Goal: Task Accomplishment & Management: Manage account settings

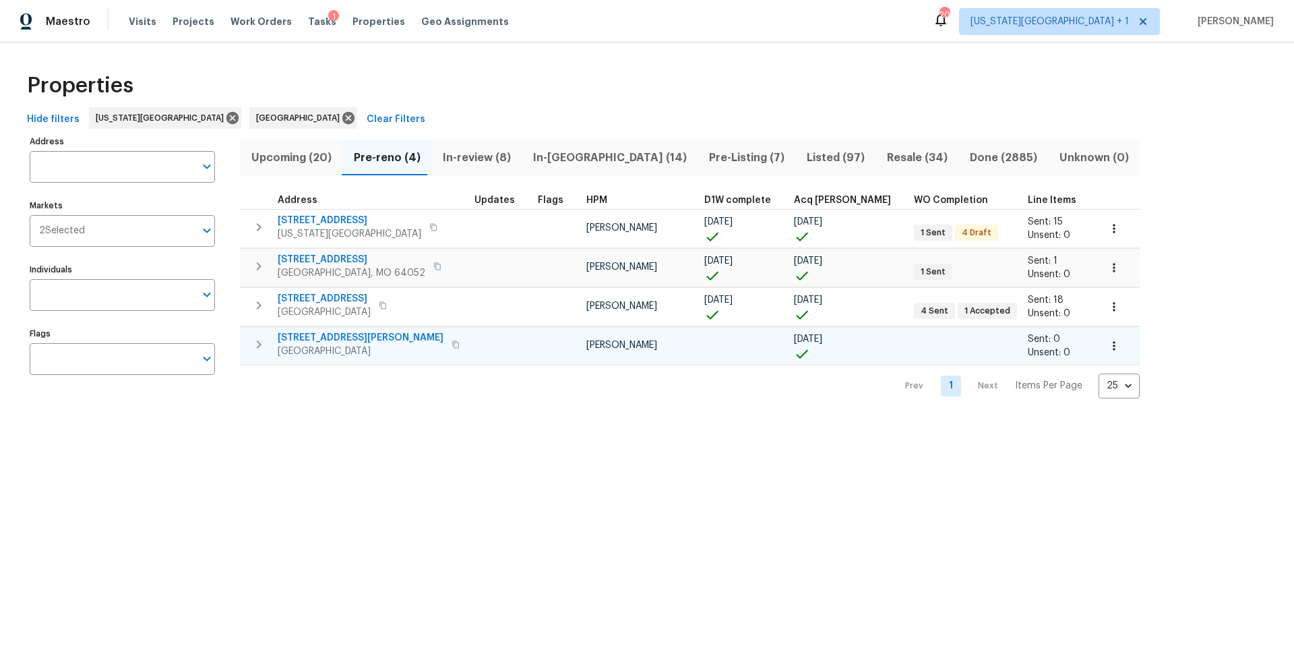
click at [336, 351] on span "La Porte, TX 77571" at bounding box center [361, 350] width 166 height 13
click at [308, 22] on span "Tasks" at bounding box center [322, 21] width 28 height 9
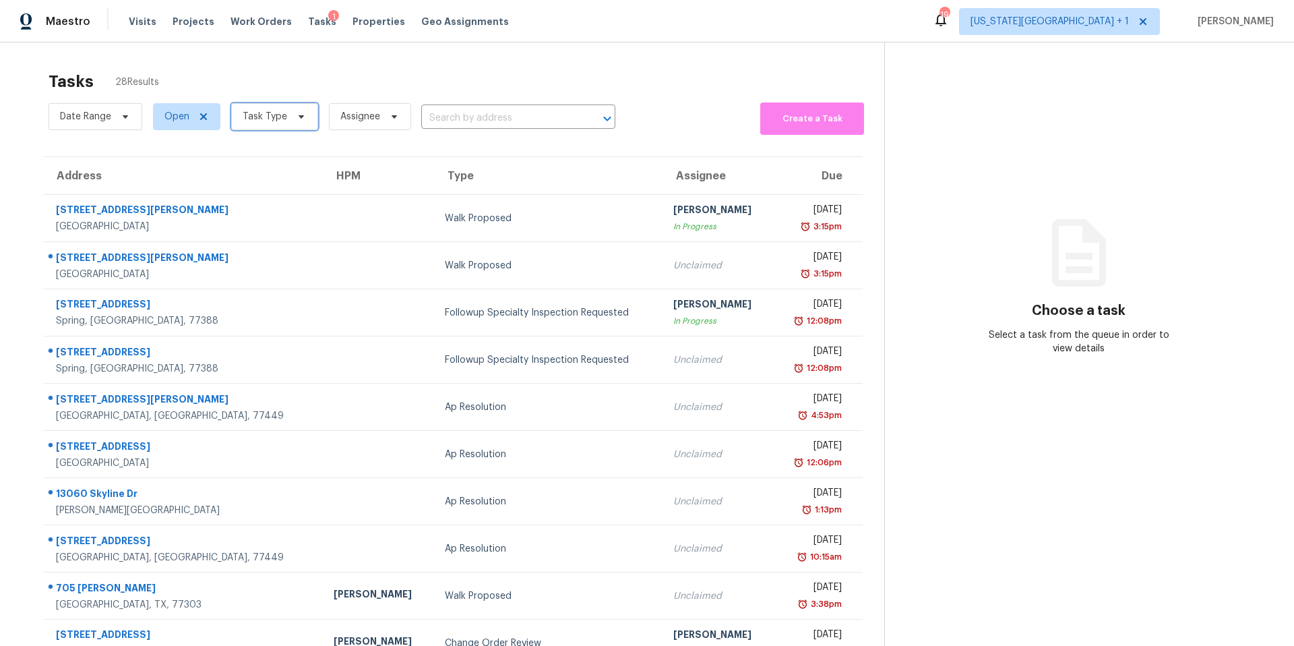
click at [279, 120] on span "Task Type" at bounding box center [265, 116] width 44 height 13
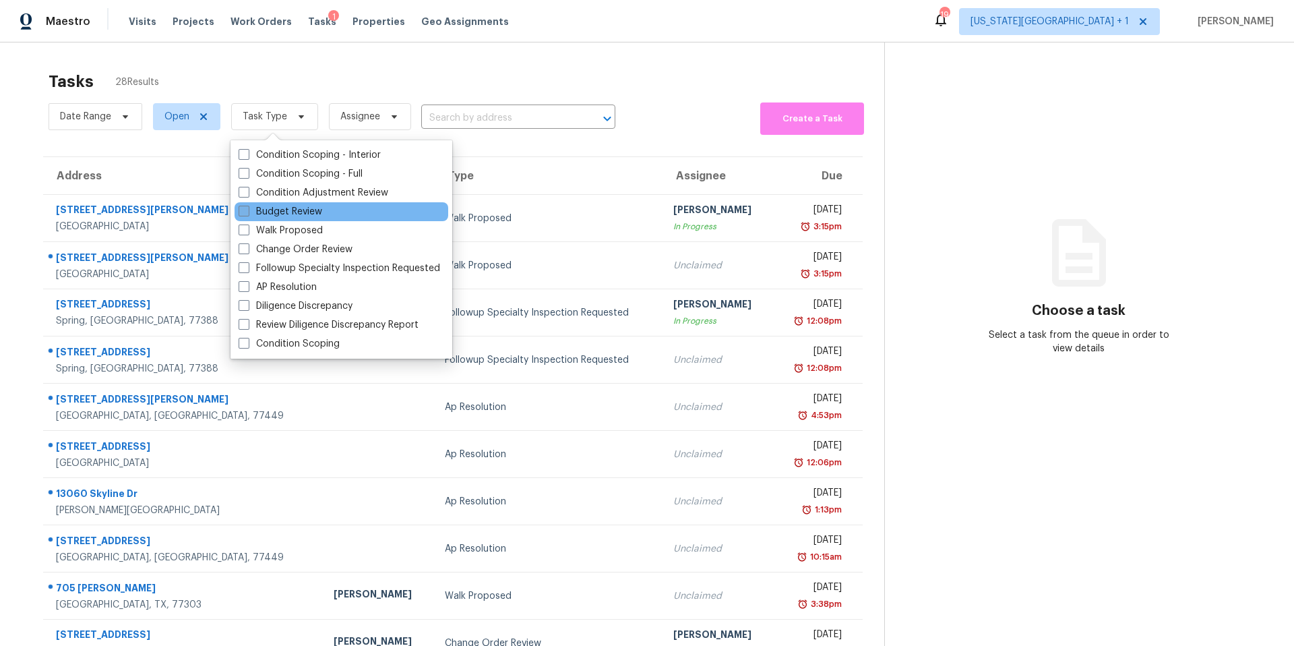
click at [263, 212] on label "Budget Review" at bounding box center [281, 211] width 84 height 13
click at [247, 212] on input "Budget Review" at bounding box center [243, 209] width 9 height 9
checkbox input "true"
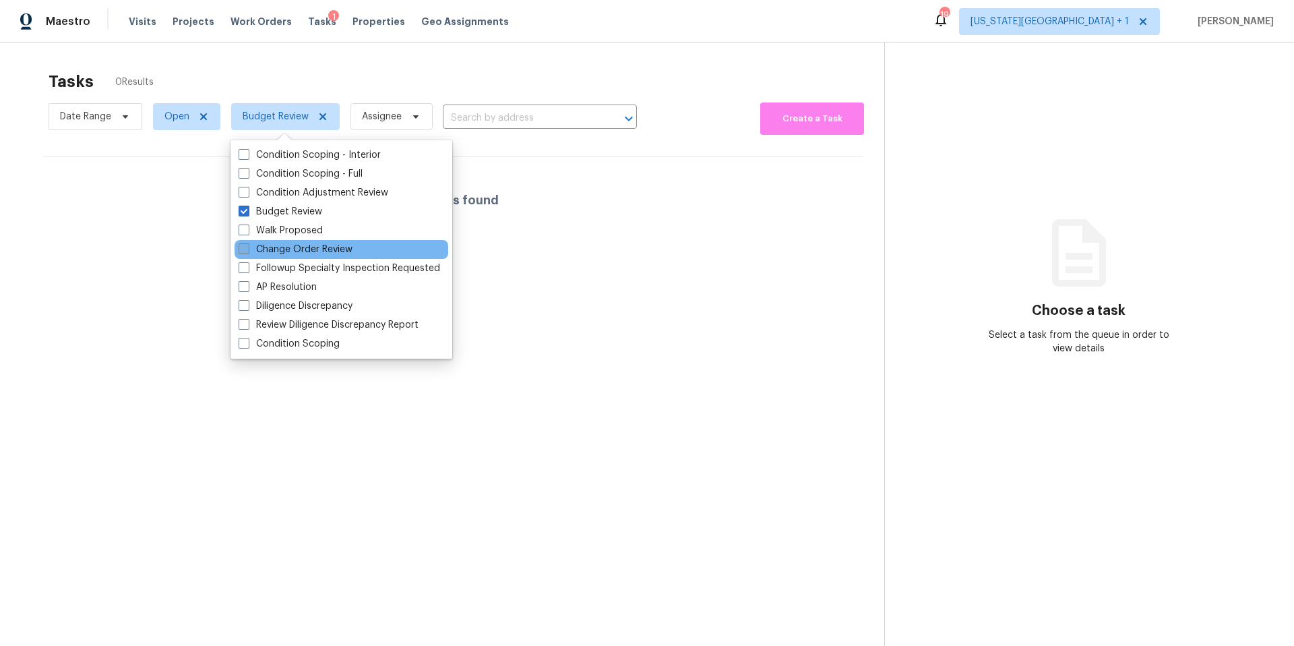
click at [266, 247] on label "Change Order Review" at bounding box center [296, 249] width 114 height 13
click at [247, 247] on input "Change Order Review" at bounding box center [243, 247] width 9 height 9
checkbox input "true"
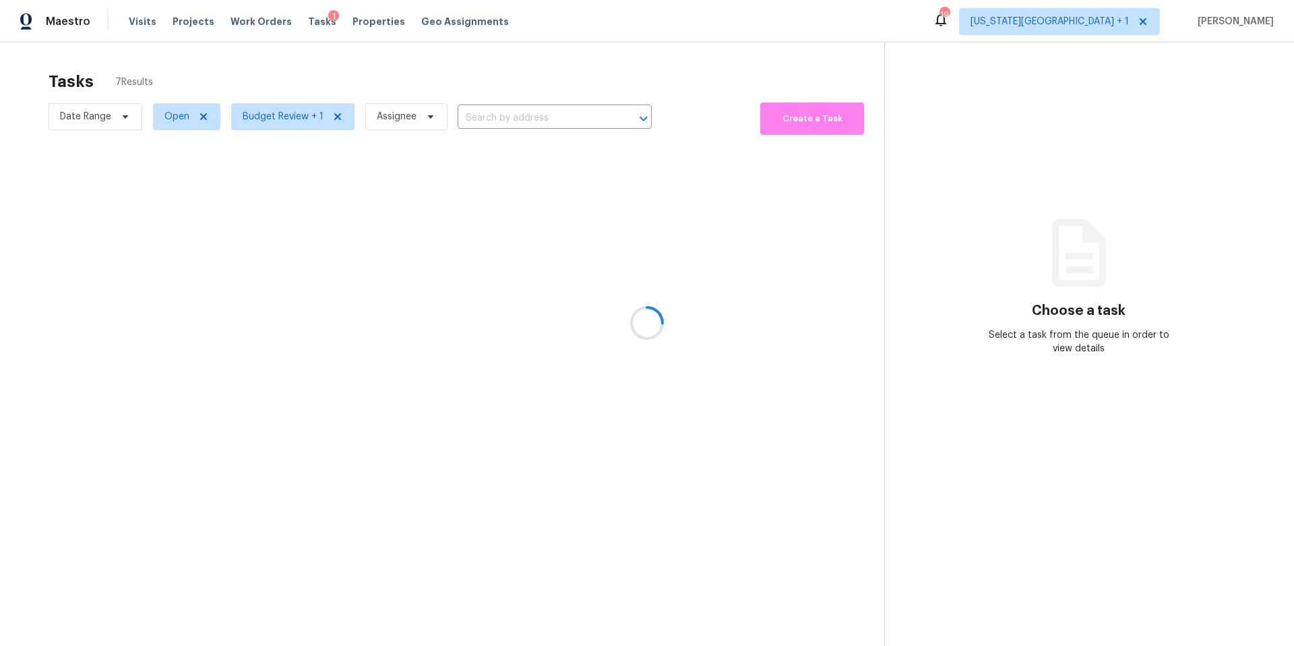
click at [314, 89] on div at bounding box center [647, 323] width 1294 height 646
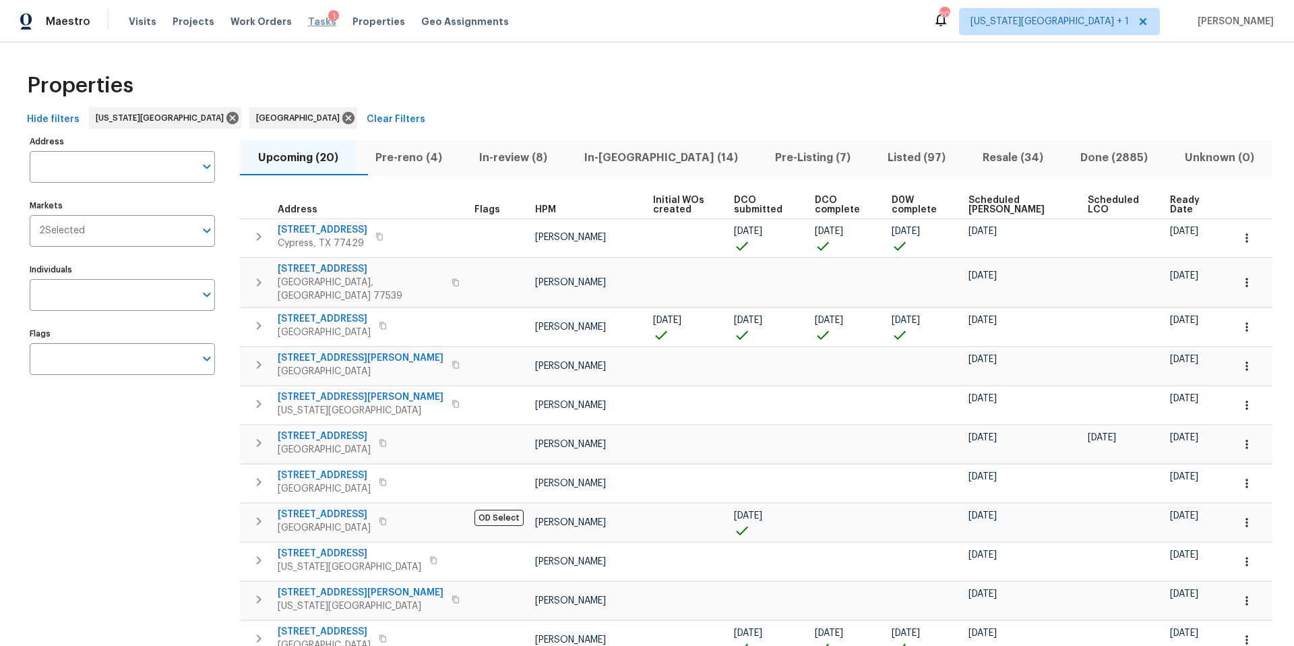
click at [308, 20] on span "Tasks" at bounding box center [322, 21] width 28 height 9
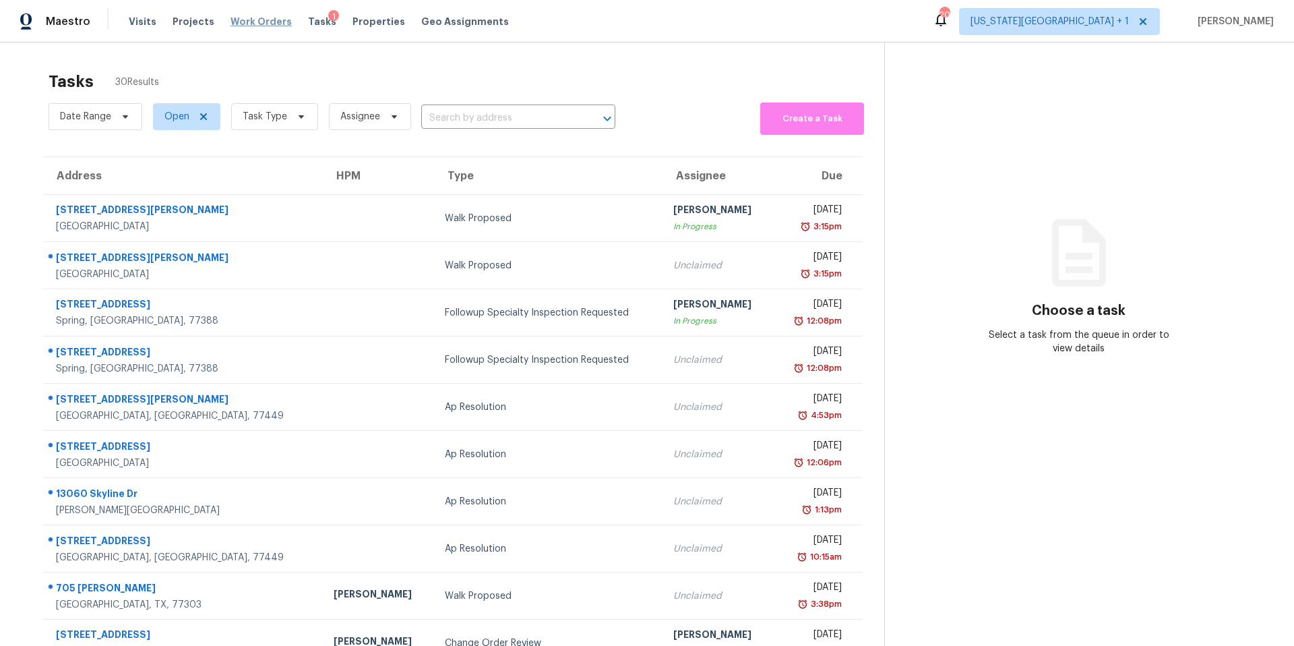
click at [263, 18] on span "Work Orders" at bounding box center [260, 21] width 61 height 13
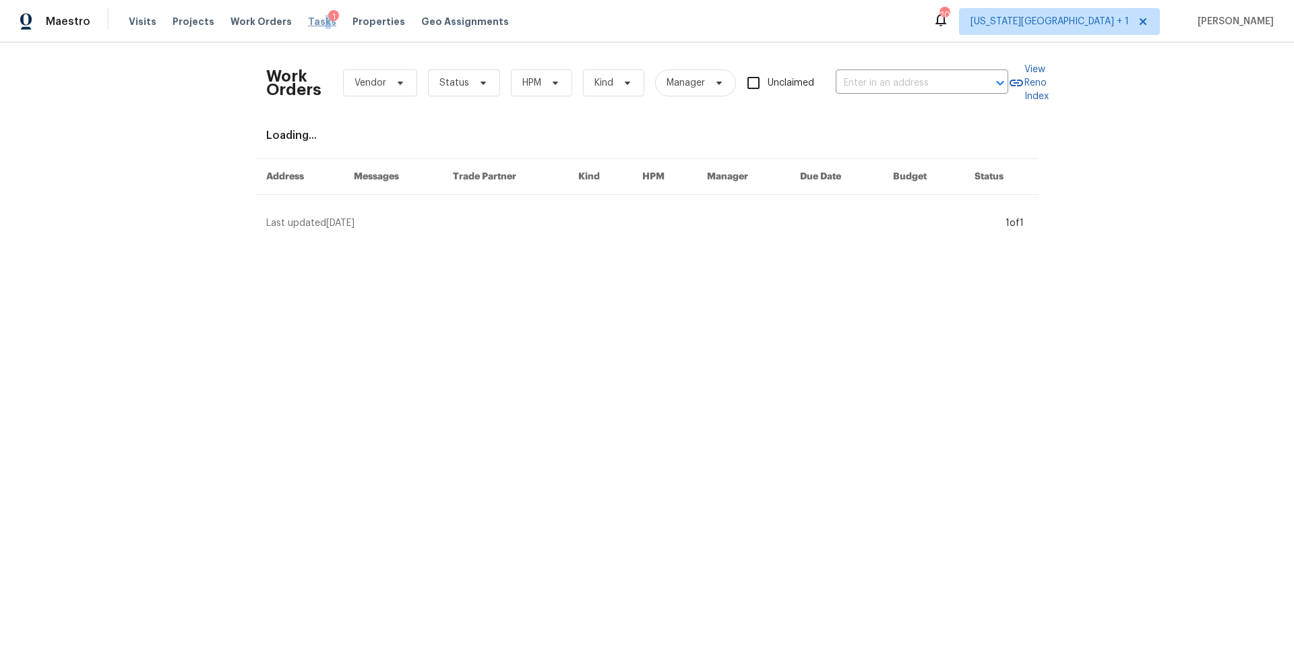
click at [311, 23] on span "Tasks" at bounding box center [322, 21] width 28 height 9
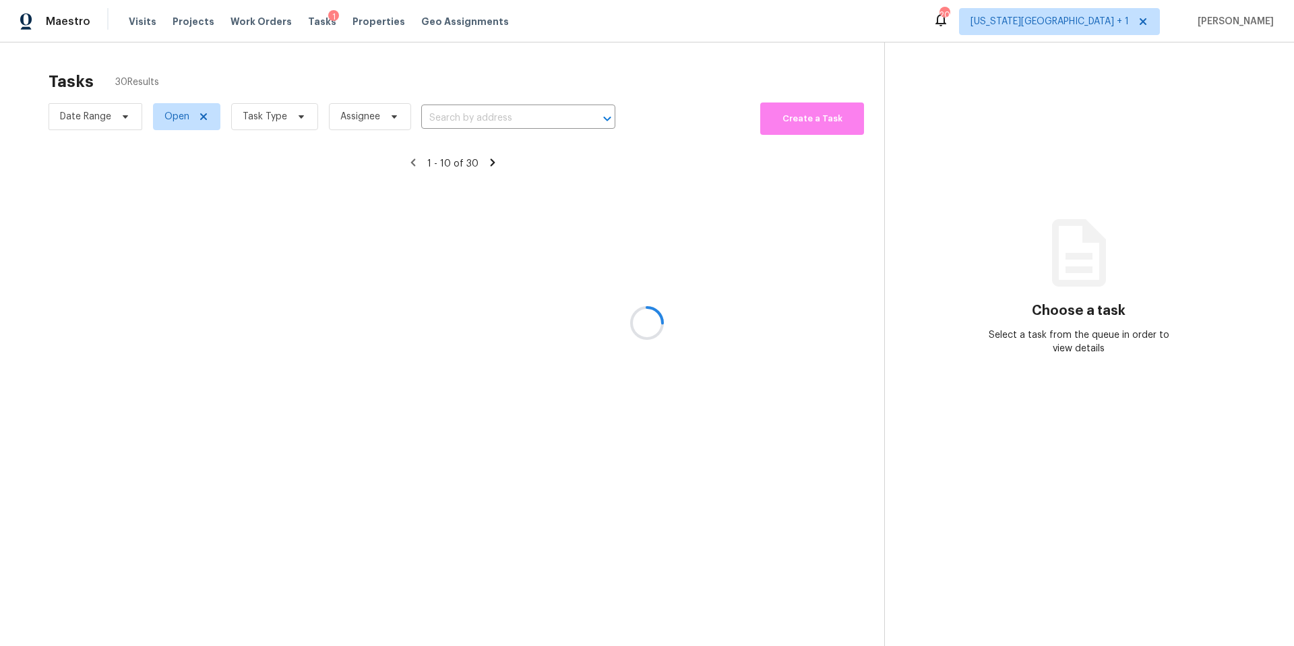
click at [270, 129] on div at bounding box center [647, 323] width 1294 height 646
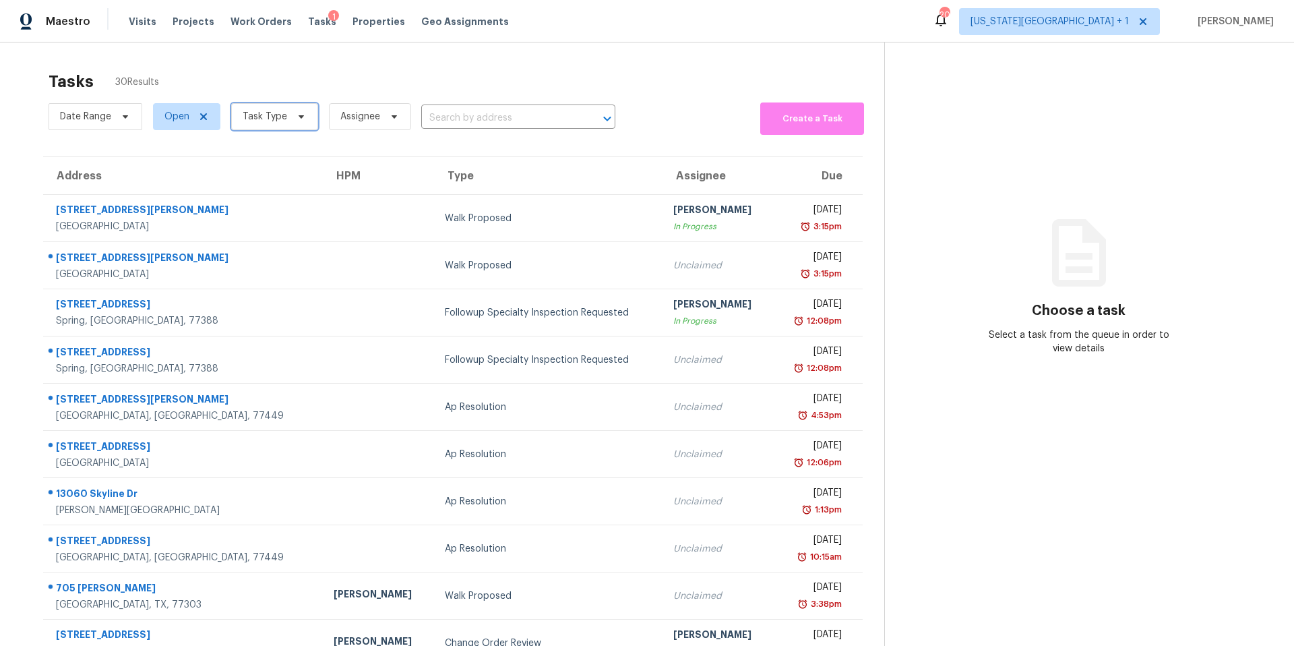
click at [276, 116] on span "Task Type" at bounding box center [265, 116] width 44 height 13
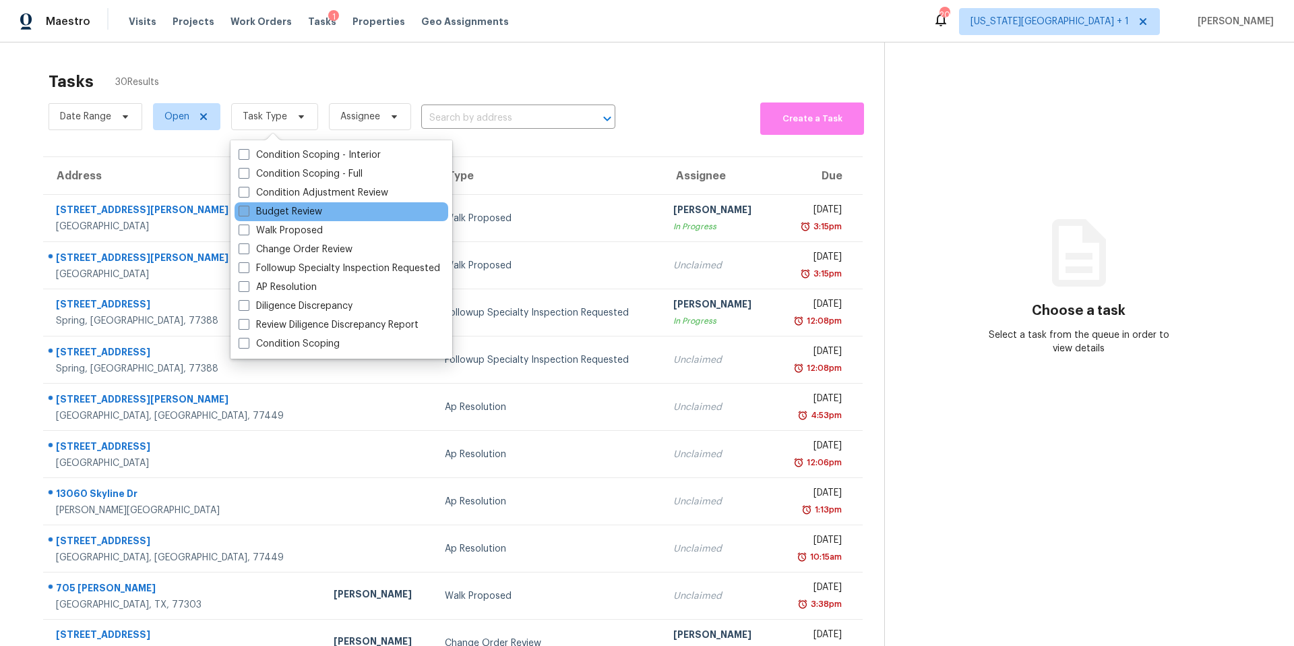
click at [269, 208] on label "Budget Review" at bounding box center [281, 211] width 84 height 13
click at [247, 208] on input "Budget Review" at bounding box center [243, 209] width 9 height 9
checkbox input "true"
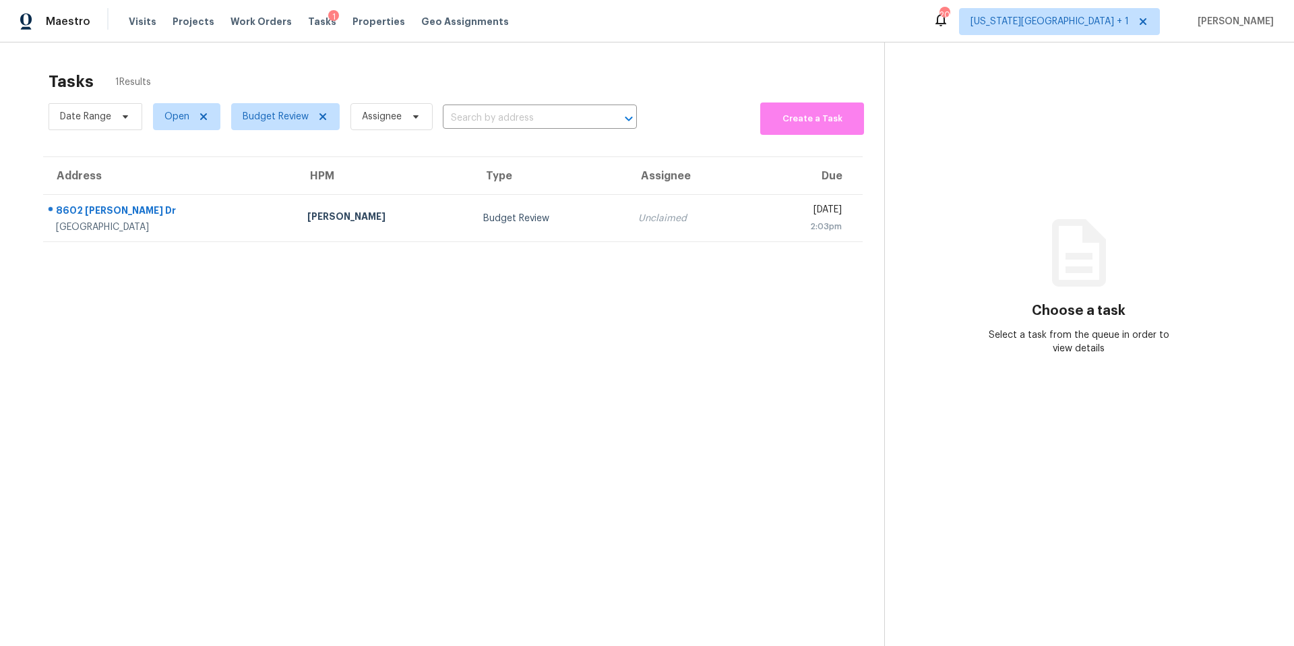
click at [326, 86] on div "Tasks 1 Results" at bounding box center [467, 81] width 836 height 35
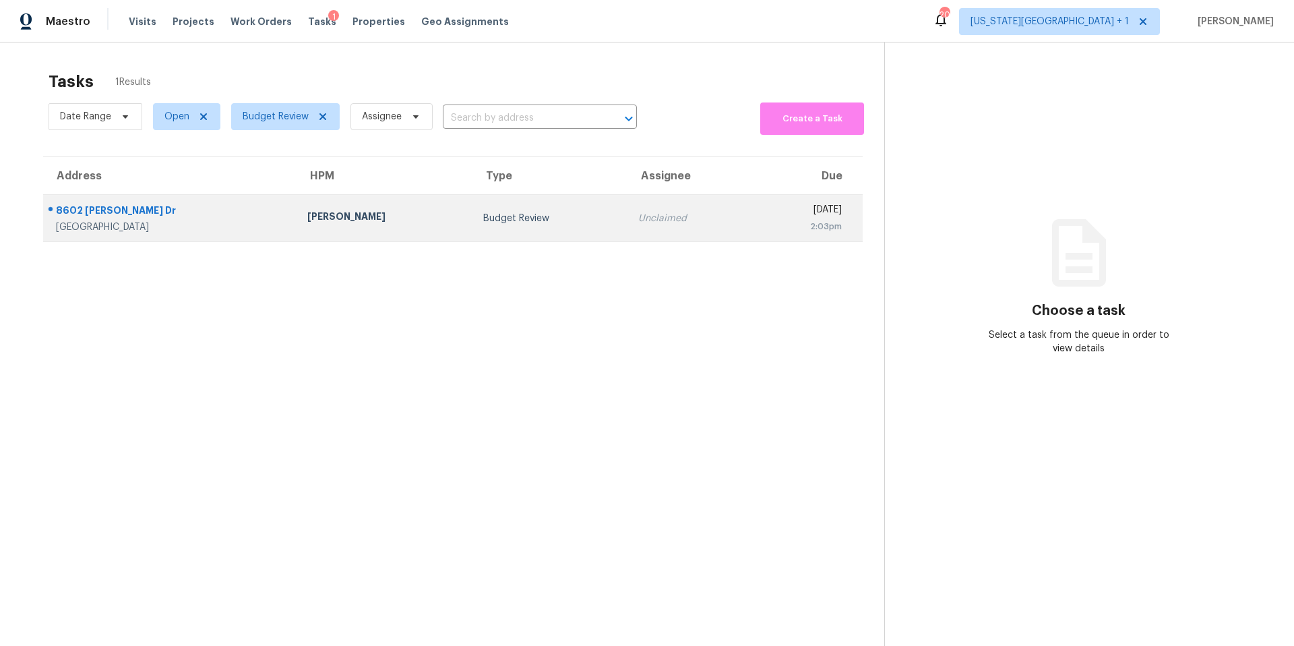
click at [307, 213] on div "Stephen Lacy" at bounding box center [384, 218] width 154 height 17
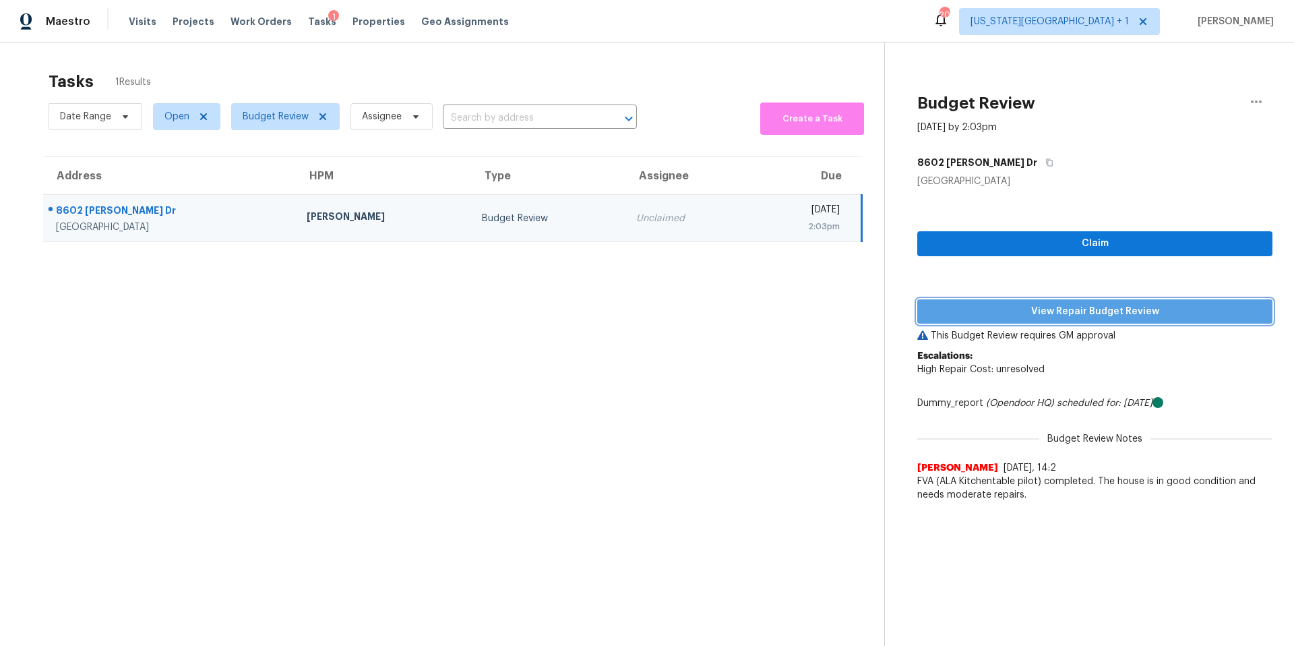
click at [985, 312] on span "View Repair Budget Review" at bounding box center [1095, 311] width 334 height 17
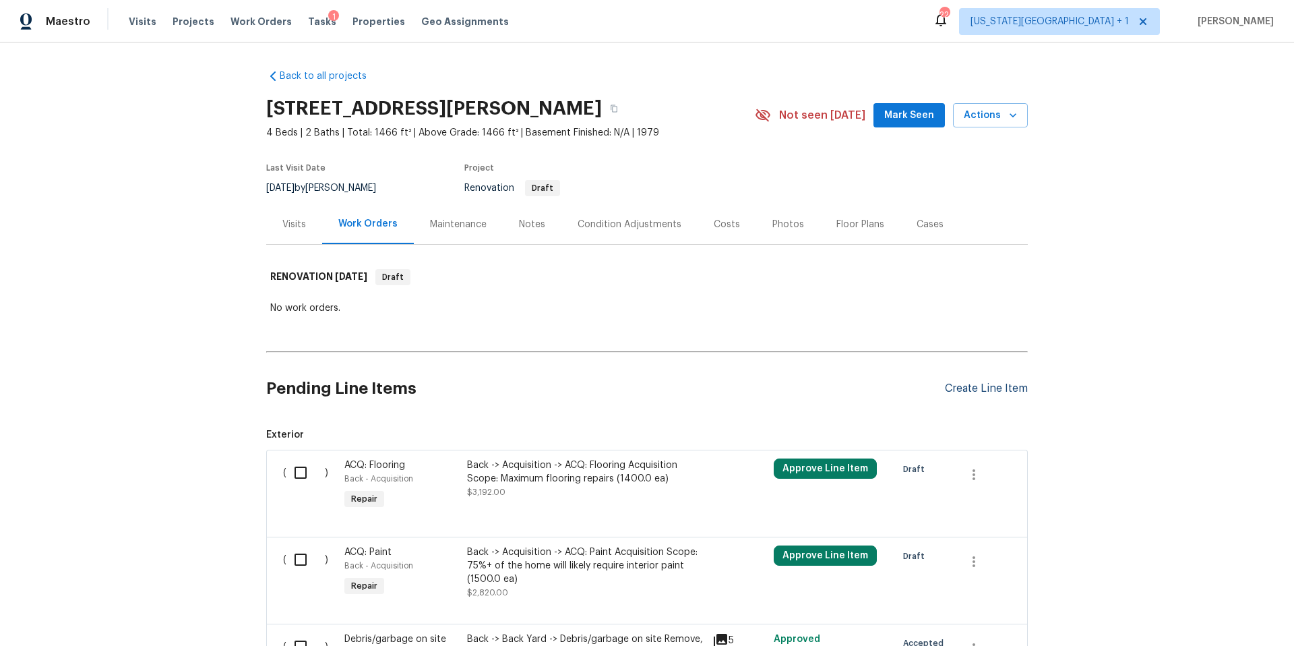
click at [981, 392] on div "Create Line Item" at bounding box center [986, 388] width 83 height 13
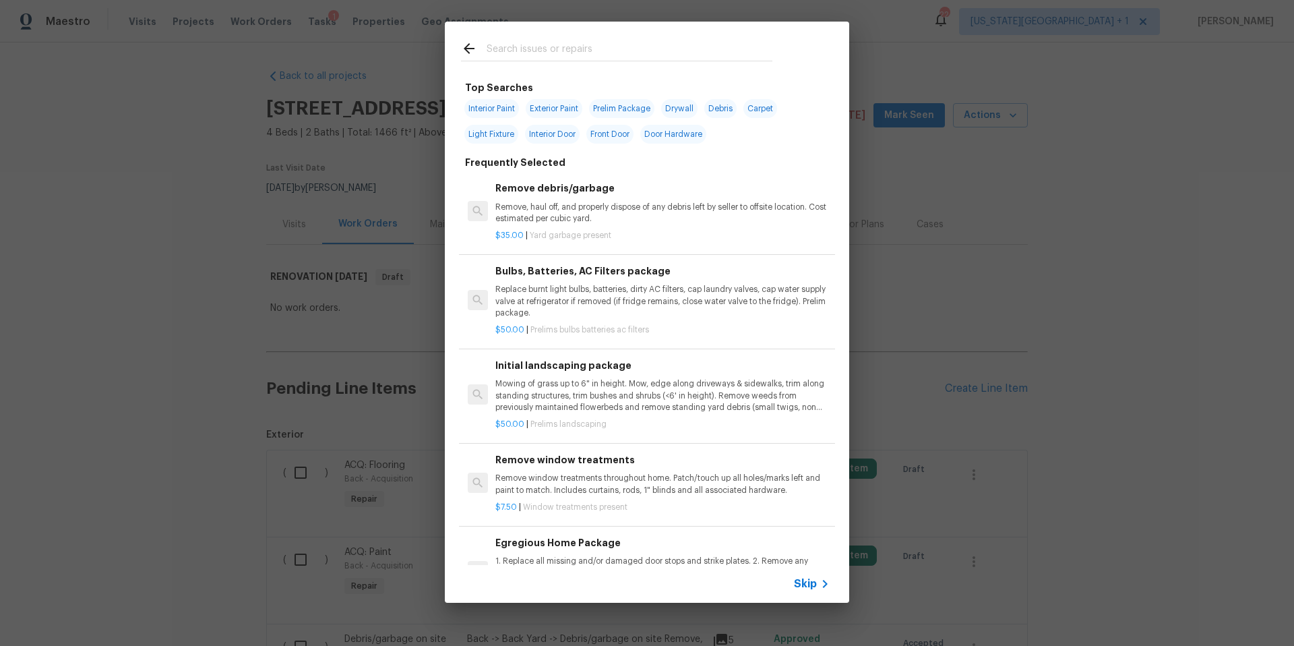
click at [538, 51] on input "text" at bounding box center [630, 50] width 286 height 20
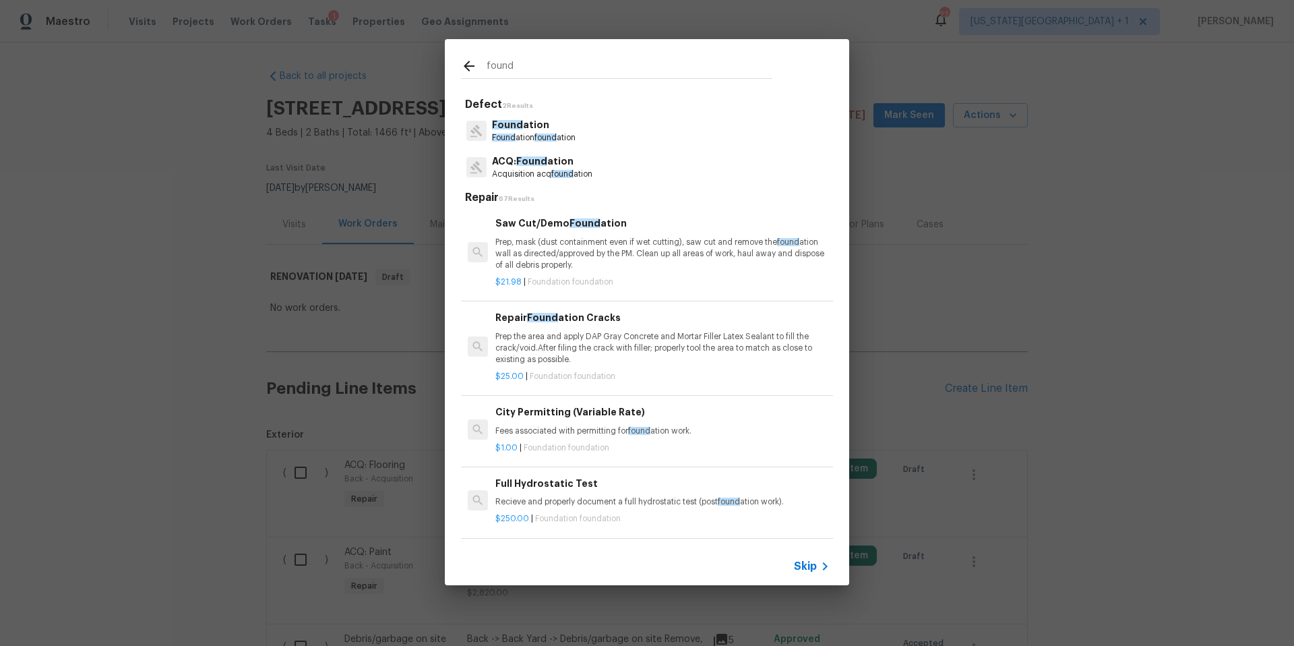
type input "found"
click at [510, 169] on p "Acquisition acq found ation" at bounding box center [542, 173] width 100 height 11
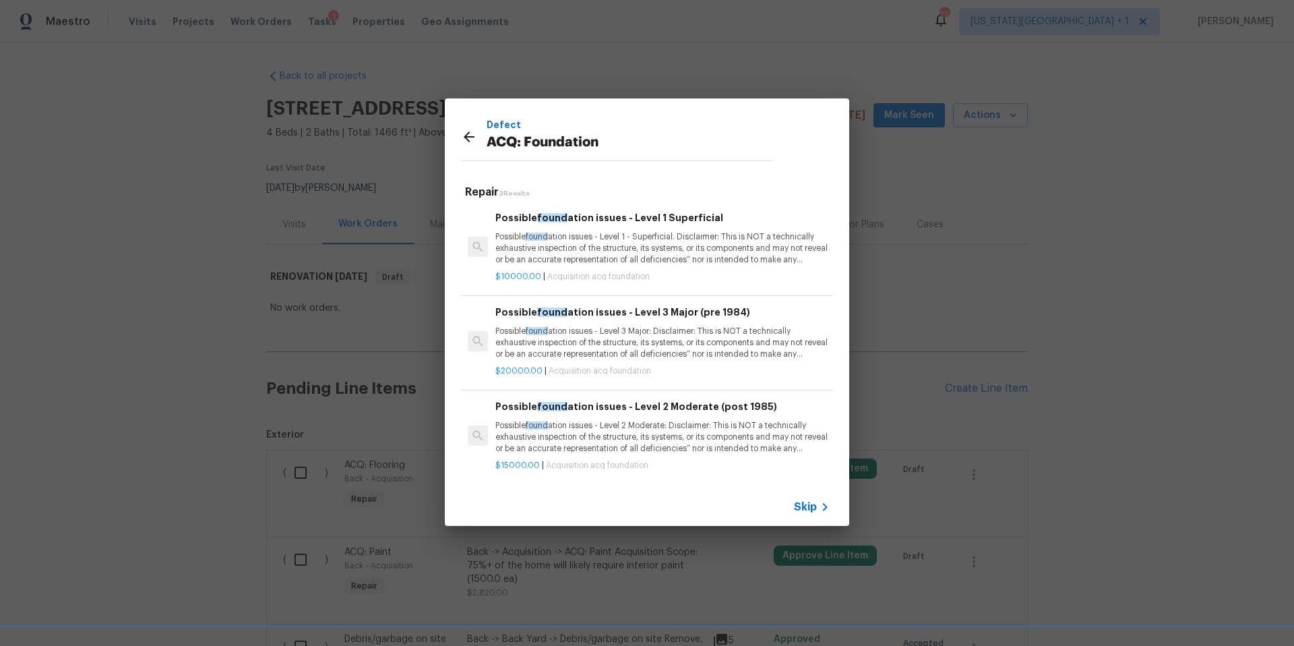
click at [555, 259] on p "Possible found ation issues - Level 1 - Superficial. Disclaimer: This is NOT a …" at bounding box center [662, 248] width 334 height 34
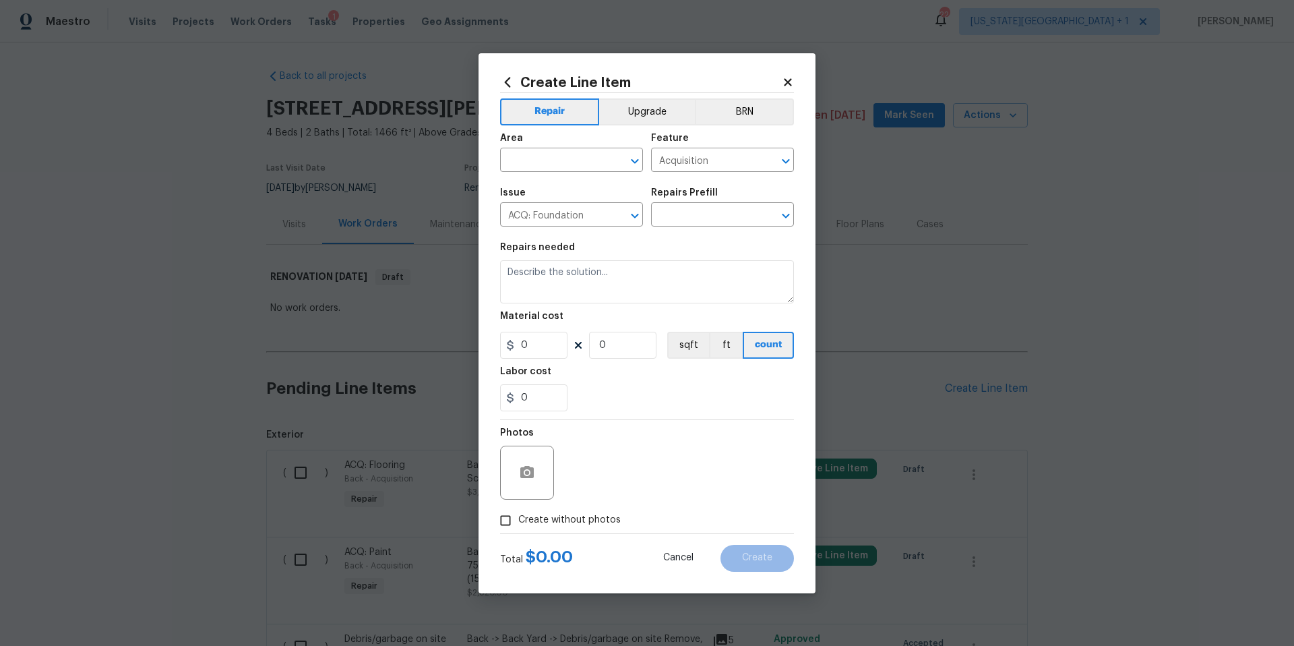
type textarea "Possible foundation issues - Level 1 - Superficial. Disclaimer: This is NOT a t…"
type input "1"
type input "Possible foundation issues - Level 1 Superficial $10,000.00"
type input "10000"
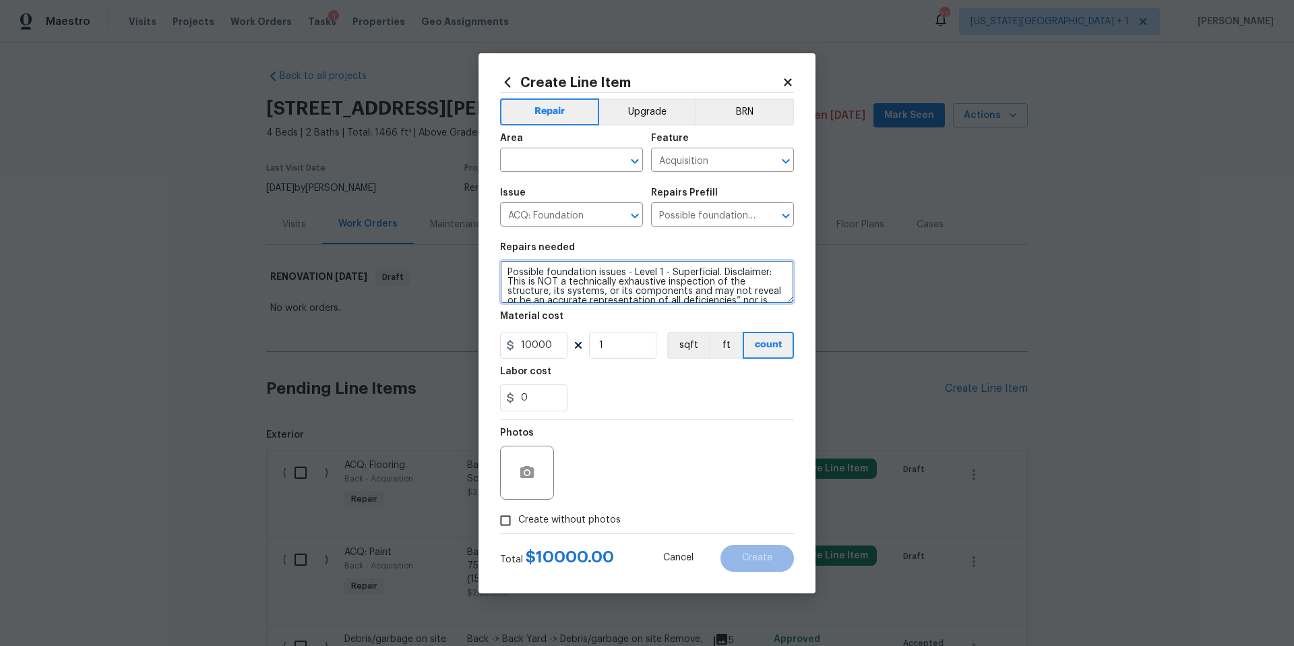
scroll to position [47, 0]
drag, startPoint x: 505, startPoint y: 272, endPoint x: 801, endPoint y: 330, distance: 301.3
click at [801, 330] on div "Create Line Item Repair Upgrade BRN Area ​ Feature Acquisition ​ Issue ACQ: Fou…" at bounding box center [646, 323] width 337 height 540
click at [790, 83] on icon at bounding box center [787, 81] width 7 height 7
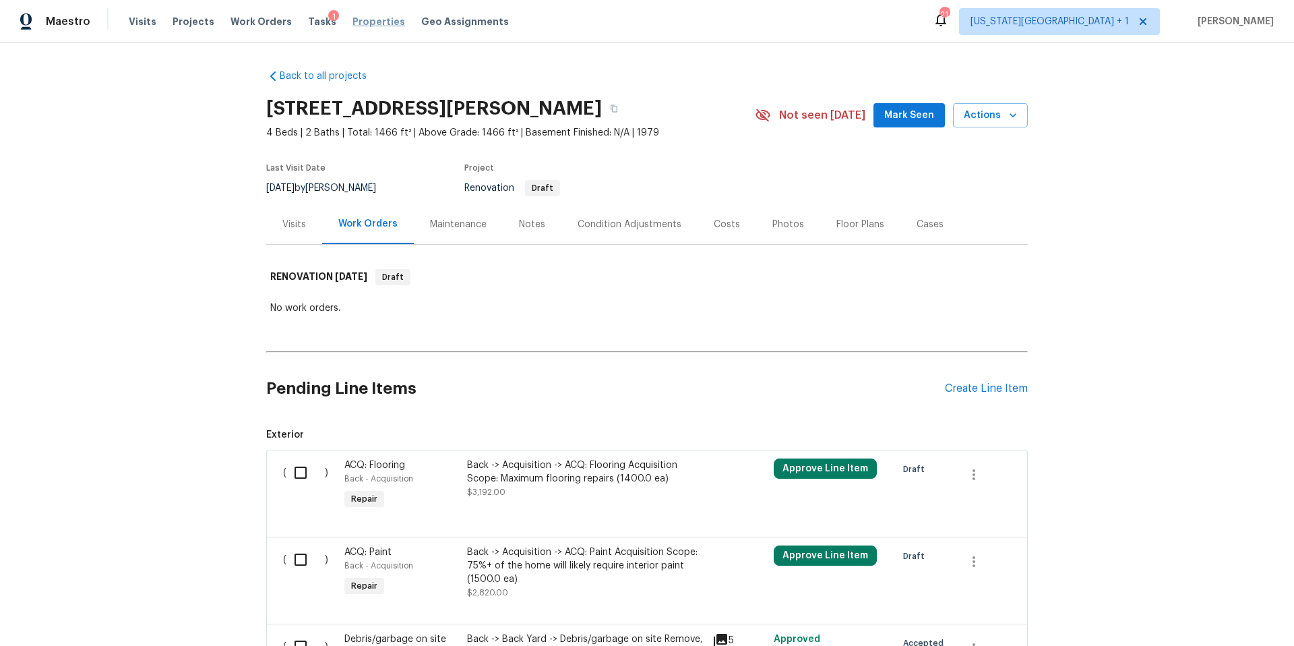
click at [352, 23] on span "Properties" at bounding box center [378, 21] width 53 height 13
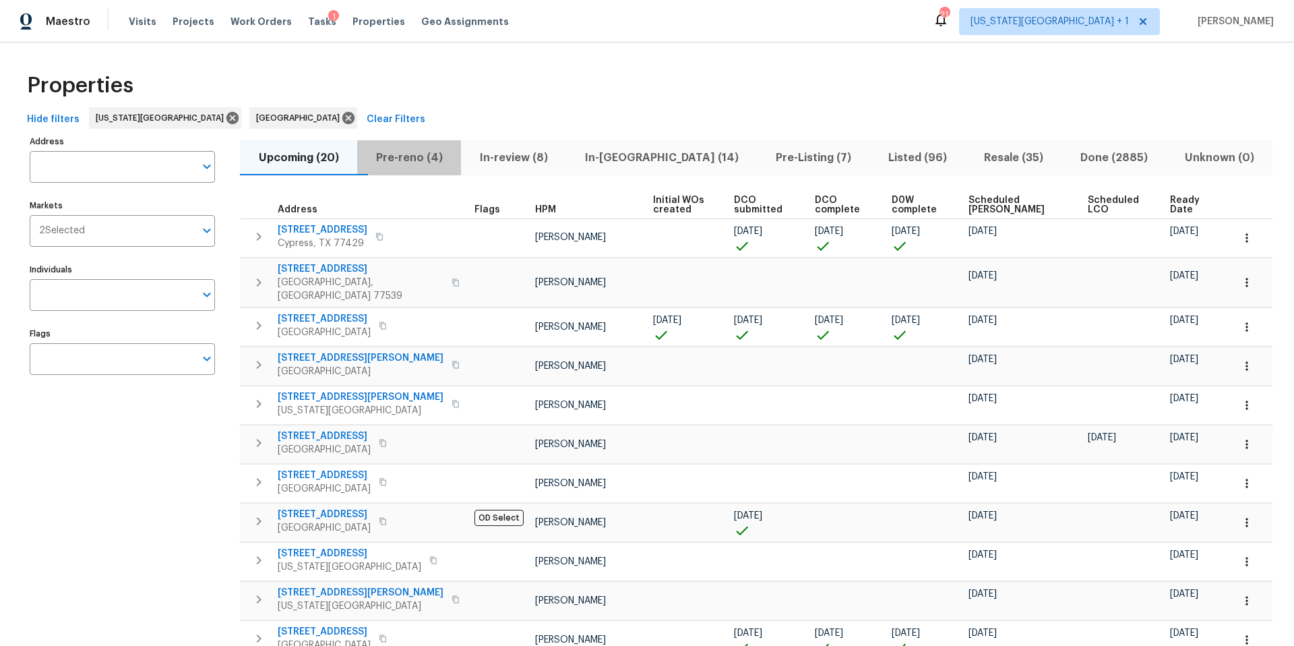
click at [406, 157] on span "Pre-reno (4)" at bounding box center [409, 157] width 88 height 19
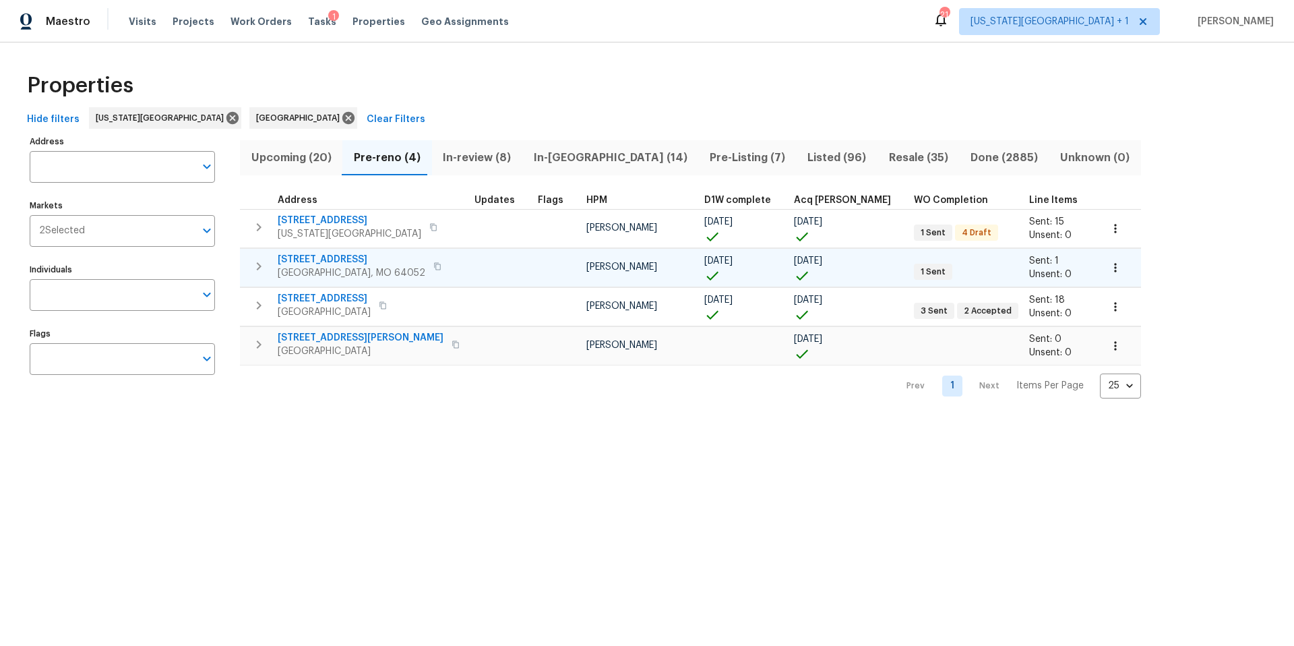
click at [328, 259] on span "12300 E 32nd St S" at bounding box center [352, 259] width 148 height 13
click at [706, 154] on span "Pre-Listing (7)" at bounding box center [747, 157] width 82 height 19
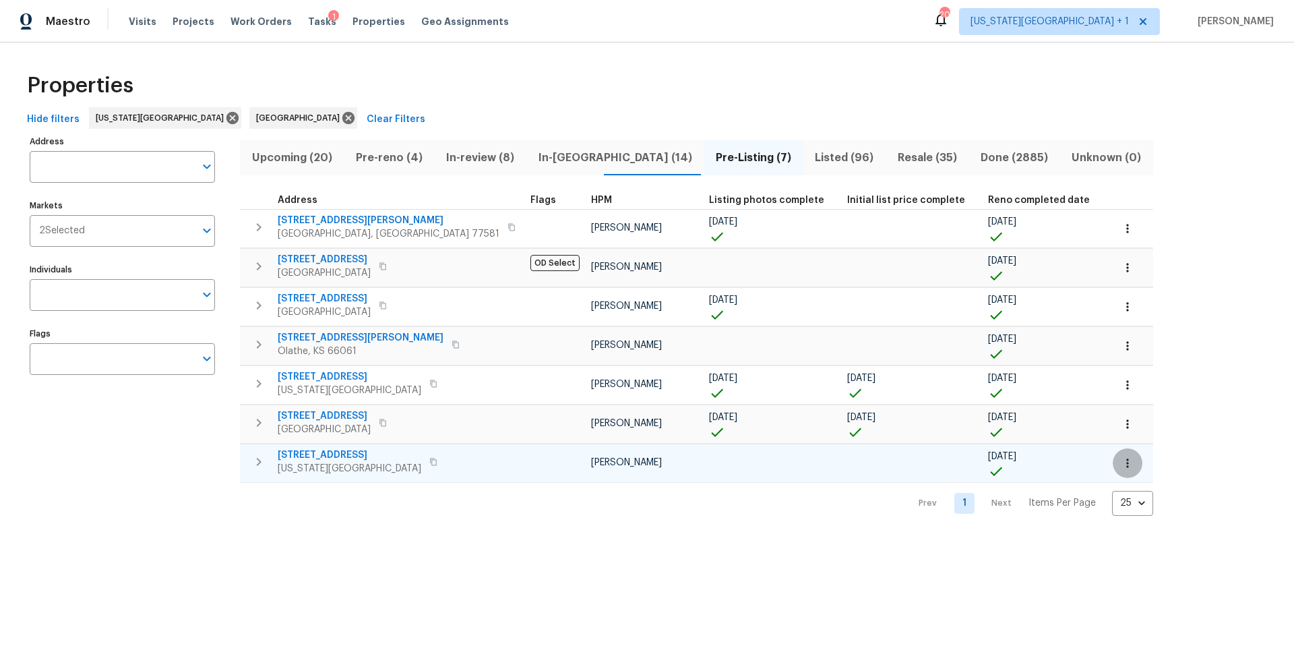
click at [1121, 462] on icon "button" at bounding box center [1127, 462] width 13 height 13
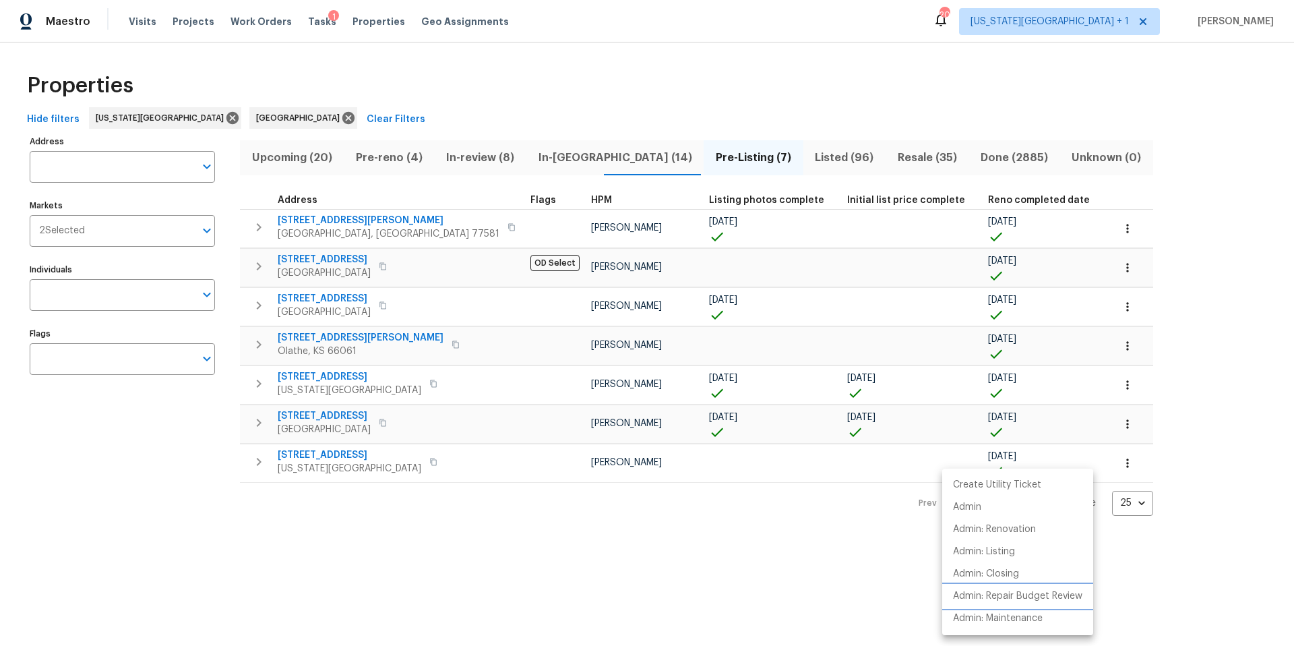
click at [997, 596] on p "Admin: Repair Budget Review" at bounding box center [1017, 596] width 129 height 14
click at [314, 457] on div at bounding box center [647, 323] width 1294 height 646
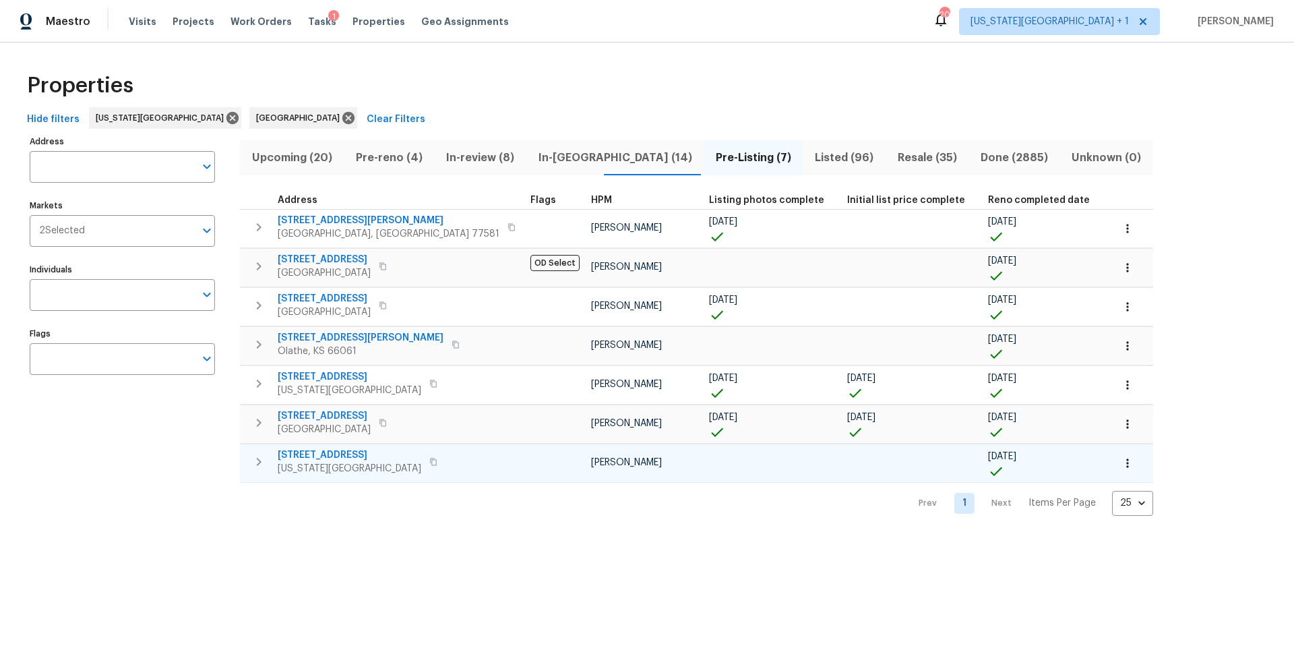
click at [313, 453] on span "[STREET_ADDRESS]" at bounding box center [350, 454] width 144 height 13
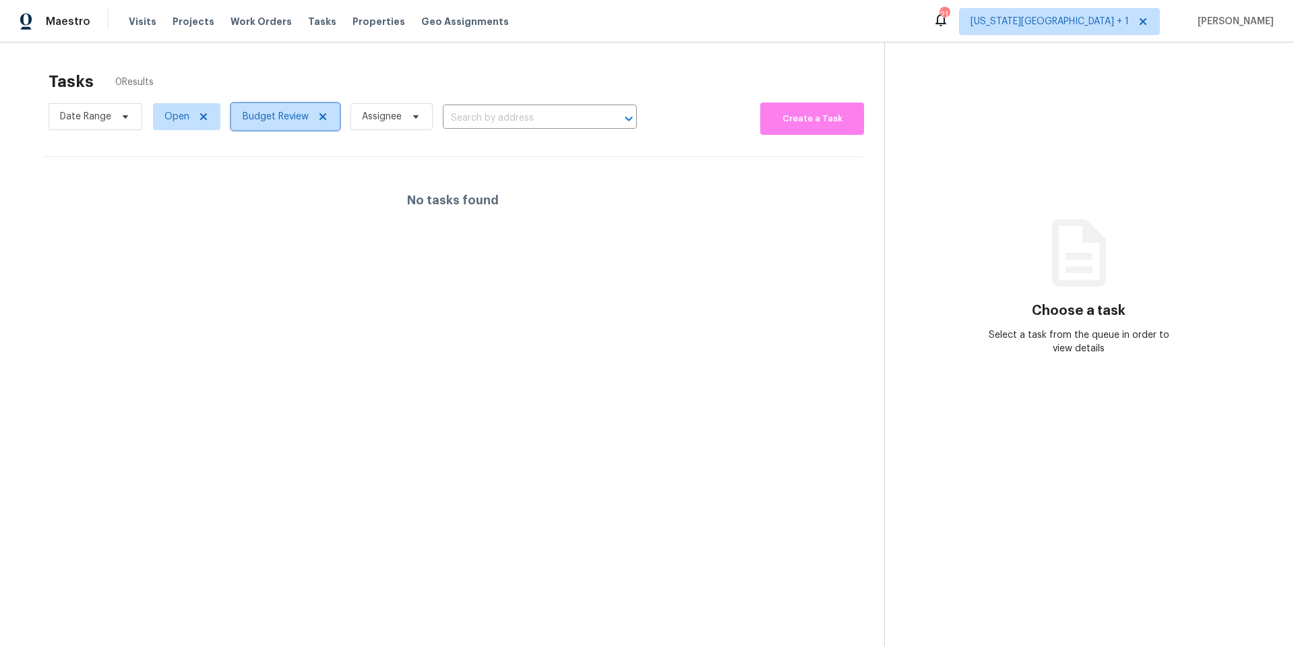
click at [278, 121] on span "Budget Review" at bounding box center [276, 116] width 66 height 13
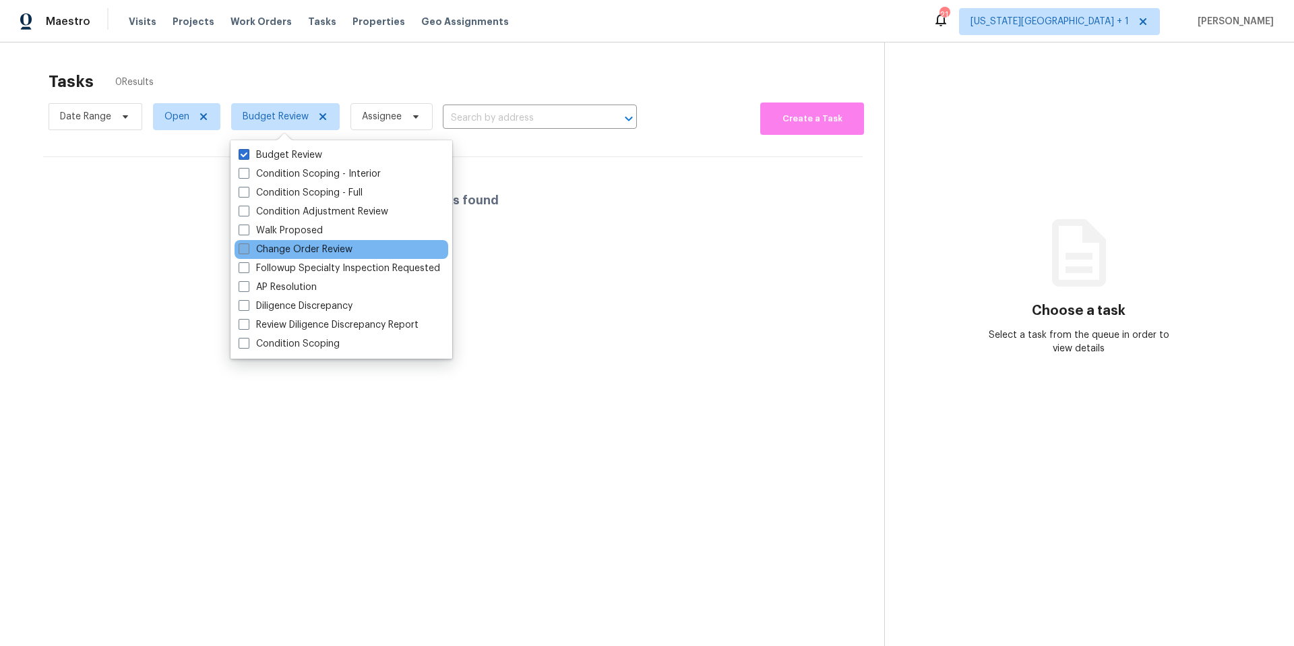
click at [268, 244] on label "Change Order Review" at bounding box center [296, 249] width 114 height 13
click at [247, 244] on input "Change Order Review" at bounding box center [243, 247] width 9 height 9
checkbox input "true"
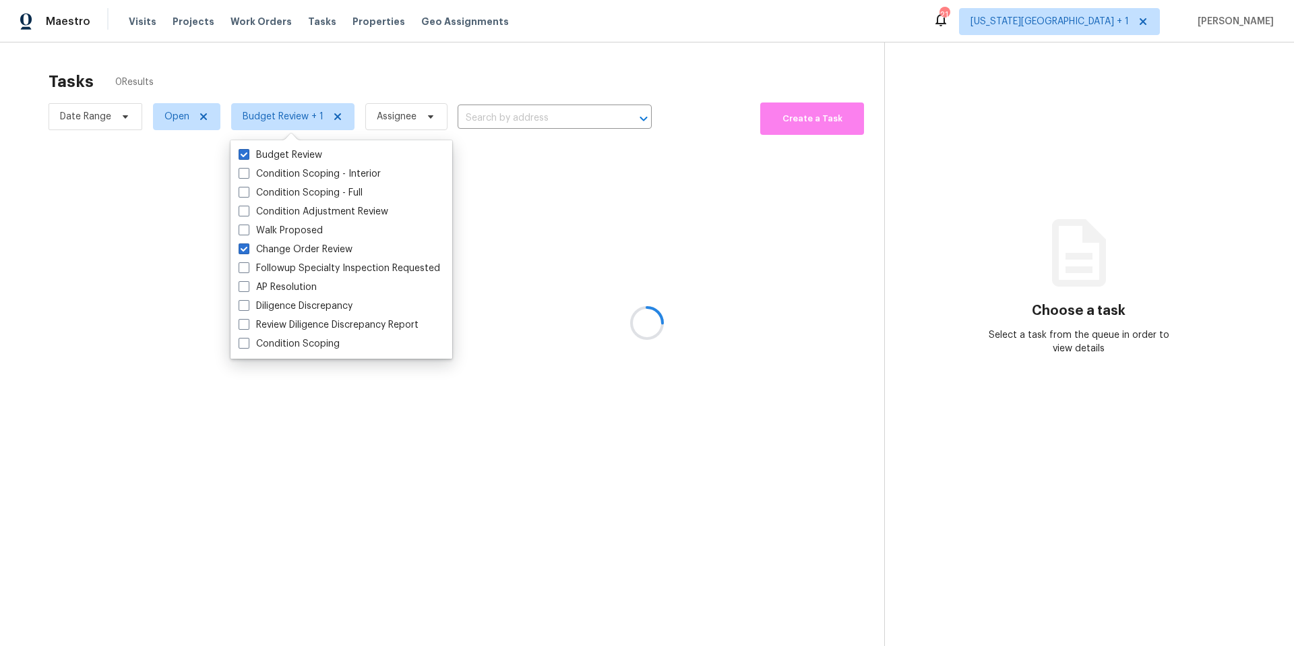
click at [319, 79] on div at bounding box center [647, 323] width 1294 height 646
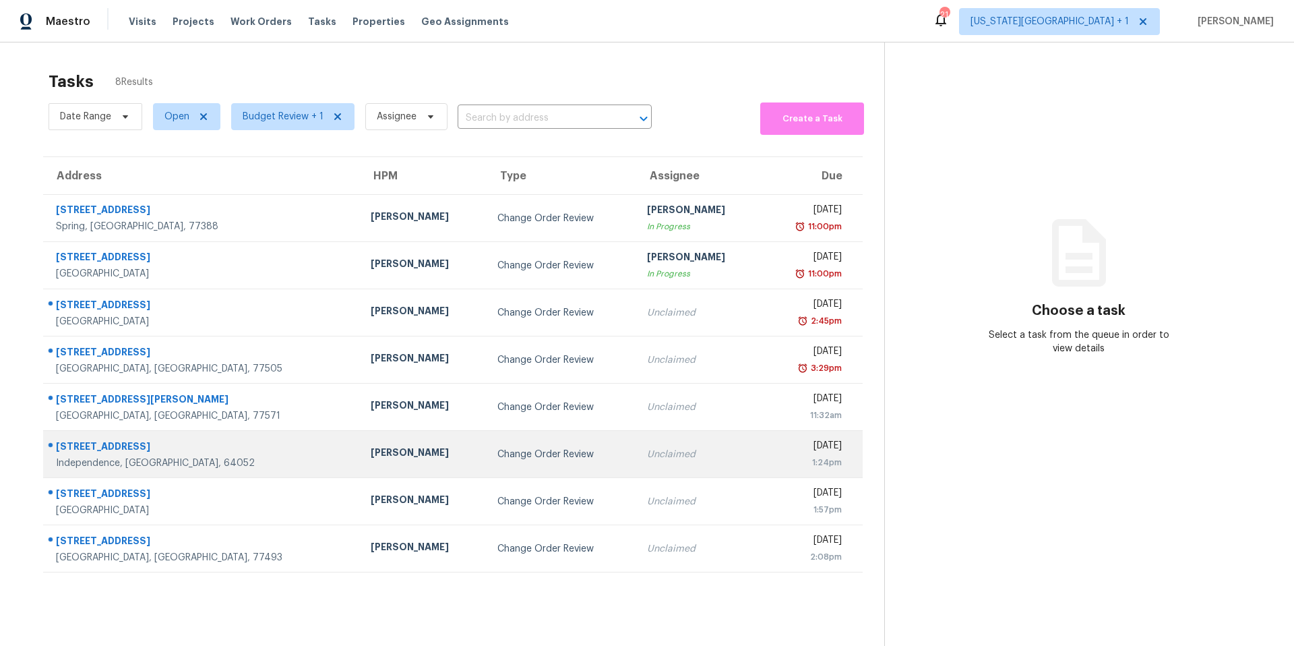
click at [360, 466] on td "[PERSON_NAME]" at bounding box center [423, 454] width 127 height 47
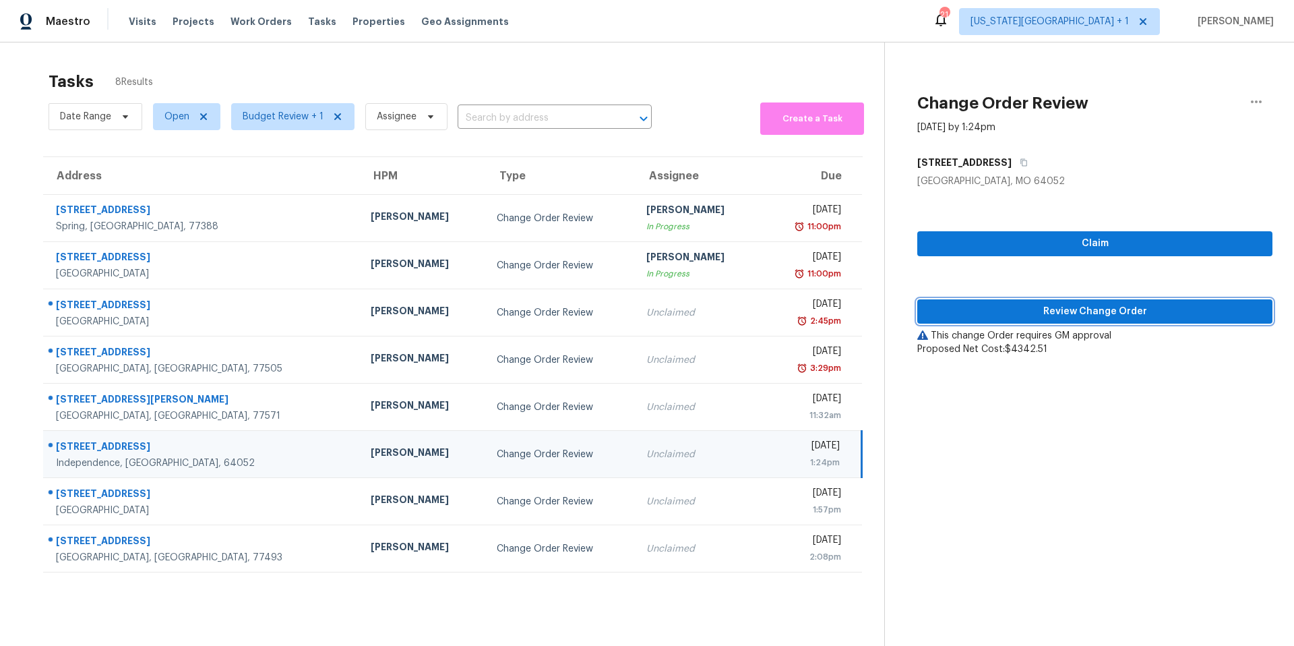
click at [993, 311] on span "Review Change Order" at bounding box center [1095, 311] width 334 height 17
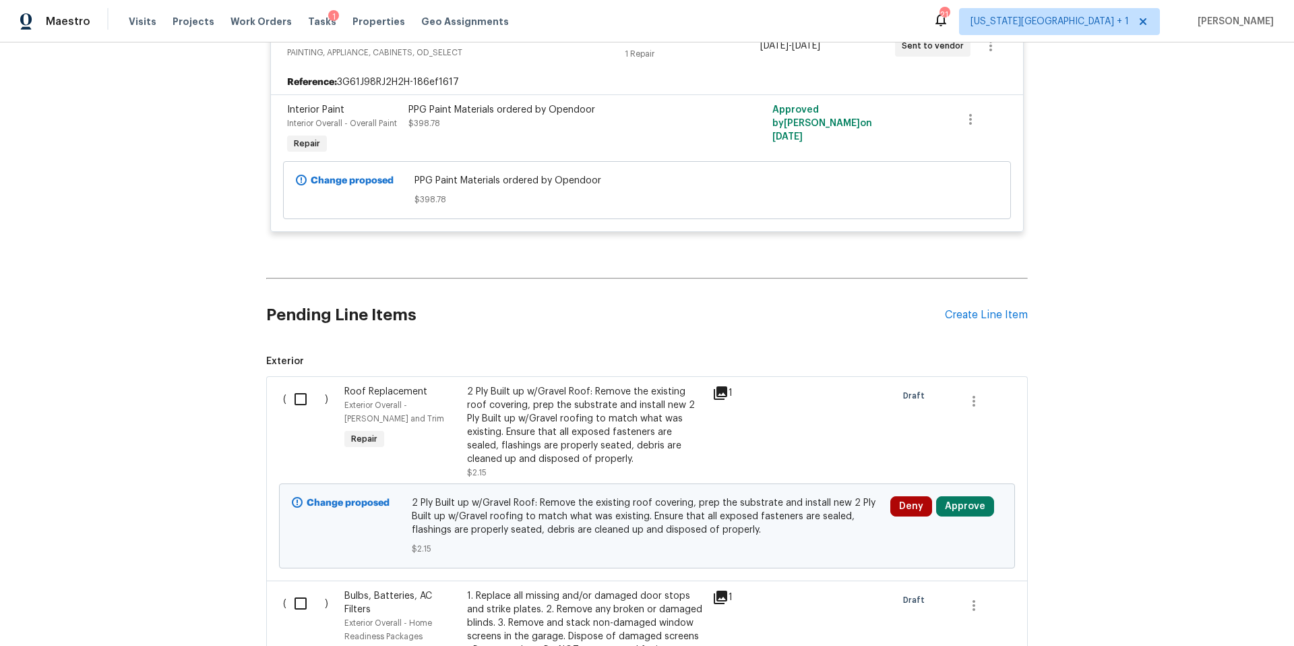
scroll to position [301, 0]
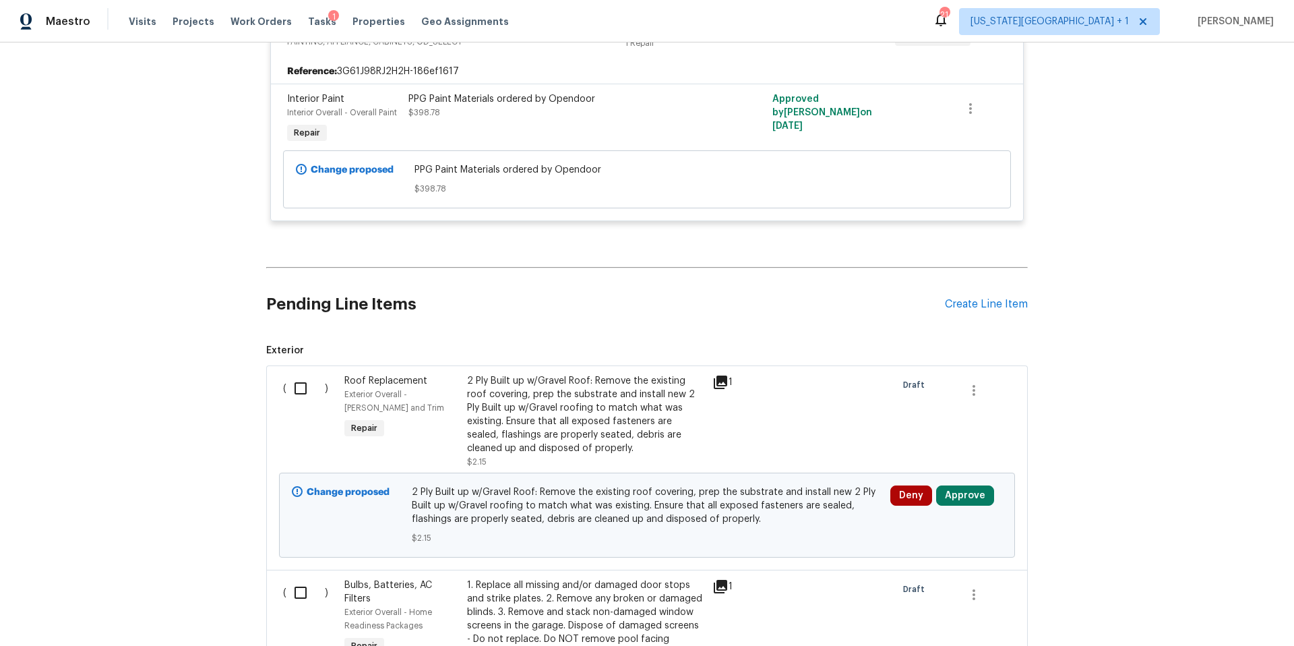
click at [722, 382] on icon at bounding box center [720, 382] width 16 height 16
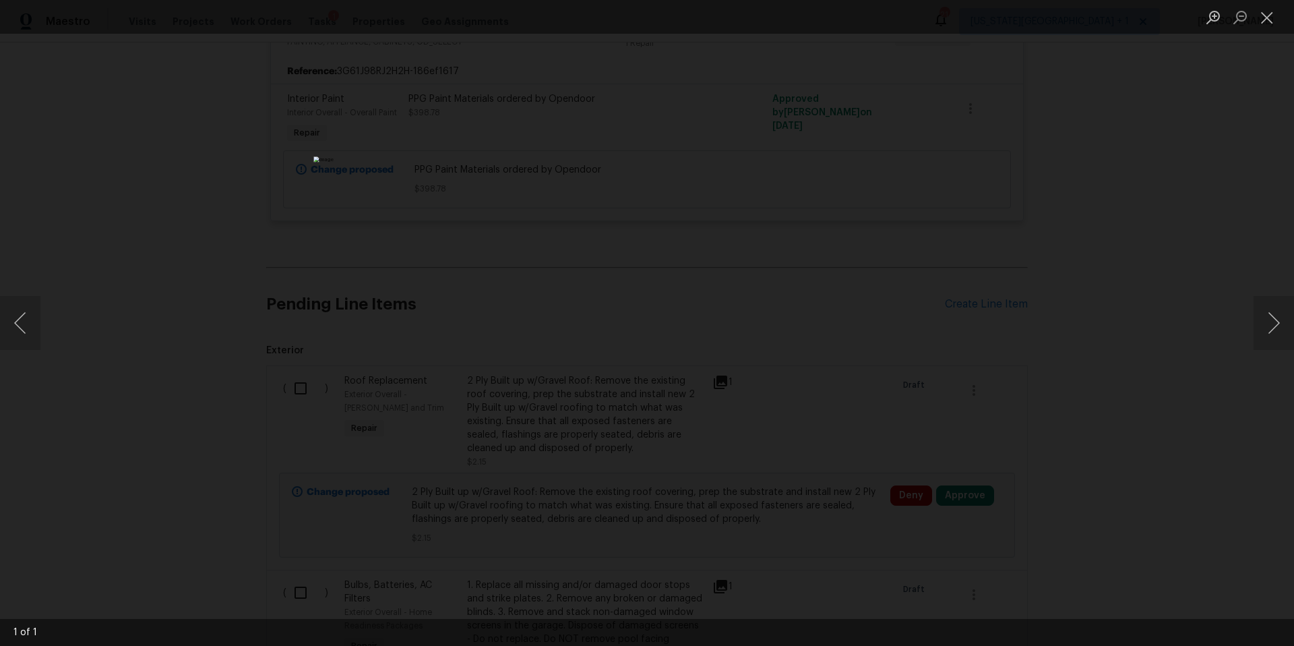
click at [926, 306] on div "Lightbox" at bounding box center [647, 323] width 1294 height 646
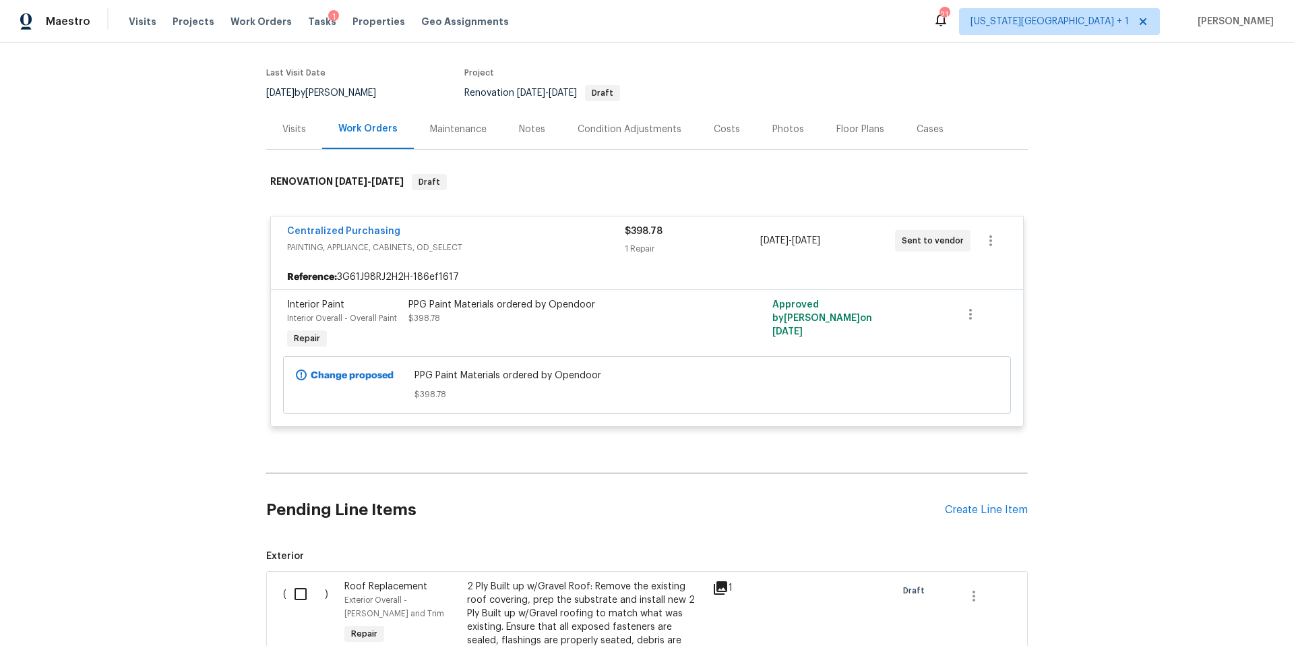
scroll to position [0, 0]
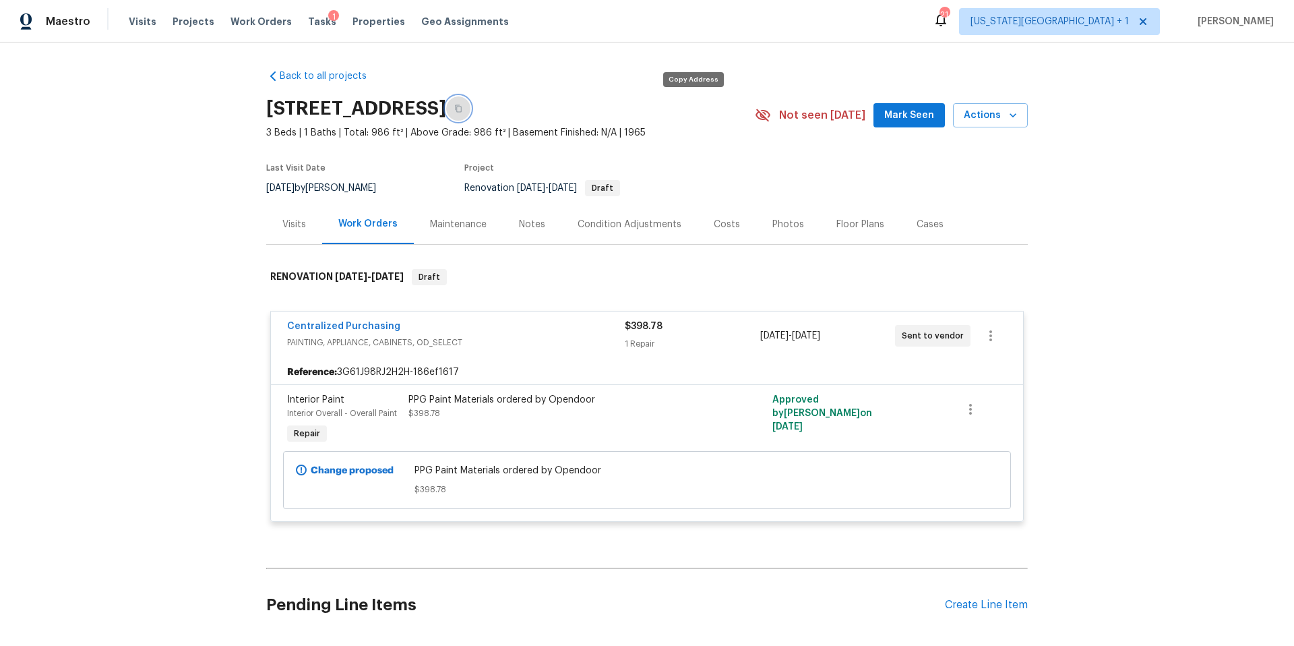
click at [470, 114] on button "button" at bounding box center [458, 108] width 24 height 24
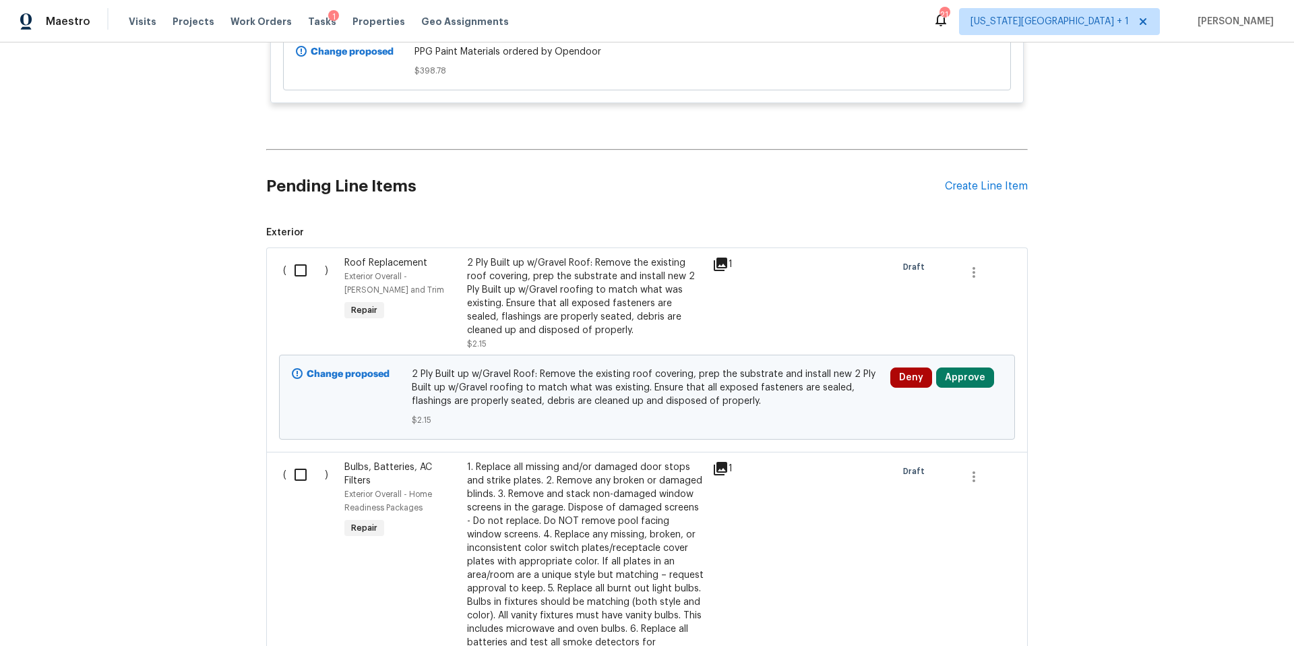
scroll to position [437, 0]
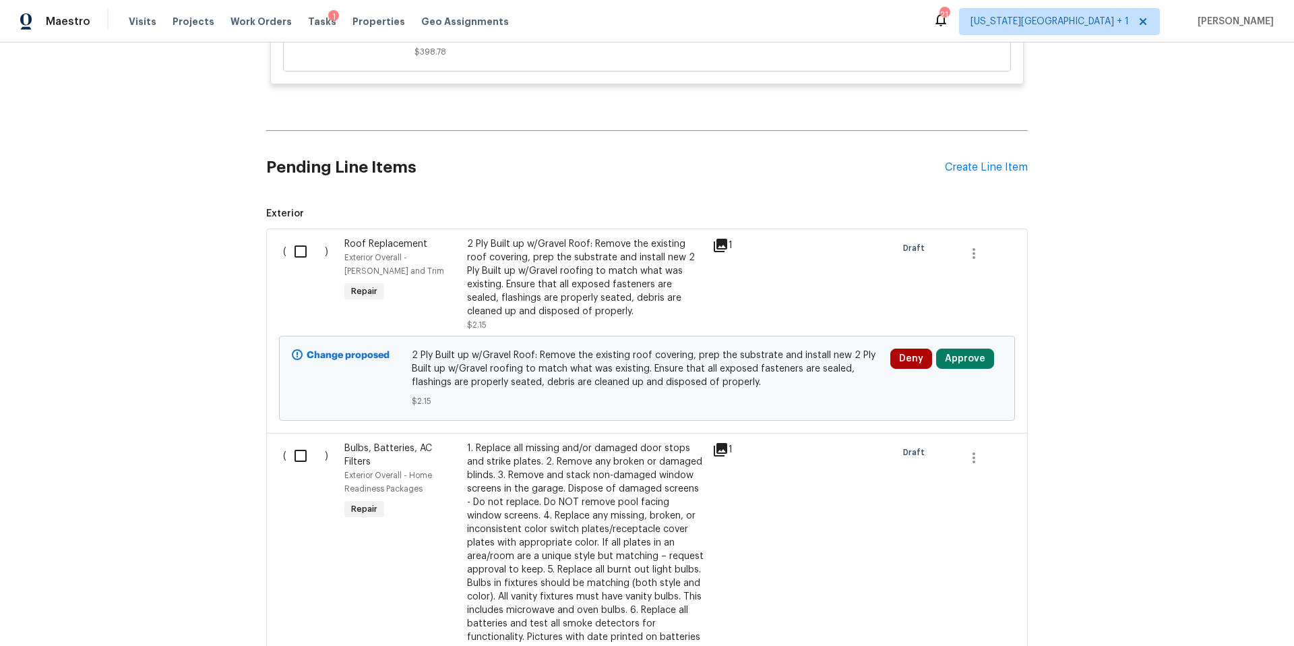
click at [520, 288] on div "2 Ply Built up w/Gravel Roof: Remove the existing roof covering, prep the subst…" at bounding box center [585, 277] width 237 height 81
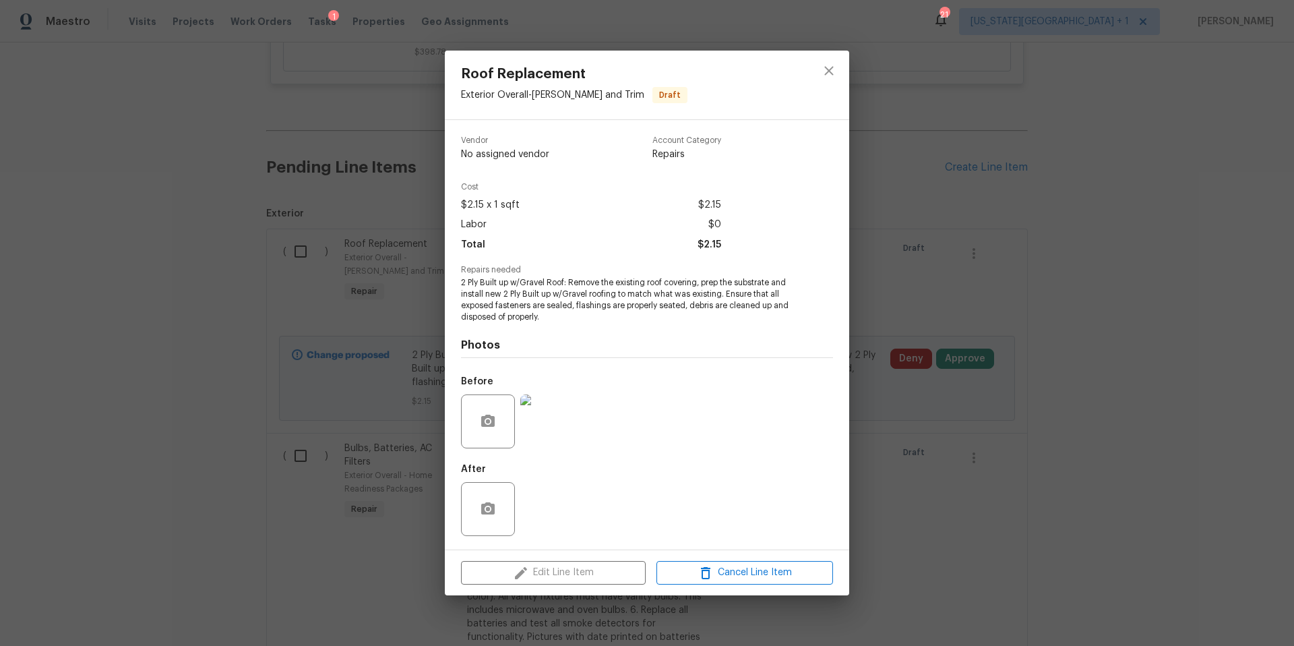
click at [543, 412] on img at bounding box center [547, 421] width 54 height 54
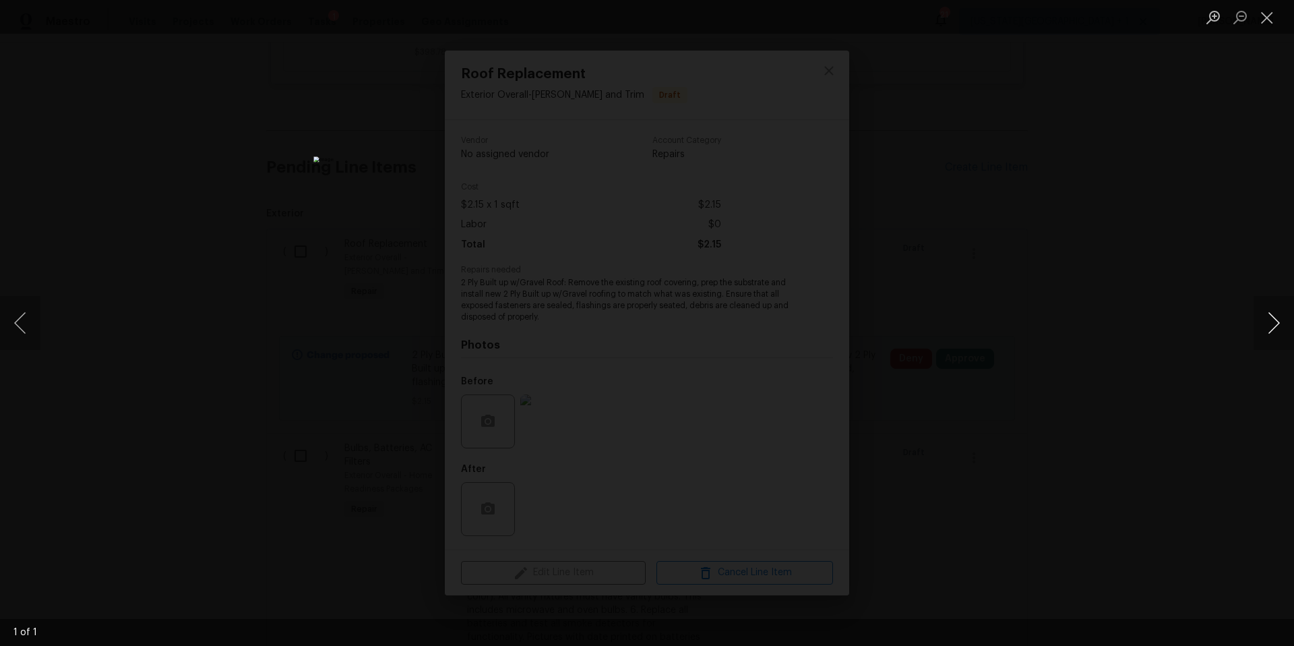
click at [1293, 311] on button "Next image" at bounding box center [1273, 323] width 40 height 54
click at [1269, 319] on button "Next image" at bounding box center [1273, 323] width 40 height 54
click at [1189, 342] on div "Lightbox" at bounding box center [647, 323] width 1294 height 646
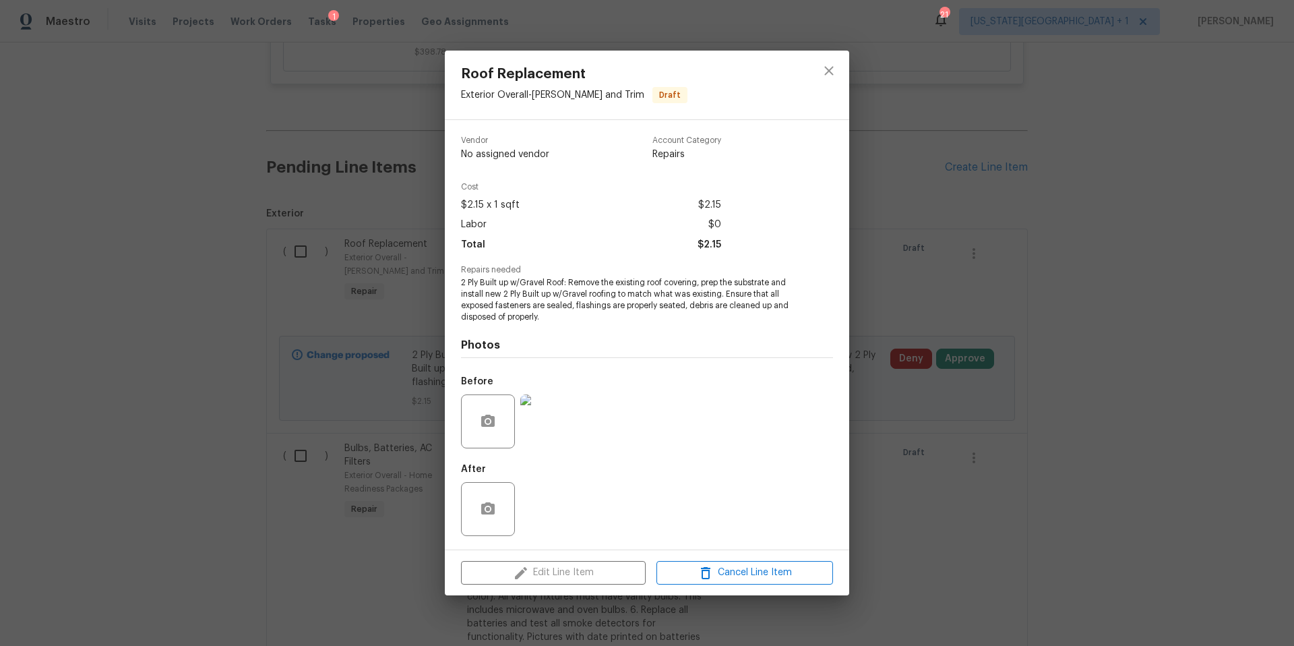
click at [1006, 470] on div "Roof Replacement Exterior Overall - Eaves and Trim Draft Vendor No assigned ven…" at bounding box center [647, 323] width 1294 height 646
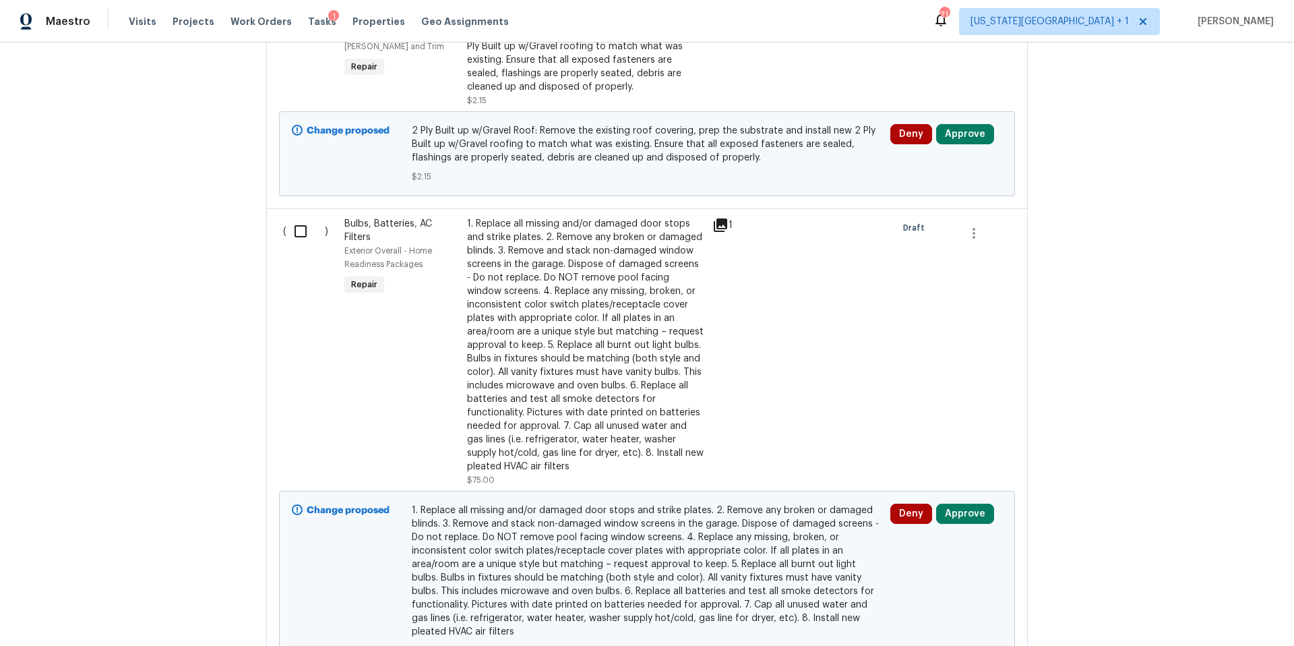
scroll to position [690, 0]
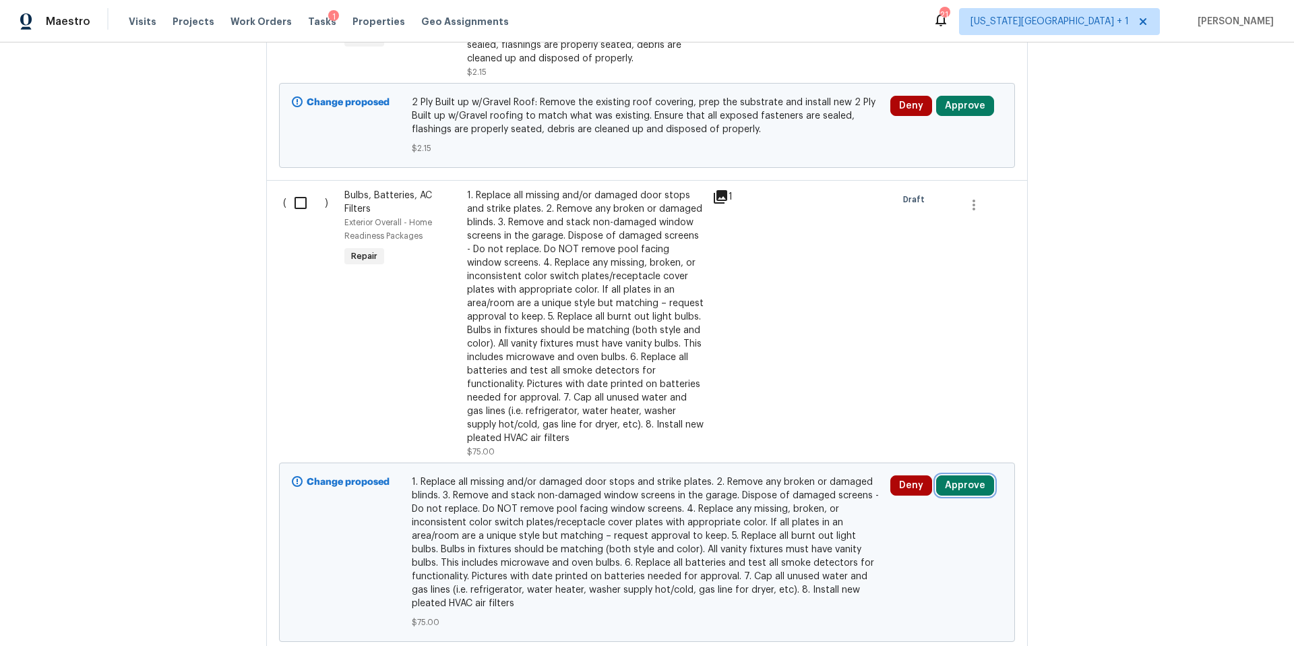
click at [960, 487] on button "Approve" at bounding box center [965, 485] width 58 height 20
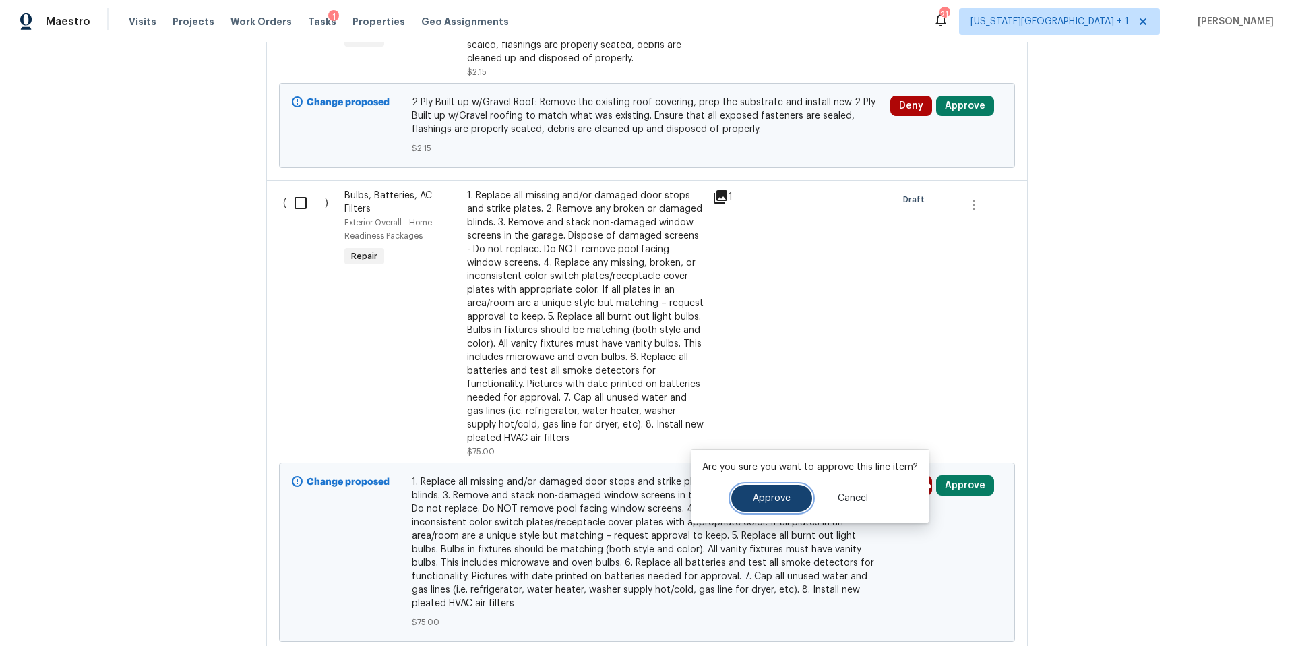
click at [775, 494] on span "Approve" at bounding box center [772, 498] width 38 height 10
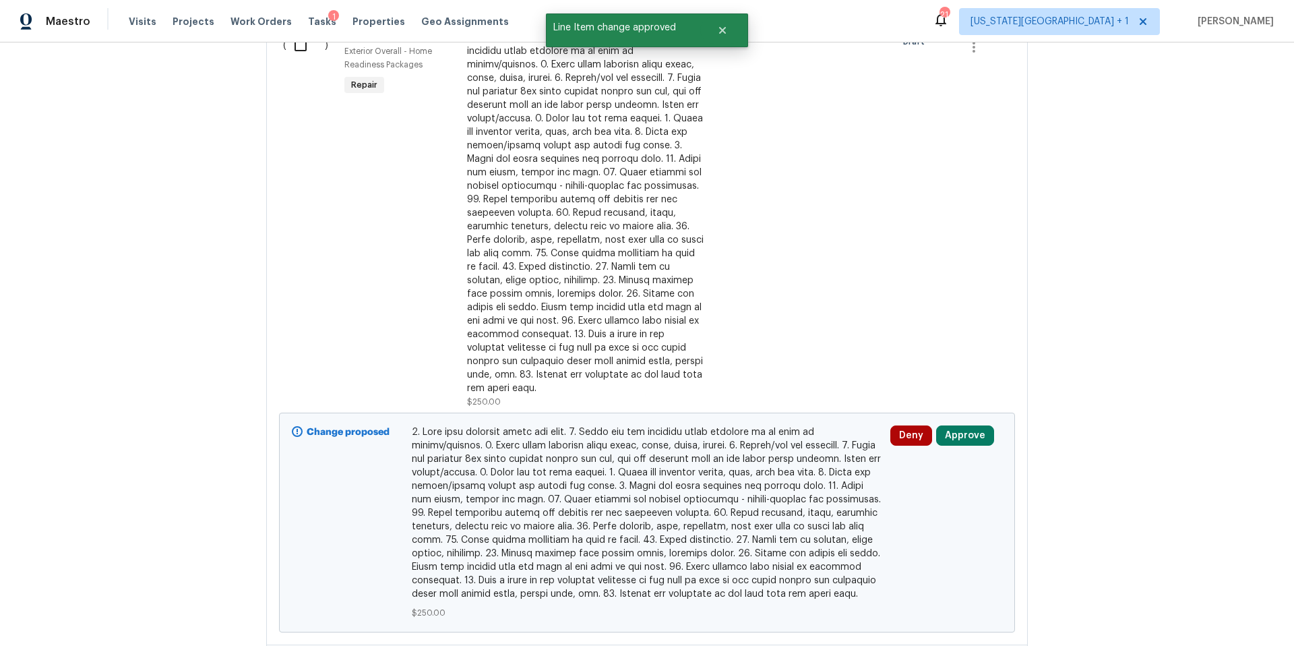
scroll to position [1448, 0]
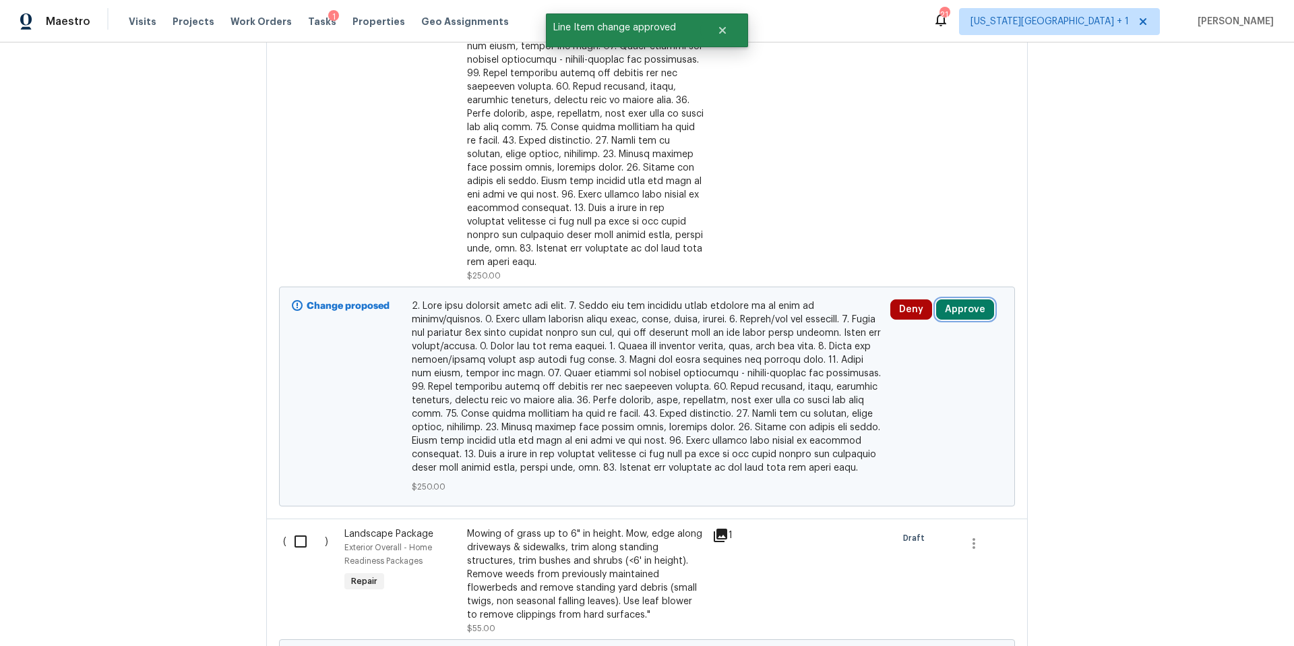
click at [970, 301] on button "Approve" at bounding box center [965, 309] width 58 height 20
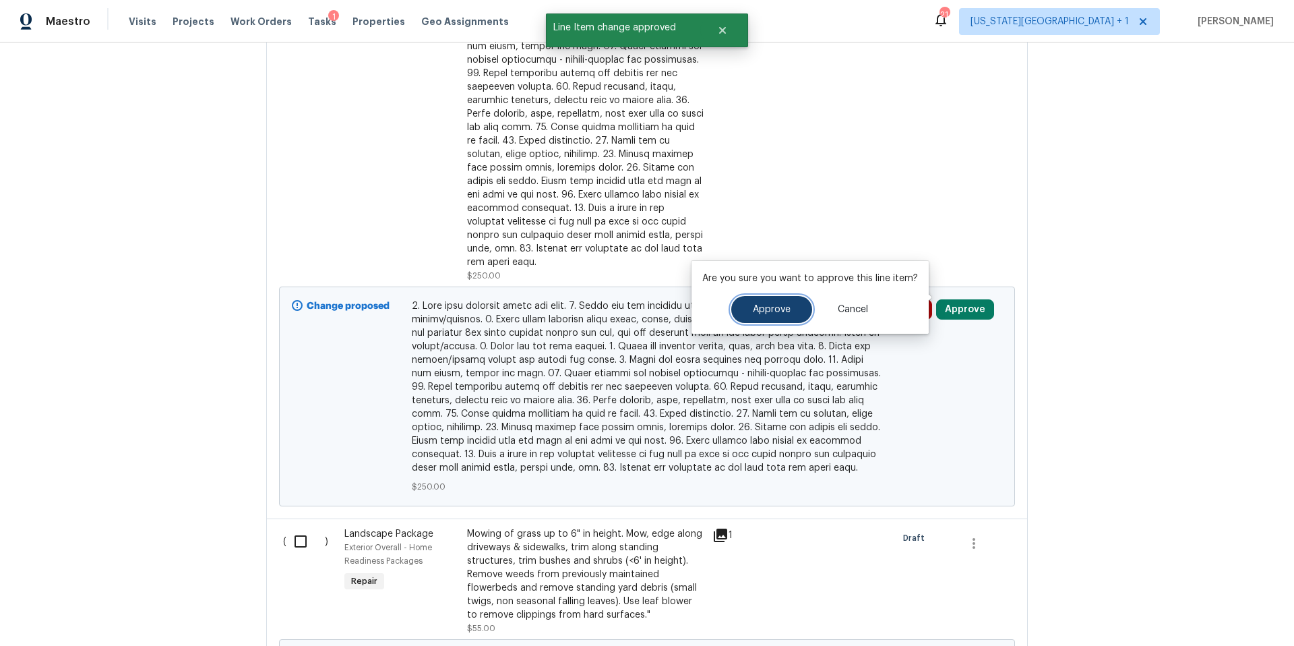
click at [778, 309] on span "Approve" at bounding box center [772, 310] width 38 height 10
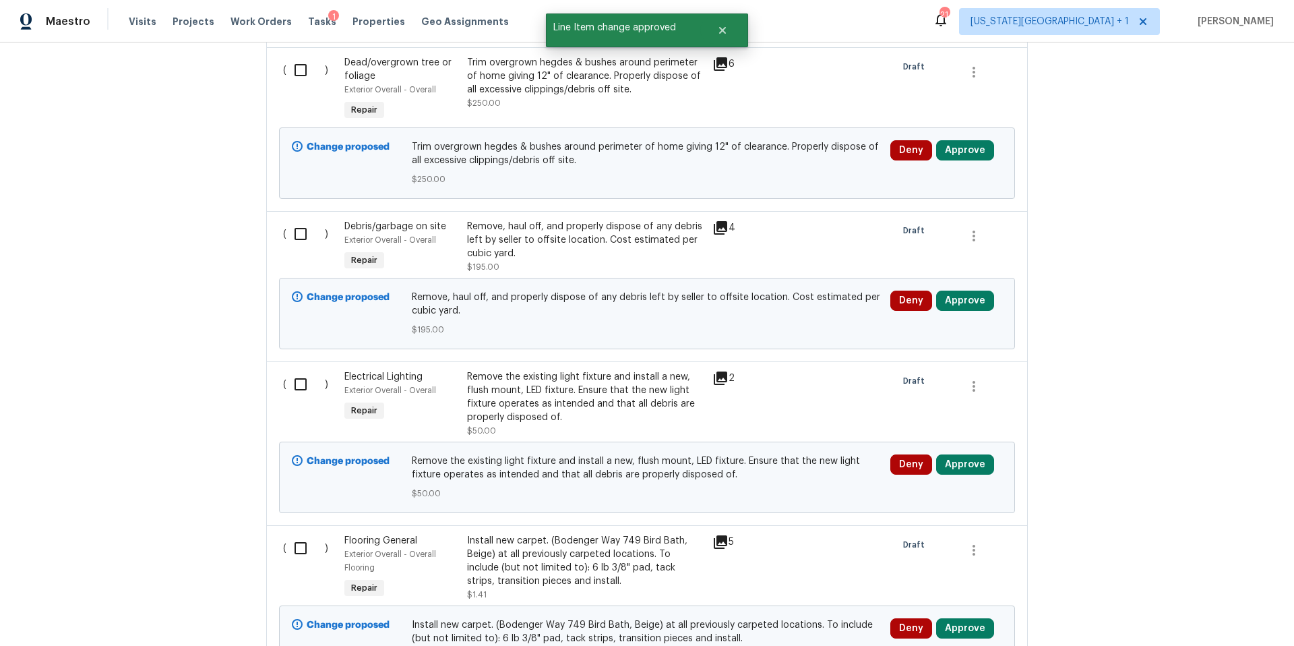
scroll to position [2147, 0]
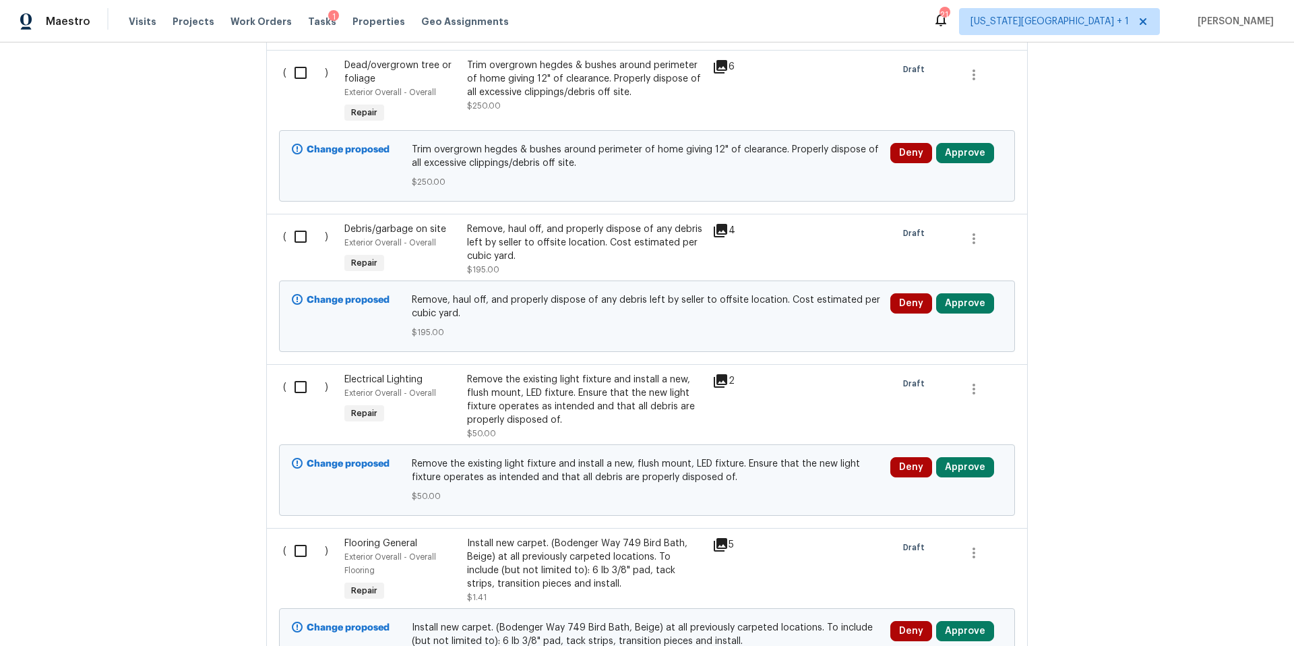
click at [724, 224] on icon at bounding box center [720, 230] width 13 height 13
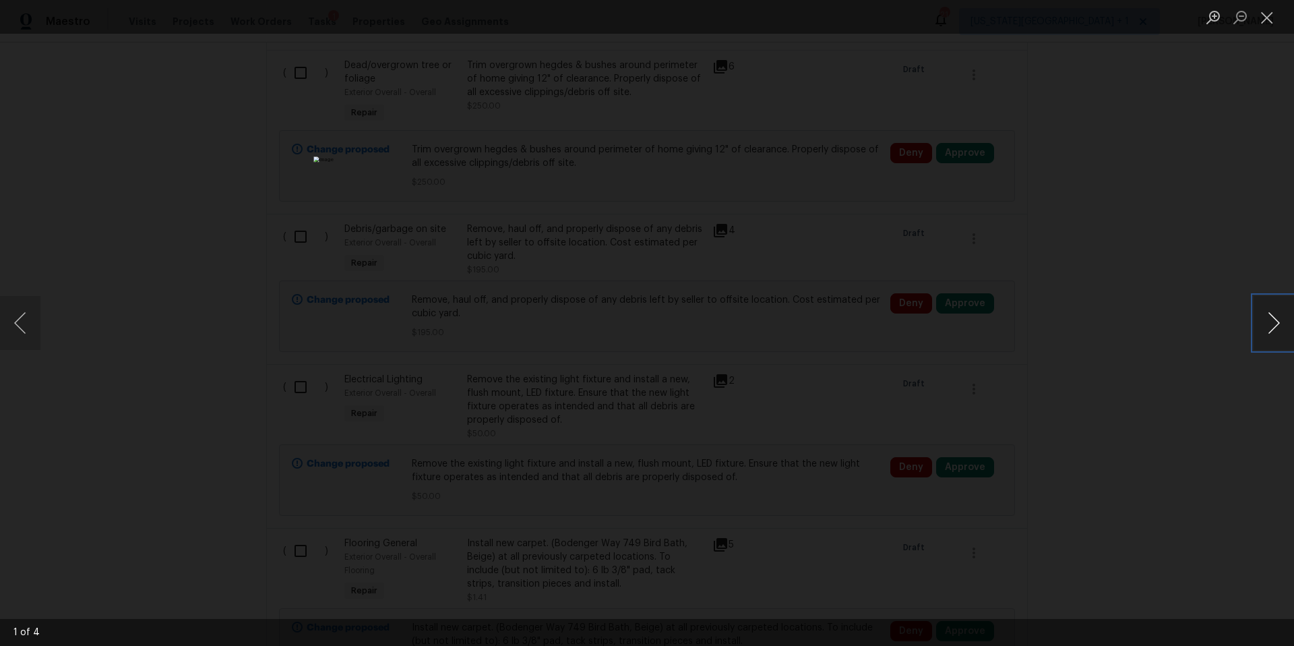
click at [1279, 325] on button "Next image" at bounding box center [1273, 323] width 40 height 54
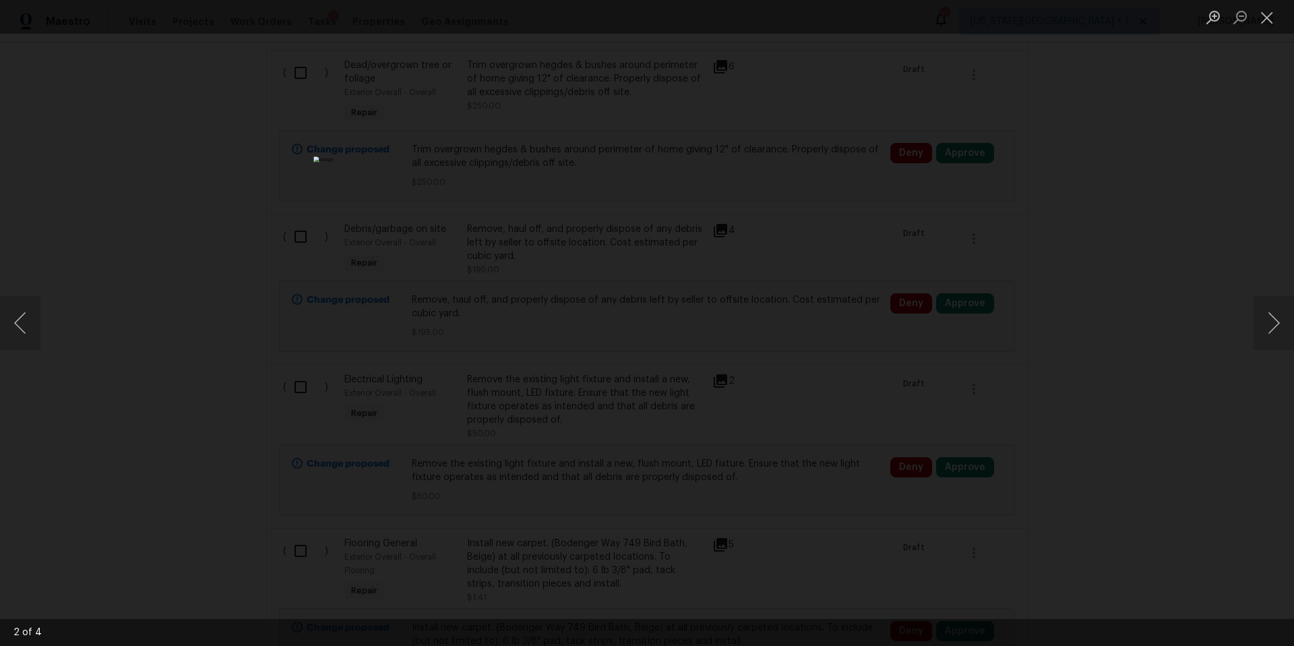
click at [1216, 325] on div "Lightbox" at bounding box center [647, 323] width 1294 height 646
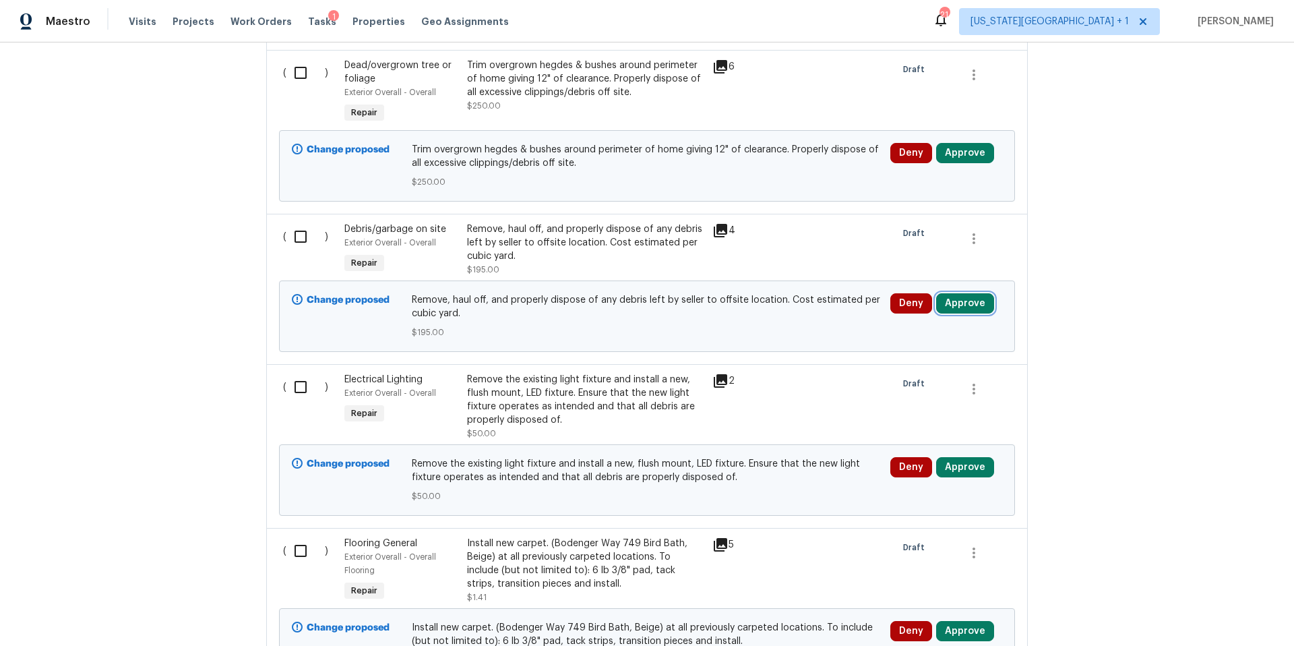
click at [967, 299] on button "Approve" at bounding box center [965, 303] width 58 height 20
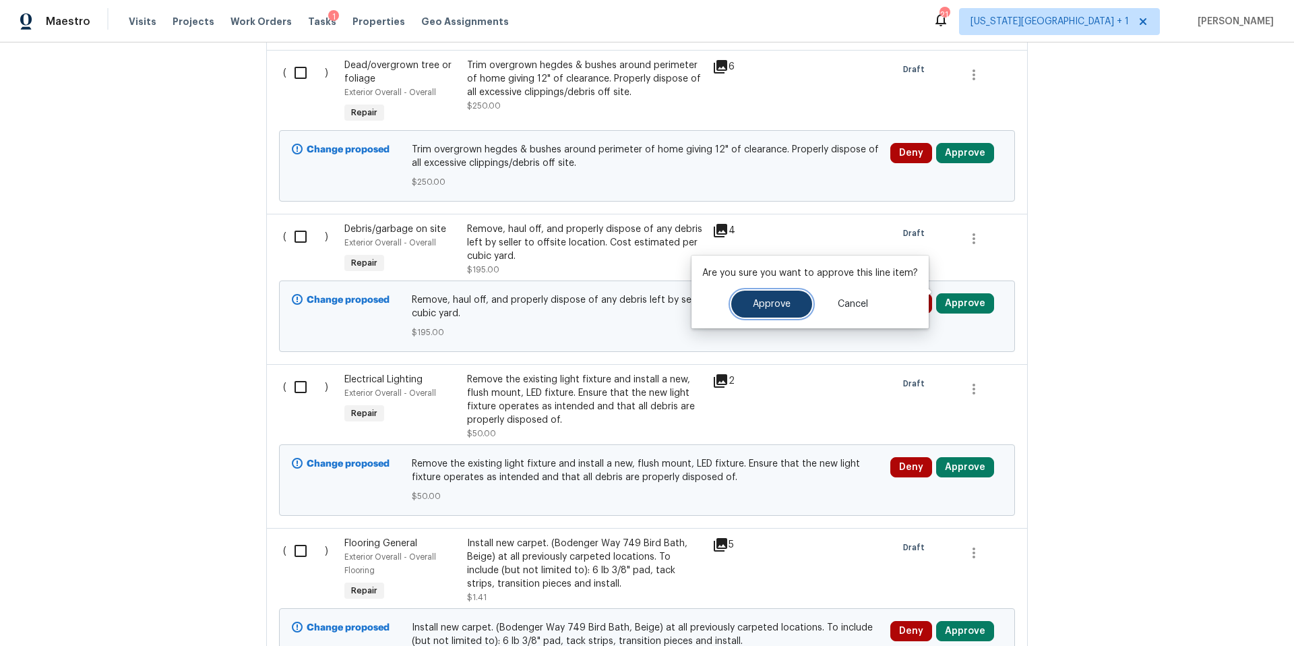
click at [780, 294] on button "Approve" at bounding box center [771, 303] width 81 height 27
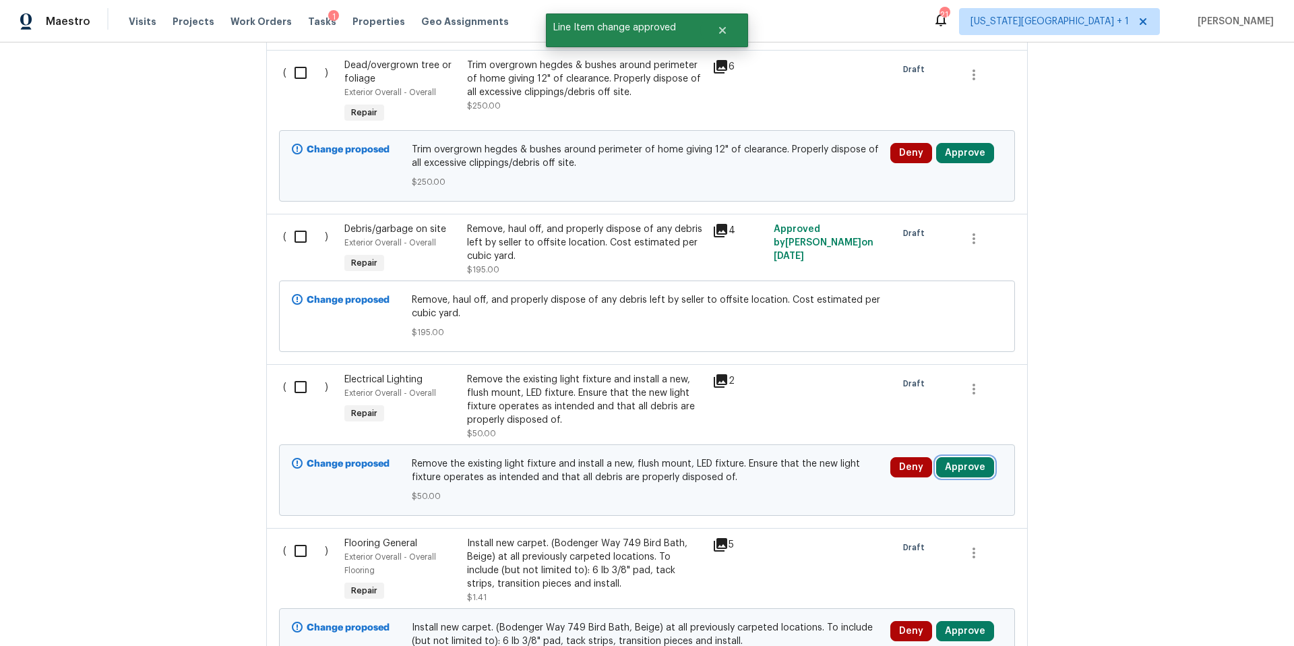
click at [960, 457] on button "Approve" at bounding box center [965, 467] width 58 height 20
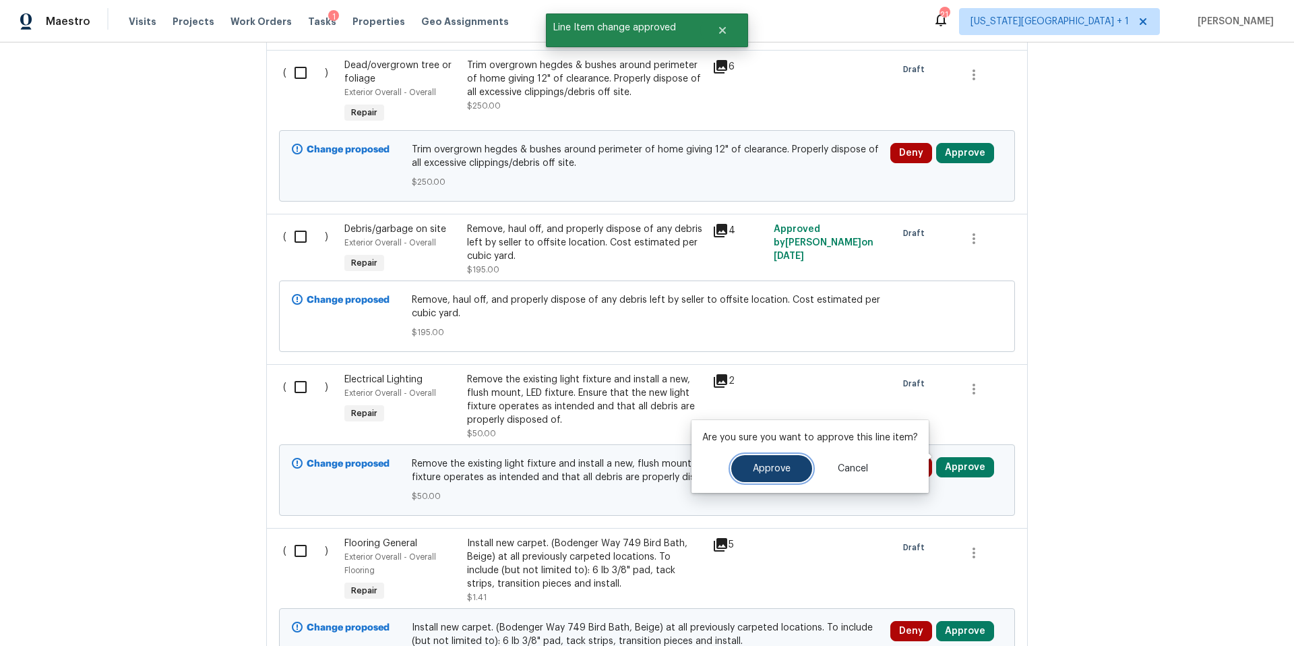
click at [786, 470] on span "Approve" at bounding box center [772, 469] width 38 height 10
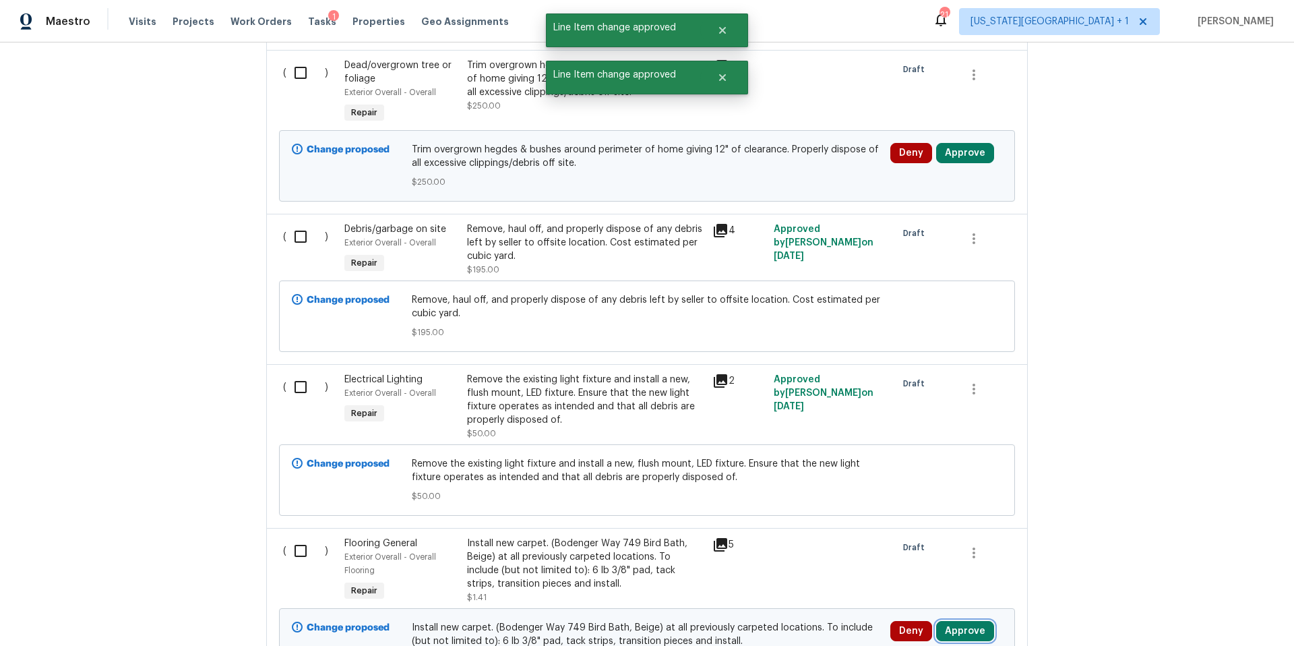
click at [961, 625] on button "Approve" at bounding box center [965, 631] width 58 height 20
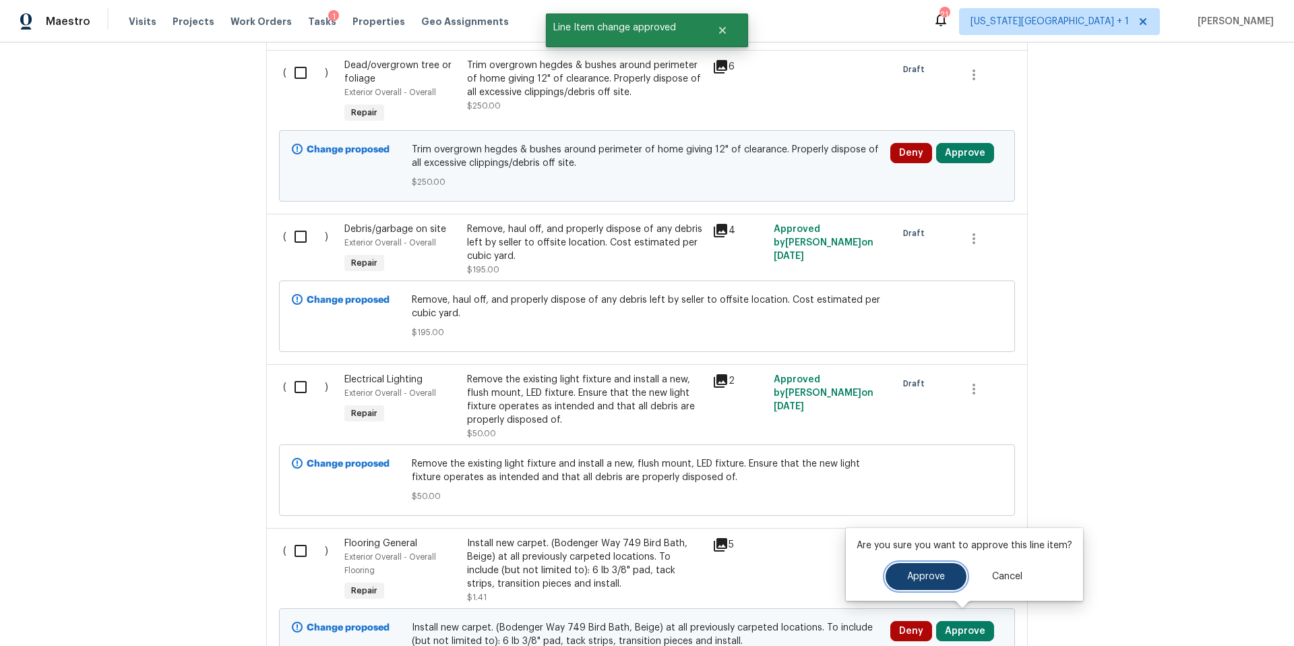
click at [907, 576] on span "Approve" at bounding box center [926, 576] width 38 height 10
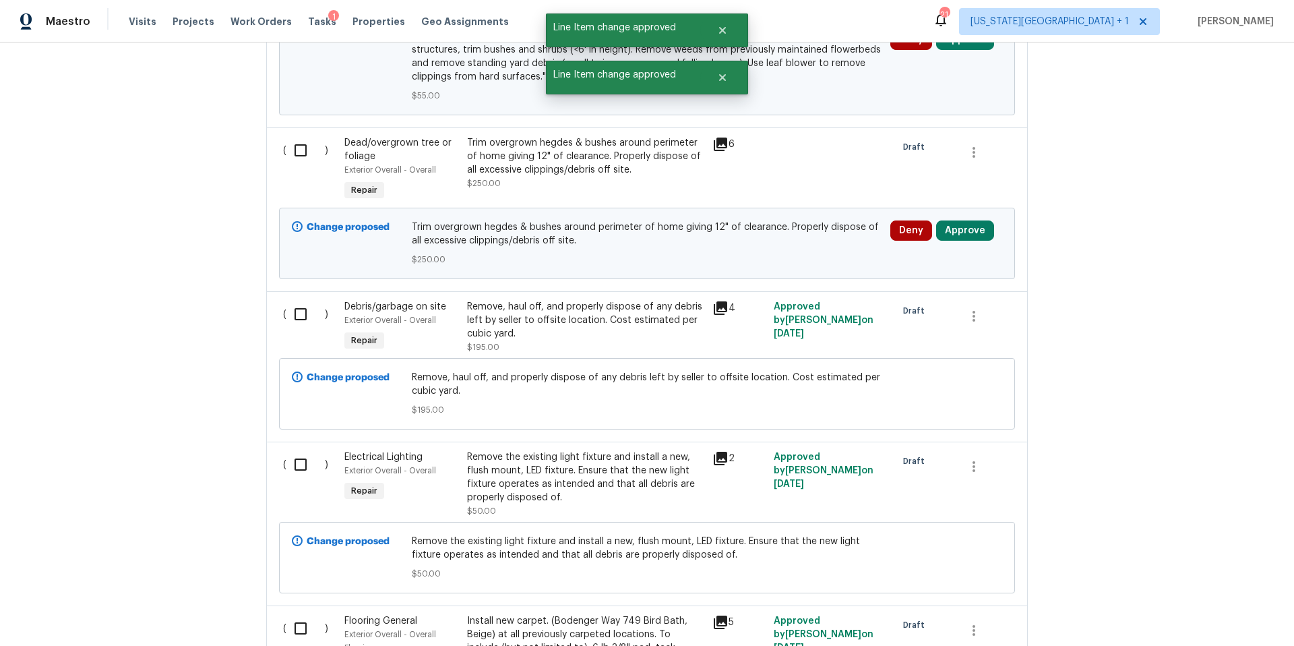
scroll to position [1998, 0]
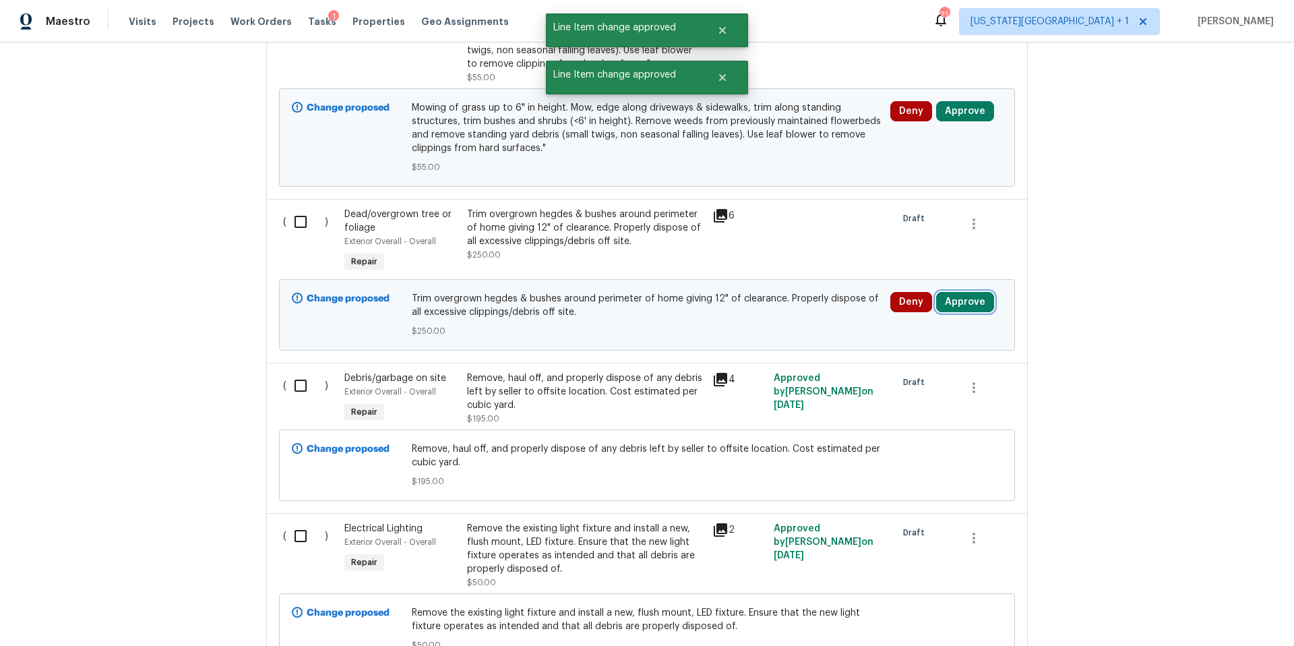
click at [970, 292] on button "Approve" at bounding box center [965, 302] width 58 height 20
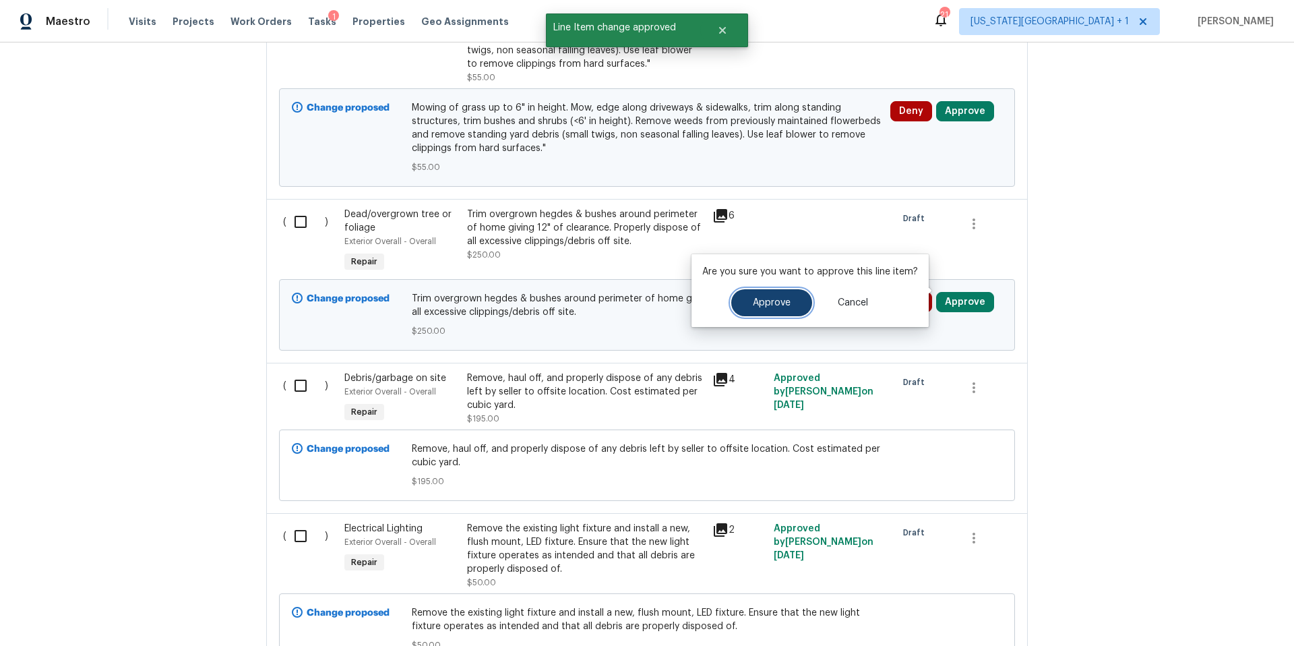
click at [797, 303] on button "Approve" at bounding box center [771, 302] width 81 height 27
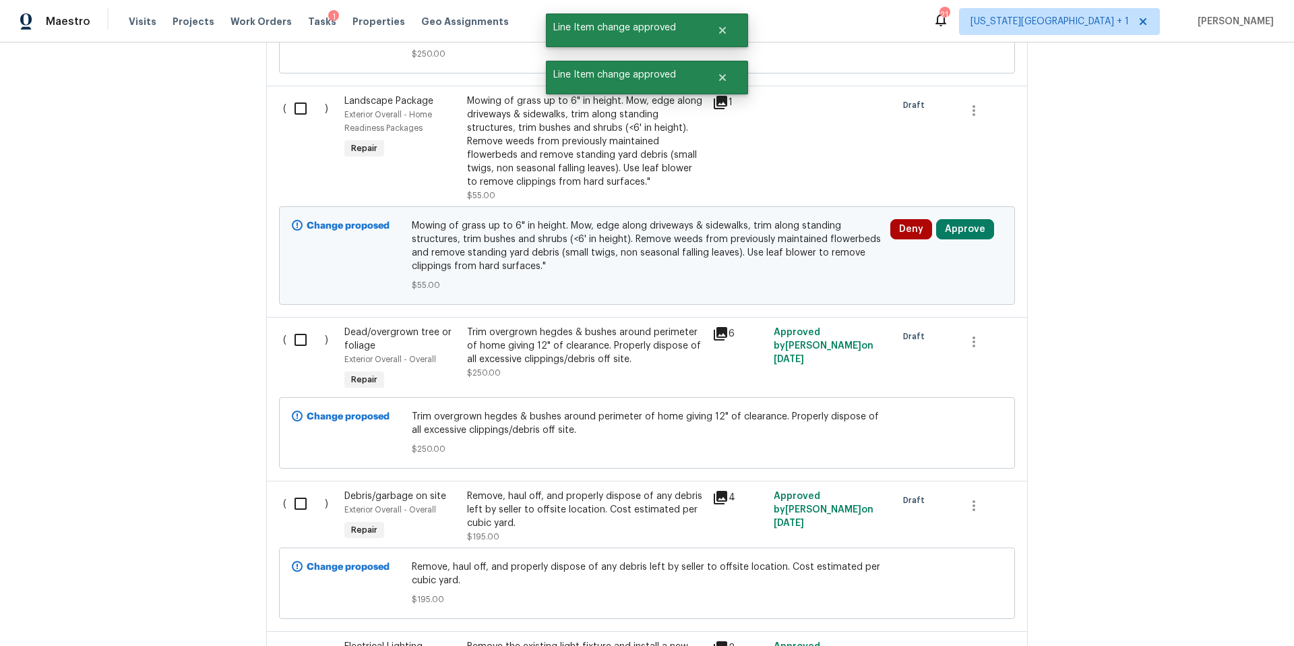
scroll to position [1793, 0]
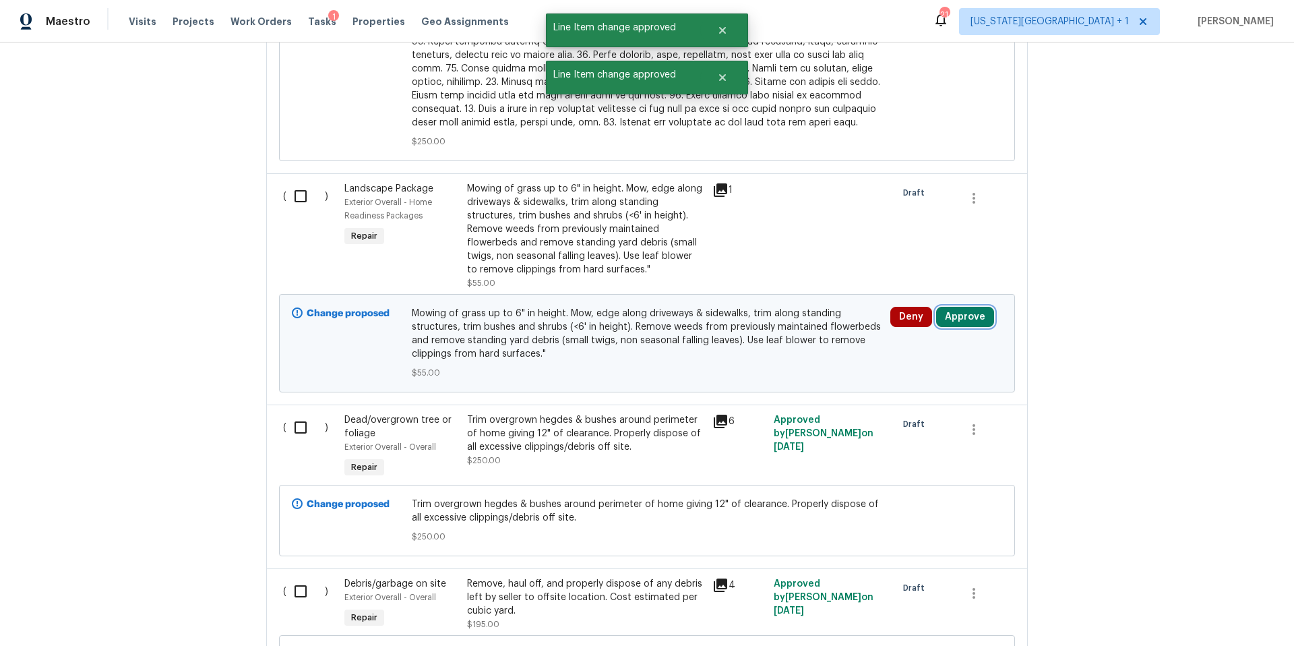
click at [972, 307] on button "Approve" at bounding box center [965, 317] width 58 height 20
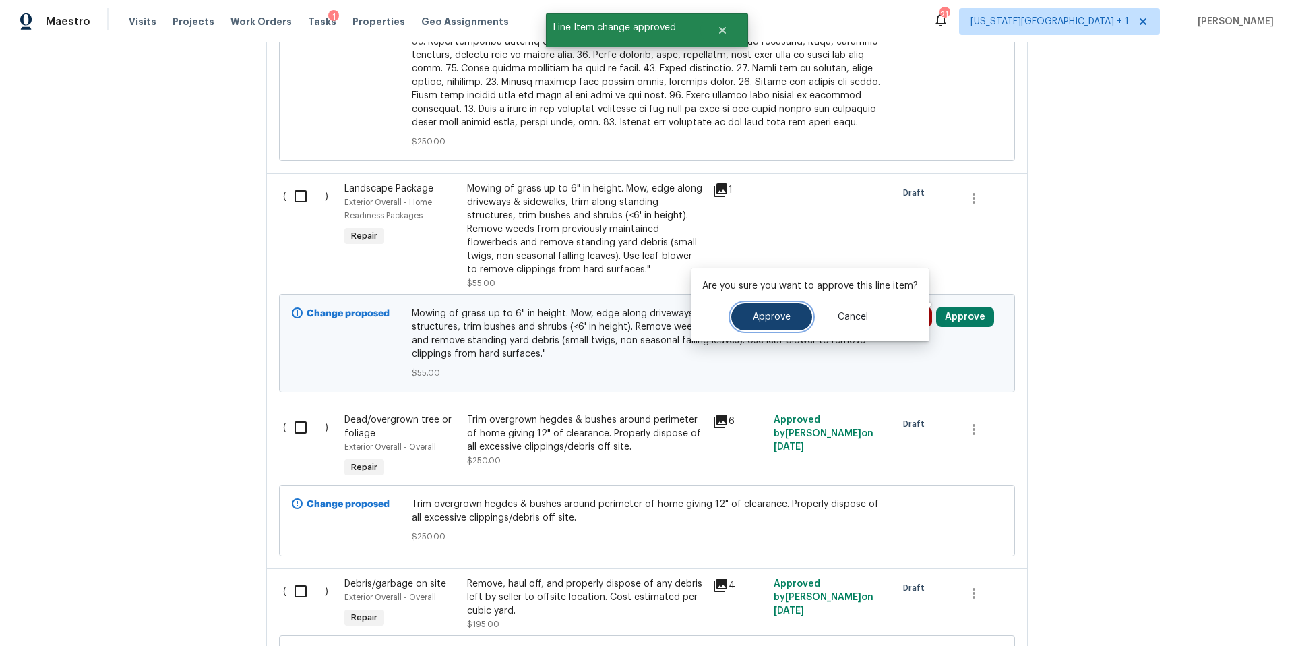
click at [766, 318] on span "Approve" at bounding box center [772, 317] width 38 height 10
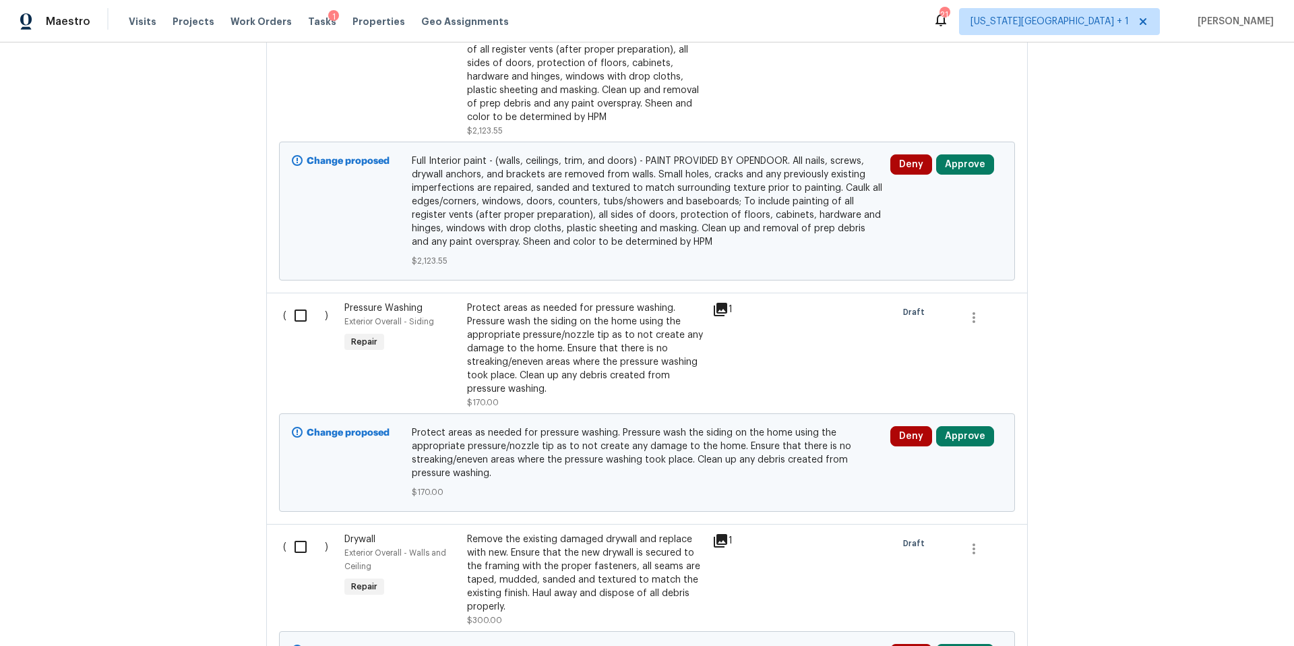
scroll to position [3221, 0]
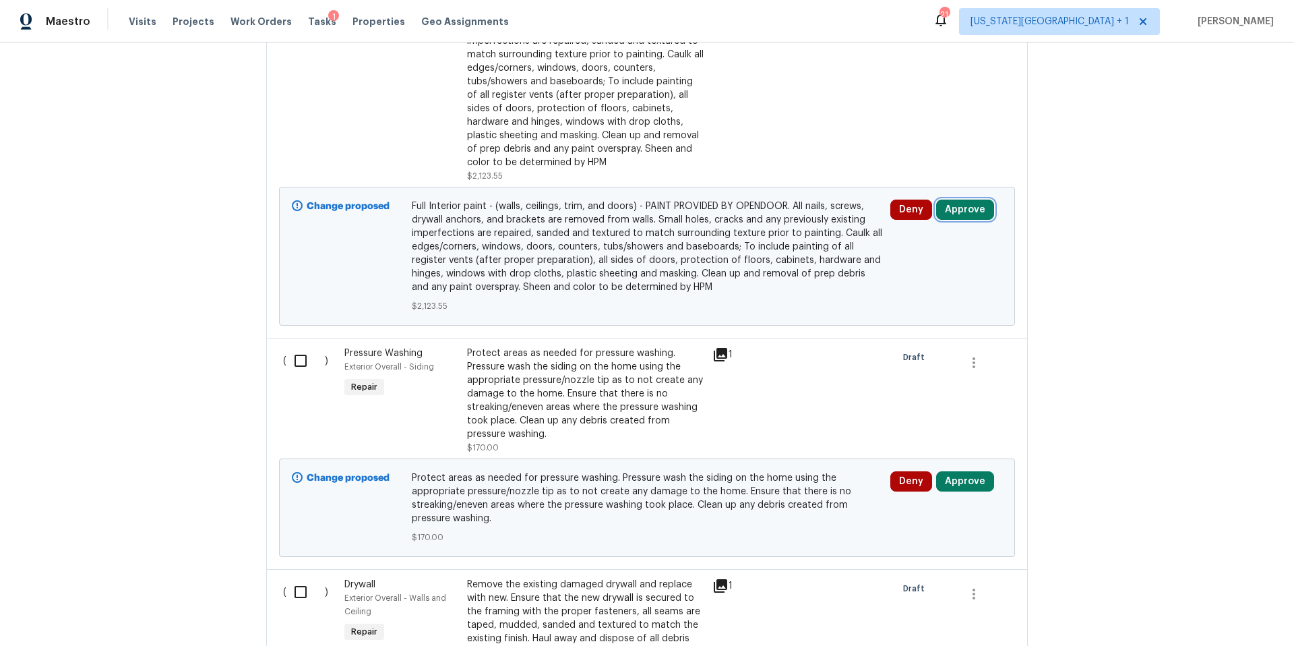
click at [967, 201] on button "Approve" at bounding box center [965, 209] width 58 height 20
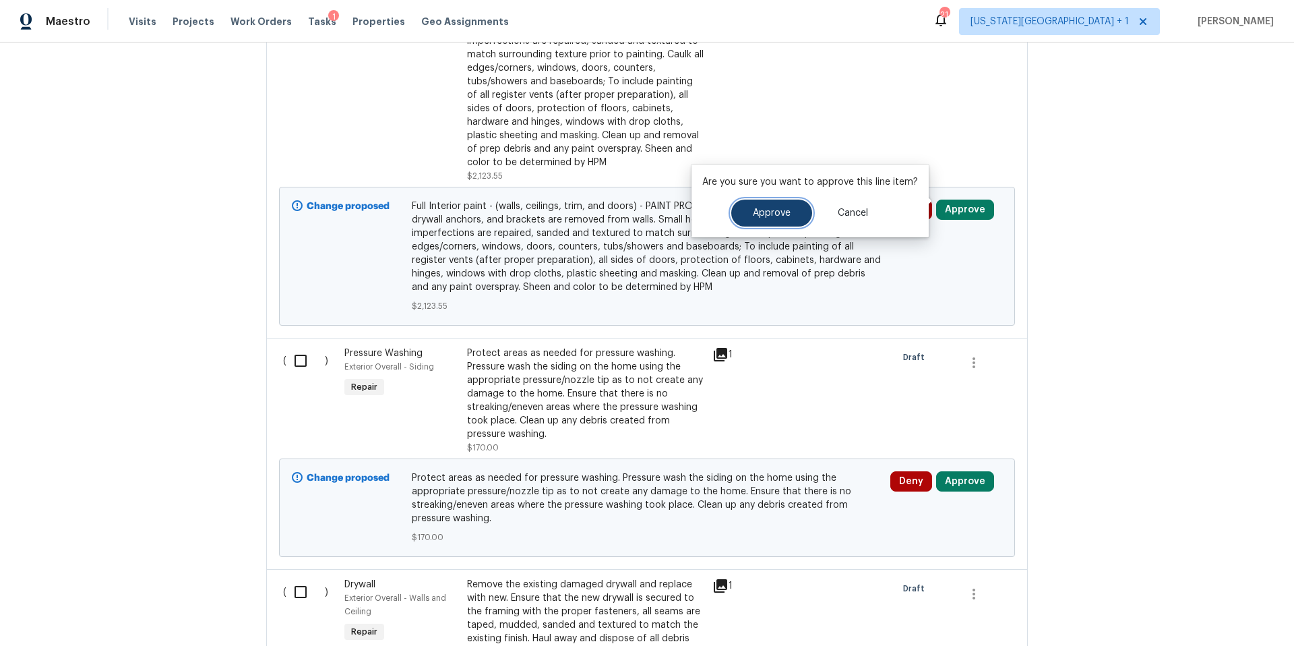
click at [793, 207] on button "Approve" at bounding box center [771, 212] width 81 height 27
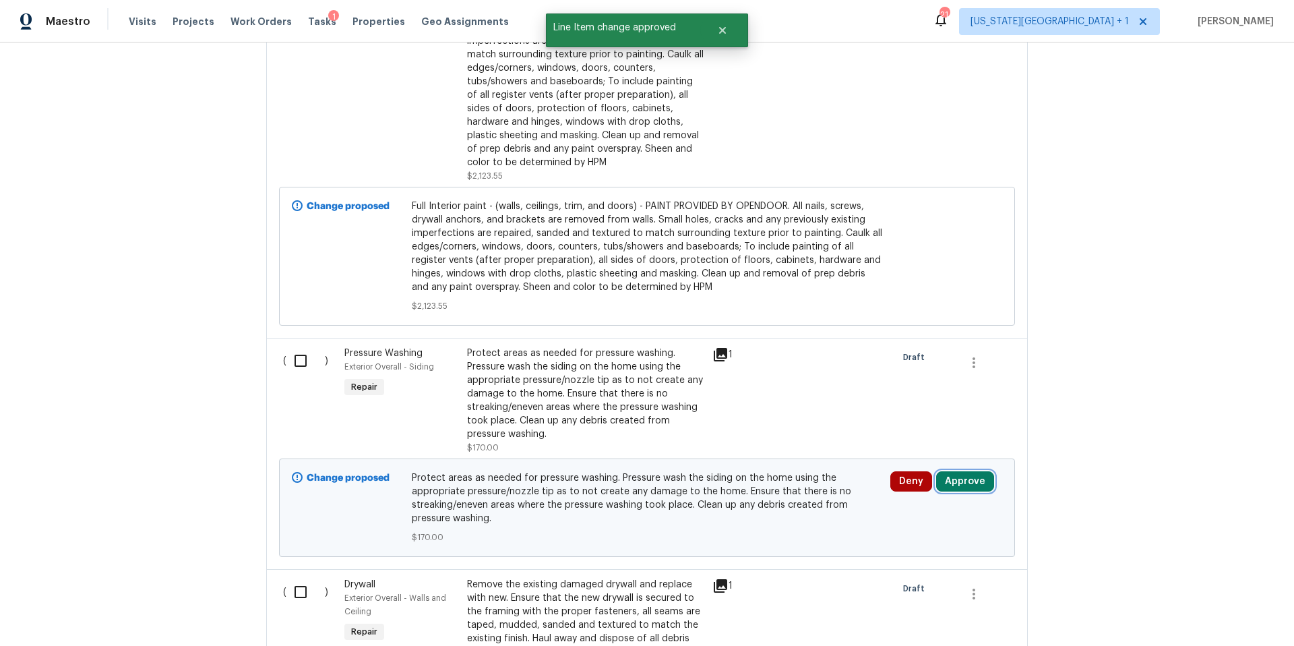
click at [959, 471] on button "Approve" at bounding box center [965, 481] width 58 height 20
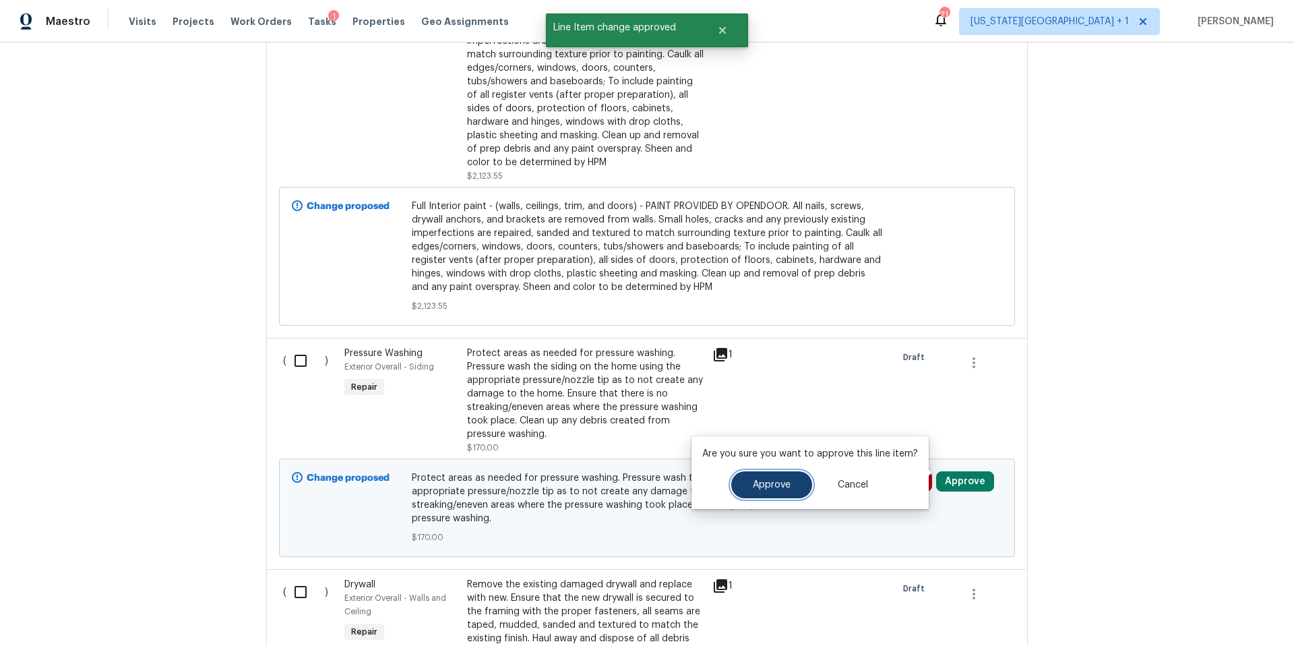
click at [766, 483] on span "Approve" at bounding box center [772, 485] width 38 height 10
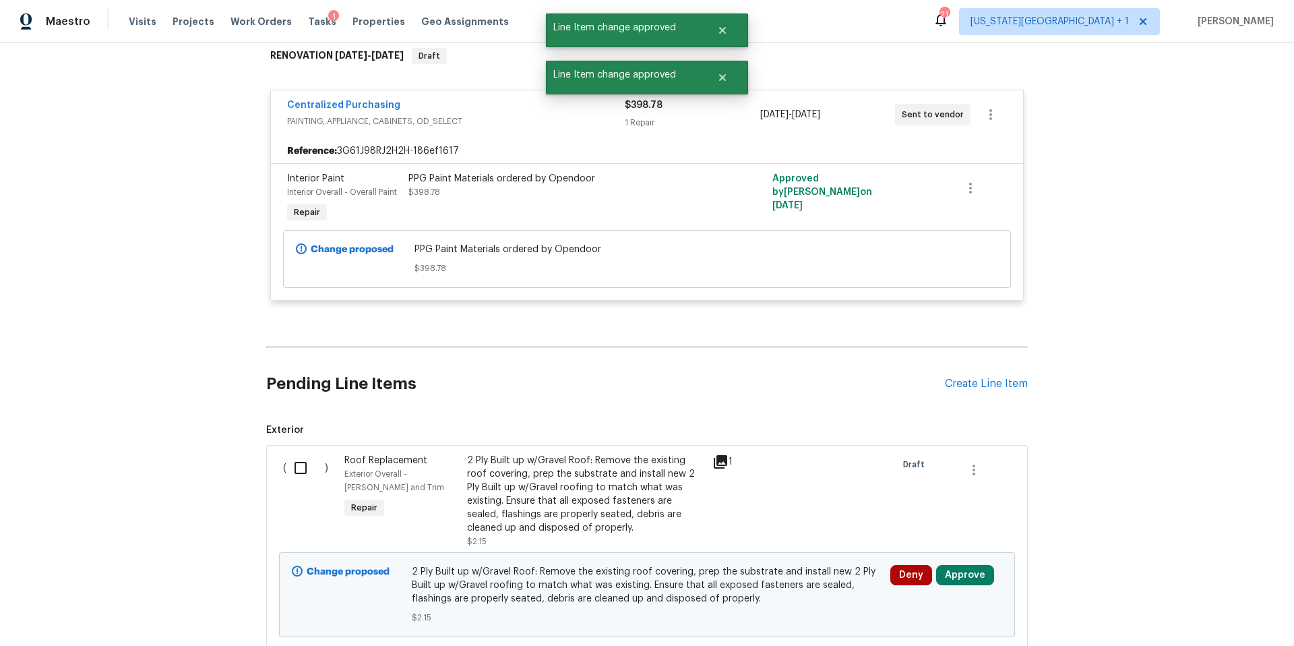
scroll to position [291, 0]
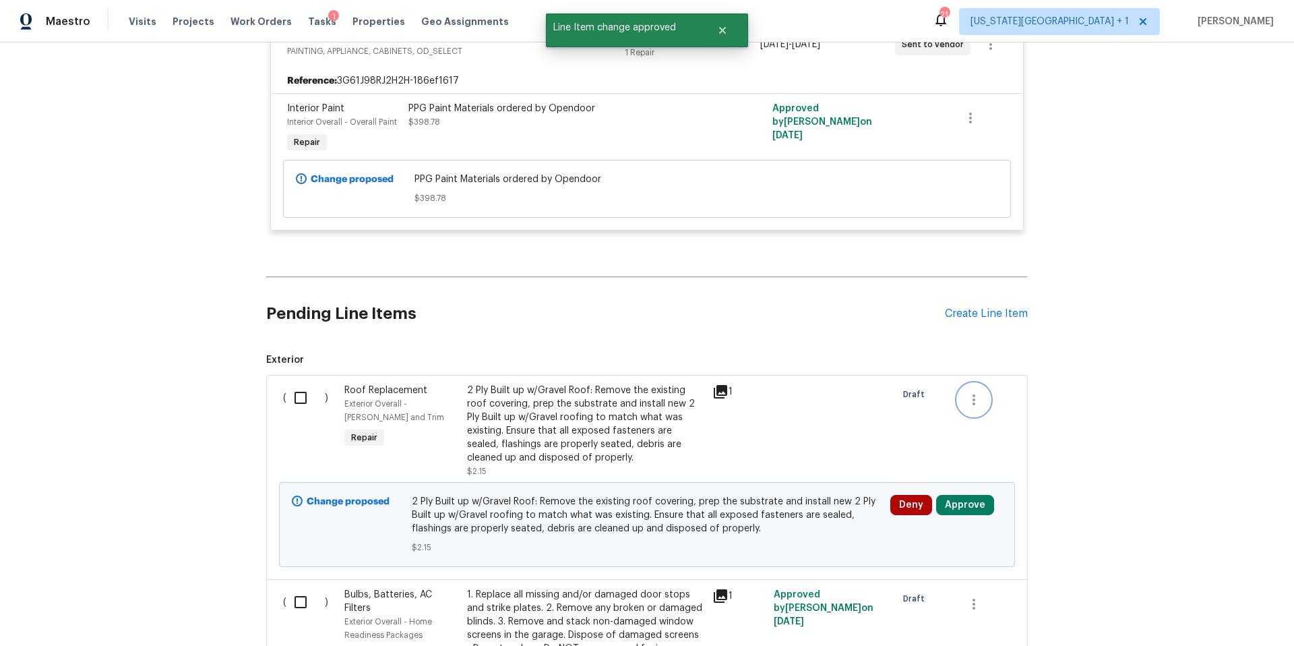
click at [974, 401] on icon "button" at bounding box center [974, 400] width 16 height 16
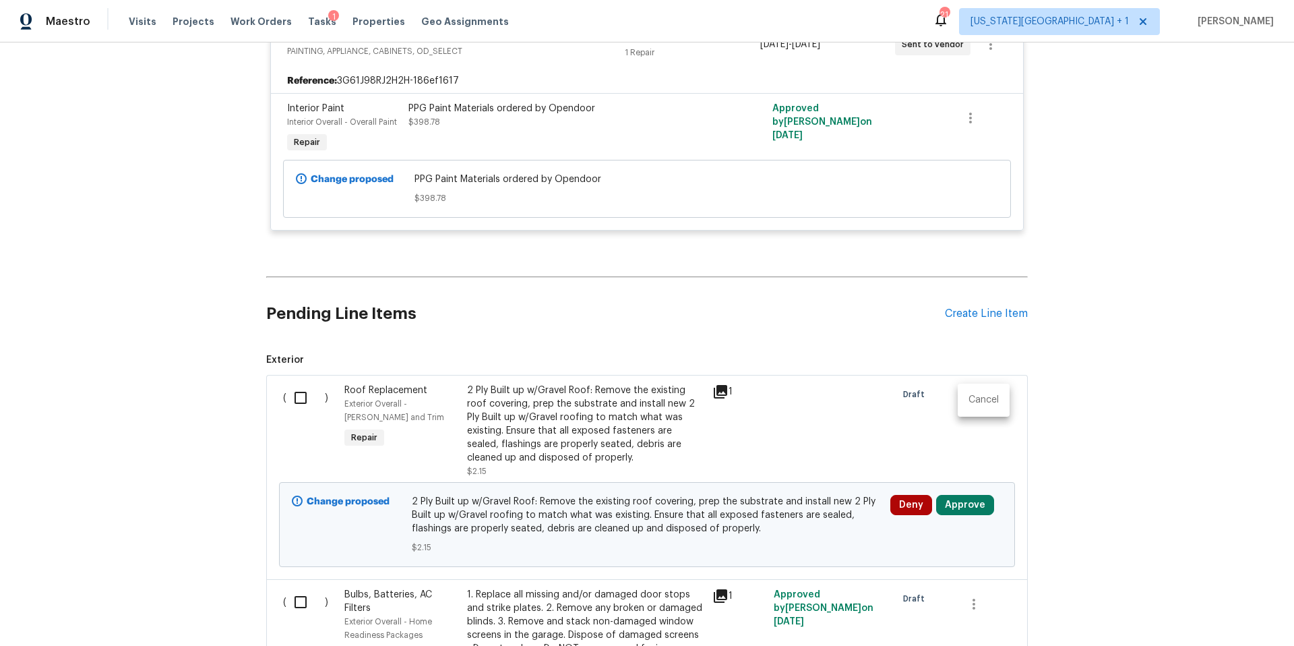
click at [976, 387] on ul "Cancel" at bounding box center [984, 399] width 52 height 33
click at [977, 400] on li "Cancel" at bounding box center [984, 400] width 52 height 22
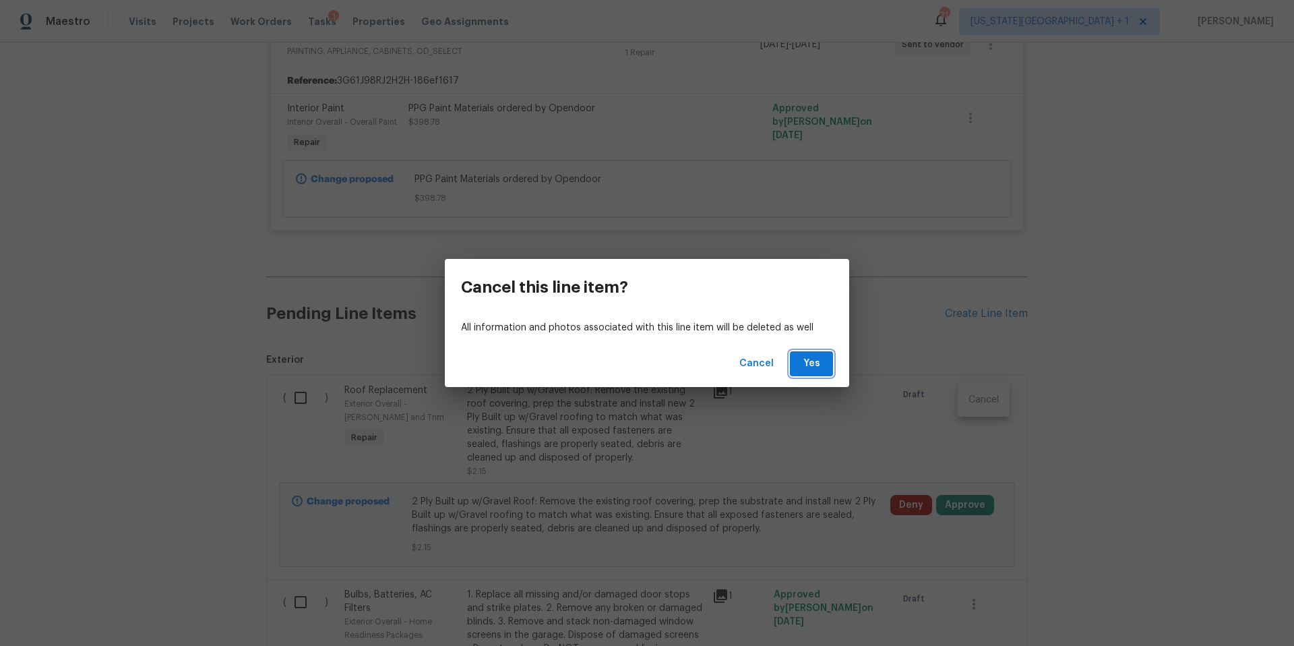
click at [805, 359] on span "Yes" at bounding box center [812, 363] width 22 height 17
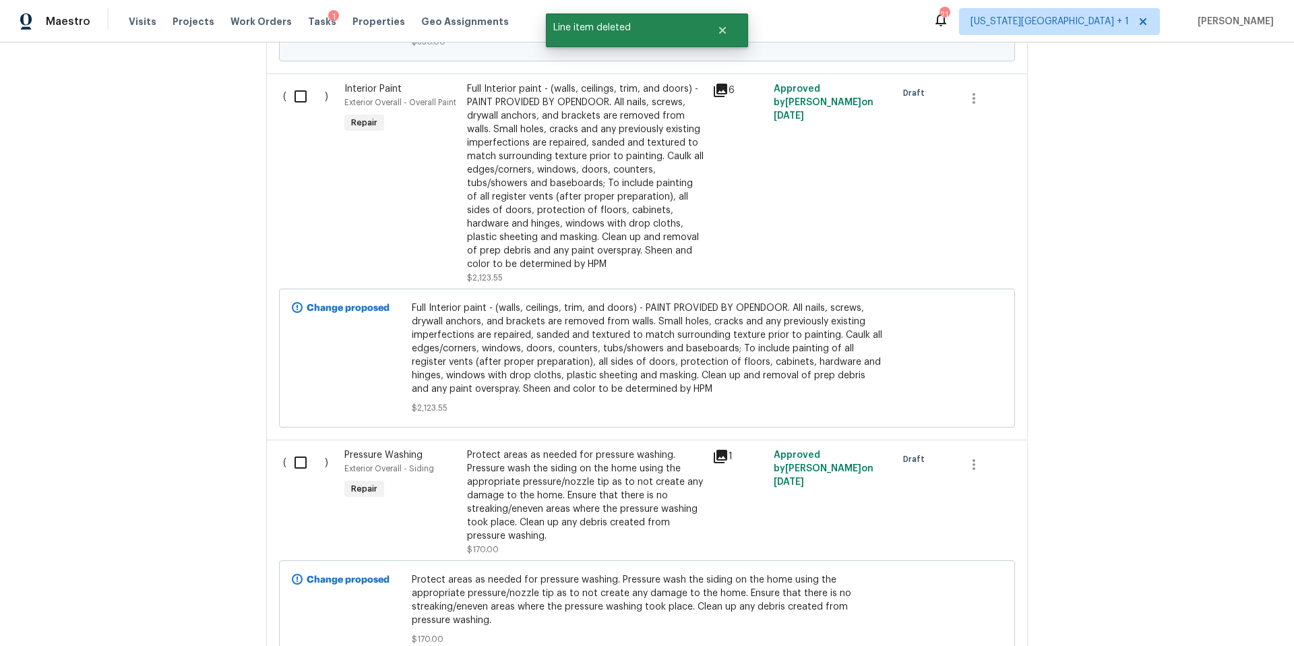
scroll to position [2593, 0]
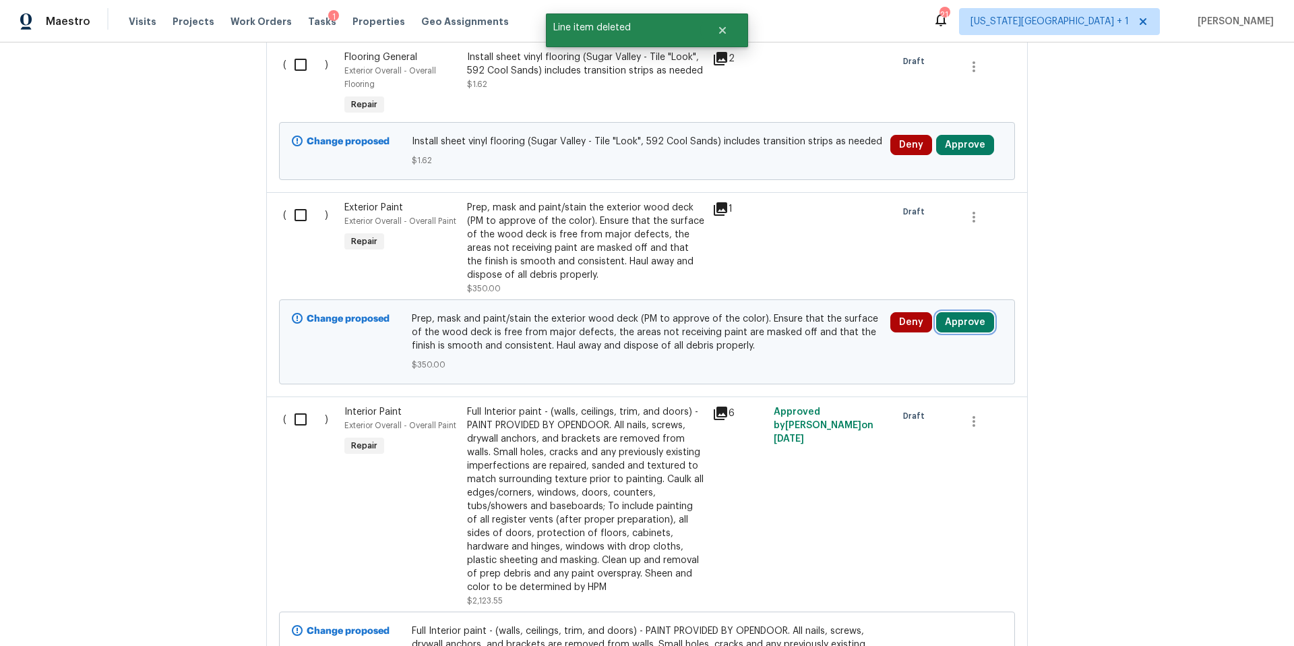
click at [968, 313] on button "Approve" at bounding box center [965, 322] width 58 height 20
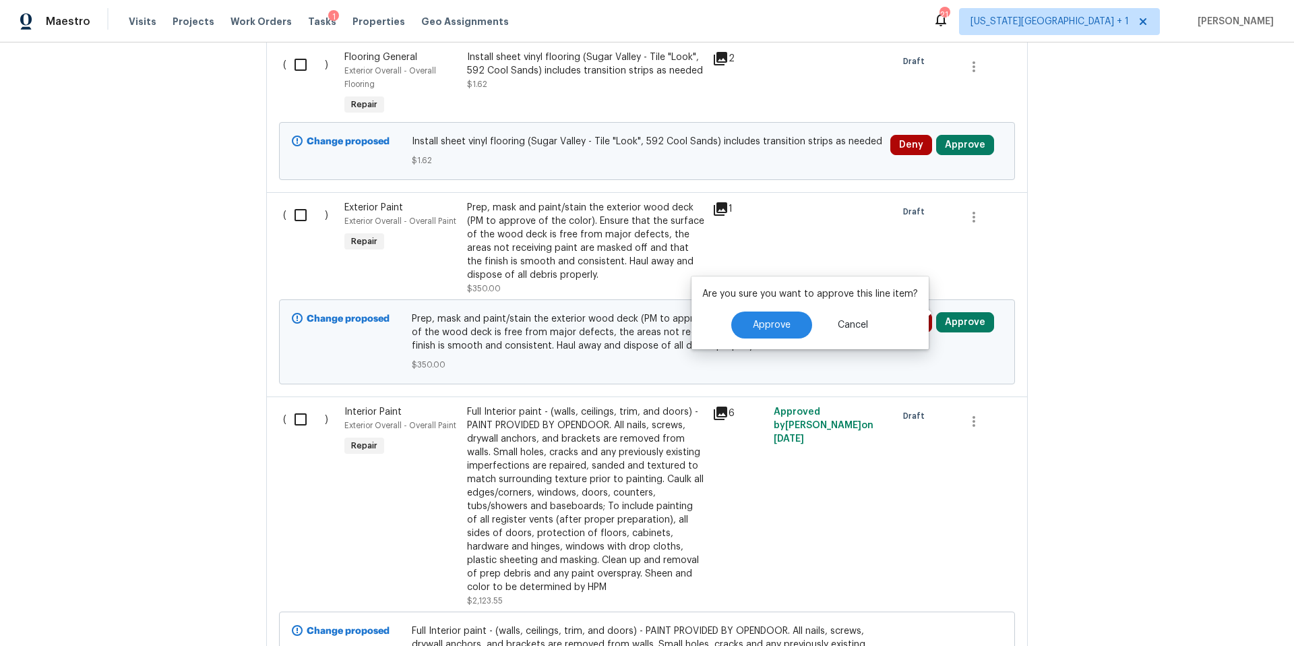
click at [721, 321] on div "Approve Cancel" at bounding box center [810, 324] width 216 height 27
click at [716, 197] on div "1" at bounding box center [738, 248] width 61 height 102
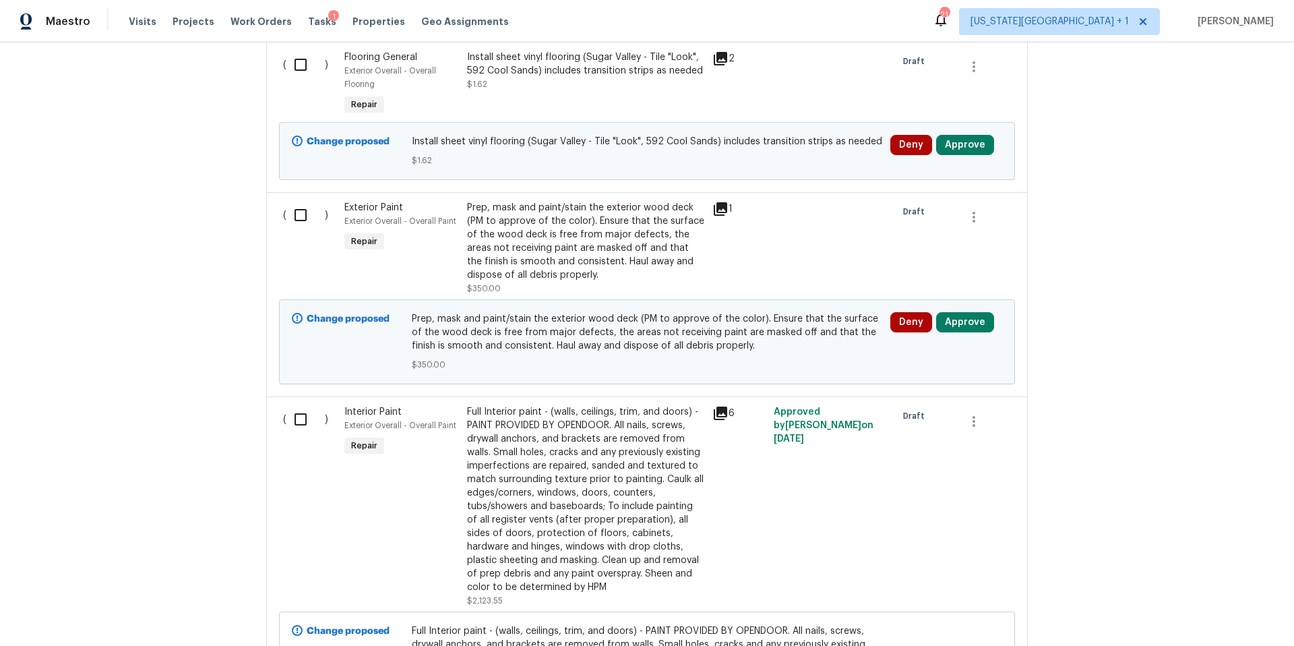
click at [724, 201] on icon at bounding box center [720, 209] width 16 height 16
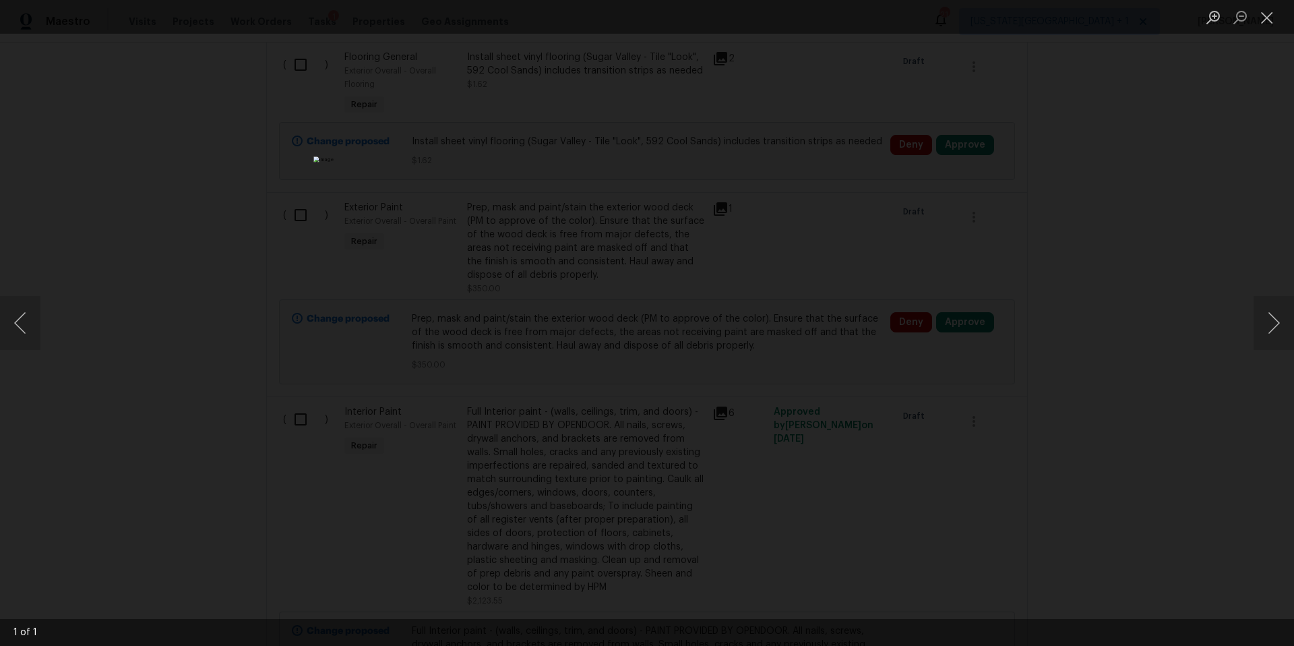
click at [1225, 260] on div "Lightbox" at bounding box center [647, 323] width 1294 height 646
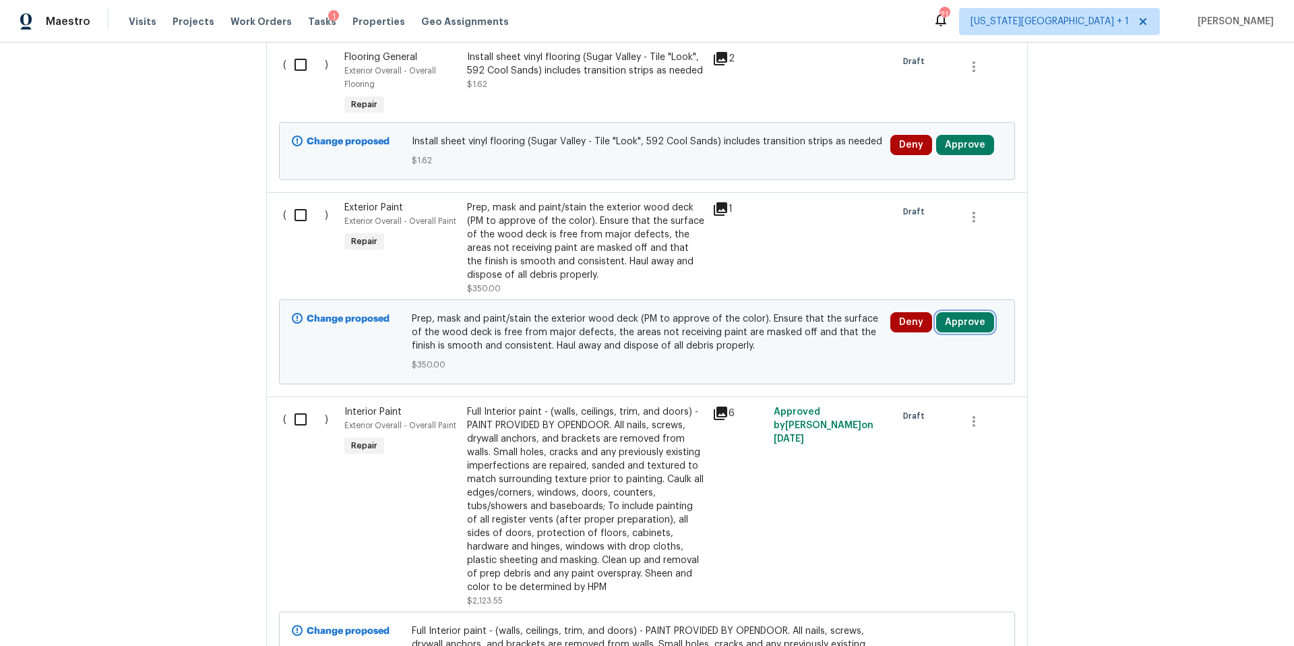
click at [964, 314] on button "Approve" at bounding box center [965, 322] width 58 height 20
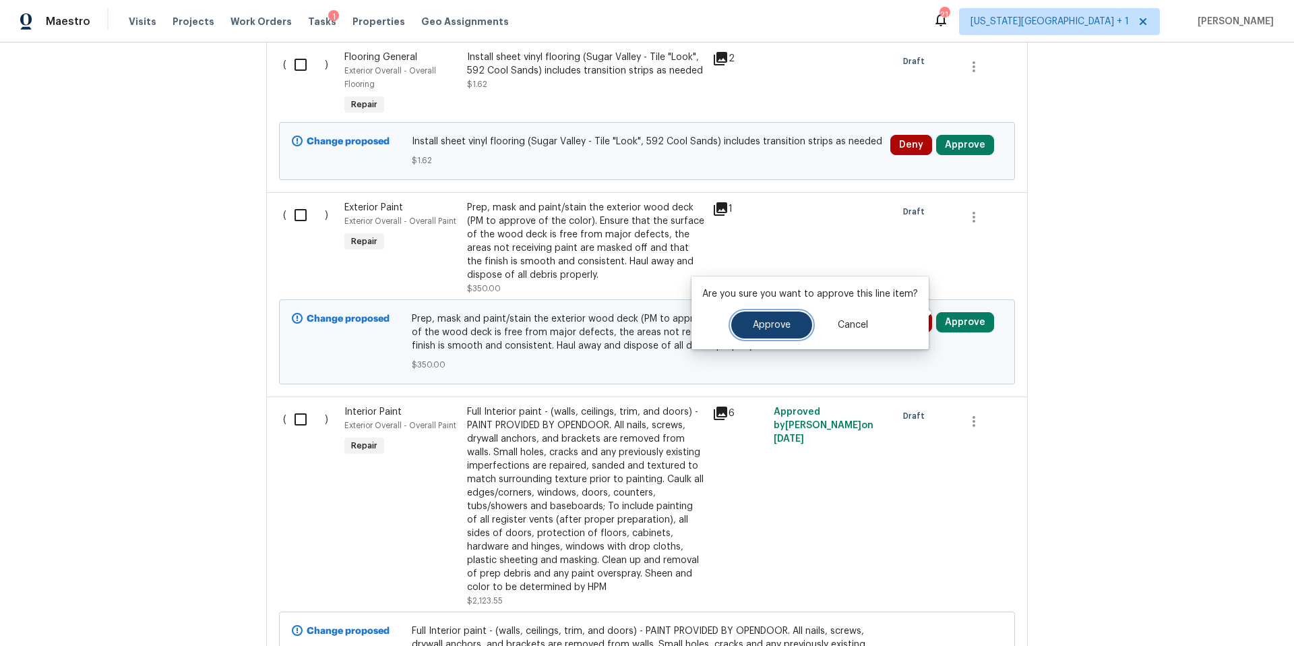
click at [782, 321] on span "Approve" at bounding box center [772, 325] width 38 height 10
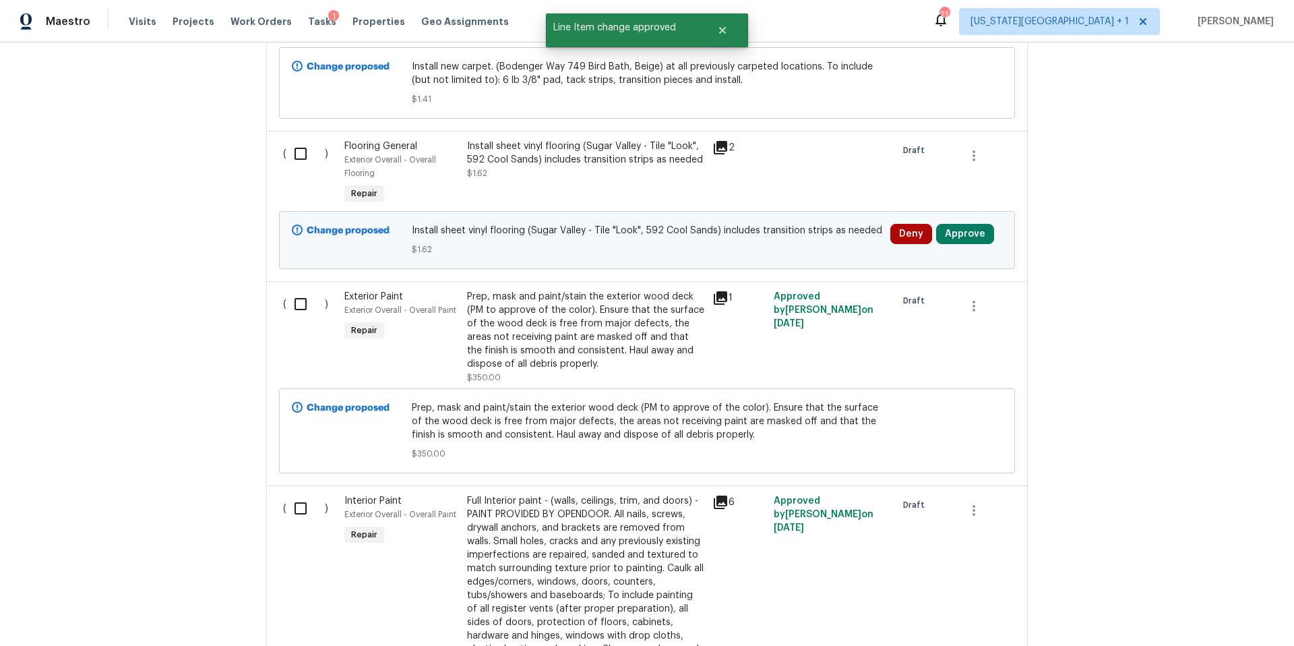
scroll to position [2498, 0]
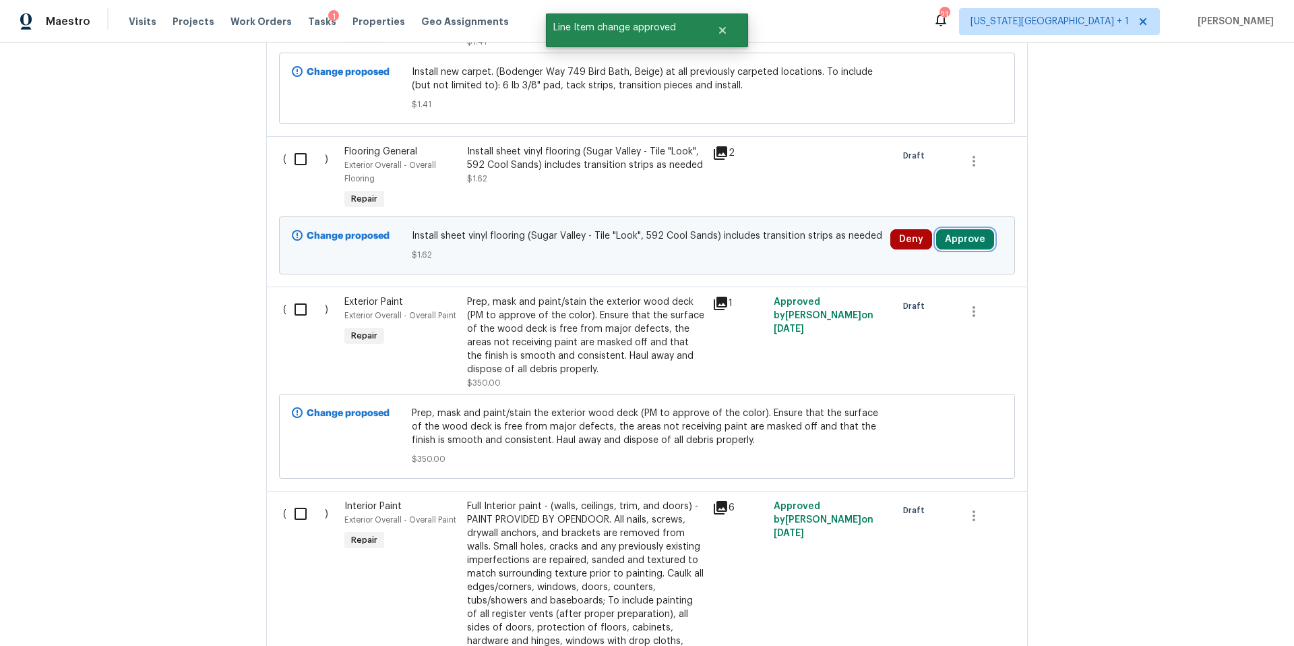
click at [962, 236] on button "Approve" at bounding box center [965, 239] width 58 height 20
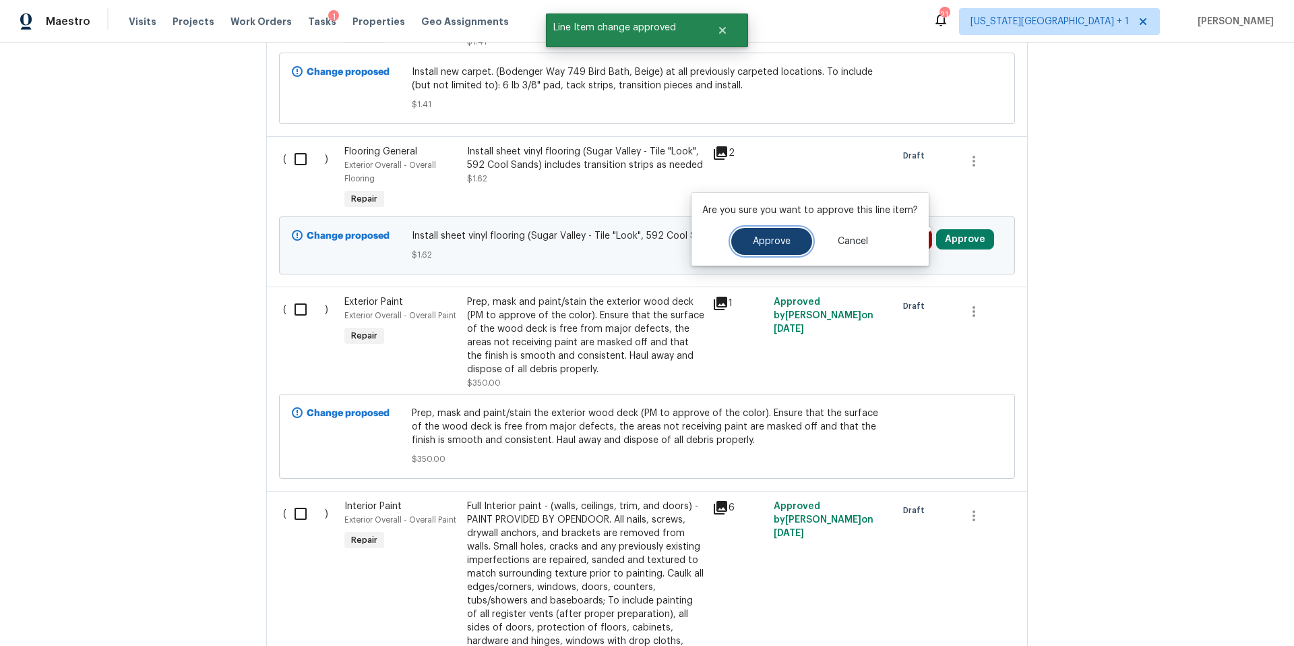
click at [768, 251] on button "Approve" at bounding box center [771, 241] width 81 height 27
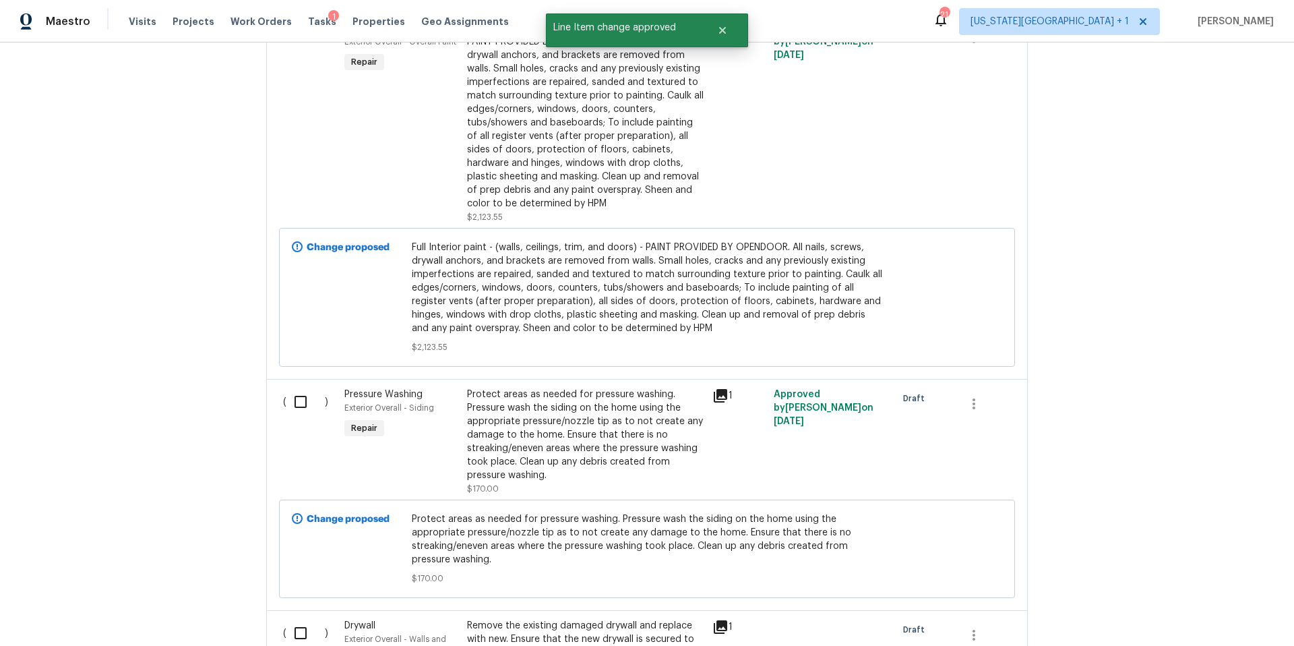
scroll to position [3379, 0]
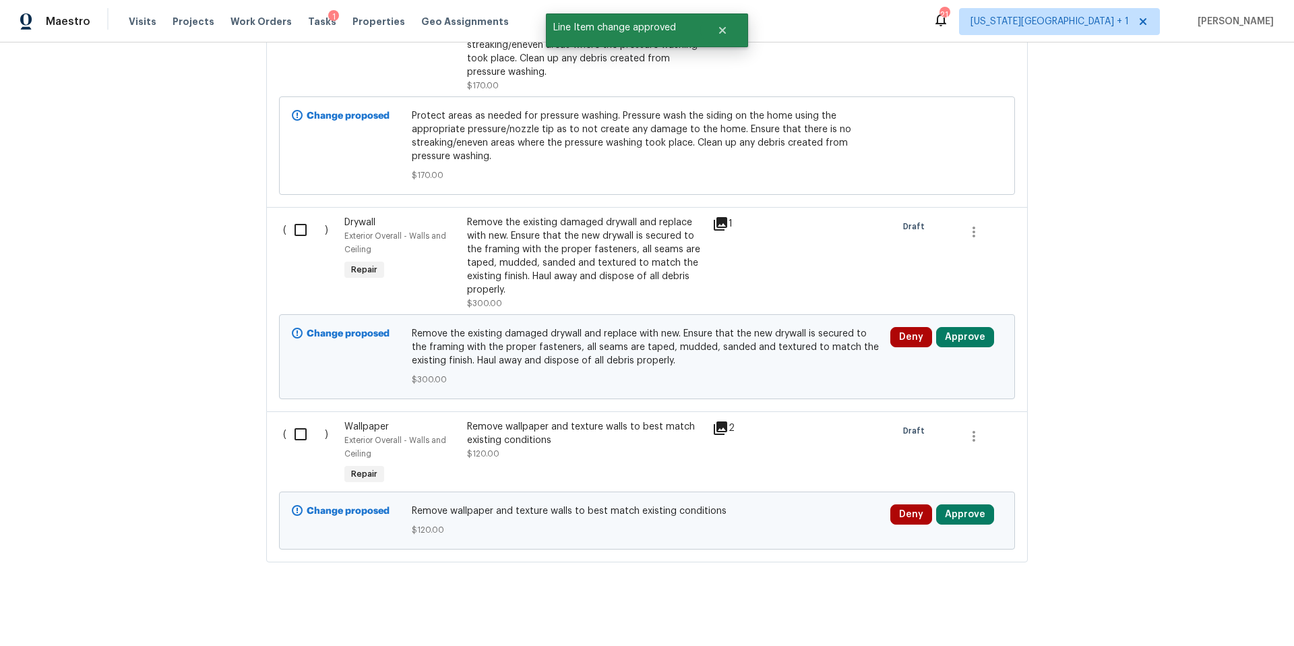
click at [725, 217] on icon at bounding box center [720, 223] width 13 height 13
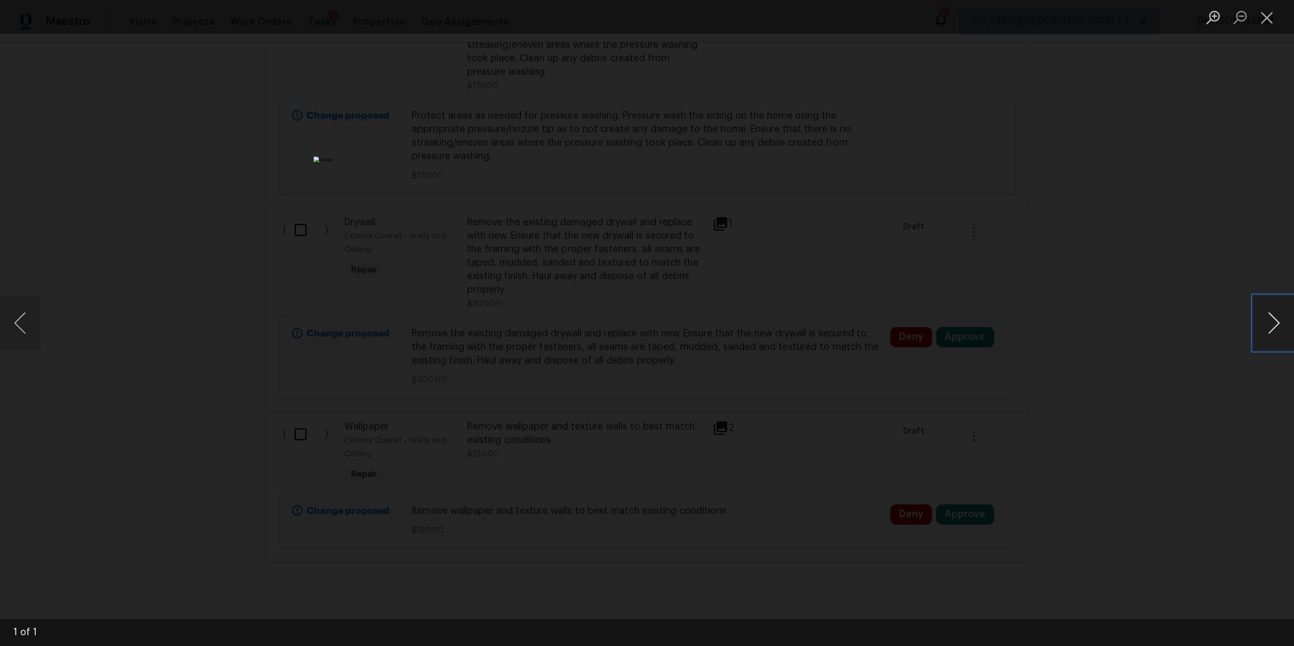
click at [1262, 321] on button "Next image" at bounding box center [1273, 323] width 40 height 54
click at [1266, 328] on button "Next image" at bounding box center [1273, 323] width 40 height 54
click at [1201, 317] on div "Lightbox" at bounding box center [647, 323] width 1294 height 646
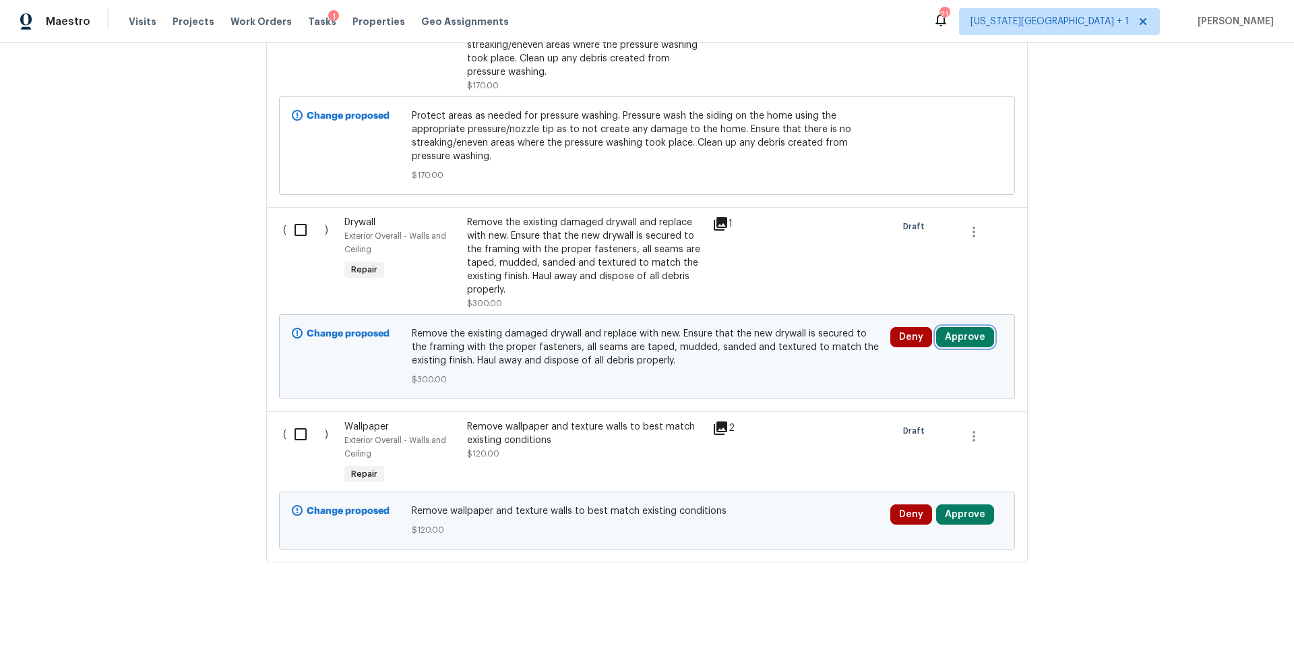
click at [976, 330] on button "Approve" at bounding box center [965, 337] width 58 height 20
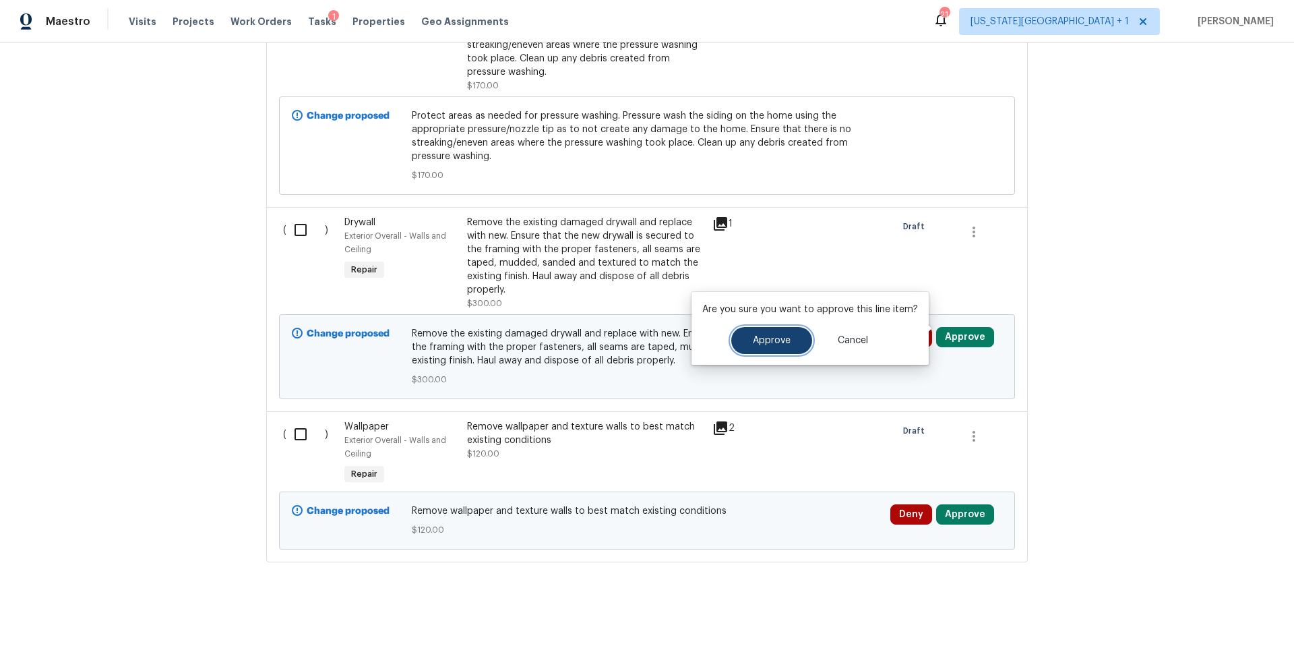
click at [759, 340] on span "Approve" at bounding box center [772, 341] width 38 height 10
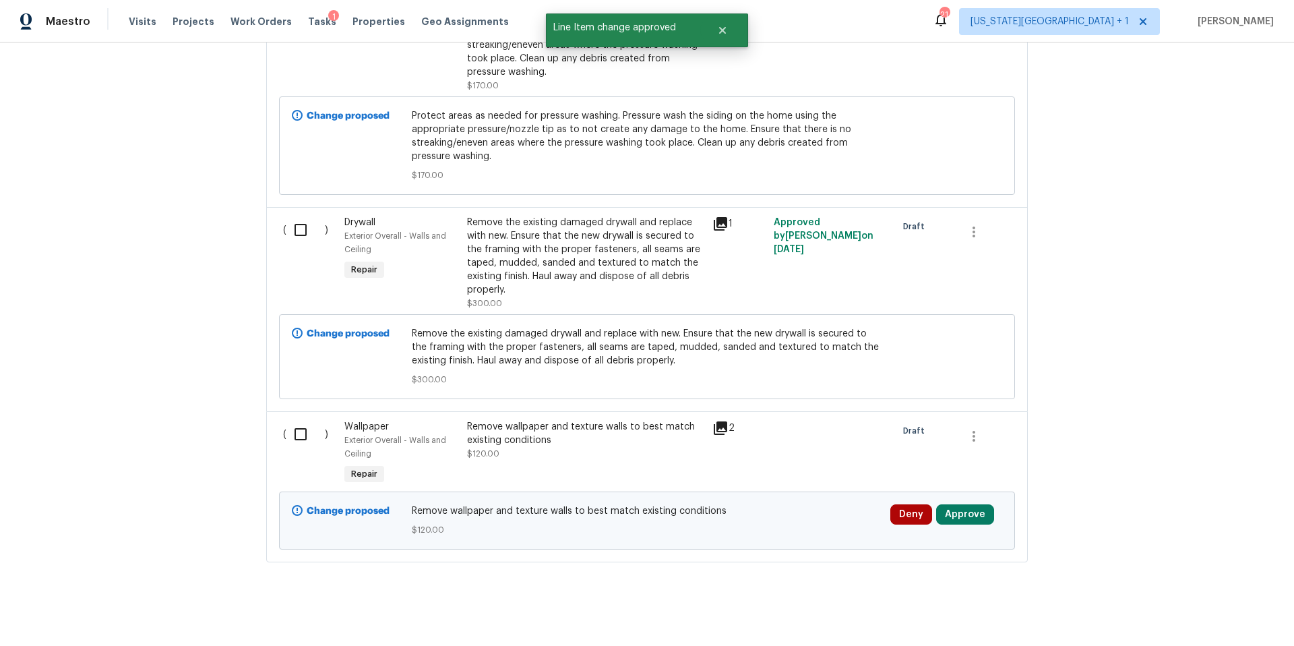
click at [720, 428] on div "2" at bounding box center [738, 453] width 61 height 75
click at [726, 416] on div "2" at bounding box center [738, 453] width 61 height 75
click at [725, 421] on icon at bounding box center [720, 427] width 13 height 13
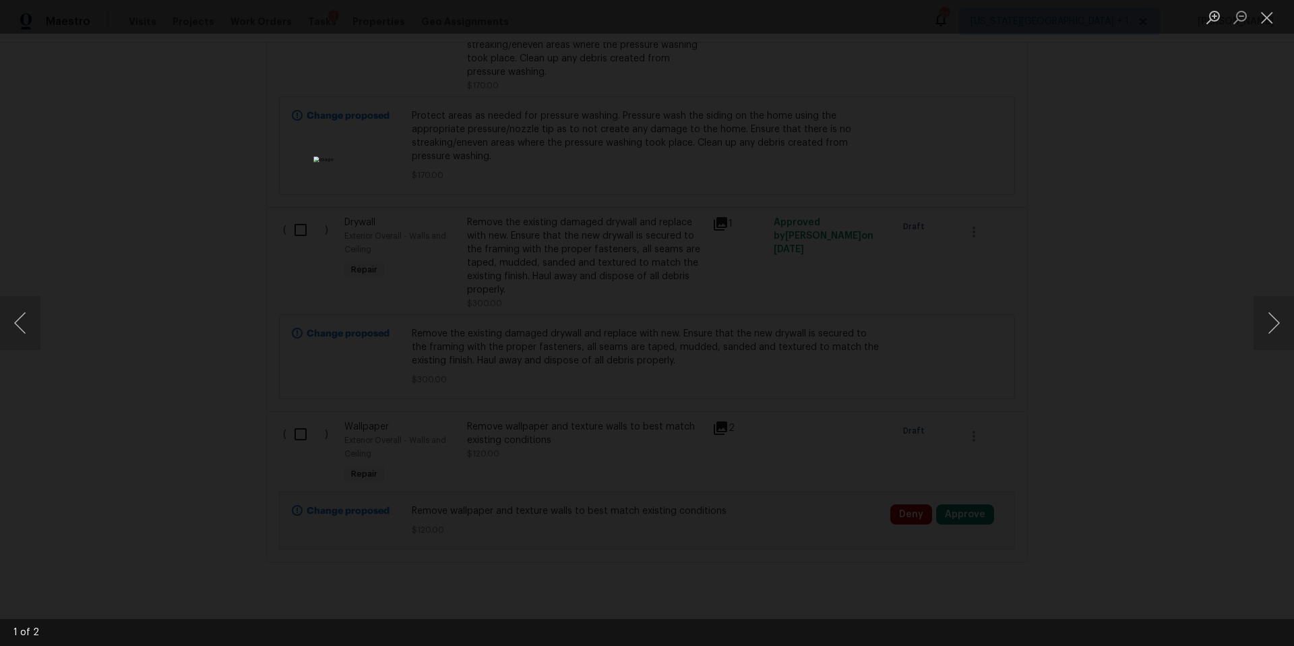
click at [1195, 361] on div "Lightbox" at bounding box center [647, 323] width 1294 height 646
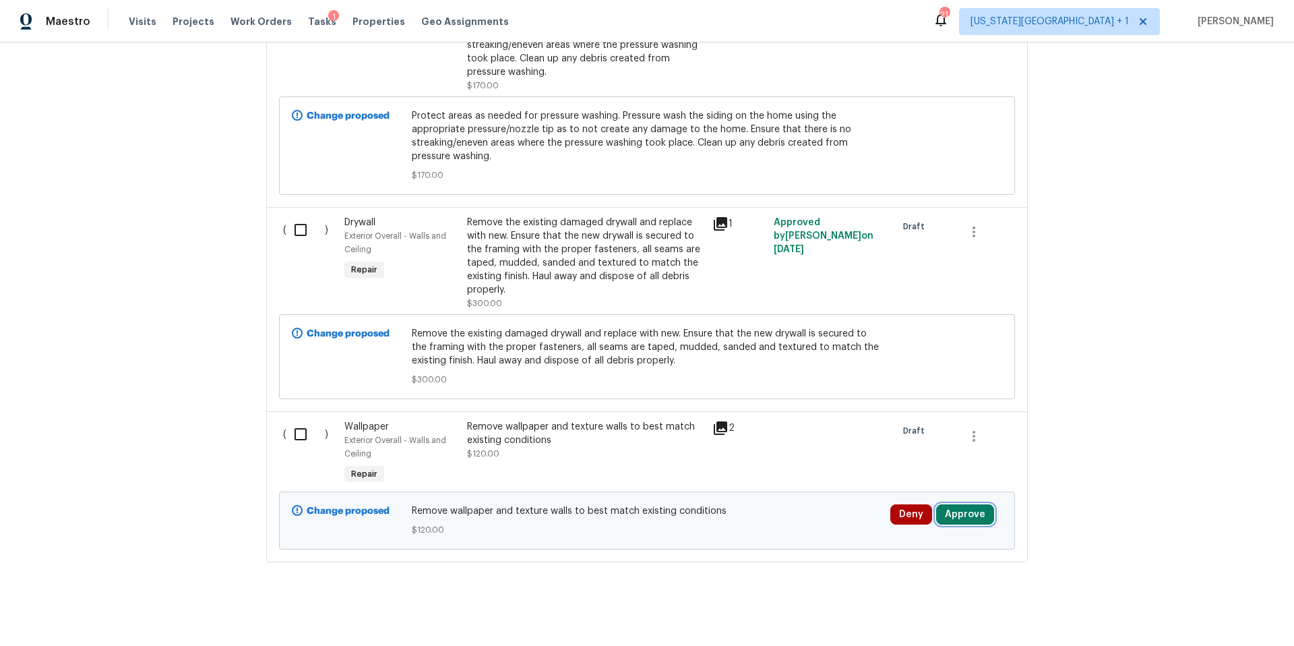
click at [967, 504] on button "Approve" at bounding box center [965, 514] width 58 height 20
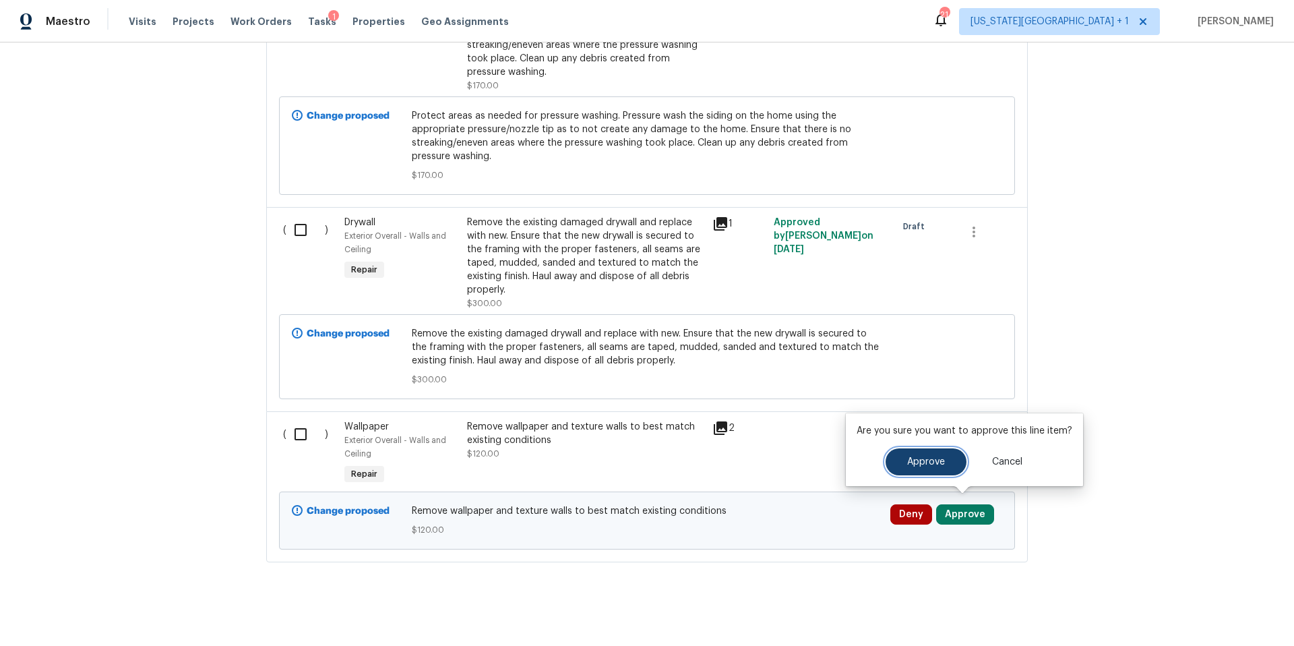
click at [932, 472] on button "Approve" at bounding box center [926, 461] width 81 height 27
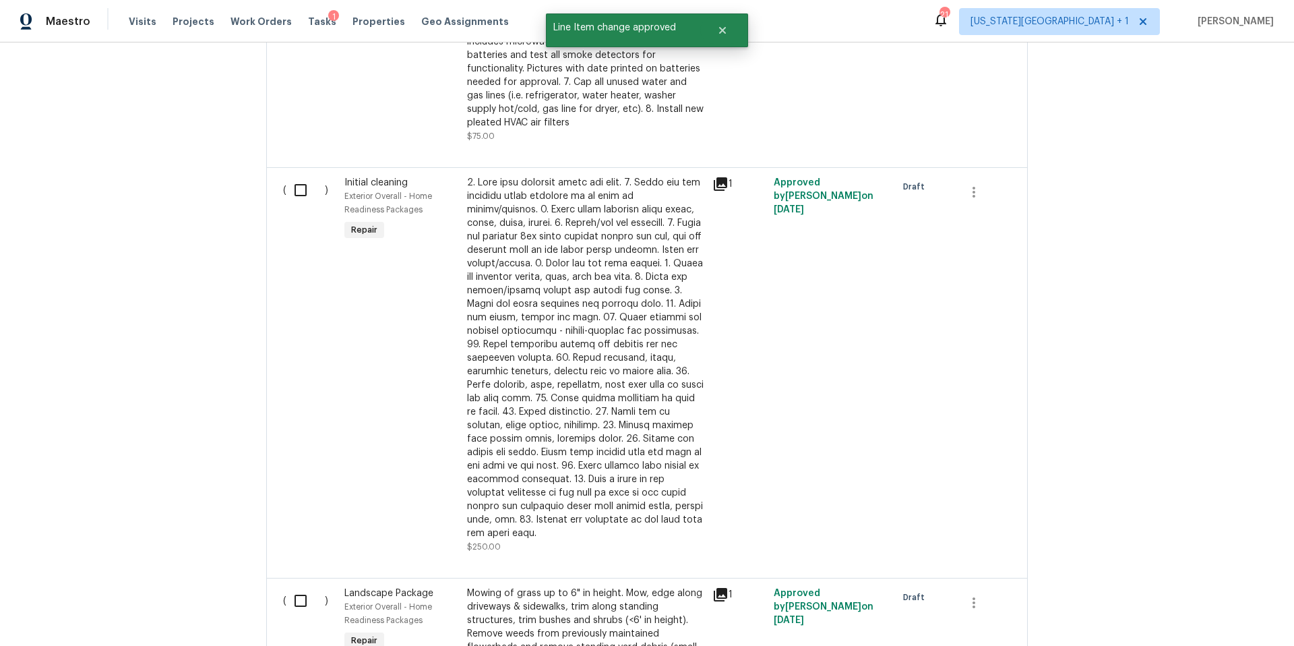
scroll to position [0, 0]
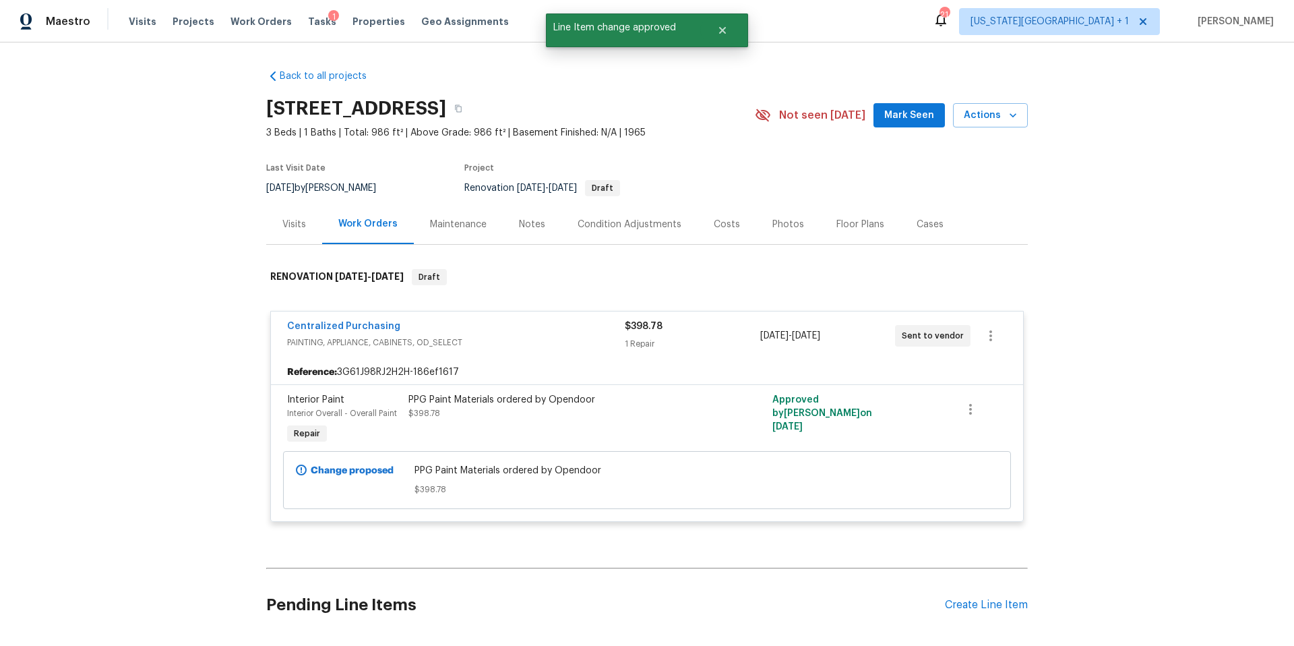
click at [296, 225] on div "Visits" at bounding box center [294, 224] width 24 height 13
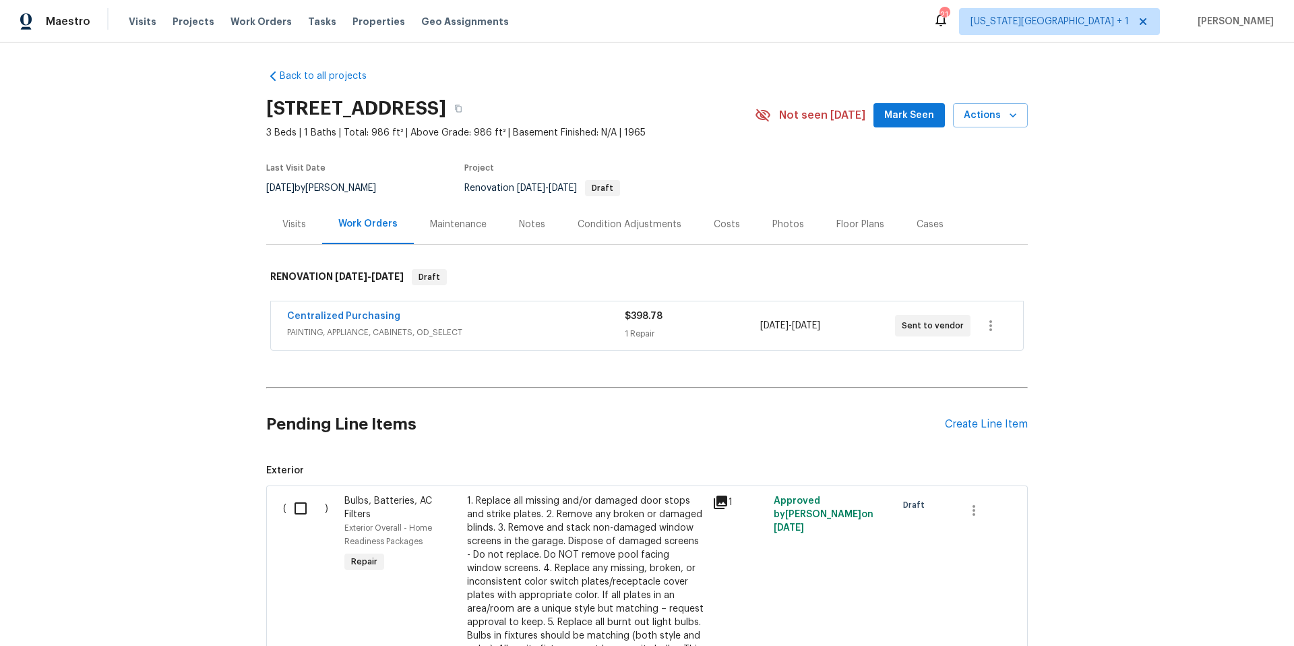
click at [536, 222] on div "Notes" at bounding box center [532, 224] width 26 height 13
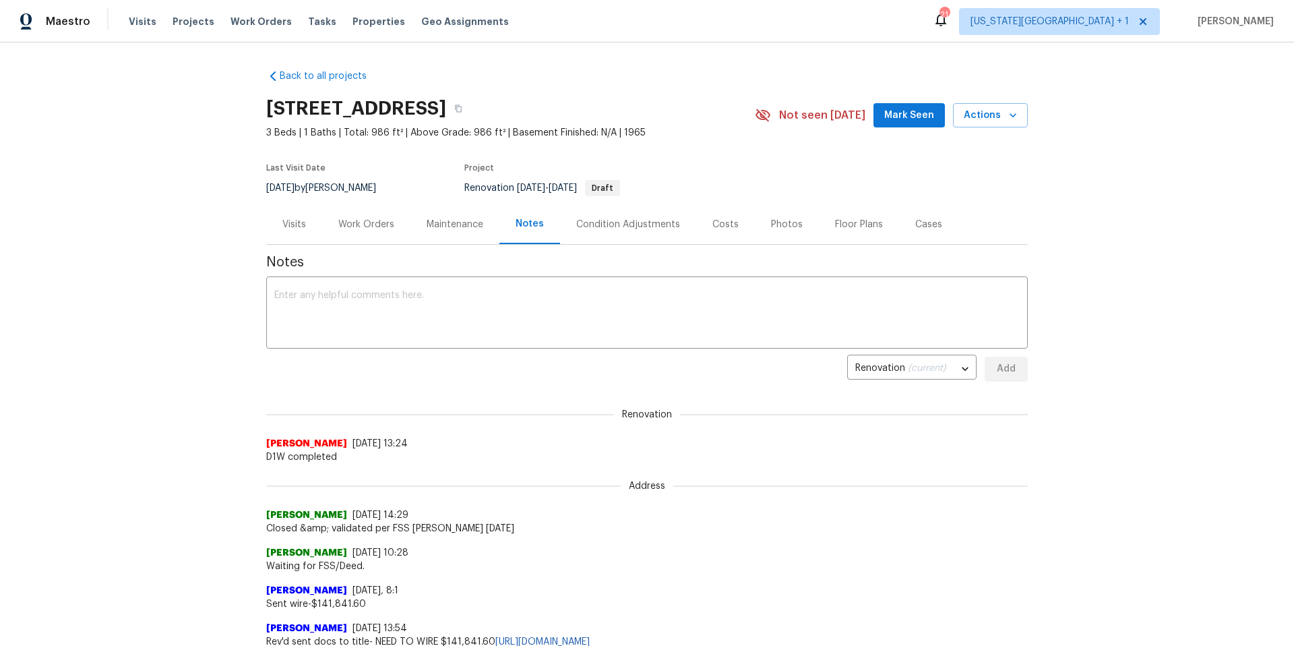
click at [635, 231] on div "Condition Adjustments" at bounding box center [628, 224] width 136 height 40
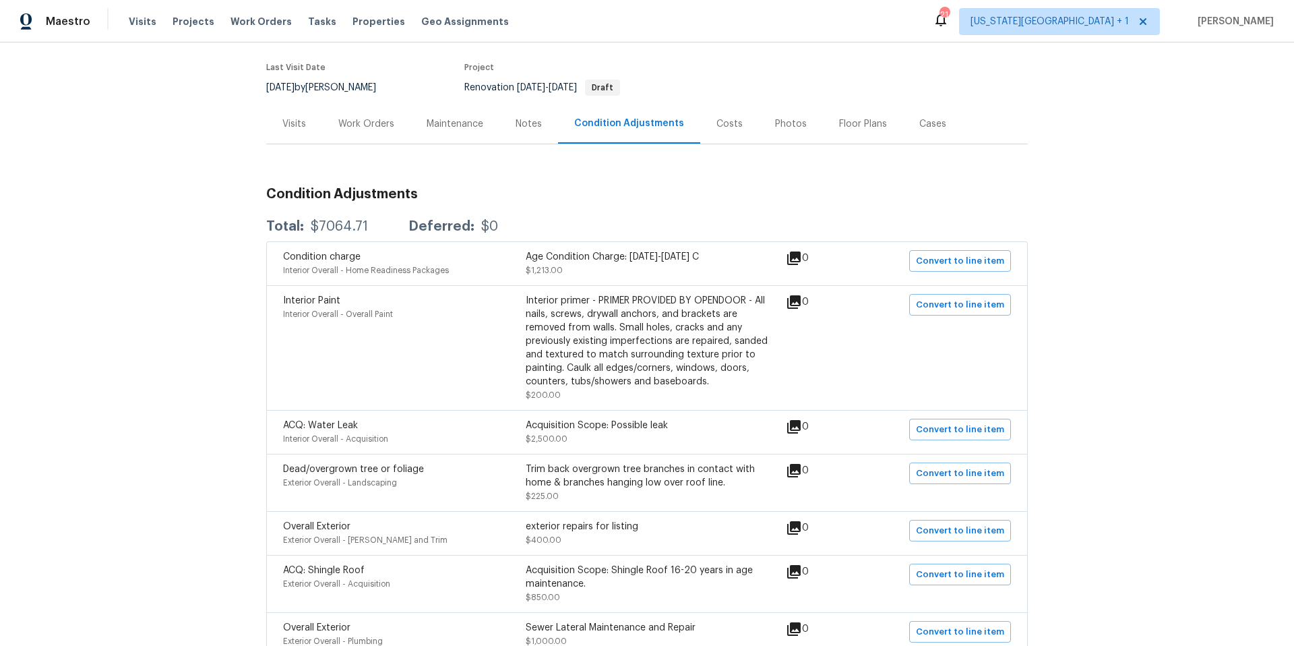
scroll to position [104, 0]
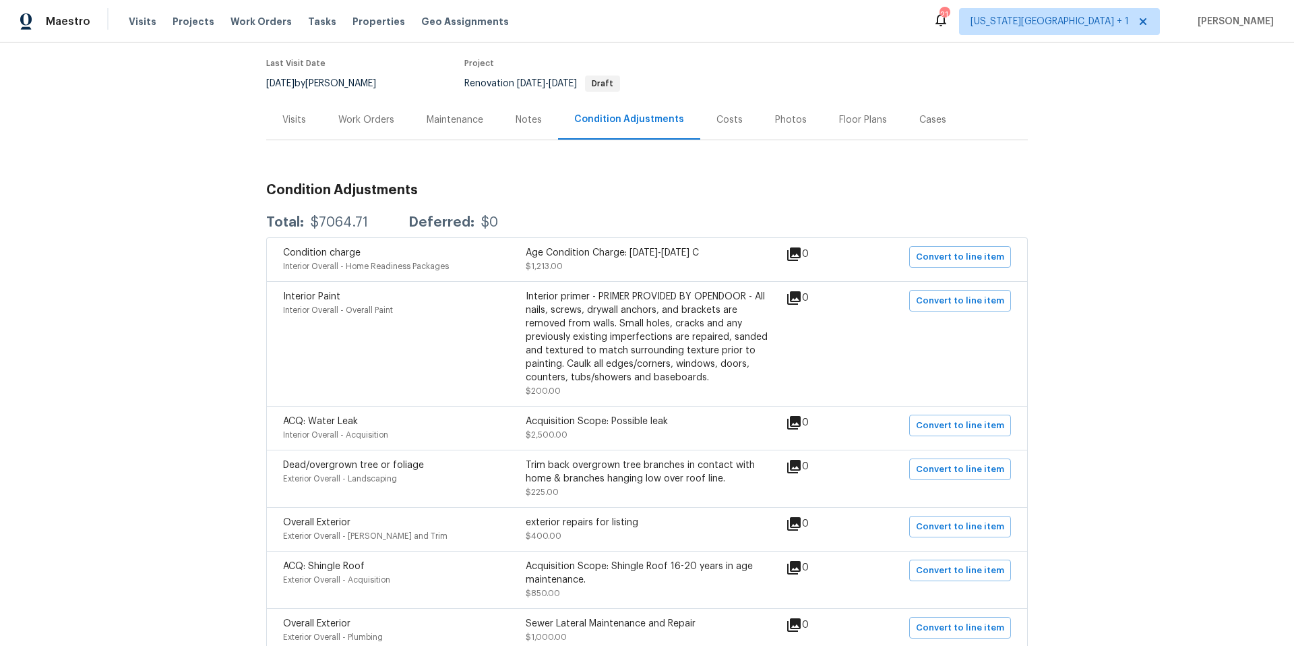
click at [726, 121] on div "Costs" at bounding box center [729, 119] width 26 height 13
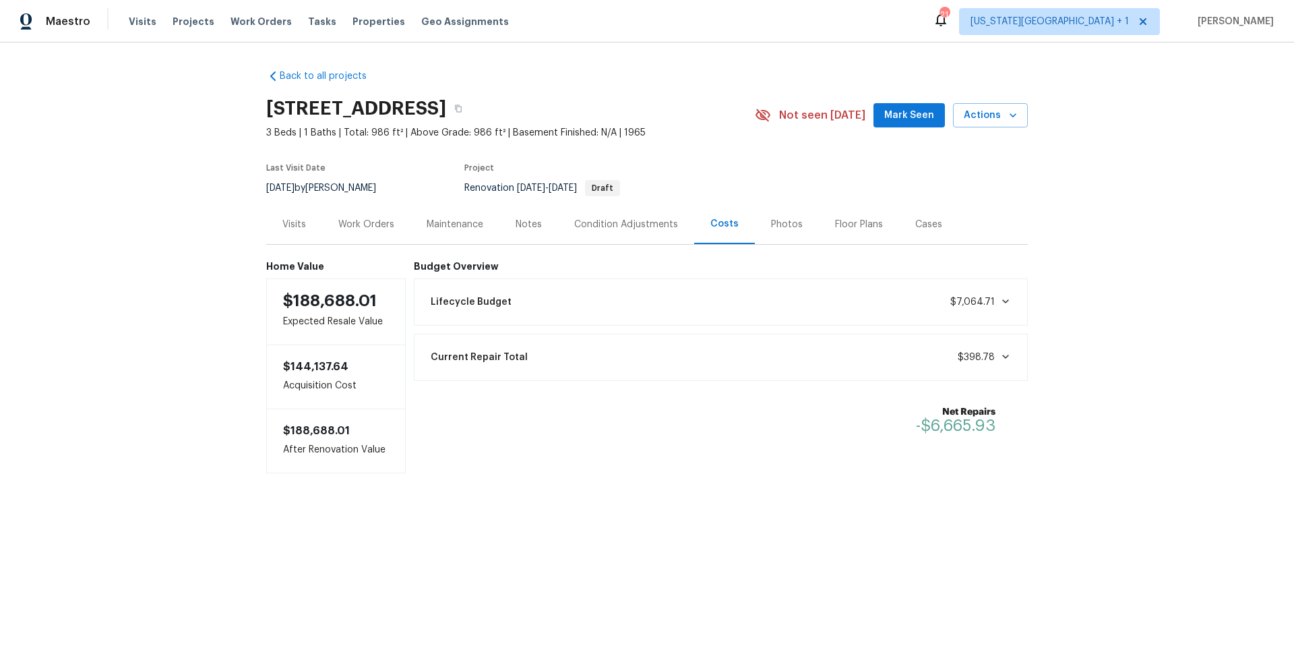
click at [1000, 303] on icon at bounding box center [1005, 301] width 11 height 11
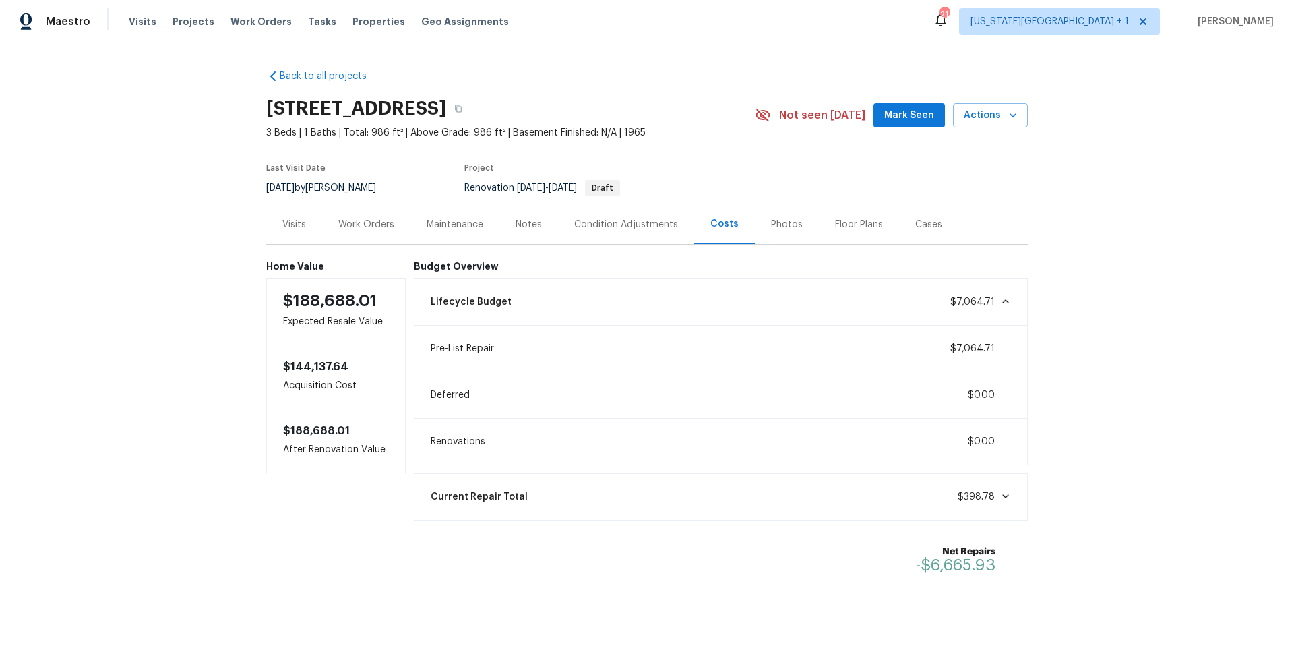
click at [359, 229] on div "Work Orders" at bounding box center [366, 224] width 56 height 13
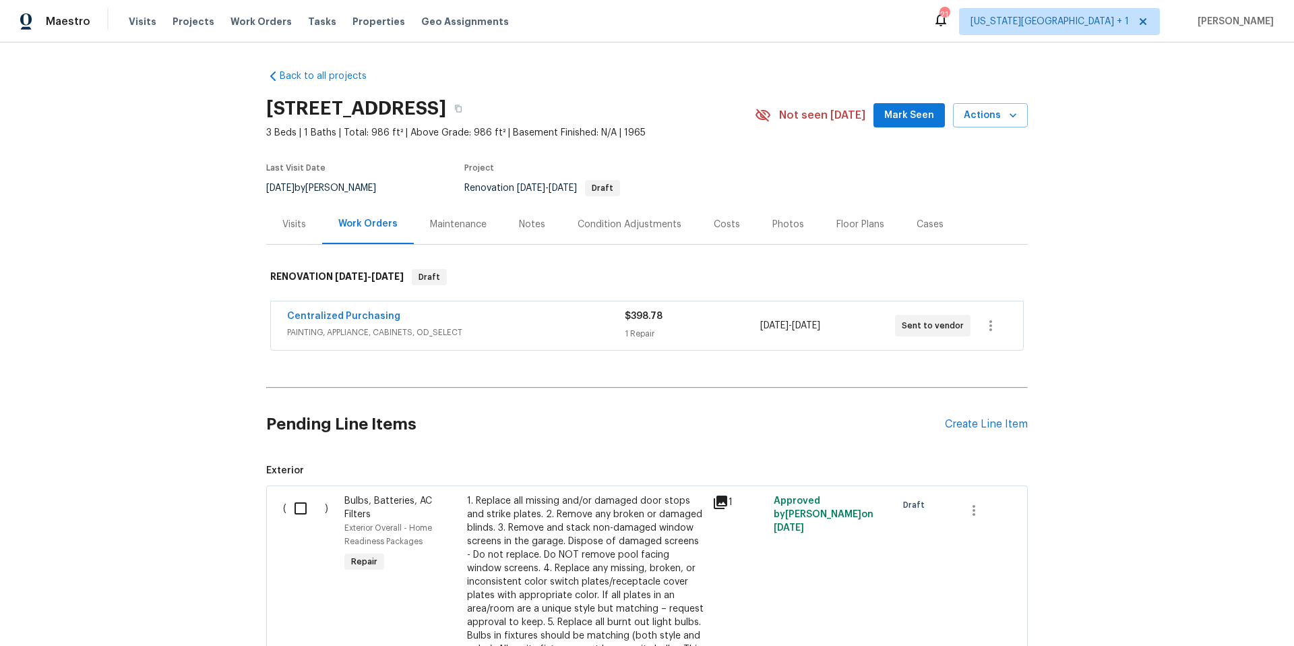
click at [284, 228] on div "Visits" at bounding box center [294, 224] width 24 height 13
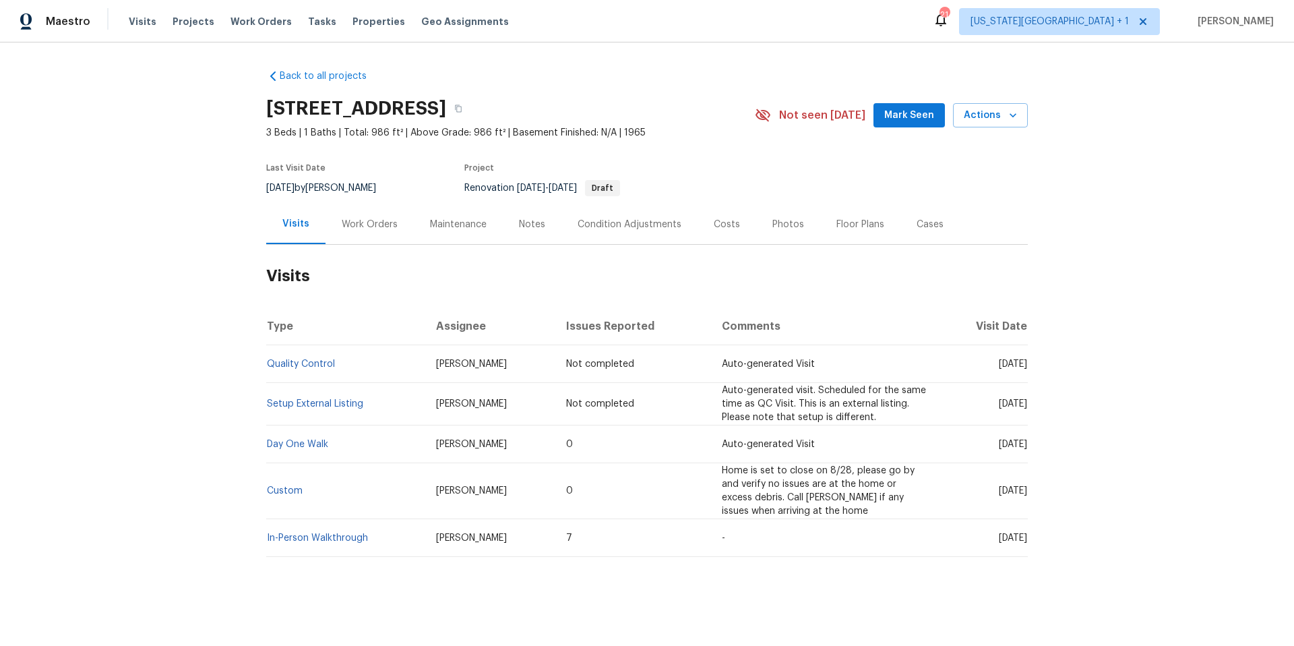
click at [443, 226] on div "Maintenance" at bounding box center [458, 224] width 57 height 13
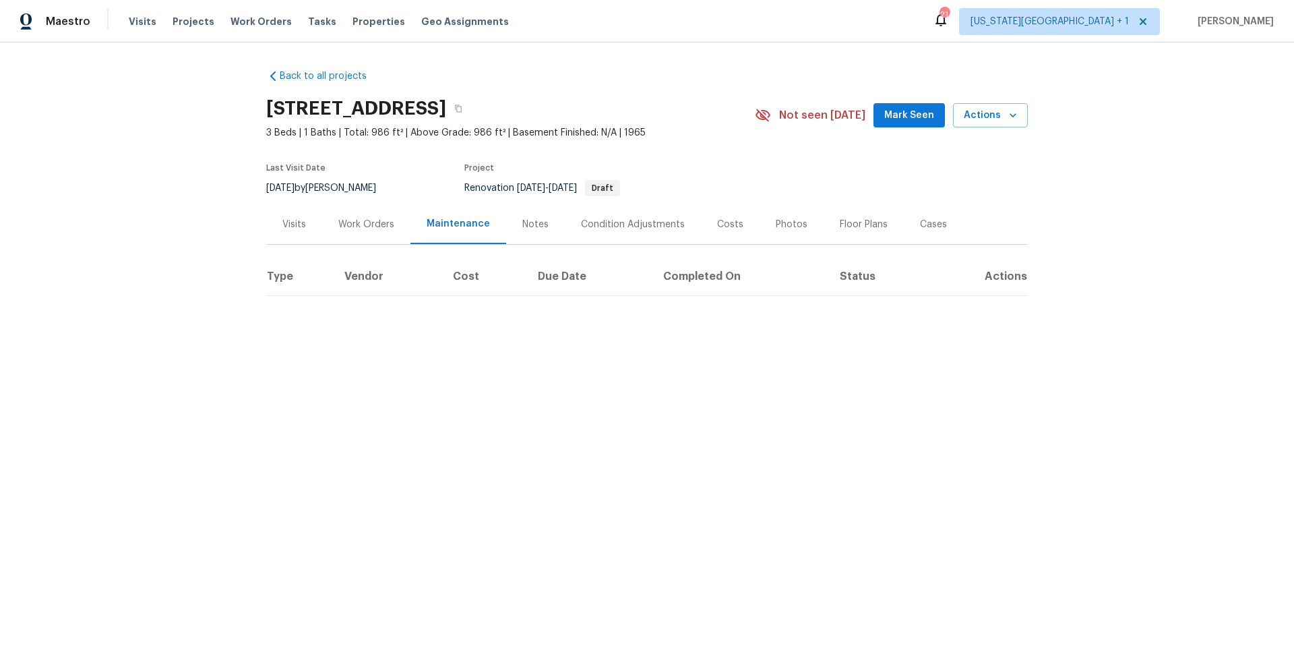
click at [534, 228] on div "Notes" at bounding box center [535, 224] width 26 height 13
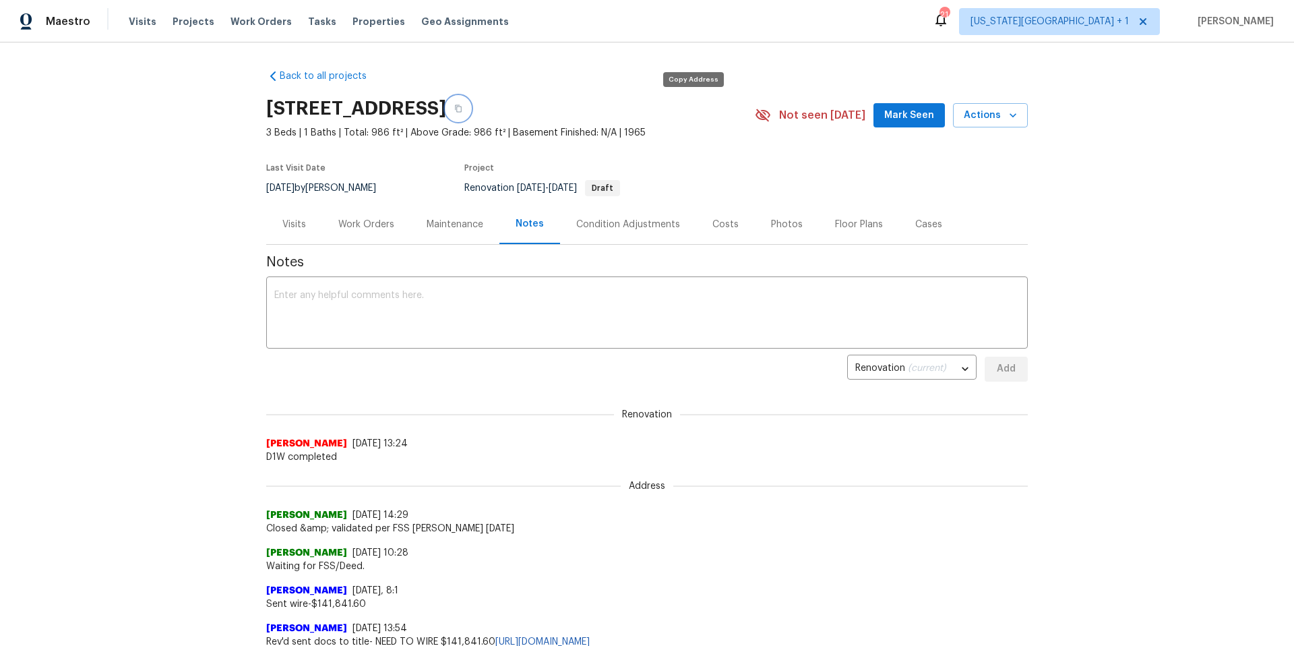
click at [470, 102] on button "button" at bounding box center [458, 108] width 24 height 24
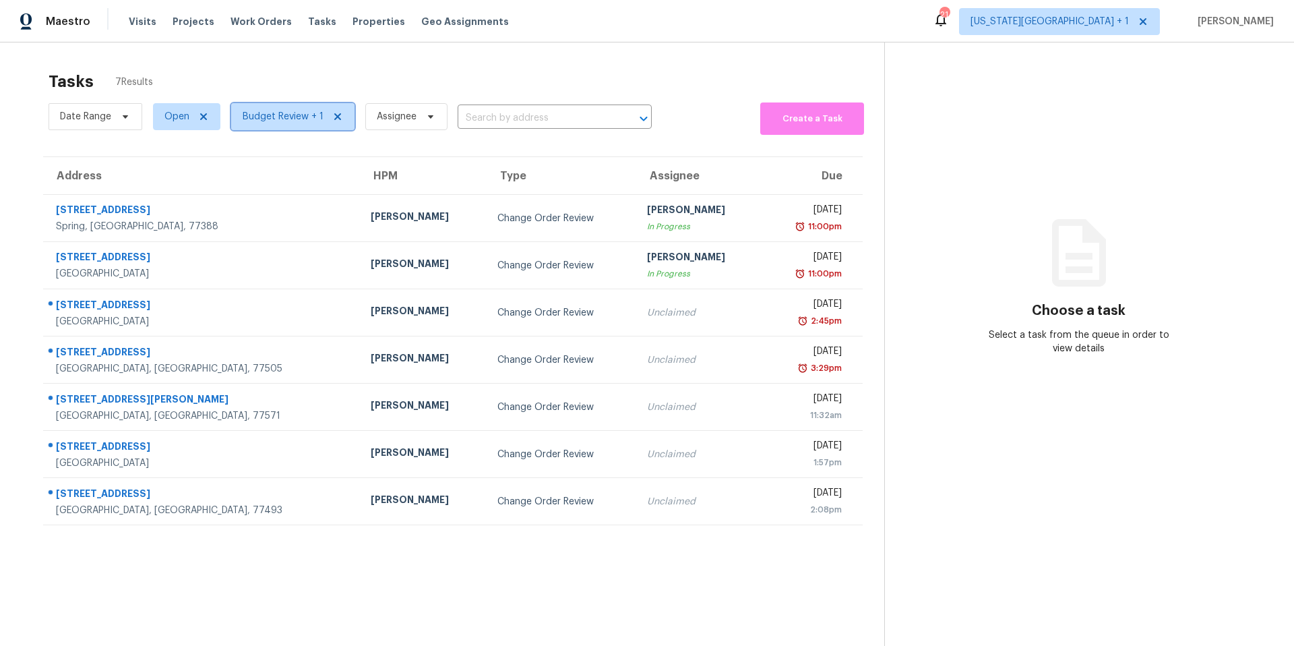
click at [284, 108] on span "Budget Review + 1" at bounding box center [292, 116] width 123 height 27
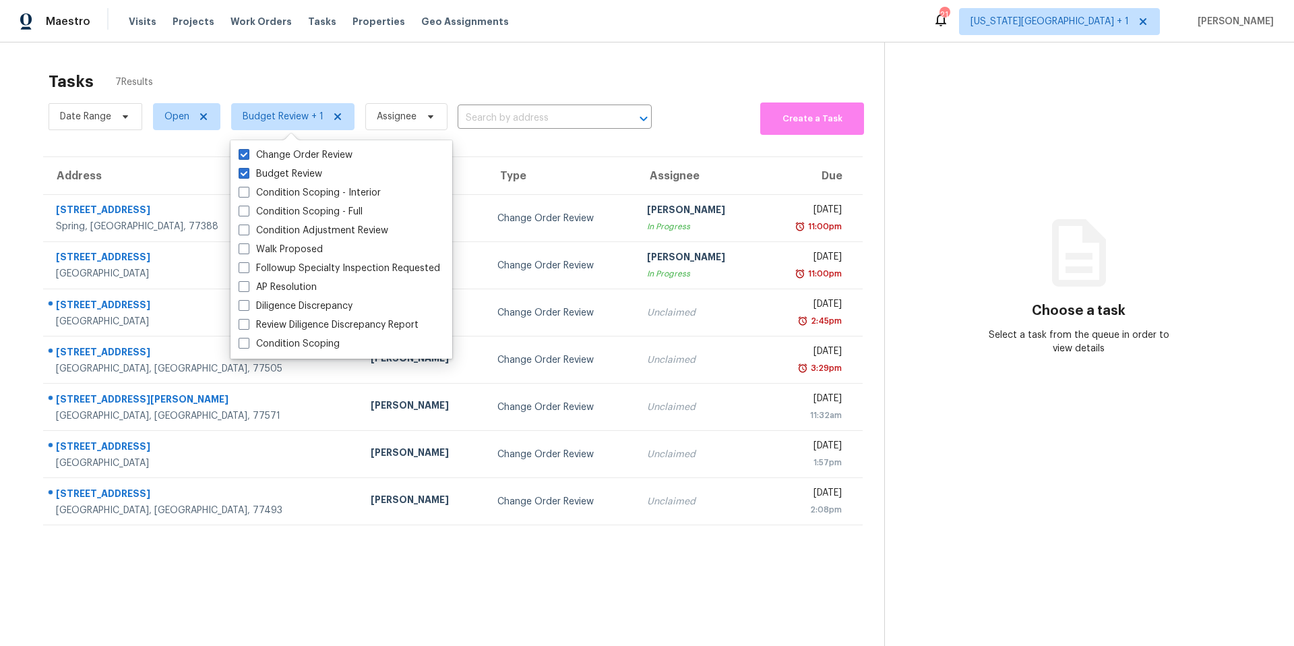
click at [211, 53] on div "Tasks 7 Results Date Range Open Budget Review + 1 Assignee ​ Create a Task Addr…" at bounding box center [647, 365] width 1294 height 646
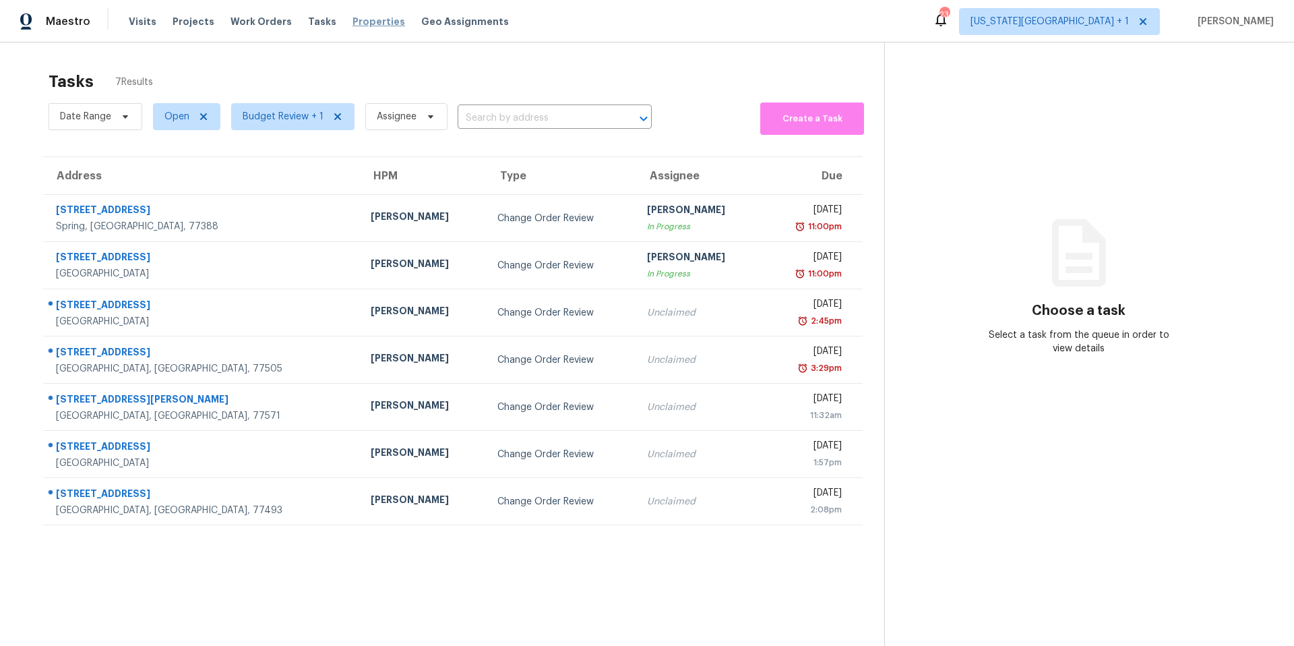
click at [352, 17] on span "Properties" at bounding box center [378, 21] width 53 height 13
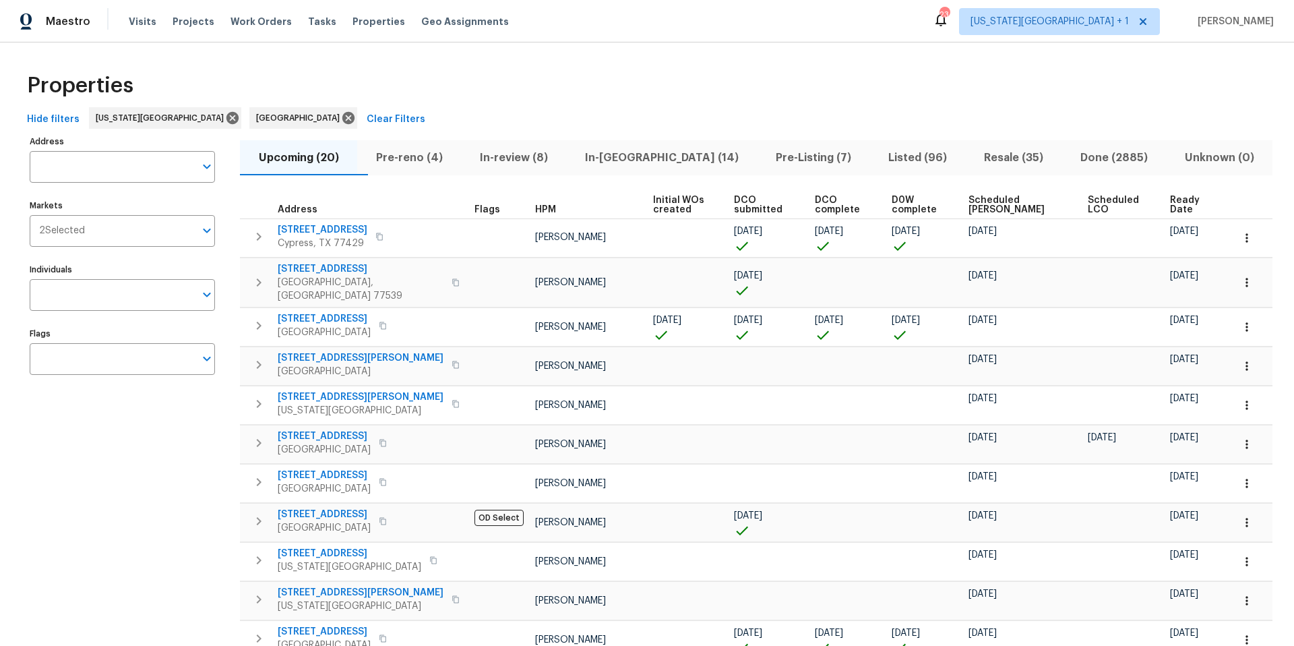
click at [82, 170] on input "Address" at bounding box center [112, 167] width 165 height 32
type input "7701 e 108"
click at [765, 160] on span "Pre-Listing (7)" at bounding box center [813, 157] width 96 height 19
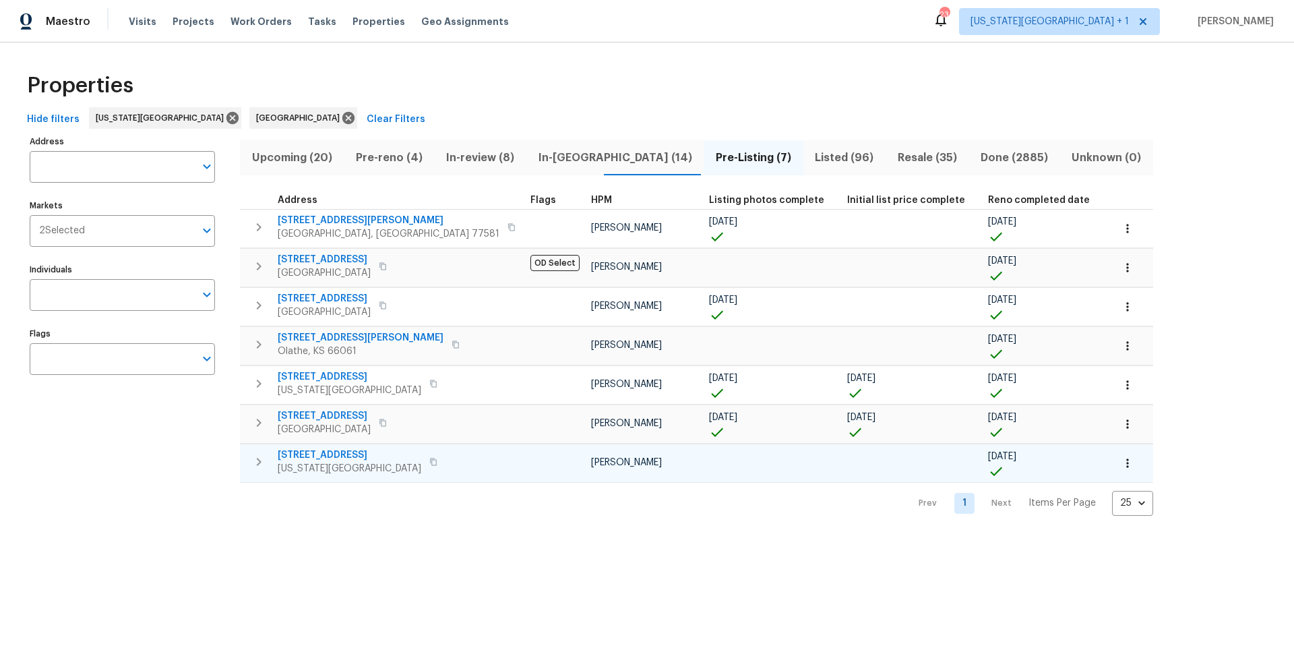
click at [290, 458] on span "[STREET_ADDRESS]" at bounding box center [350, 454] width 144 height 13
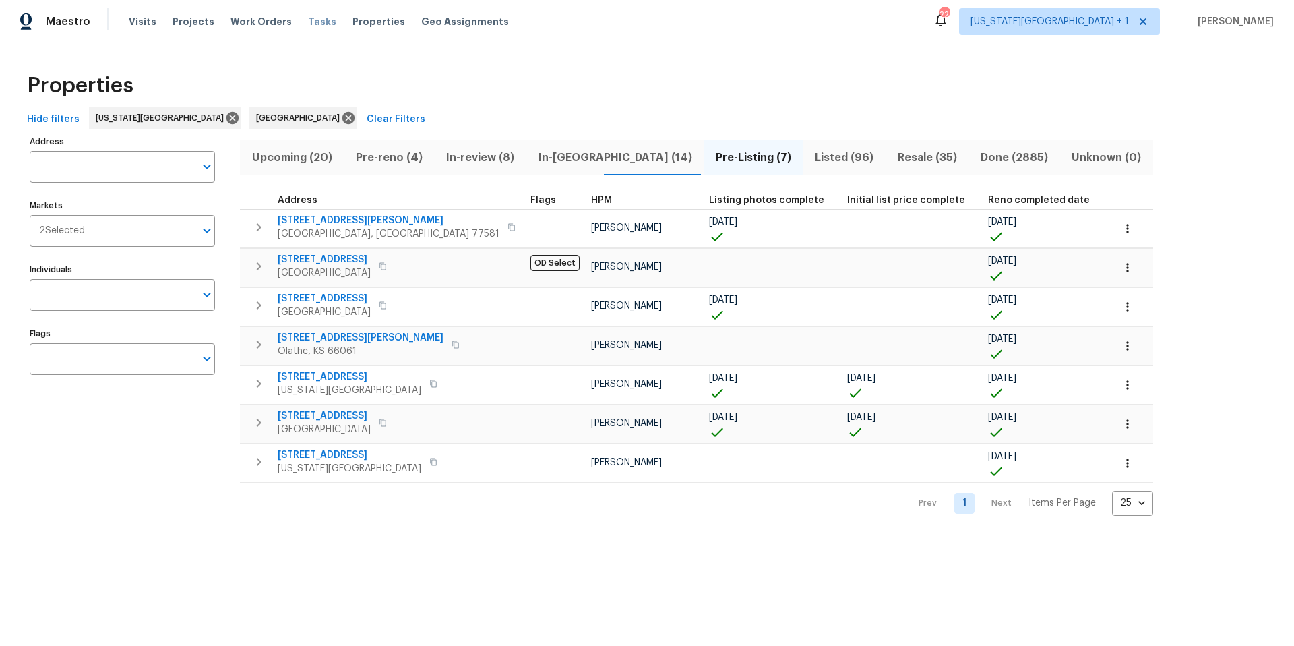
click at [309, 18] on span "Tasks" at bounding box center [322, 21] width 28 height 9
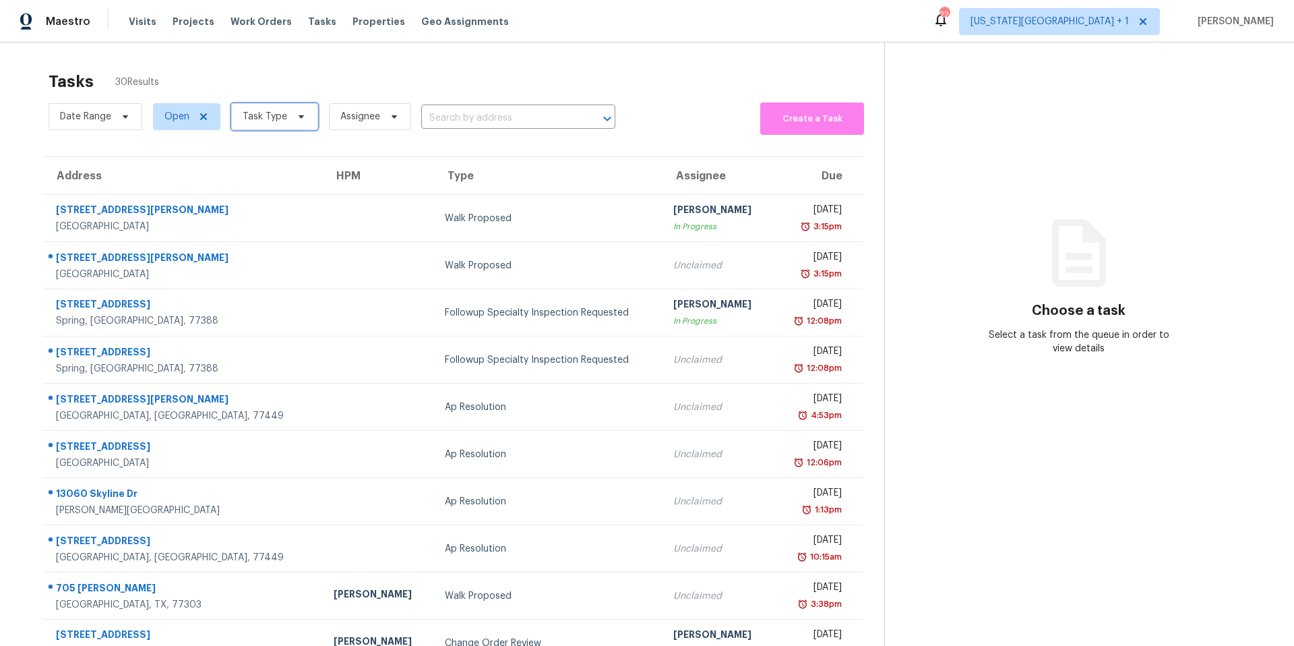
click at [259, 116] on span "Task Type" at bounding box center [265, 116] width 44 height 13
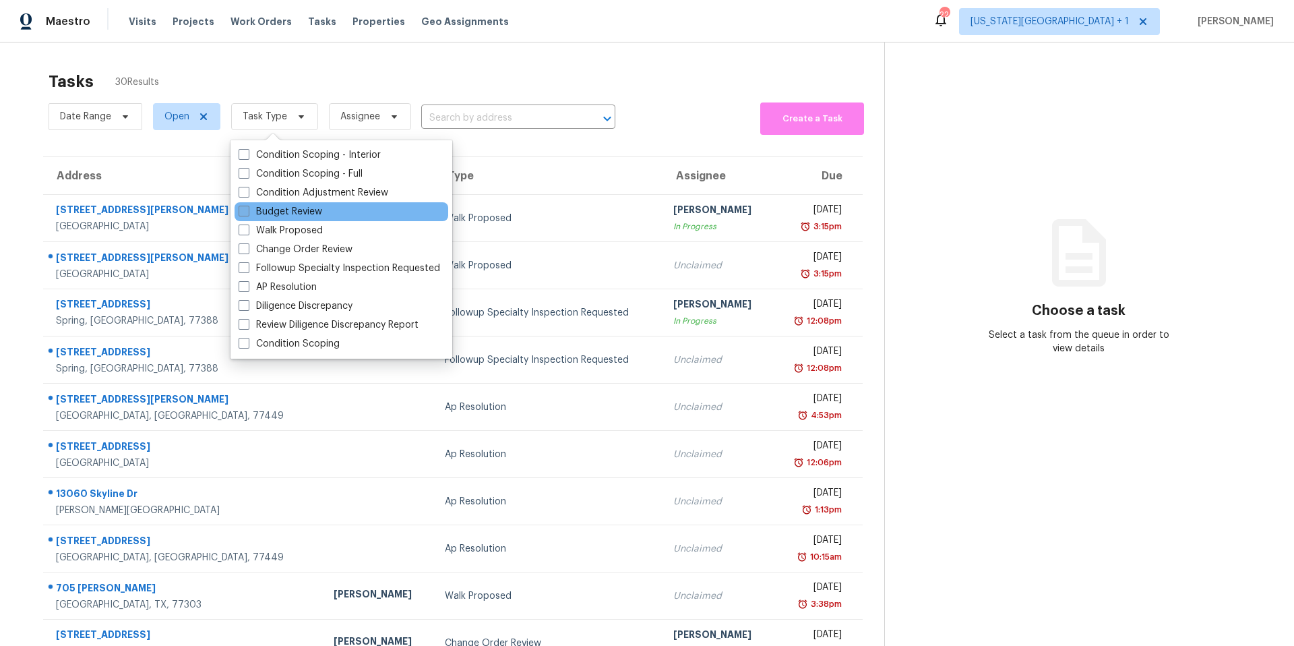
click at [258, 207] on label "Budget Review" at bounding box center [281, 211] width 84 height 13
click at [247, 207] on input "Budget Review" at bounding box center [243, 209] width 9 height 9
checkbox input "true"
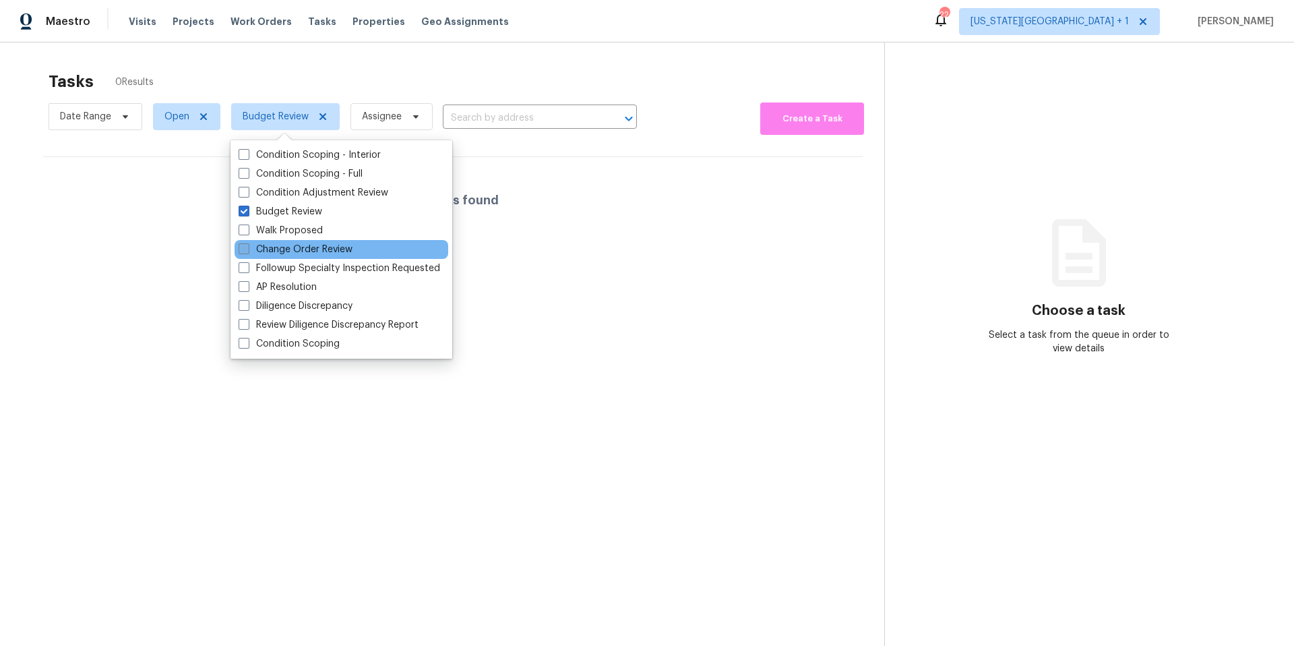
click at [262, 249] on label "Change Order Review" at bounding box center [296, 249] width 114 height 13
click at [247, 249] on input "Change Order Review" at bounding box center [243, 247] width 9 height 9
checkbox input "true"
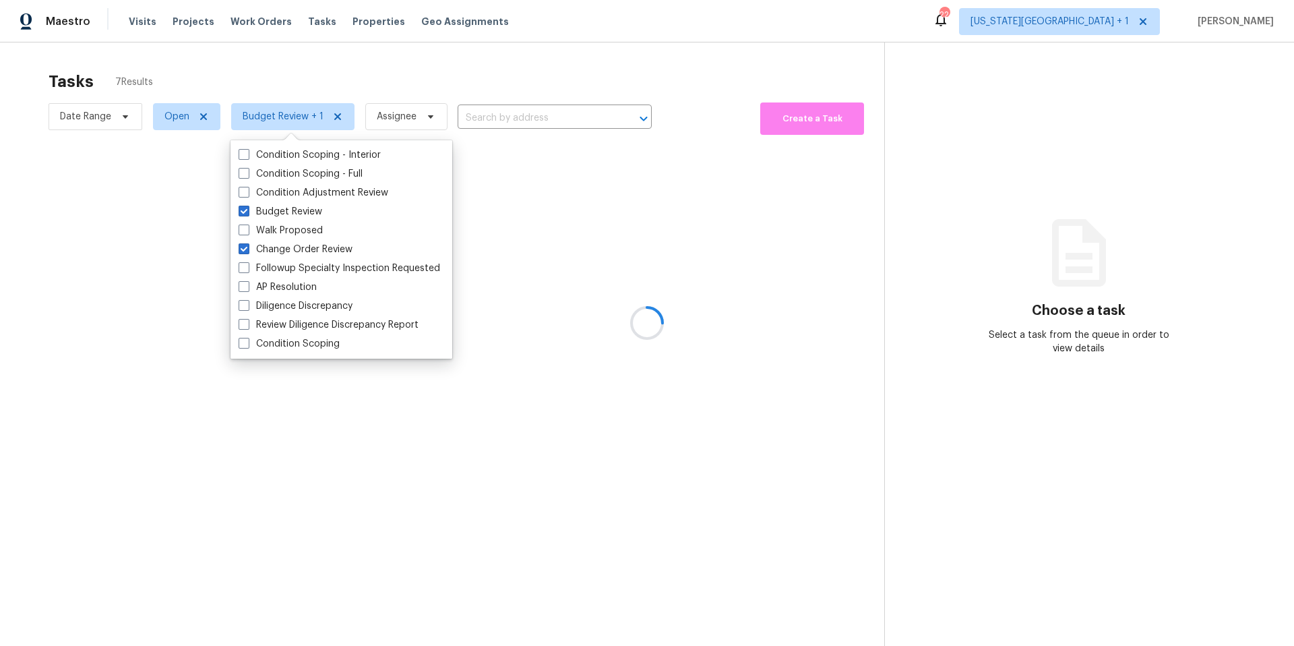
click at [292, 80] on div "Tasks 7 Results" at bounding box center [467, 81] width 836 height 35
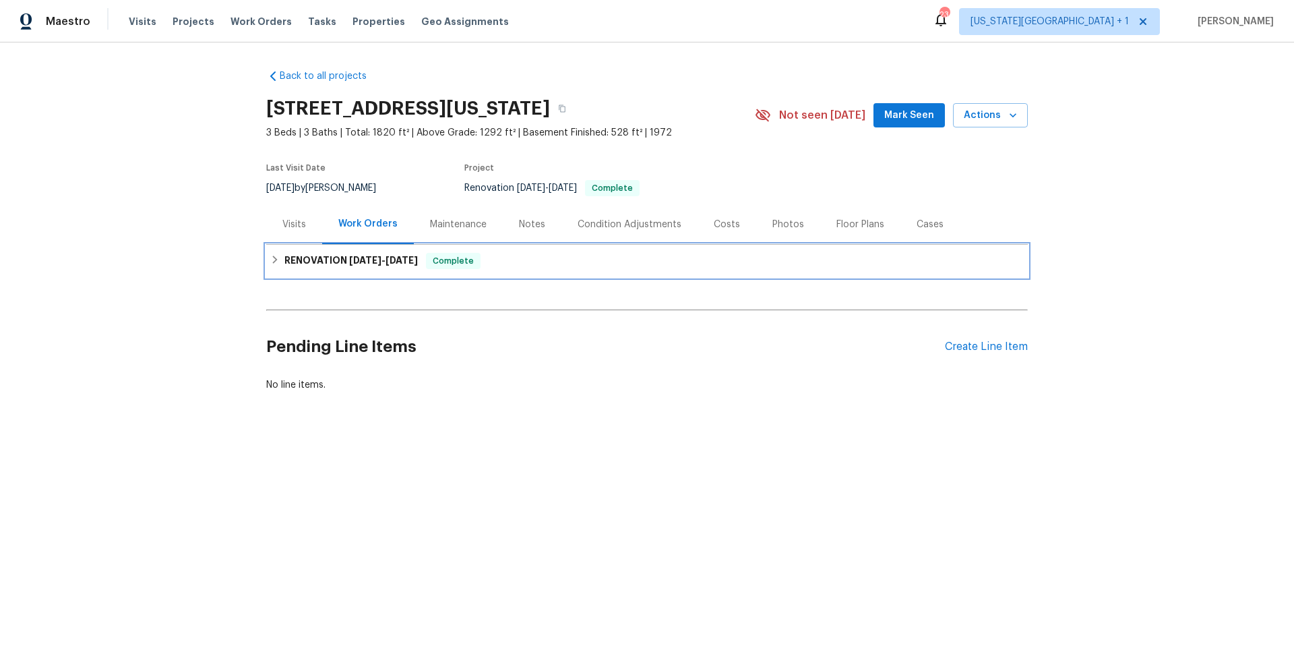
click at [325, 255] on h6 "RENOVATION [DATE] - [DATE]" at bounding box center [350, 261] width 133 height 16
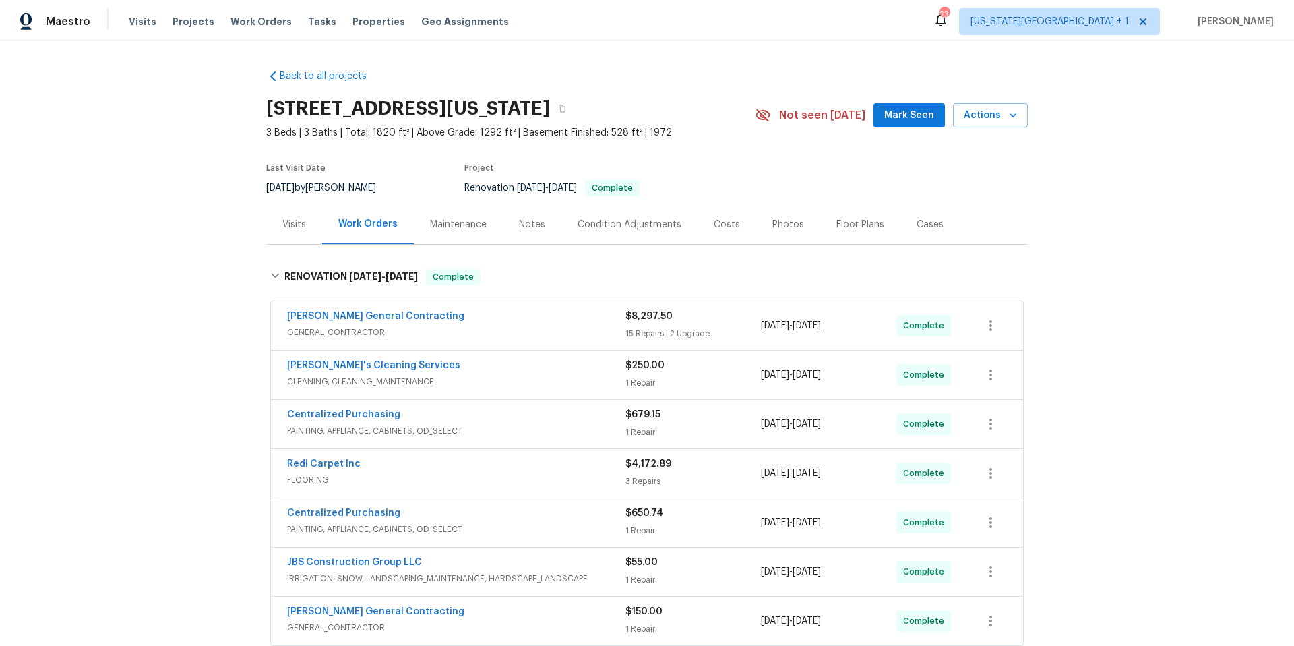
click at [543, 224] on div "Notes" at bounding box center [532, 224] width 59 height 40
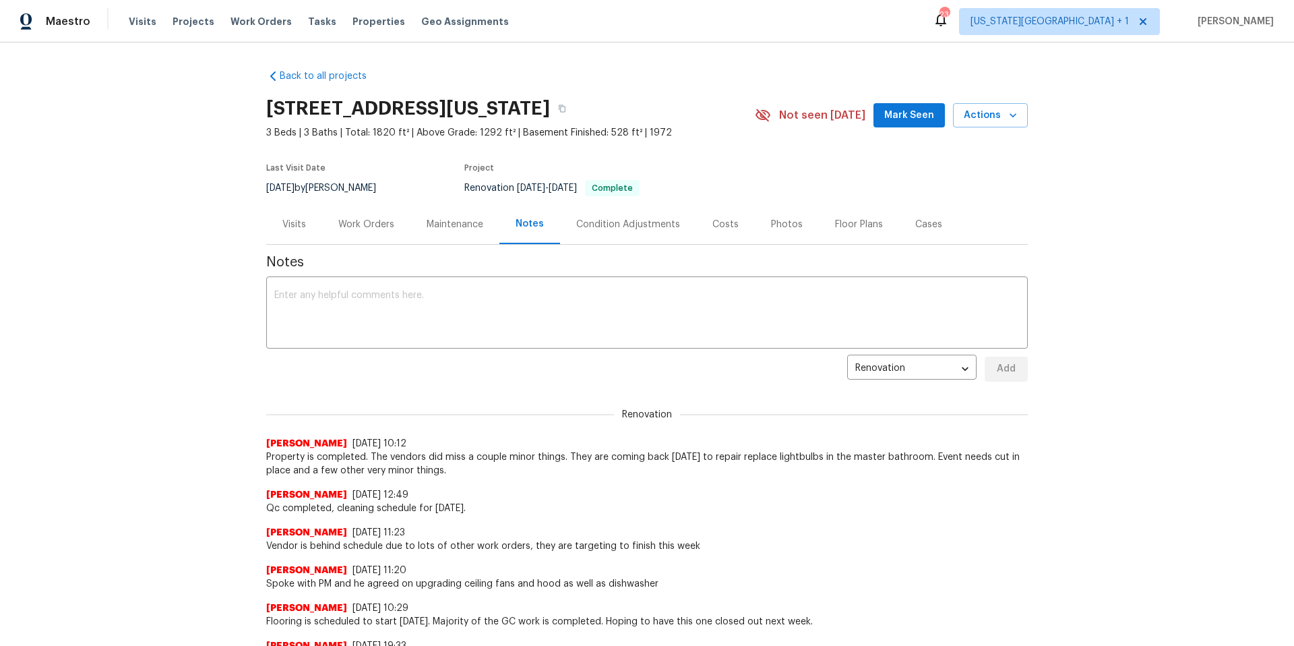
click at [775, 219] on div "Photos" at bounding box center [787, 224] width 32 height 13
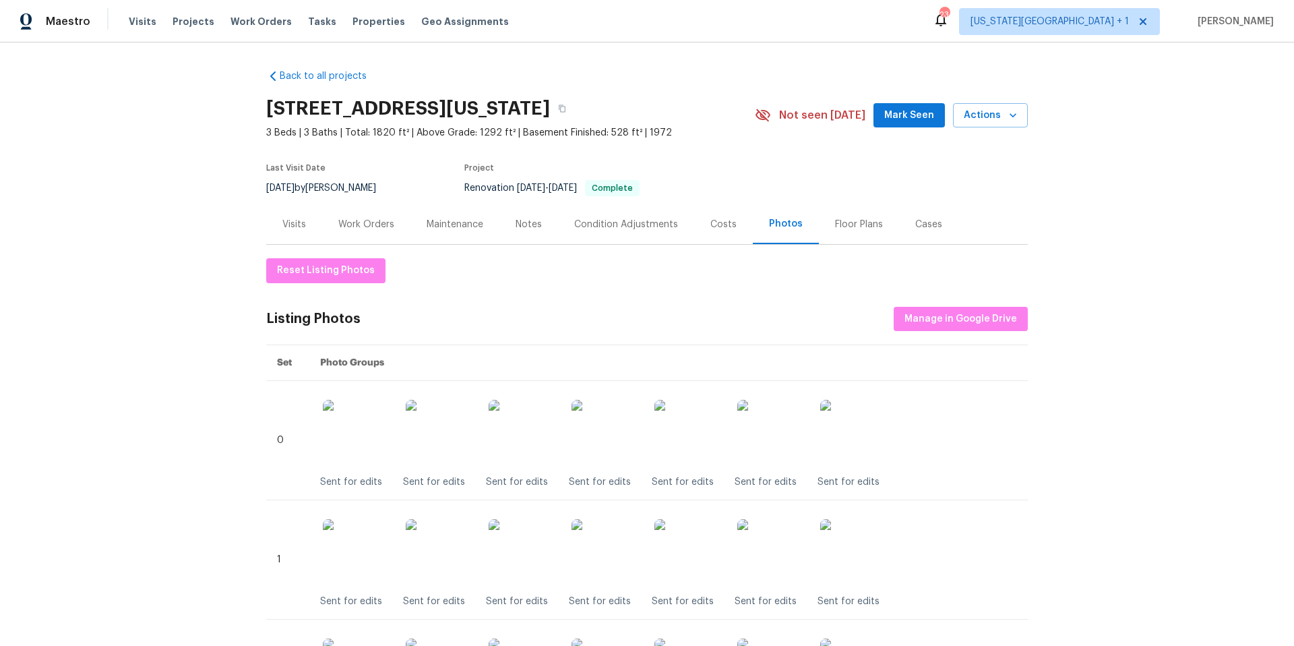
click at [294, 227] on div "Visits" at bounding box center [294, 224] width 24 height 13
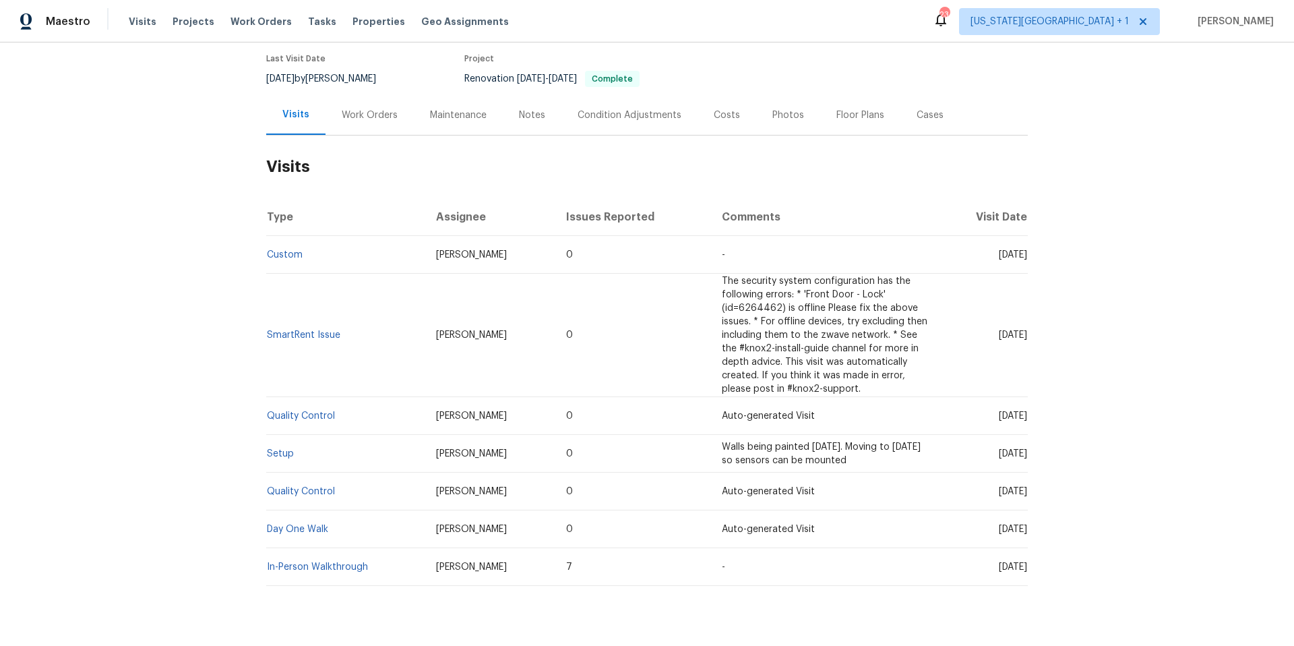
scroll to position [141, 0]
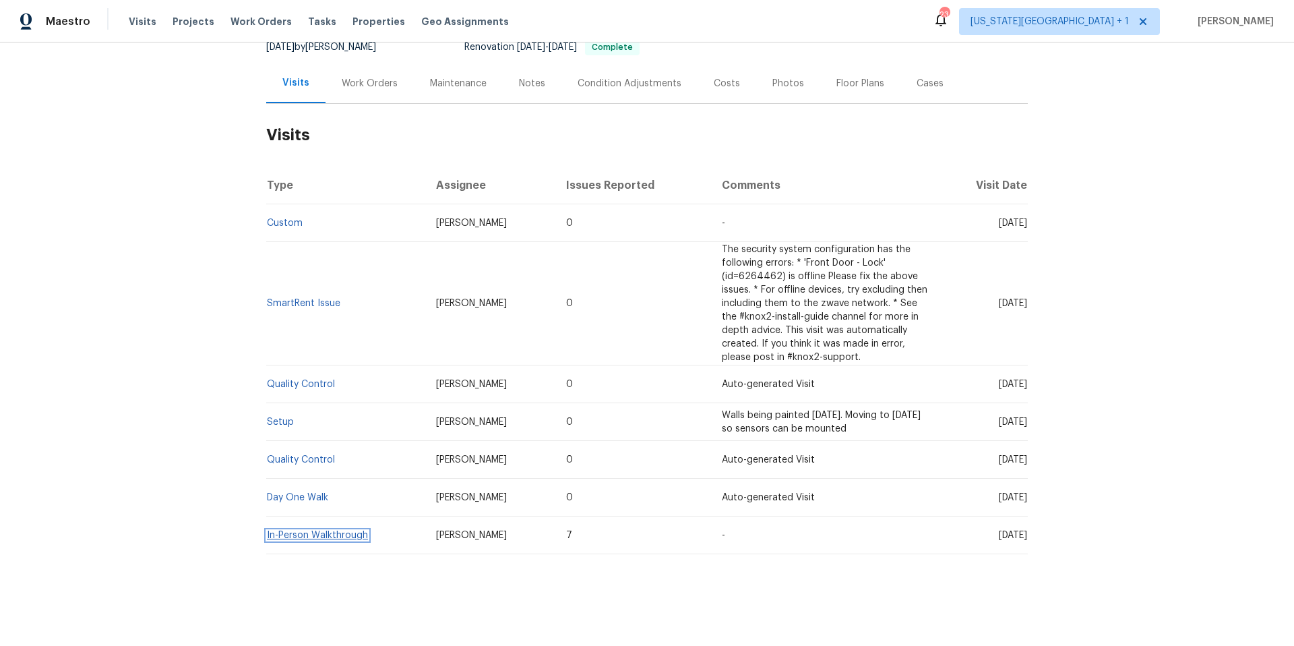
click at [299, 537] on link "In-Person Walkthrough" at bounding box center [317, 534] width 101 height 9
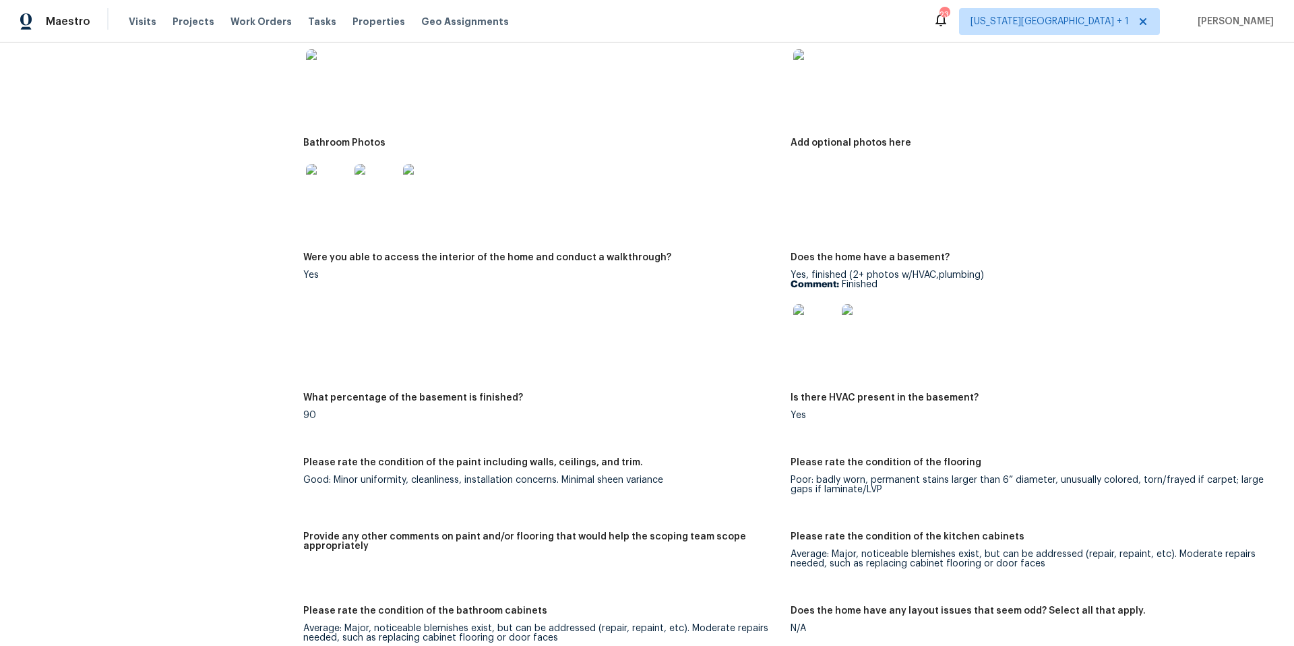
scroll to position [1956, 0]
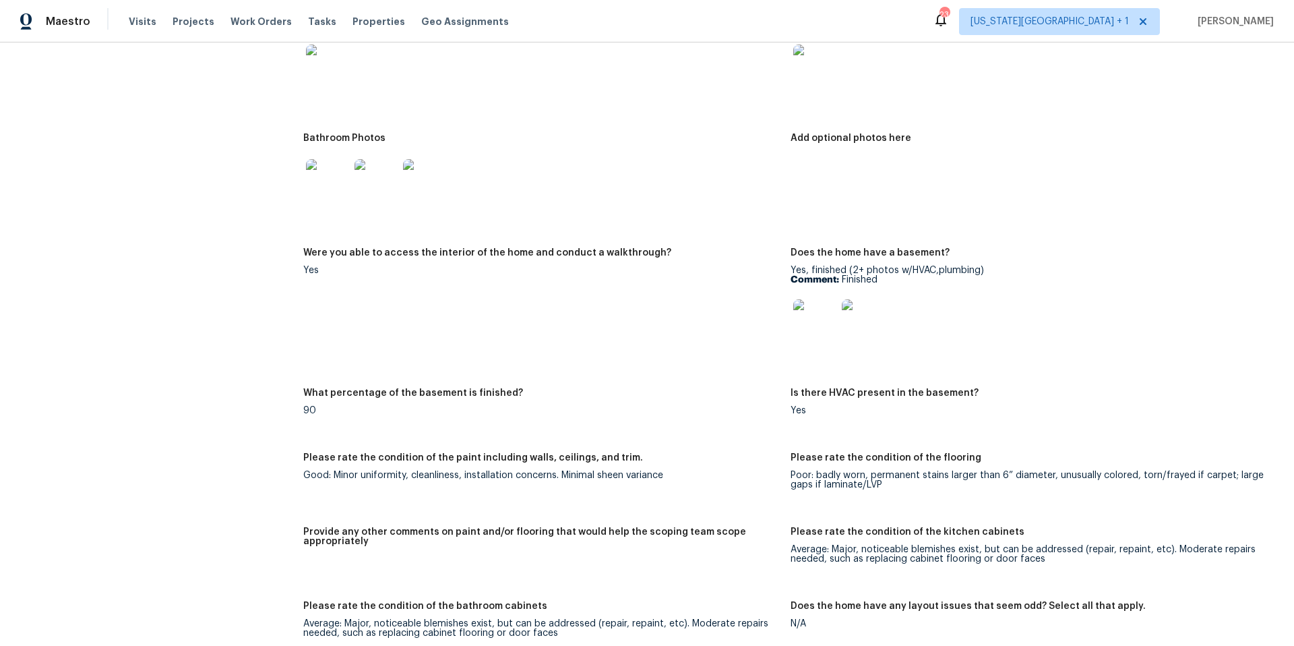
click at [819, 320] on img at bounding box center [814, 320] width 43 height 43
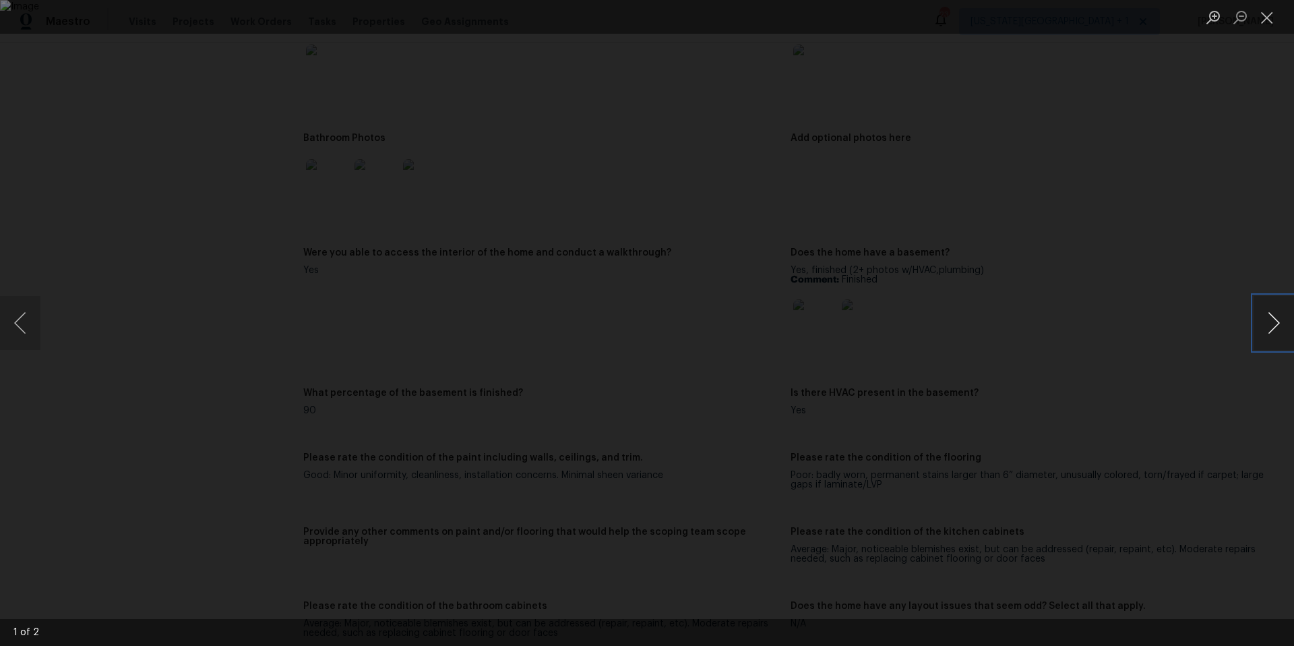
click at [1272, 323] on button "Next image" at bounding box center [1273, 323] width 40 height 54
click at [1272, 322] on button "Next image" at bounding box center [1273, 323] width 40 height 54
click at [1272, 321] on button "Next image" at bounding box center [1273, 323] width 40 height 54
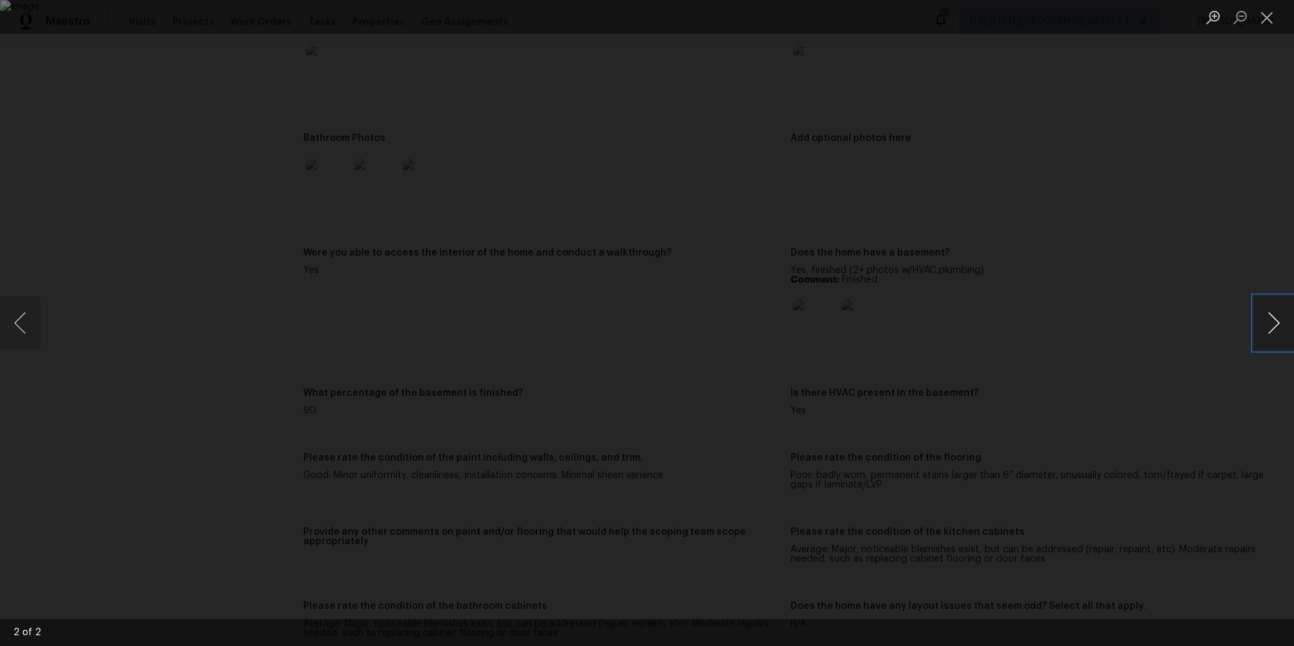
click at [1272, 321] on button "Next image" at bounding box center [1273, 323] width 40 height 54
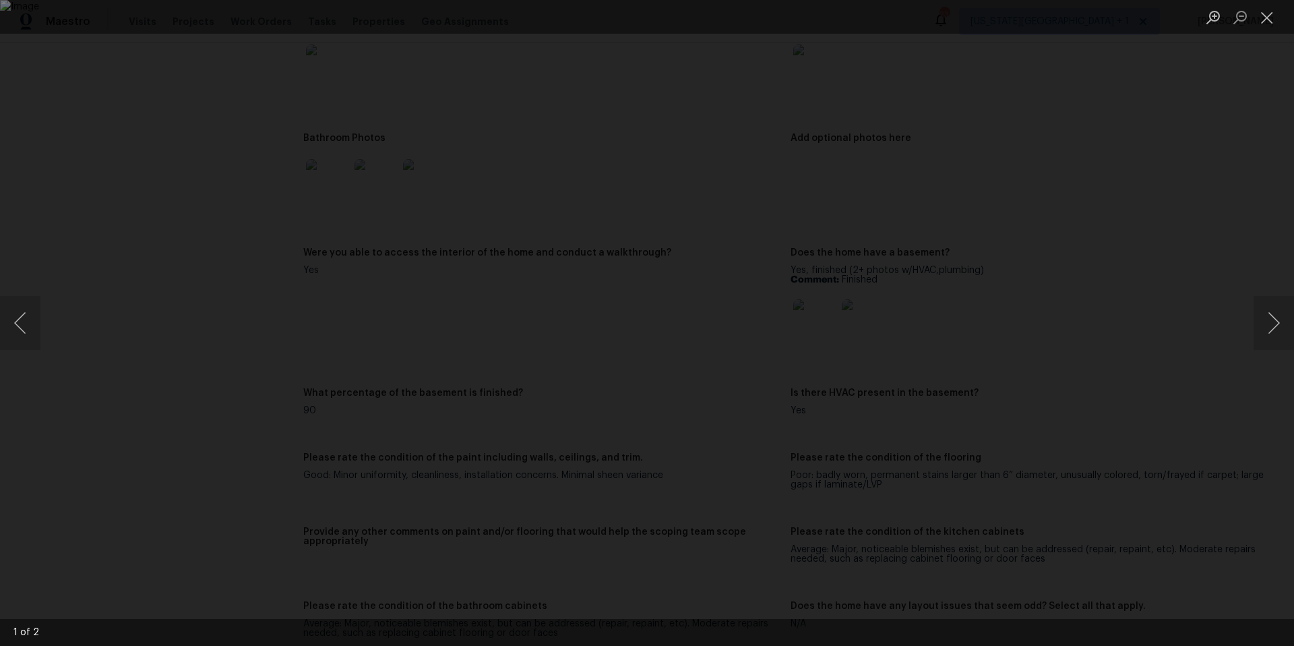
click at [1183, 247] on div "Lightbox" at bounding box center [647, 323] width 1294 height 646
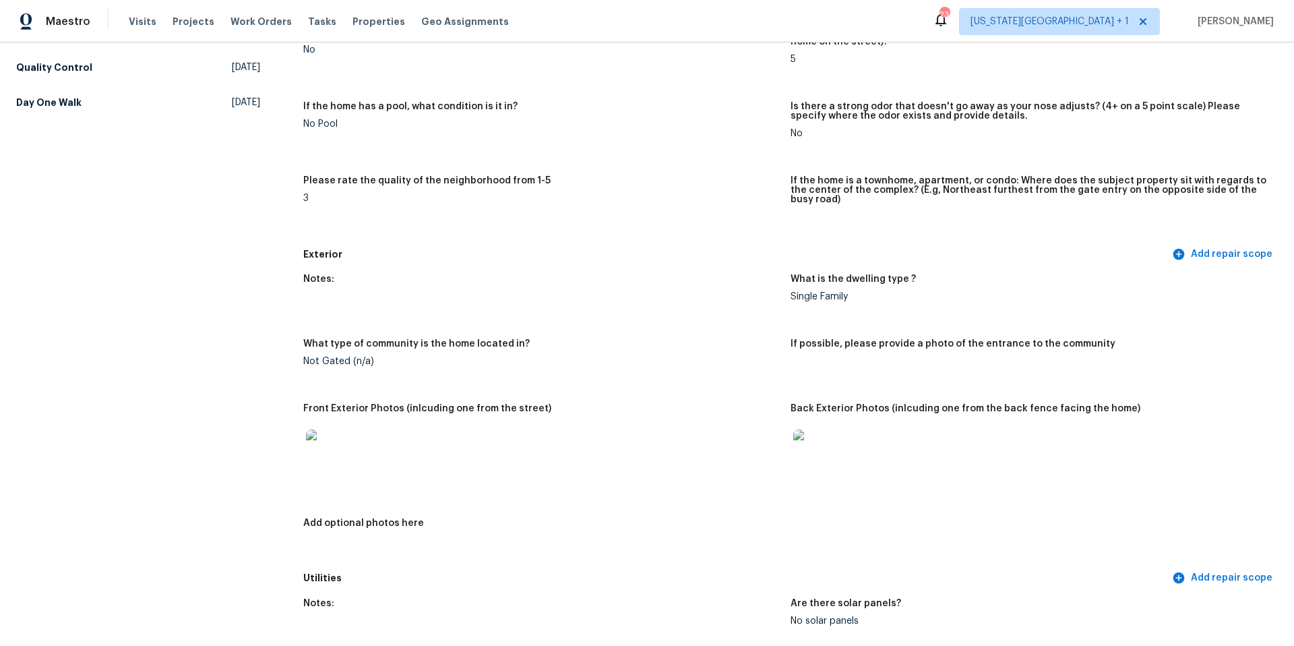
scroll to position [226, 0]
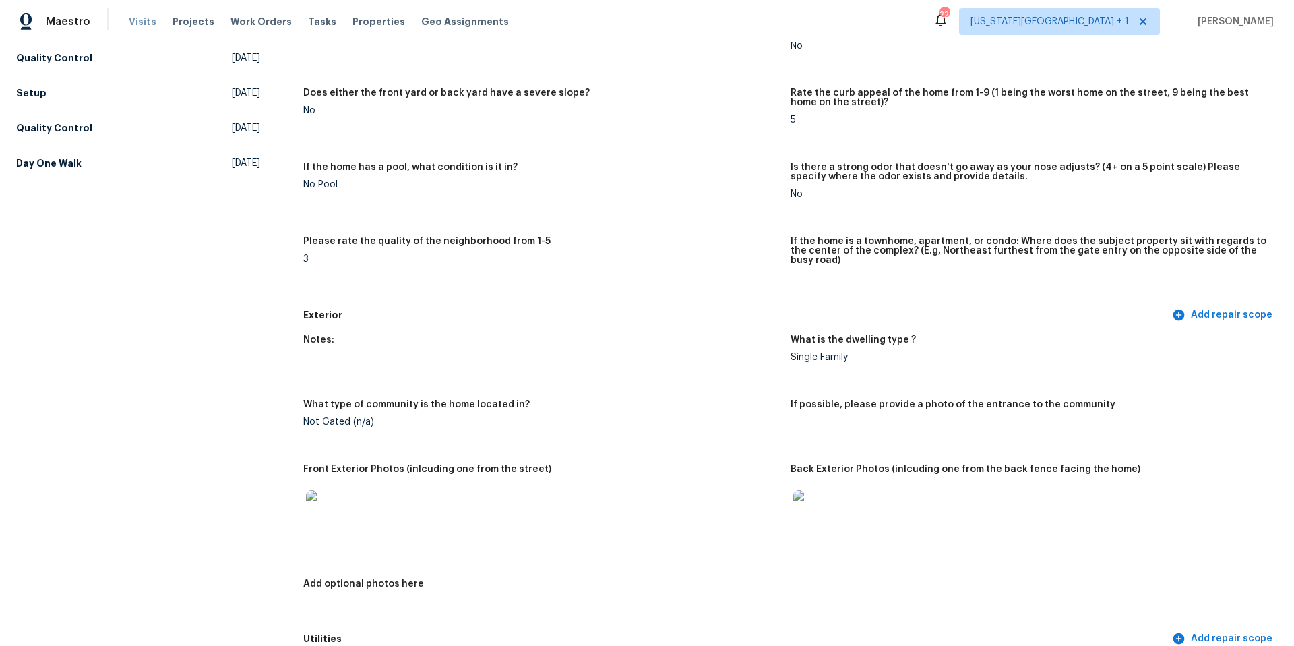
click at [139, 24] on span "Visits" at bounding box center [143, 21] width 28 height 13
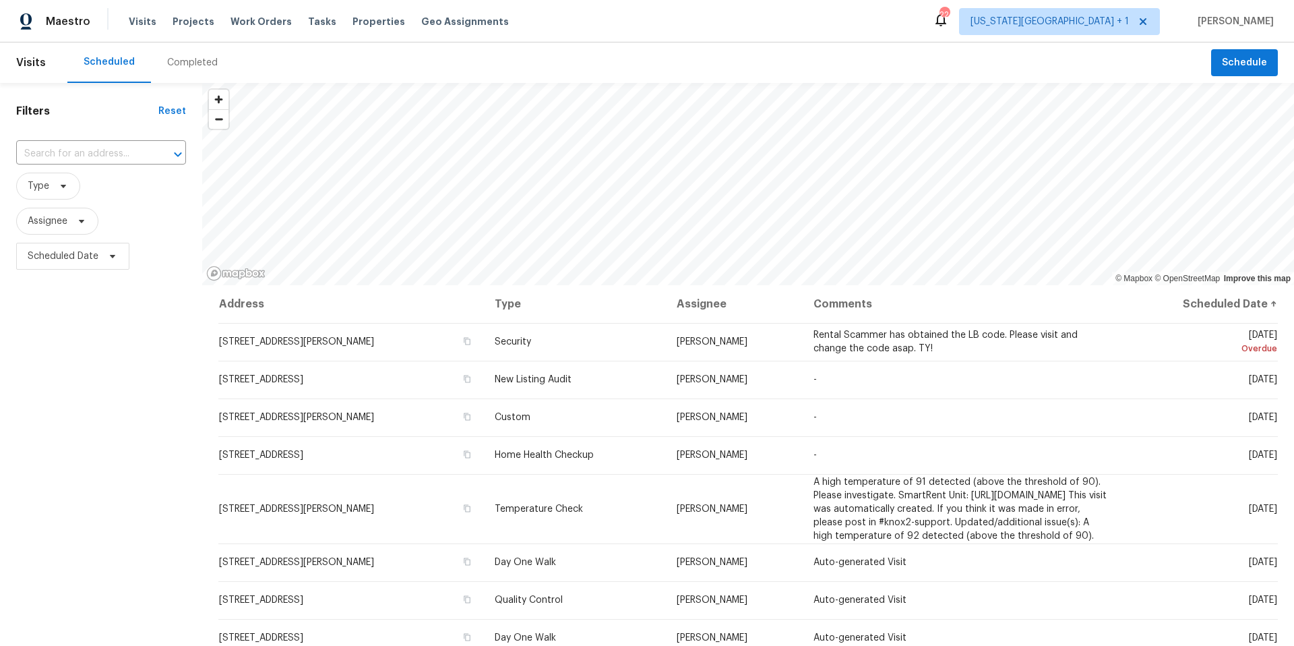
click at [175, 59] on div "Completed" at bounding box center [192, 62] width 51 height 13
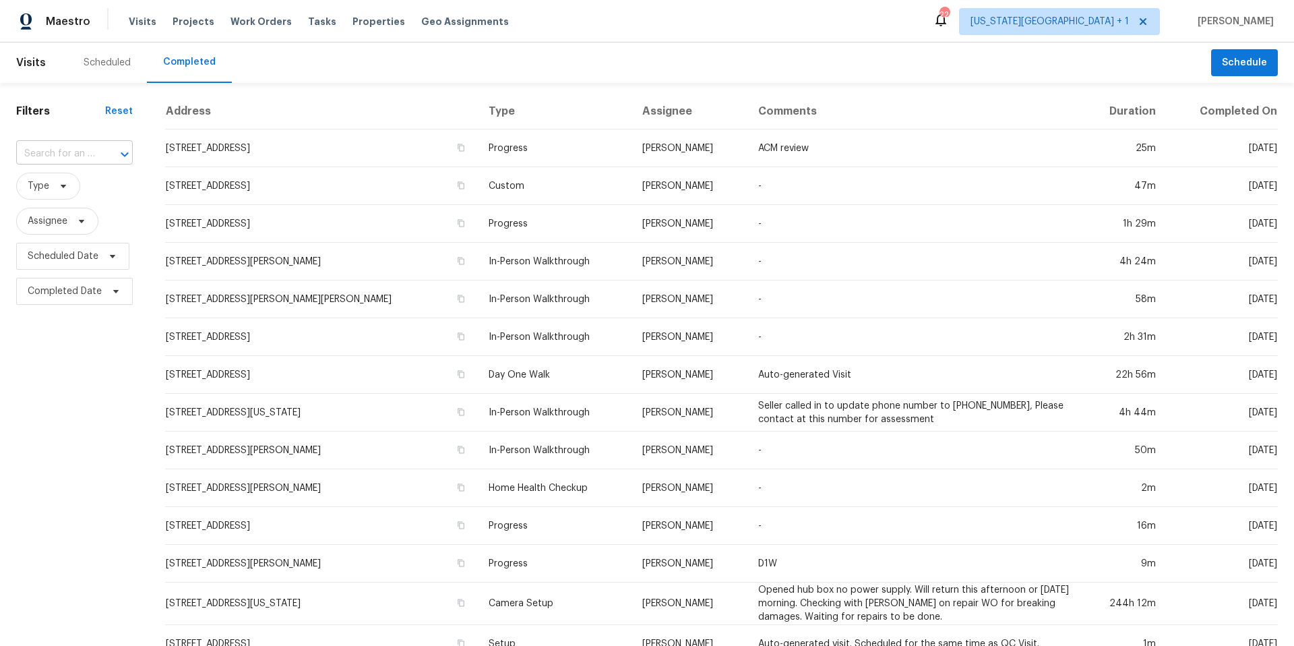
click at [76, 153] on input "text" at bounding box center [55, 154] width 79 height 21
paste input "4222 N Bellefontaine Ave, Kansas City, MO 64117"
type input "4222 N Bellefontaine Ave, Kansas City, MO 64117"
click at [71, 204] on li "4222 N Bellefontaine Ave, Kansas City, MO 64117" at bounding box center [73, 191] width 115 height 36
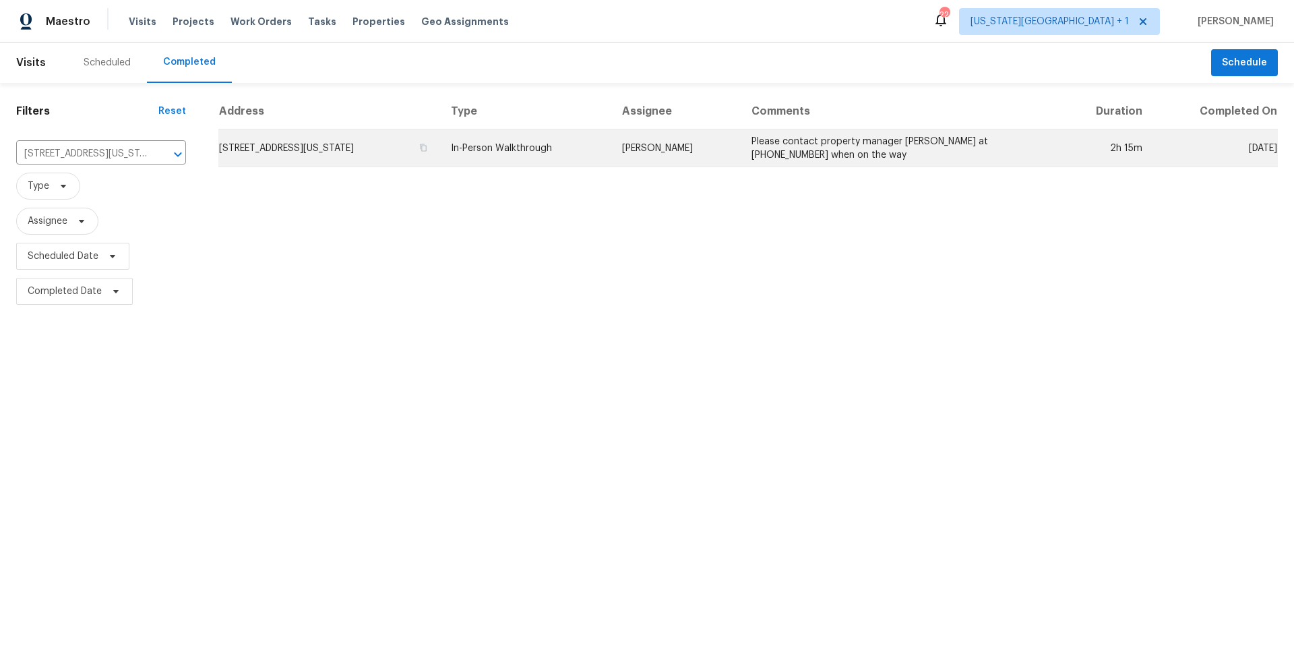
click at [309, 140] on td "4222 N Bellefontaine Ave, Kansas City, MO 64117" at bounding box center [329, 148] width 222 height 38
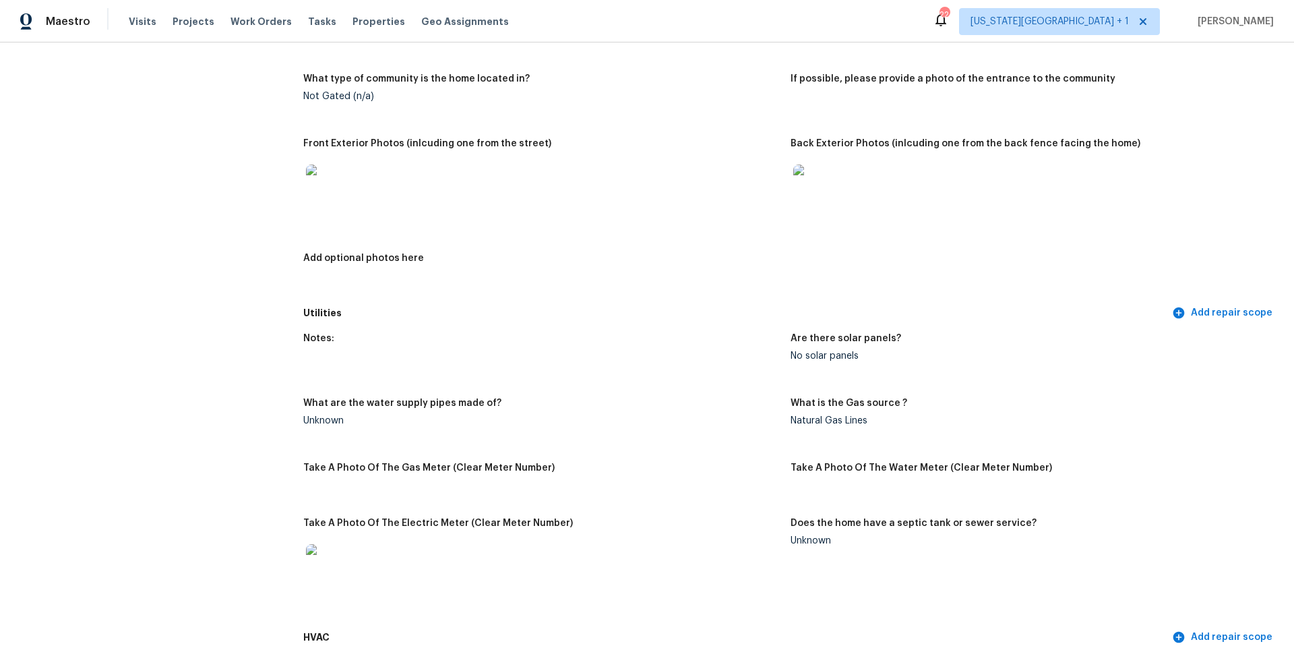
scroll to position [535, 0]
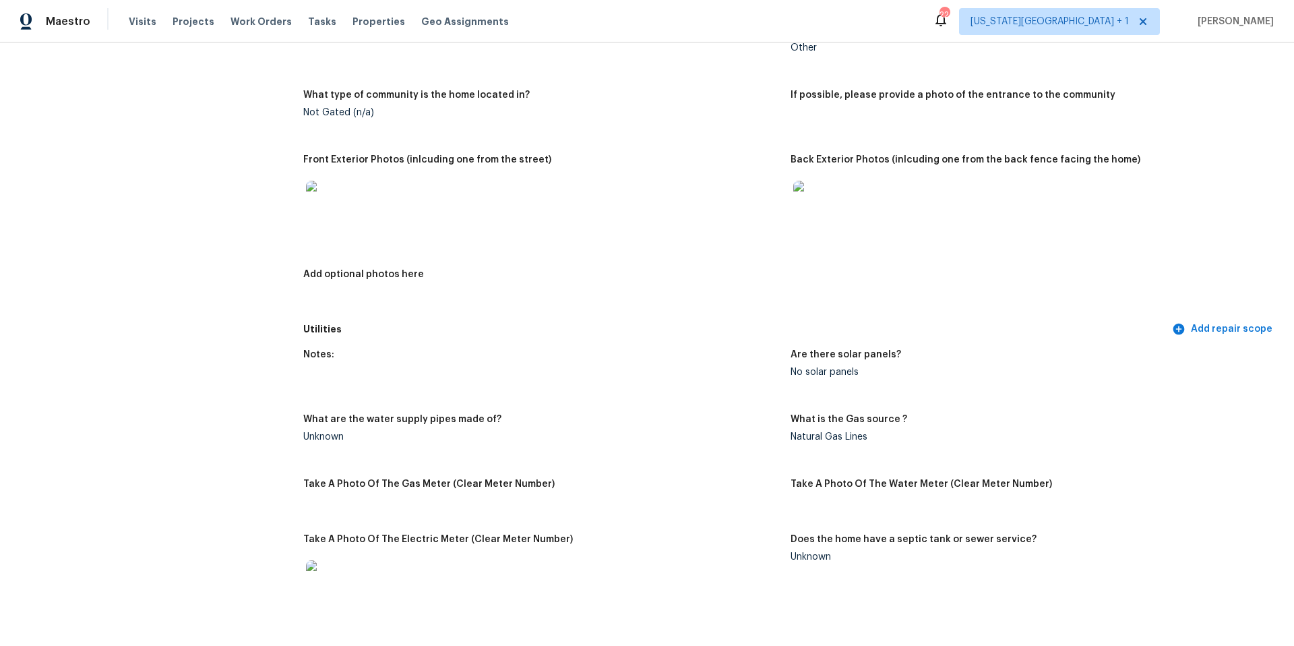
click at [326, 200] on img at bounding box center [327, 202] width 43 height 43
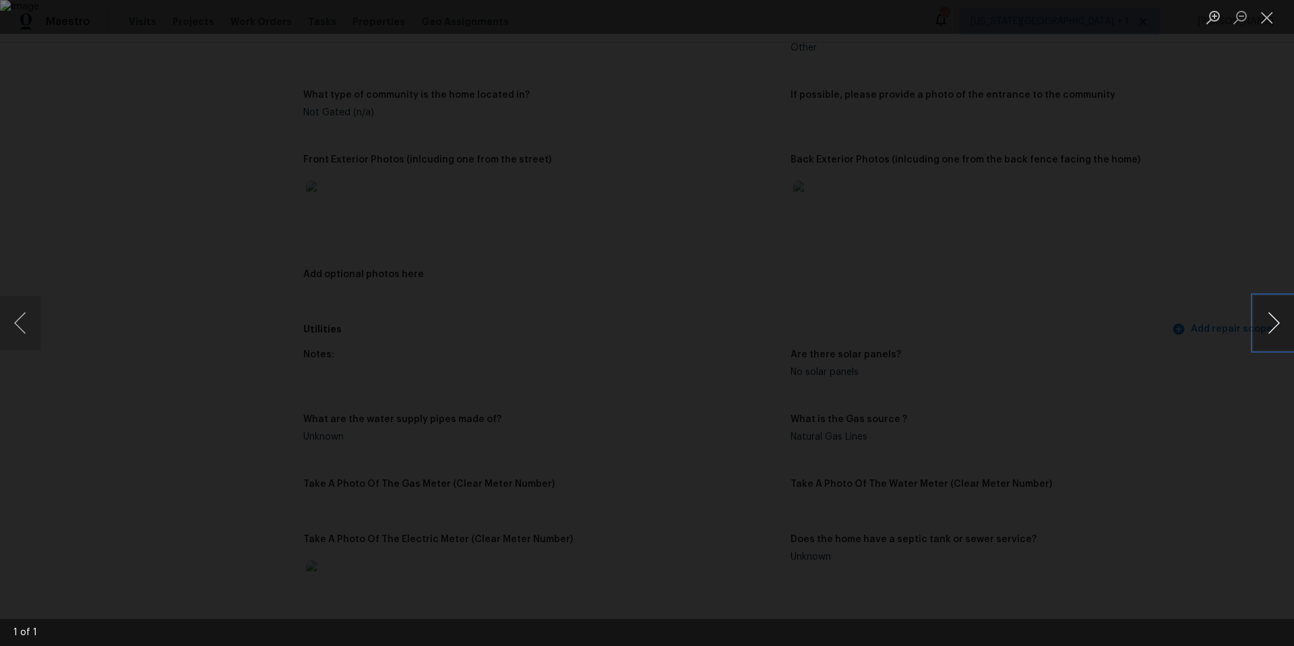
click at [1274, 339] on button "Next image" at bounding box center [1273, 323] width 40 height 54
click at [1270, 338] on button "Next image" at bounding box center [1273, 323] width 40 height 54
click at [1172, 340] on div "Lightbox" at bounding box center [647, 323] width 1294 height 646
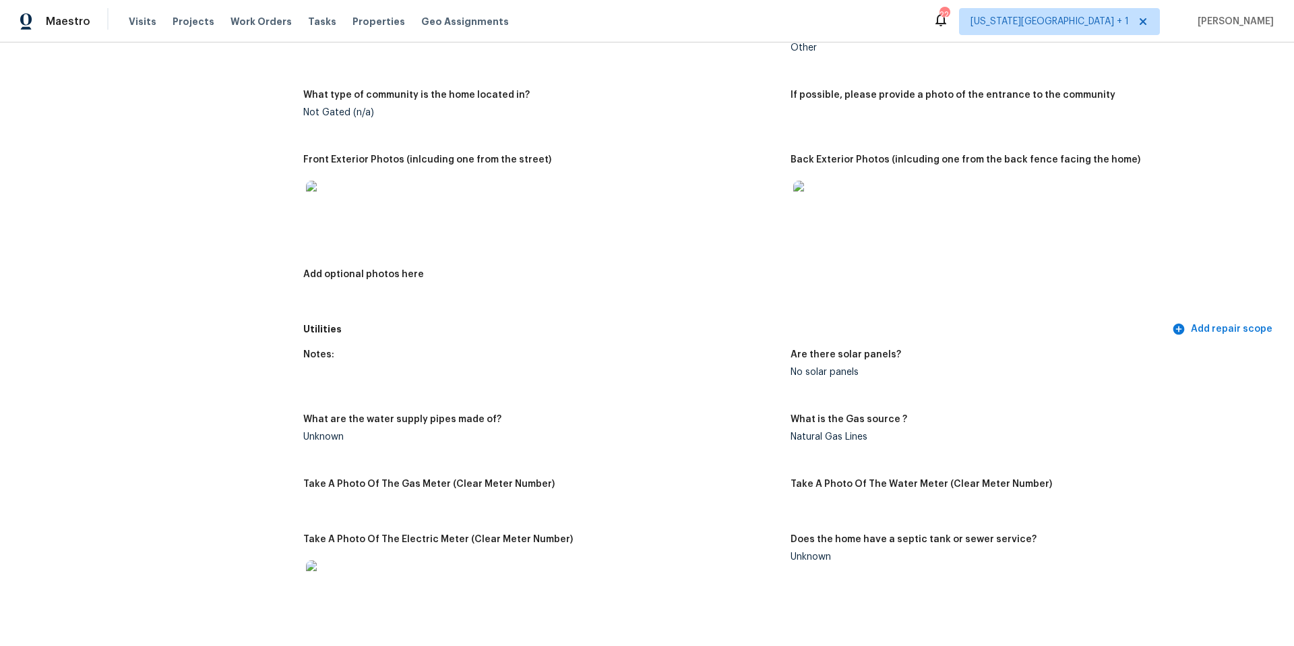
click at [824, 187] on img at bounding box center [814, 202] width 43 height 43
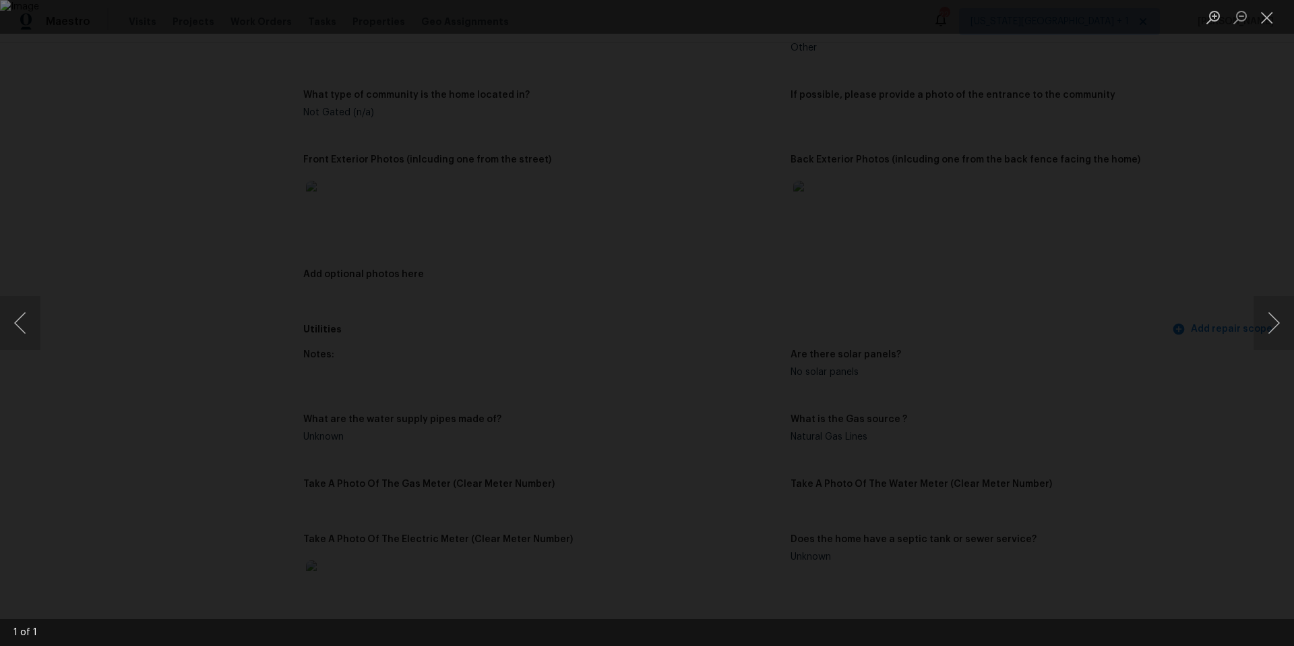
click at [1144, 268] on div "Lightbox" at bounding box center [647, 323] width 1294 height 646
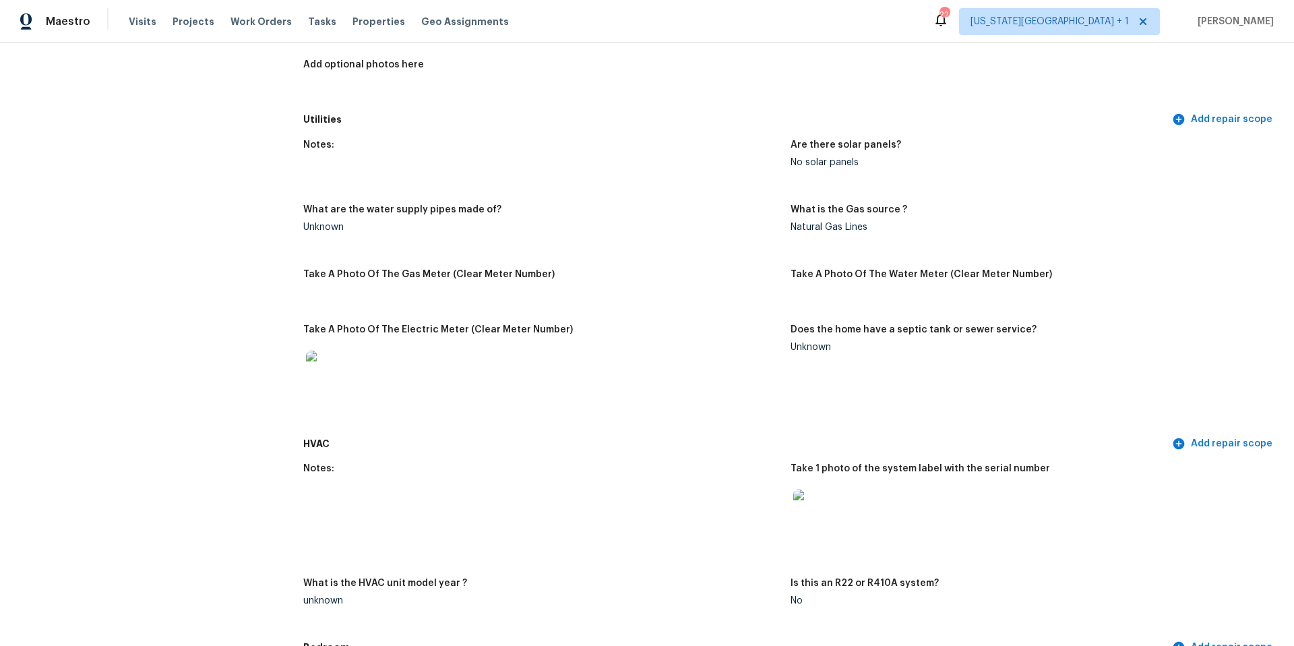
scroll to position [892, 0]
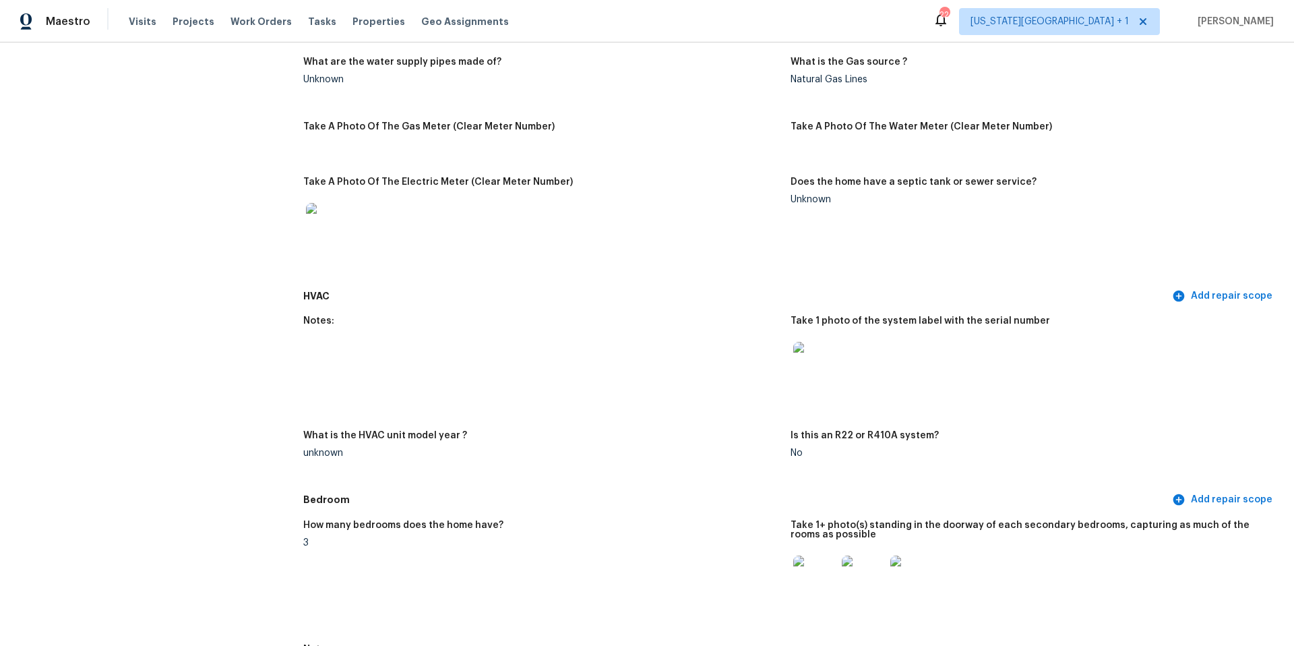
click at [327, 232] on img at bounding box center [327, 224] width 43 height 43
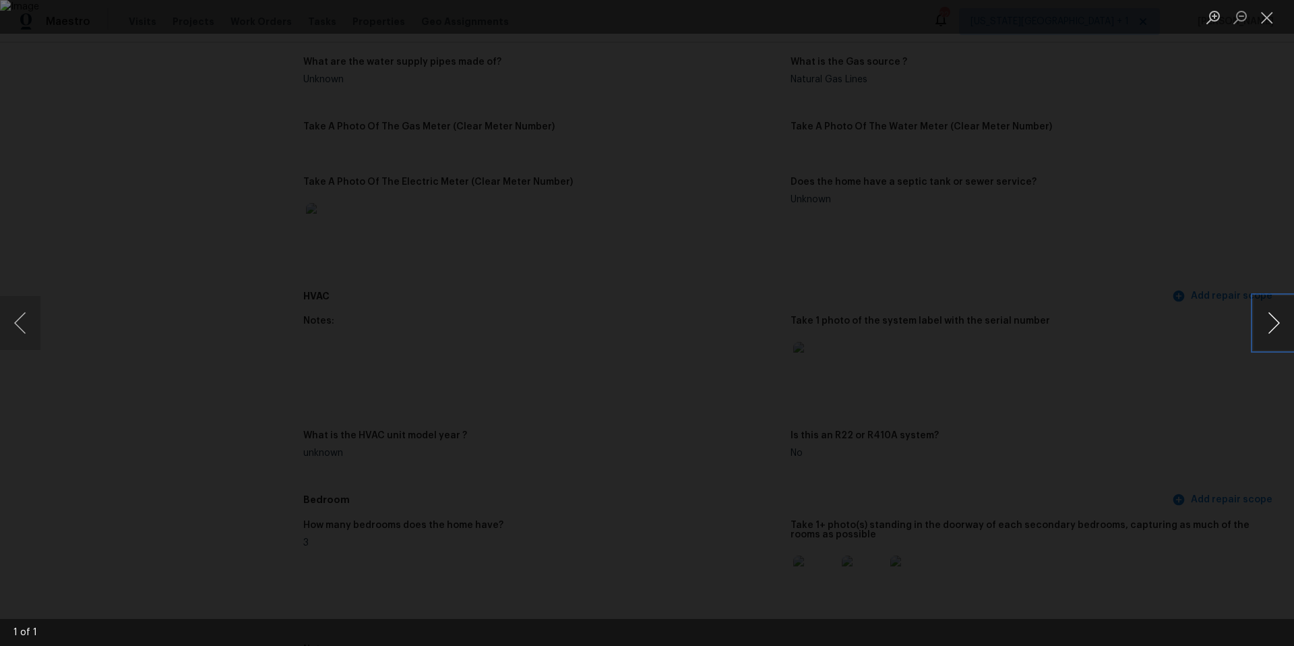
click at [1275, 325] on button "Next image" at bounding box center [1273, 323] width 40 height 54
click at [1187, 336] on div "Lightbox" at bounding box center [647, 323] width 1294 height 646
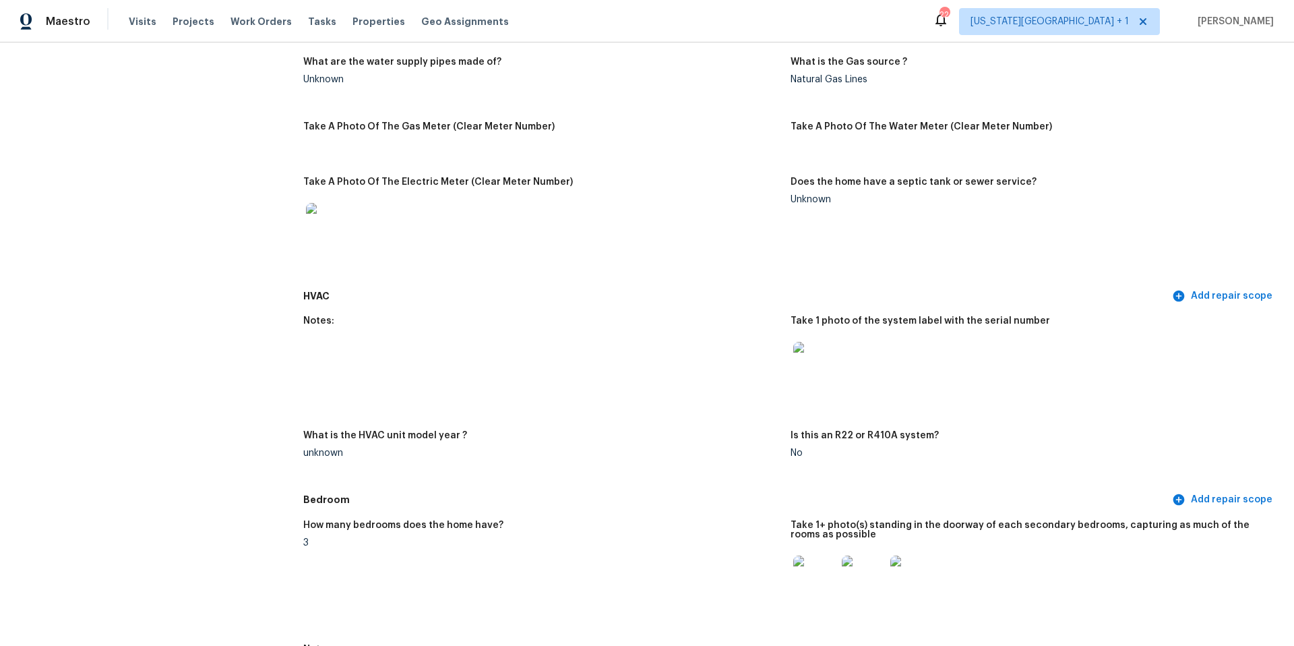
click at [822, 565] on img at bounding box center [814, 576] width 43 height 43
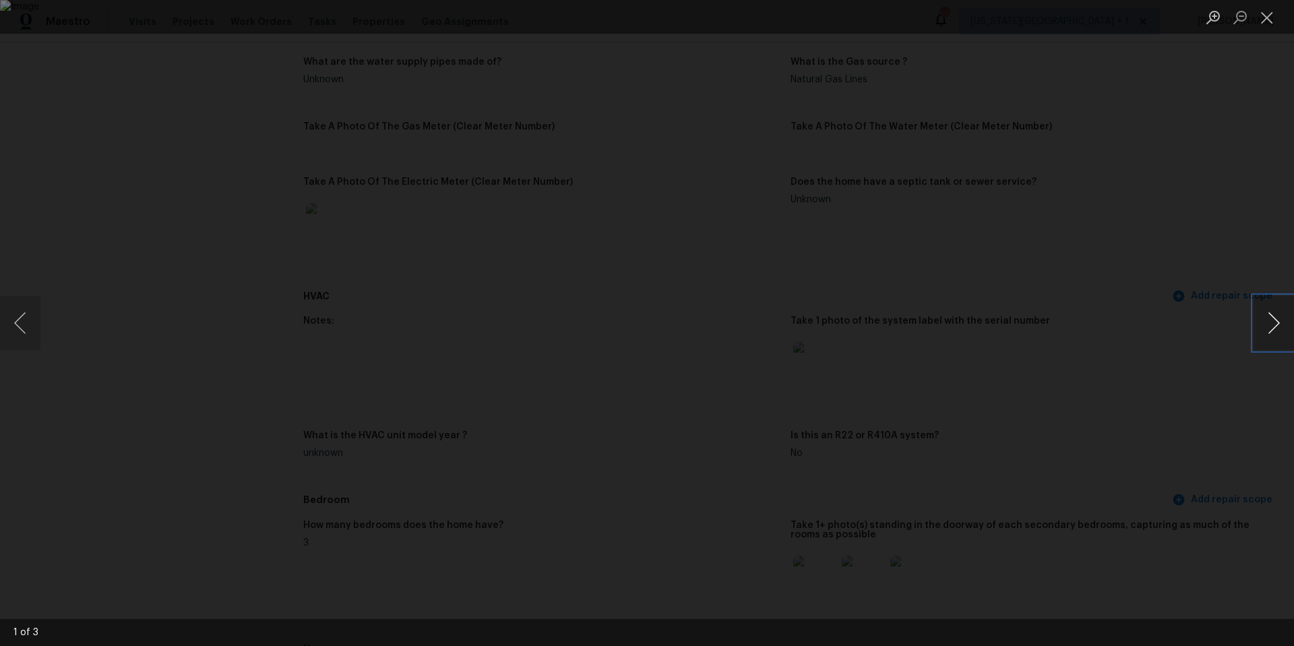
click at [1266, 326] on button "Next image" at bounding box center [1273, 323] width 40 height 54
click at [1184, 344] on div "Lightbox" at bounding box center [647, 323] width 1294 height 646
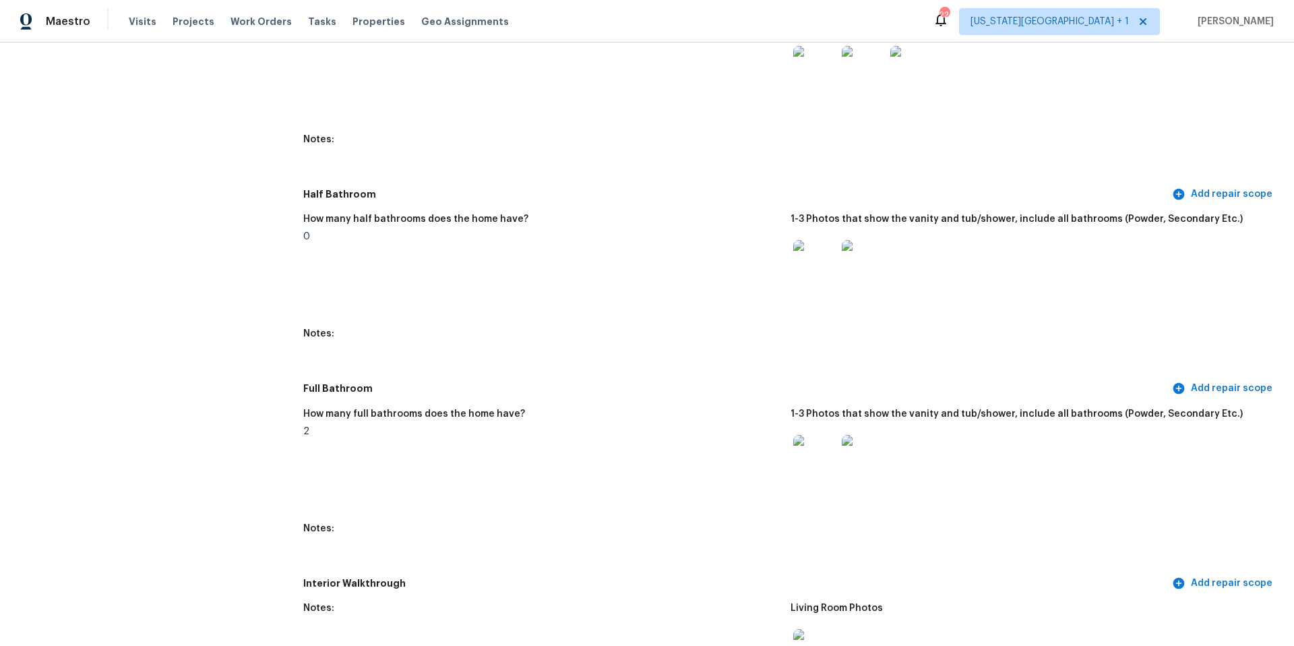
scroll to position [1471, 0]
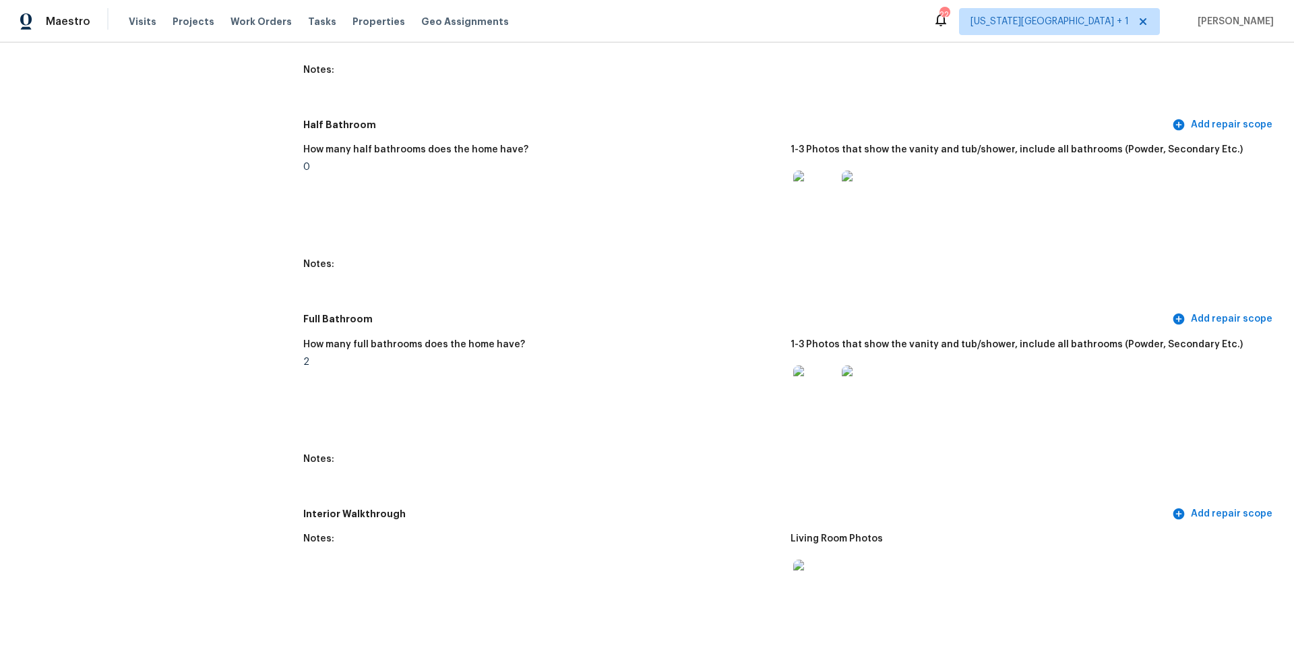
click at [819, 197] on img at bounding box center [814, 191] width 43 height 43
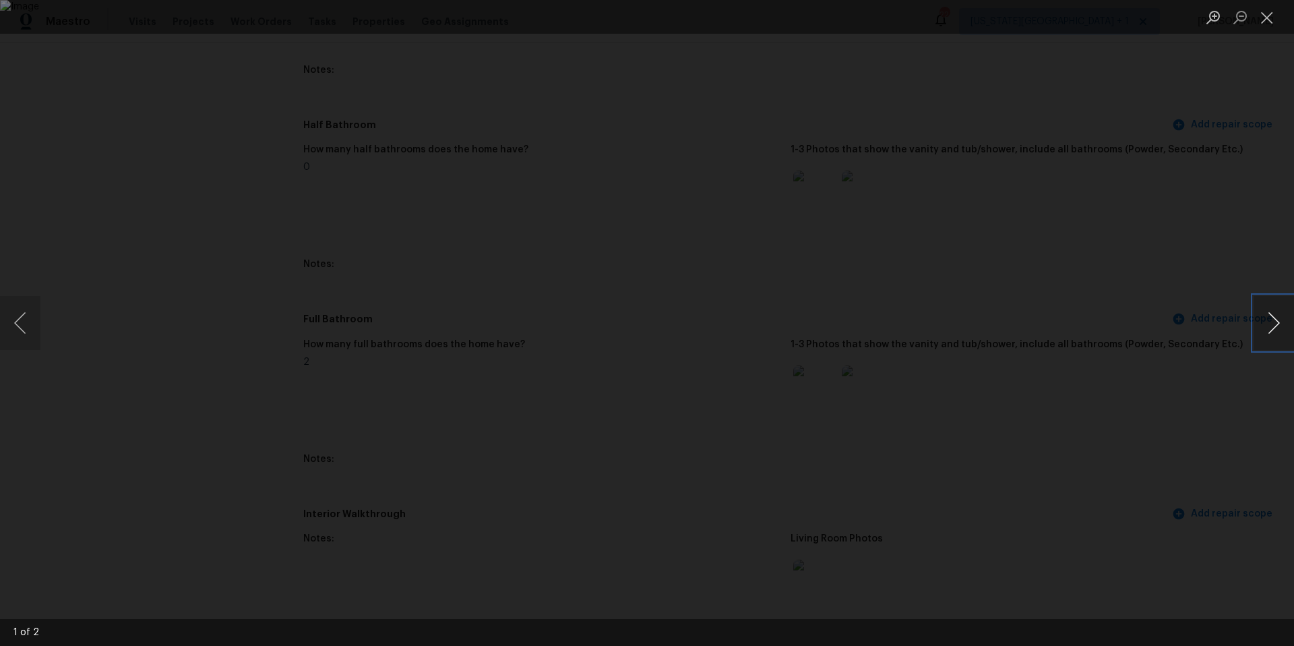
click at [1270, 320] on button "Next image" at bounding box center [1273, 323] width 40 height 54
click at [1182, 308] on div "Lightbox" at bounding box center [647, 323] width 1294 height 646
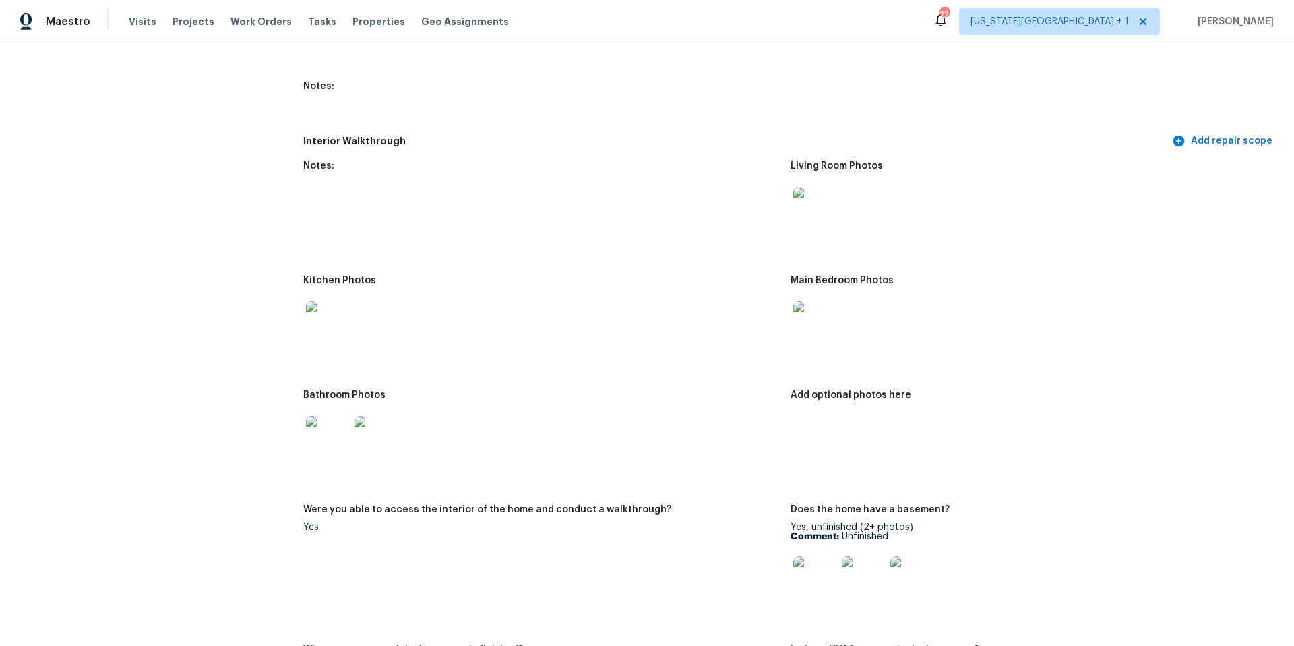
scroll to position [1882, 0]
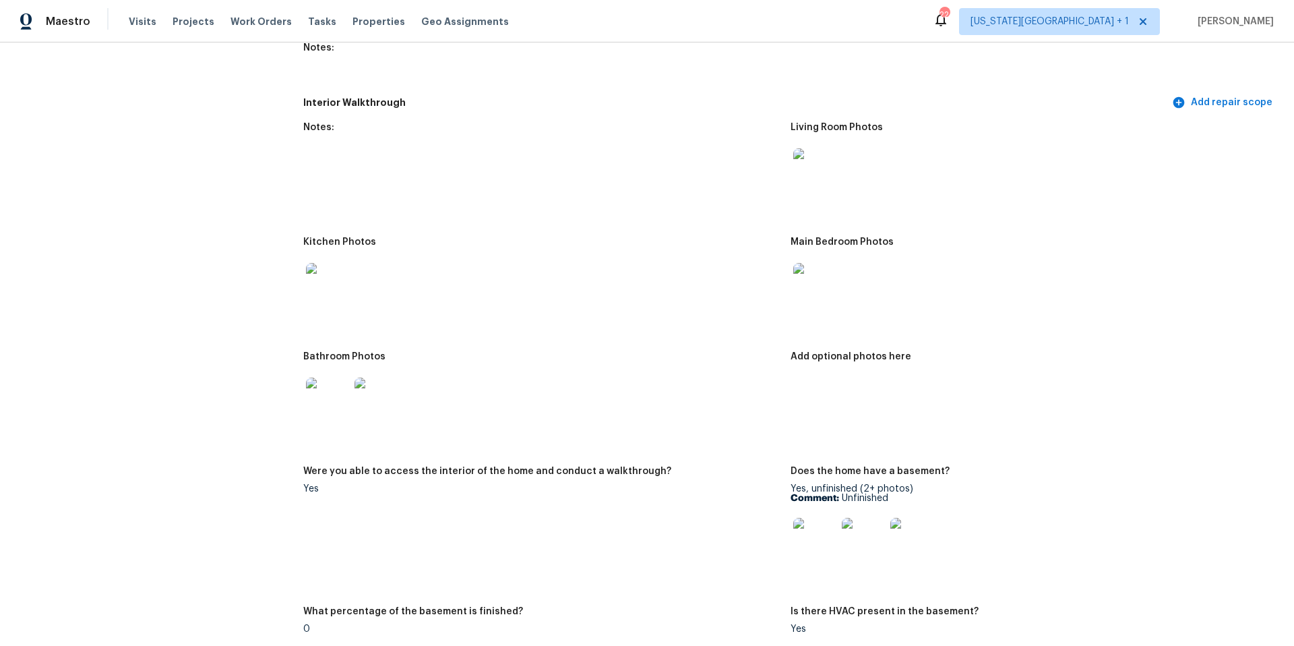
click at [811, 538] on img at bounding box center [814, 539] width 43 height 43
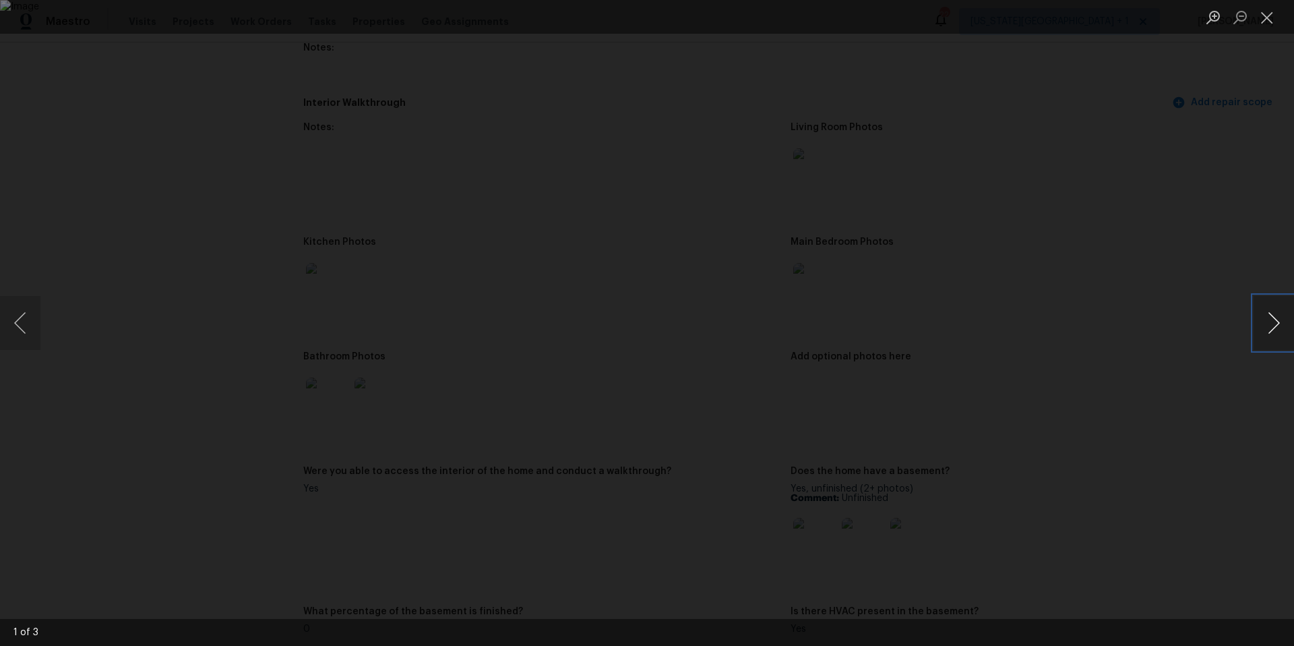
click at [1272, 339] on button "Next image" at bounding box center [1273, 323] width 40 height 54
click at [1255, 328] on button "Next image" at bounding box center [1273, 323] width 40 height 54
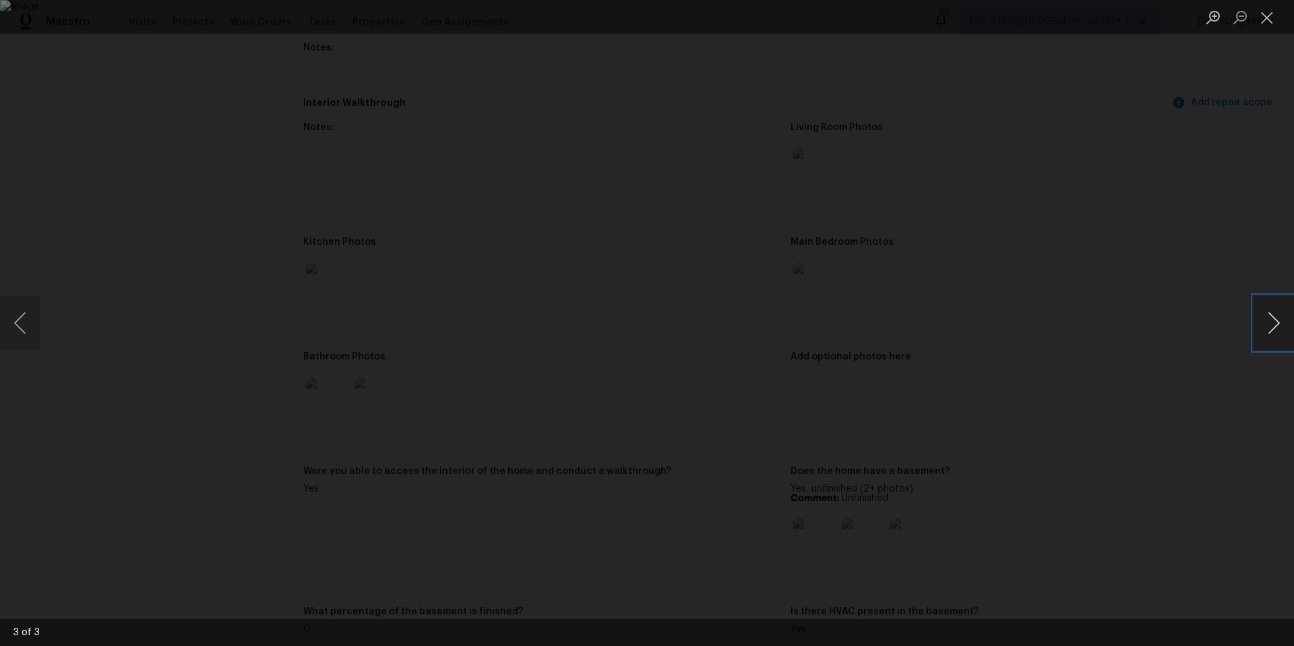
click at [1255, 328] on button "Next image" at bounding box center [1273, 323] width 40 height 54
click at [1292, 330] on button "Next image" at bounding box center [1273, 323] width 40 height 54
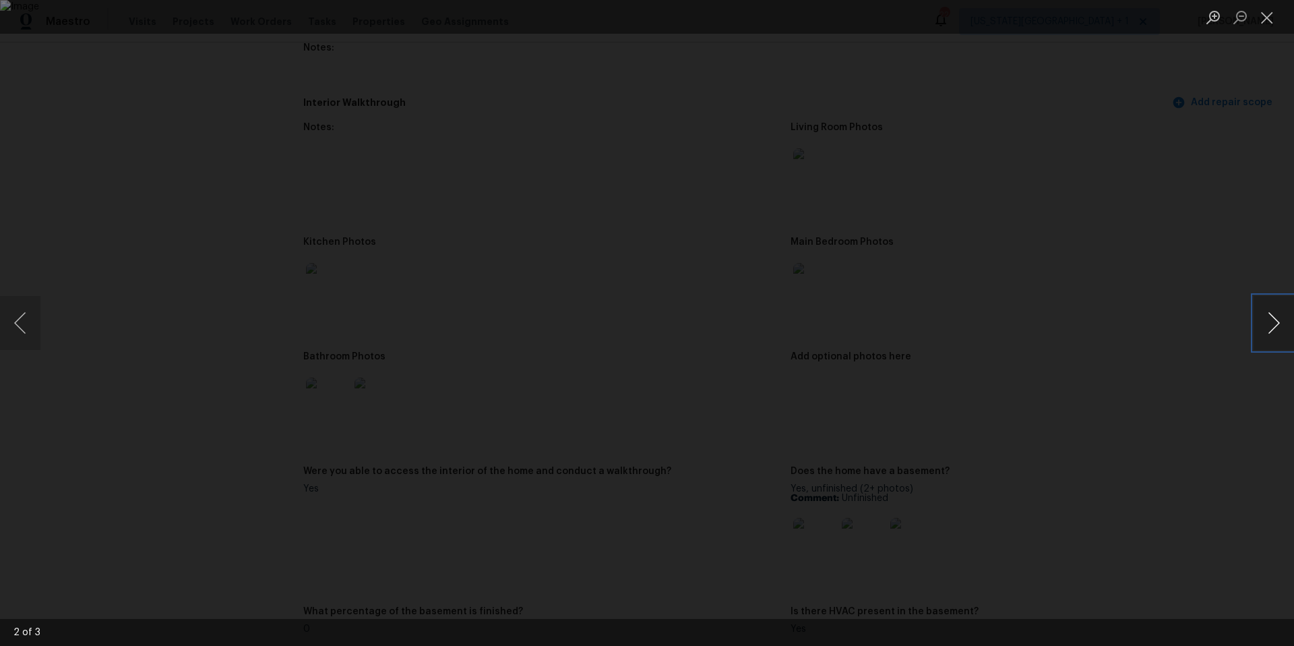
click at [1292, 330] on button "Next image" at bounding box center [1273, 323] width 40 height 54
click at [1253, 317] on button "Next image" at bounding box center [1273, 323] width 40 height 54
click at [1186, 319] on div "Lightbox" at bounding box center [647, 323] width 1294 height 646
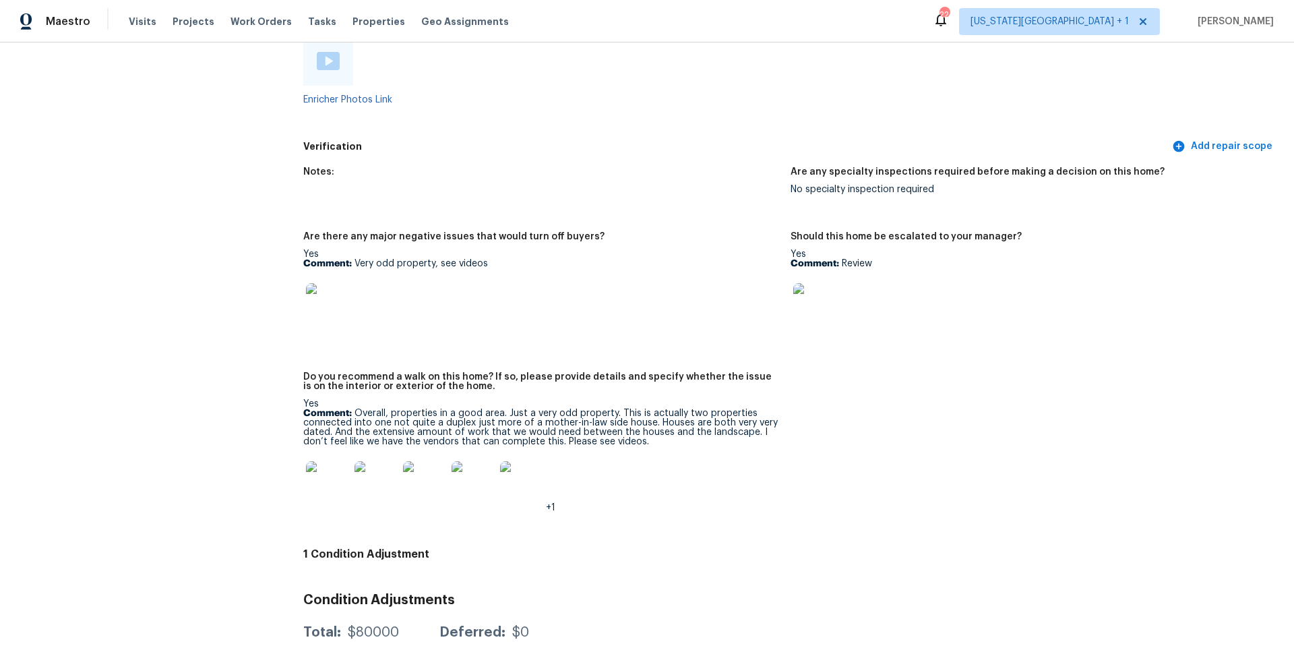
scroll to position [3278, 0]
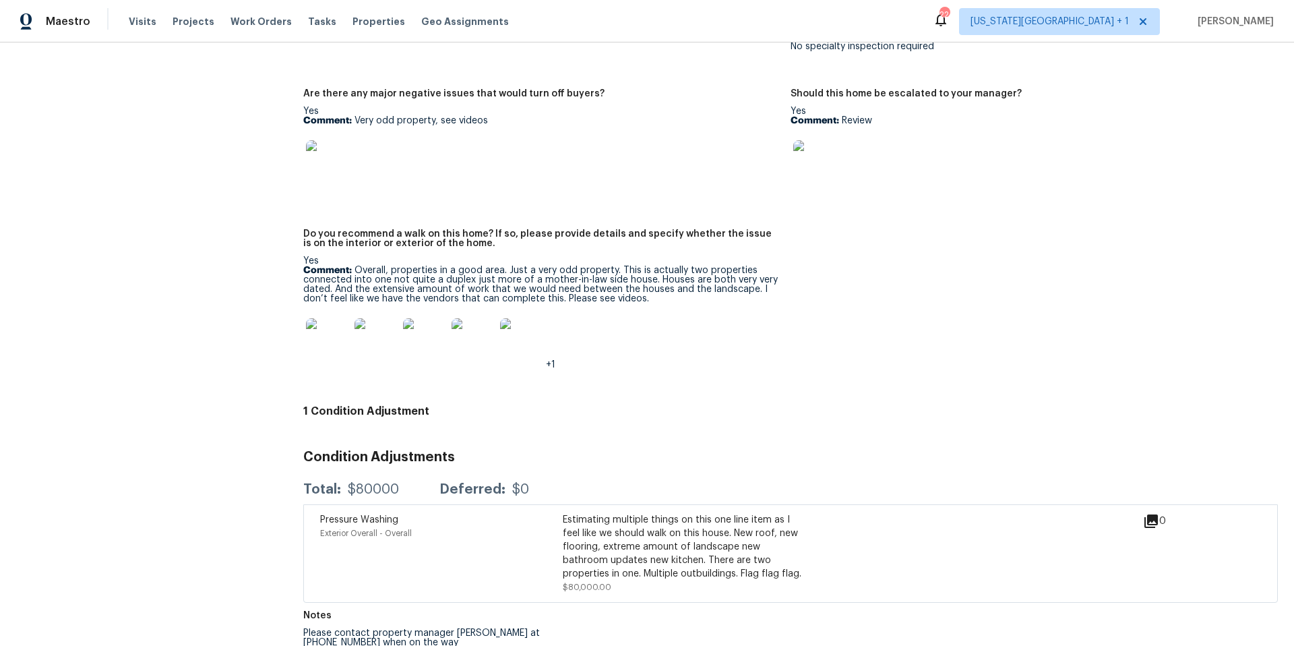
click at [326, 338] on img at bounding box center [327, 339] width 43 height 43
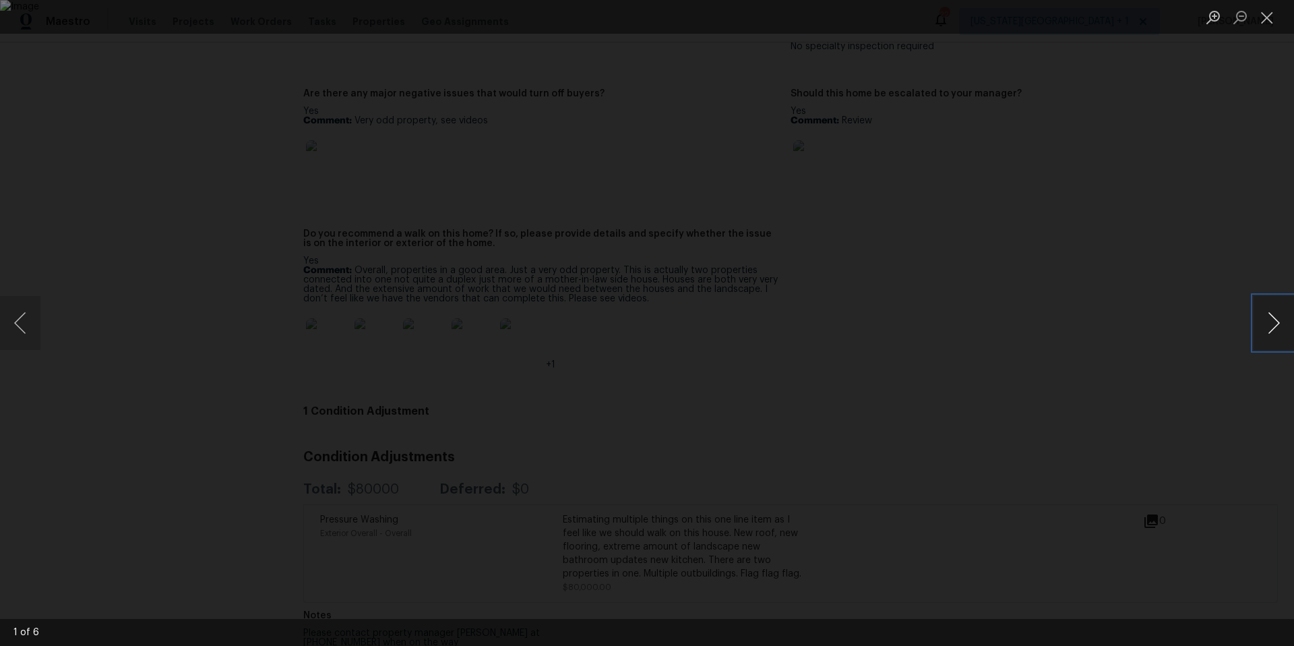
click at [1264, 328] on button "Next image" at bounding box center [1273, 323] width 40 height 54
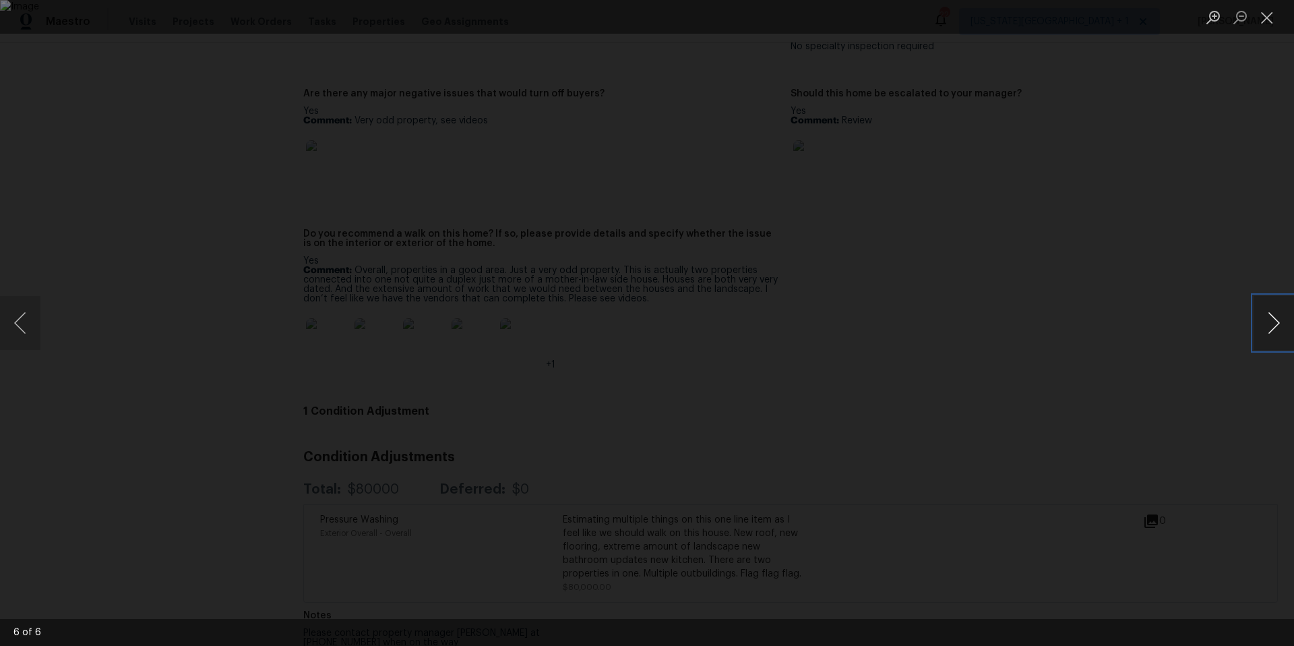
click at [1264, 328] on button "Next image" at bounding box center [1273, 323] width 40 height 54
click at [22, 327] on button "Previous image" at bounding box center [20, 323] width 40 height 54
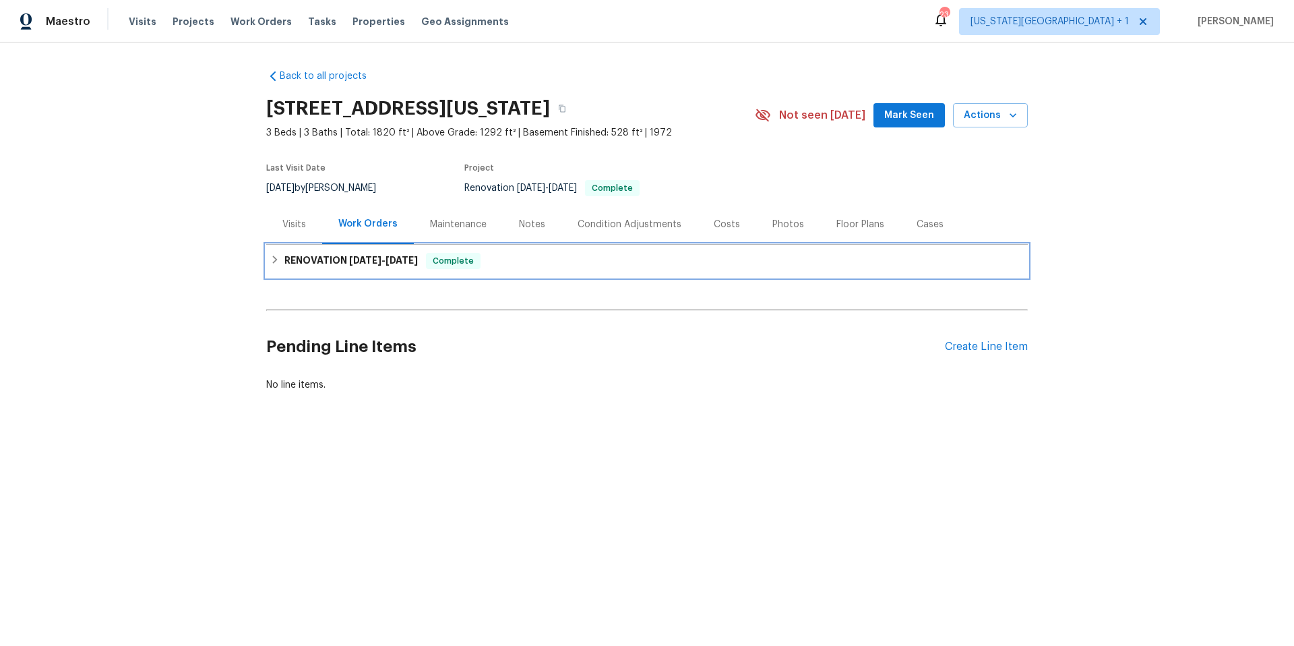
click at [305, 266] on h6 "RENOVATION [DATE] - [DATE]" at bounding box center [350, 261] width 133 height 16
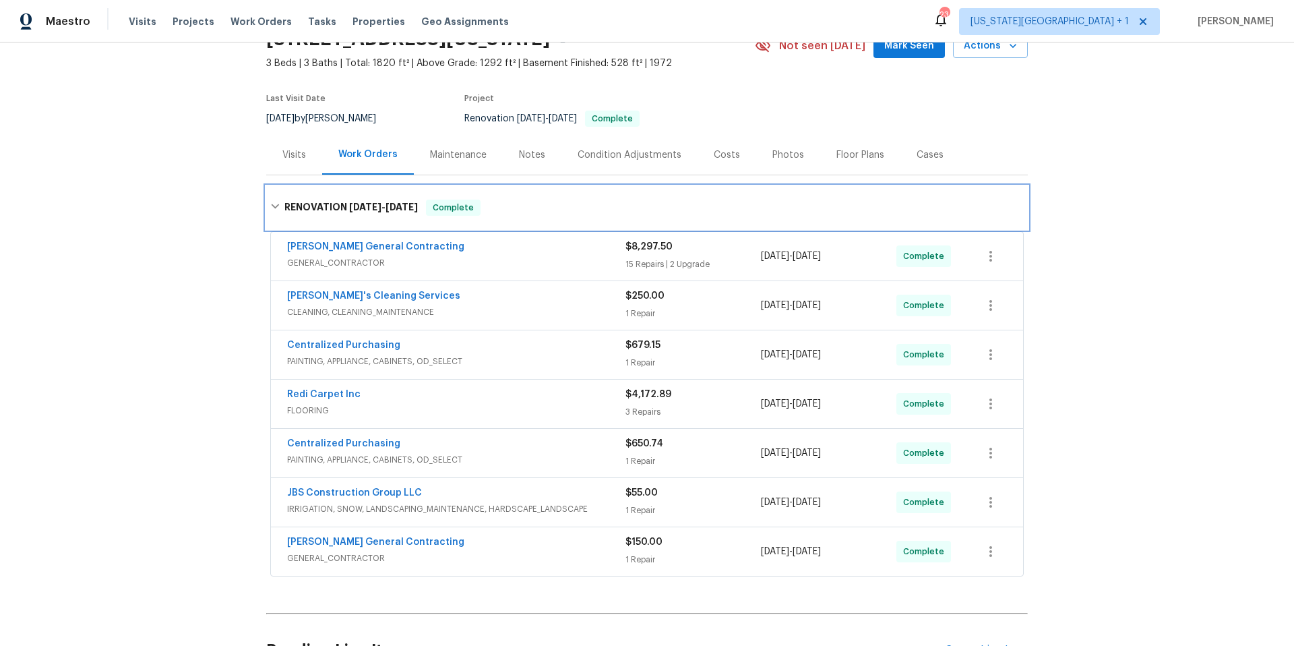
scroll to position [77, 0]
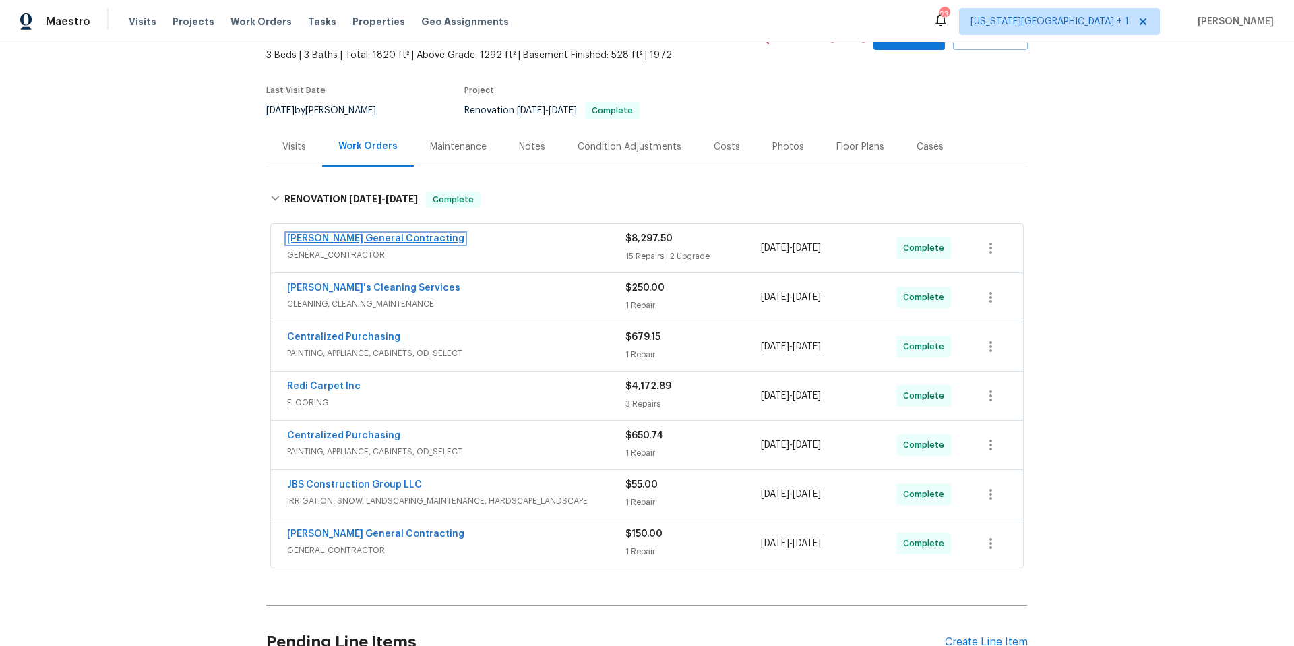
click at [402, 238] on link "[PERSON_NAME] General Contracting" at bounding box center [375, 238] width 177 height 9
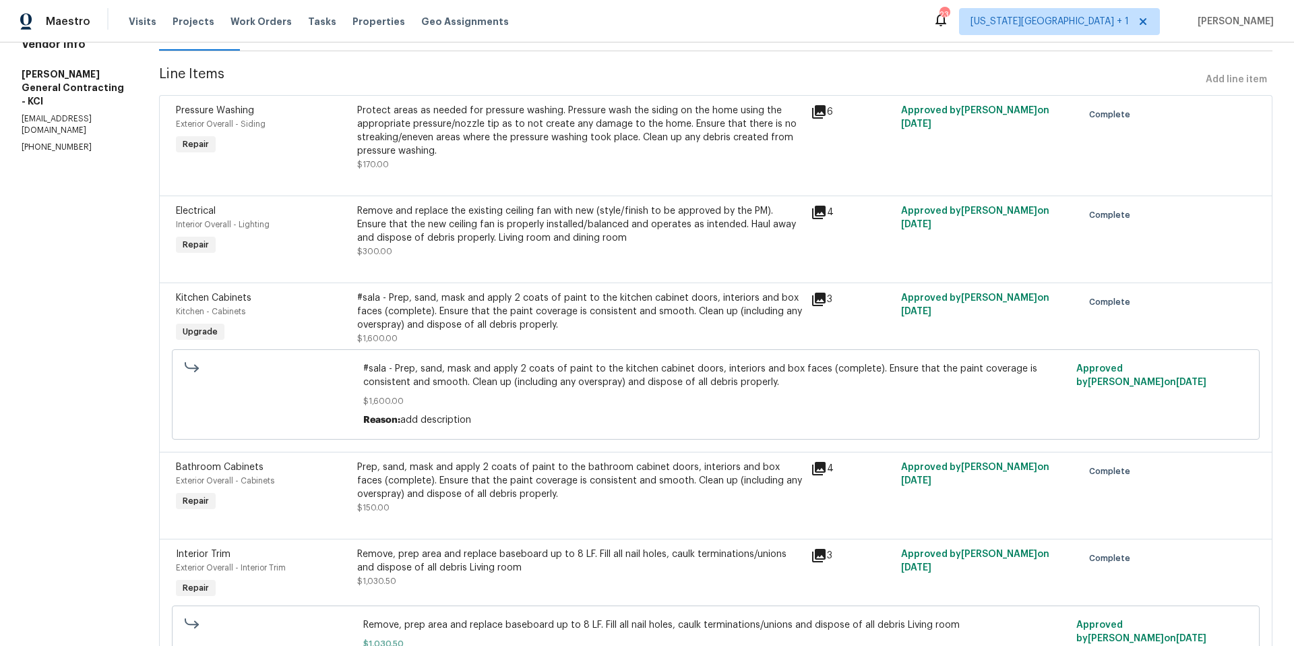
scroll to position [135, 0]
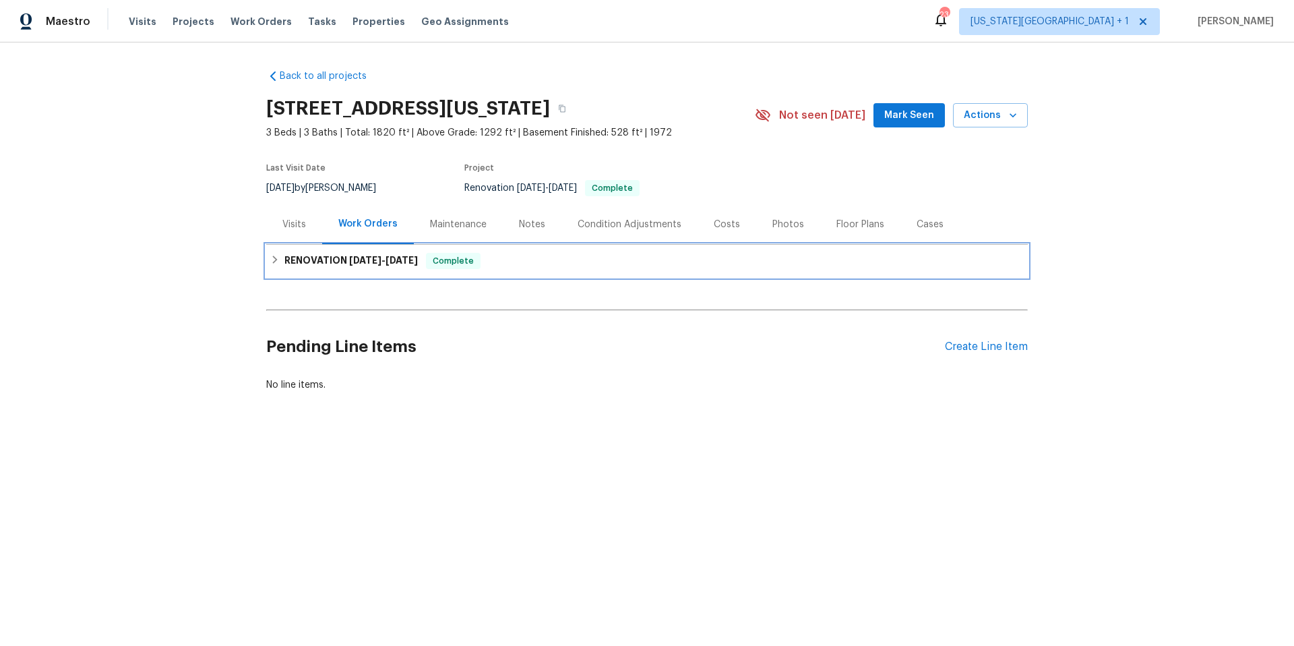
click at [274, 267] on div "RENOVATION 8/13/25 - 8/23/25 Complete" at bounding box center [646, 261] width 753 height 16
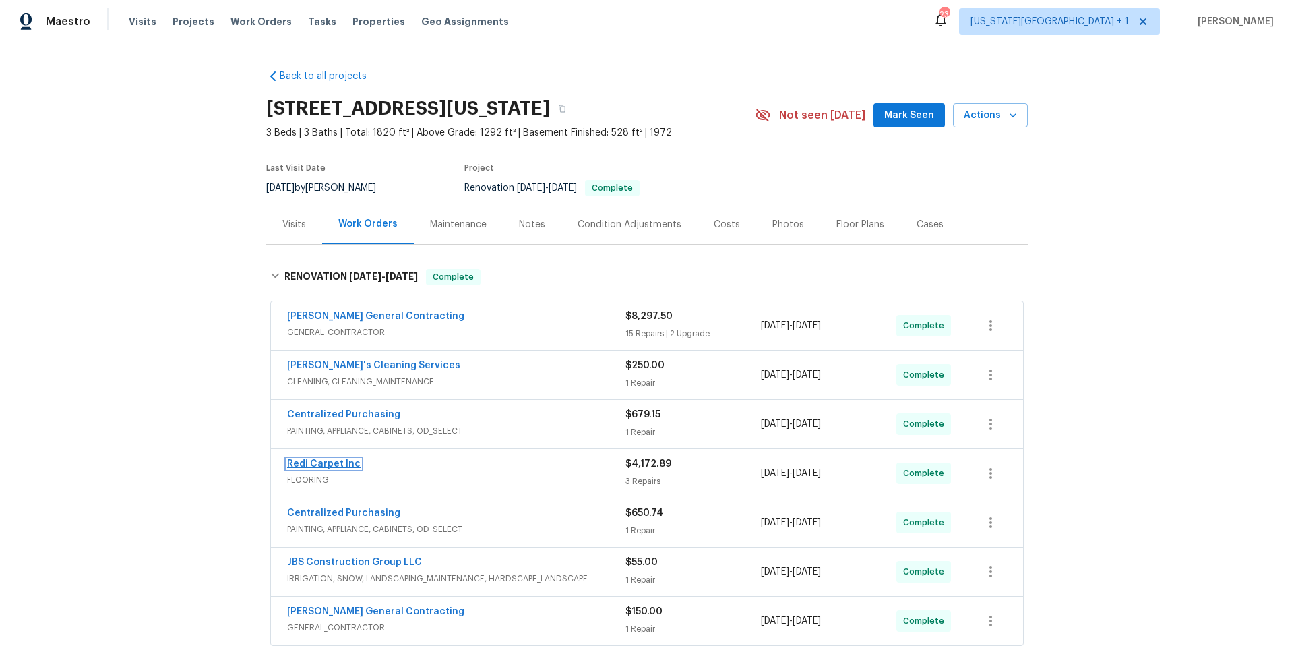
click at [336, 466] on link "Redi Carpet Inc" at bounding box center [323, 463] width 73 height 9
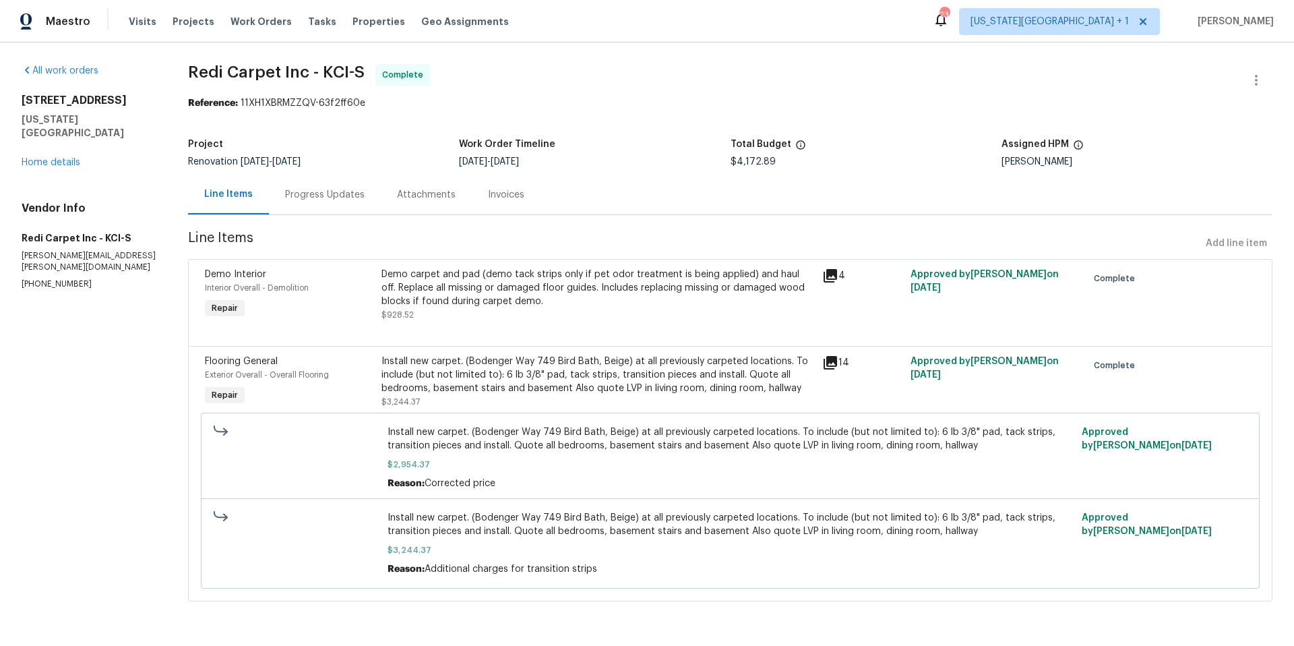
click at [454, 288] on div "Demo carpet and pad (demo tack strips only if pet odor treatment is being appli…" at bounding box center [597, 288] width 433 height 40
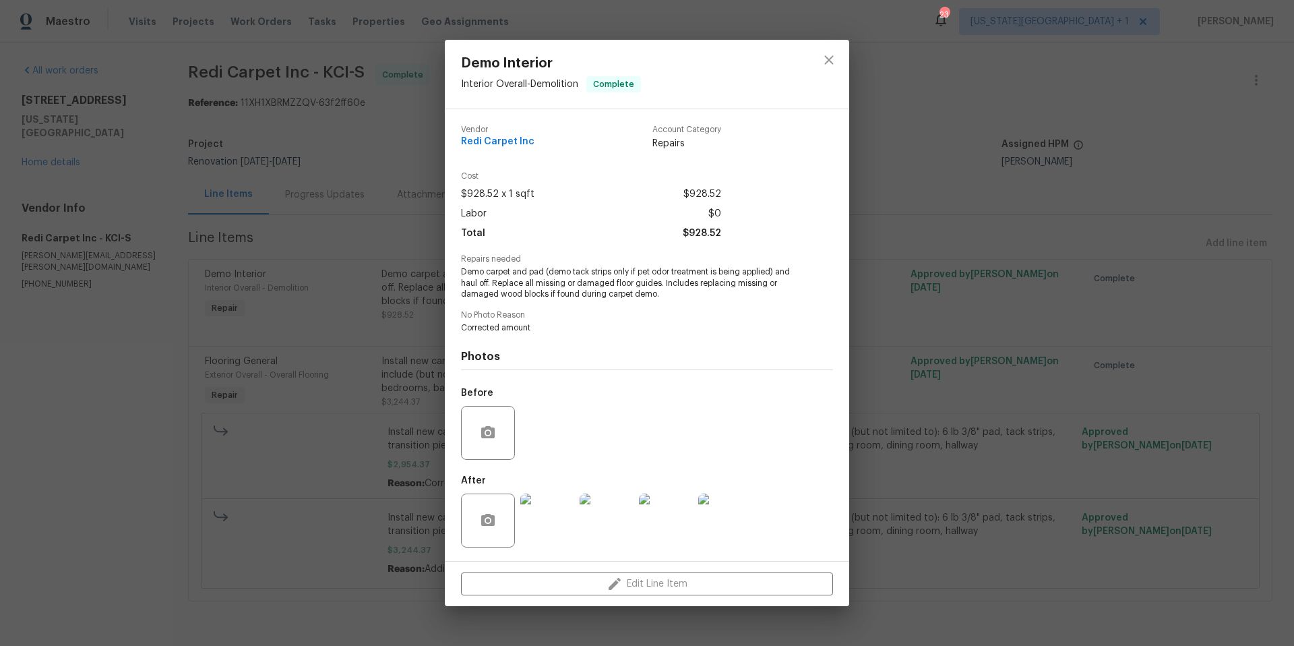
click at [542, 505] on img at bounding box center [547, 520] width 54 height 54
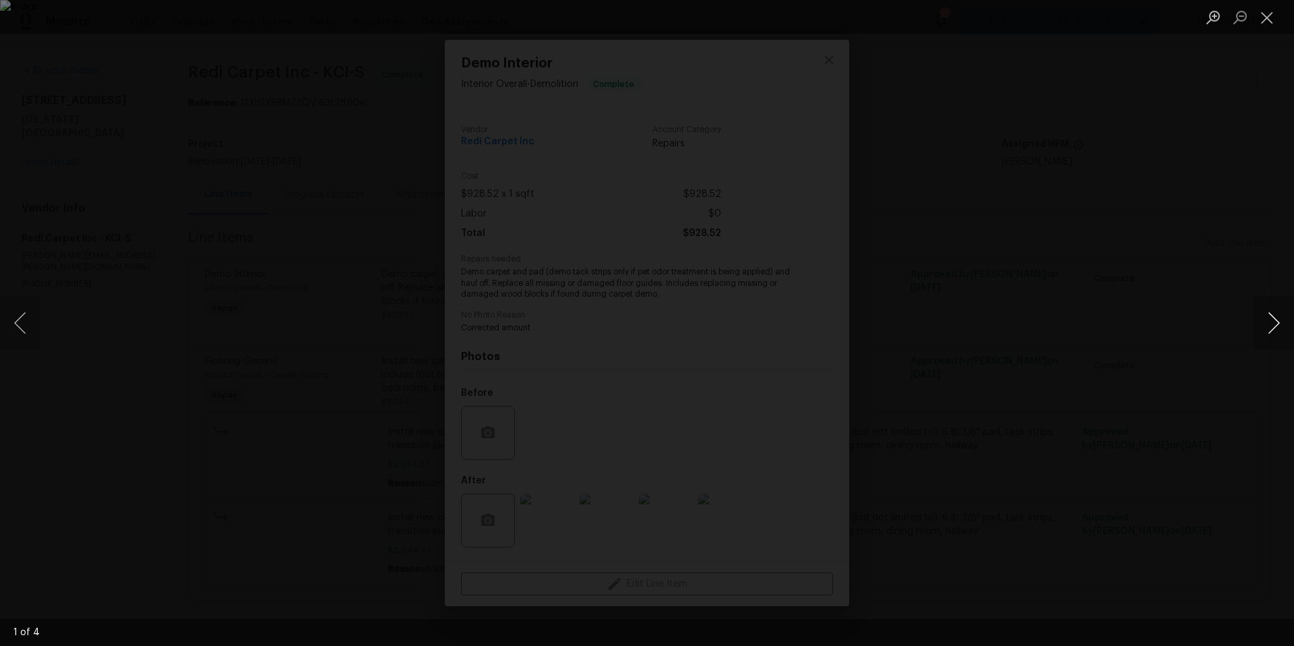
click at [1267, 321] on button "Next image" at bounding box center [1273, 323] width 40 height 54
click at [619, 363] on img "Lightbox" at bounding box center [647, 323] width 1294 height 646
click at [998, 323] on div "Lightbox" at bounding box center [647, 323] width 1294 height 646
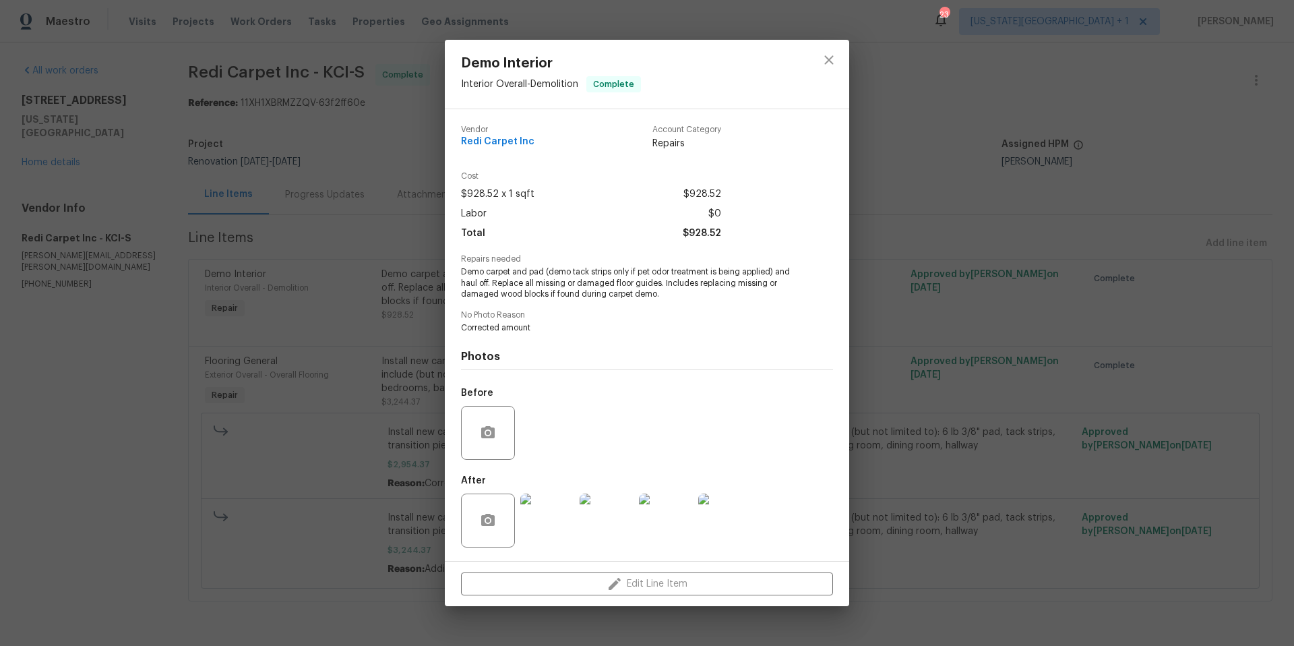
click at [928, 323] on div "Demo Interior Interior Overall - Demolition Complete Vendor Redi Carpet Inc Acc…" at bounding box center [647, 323] width 1294 height 646
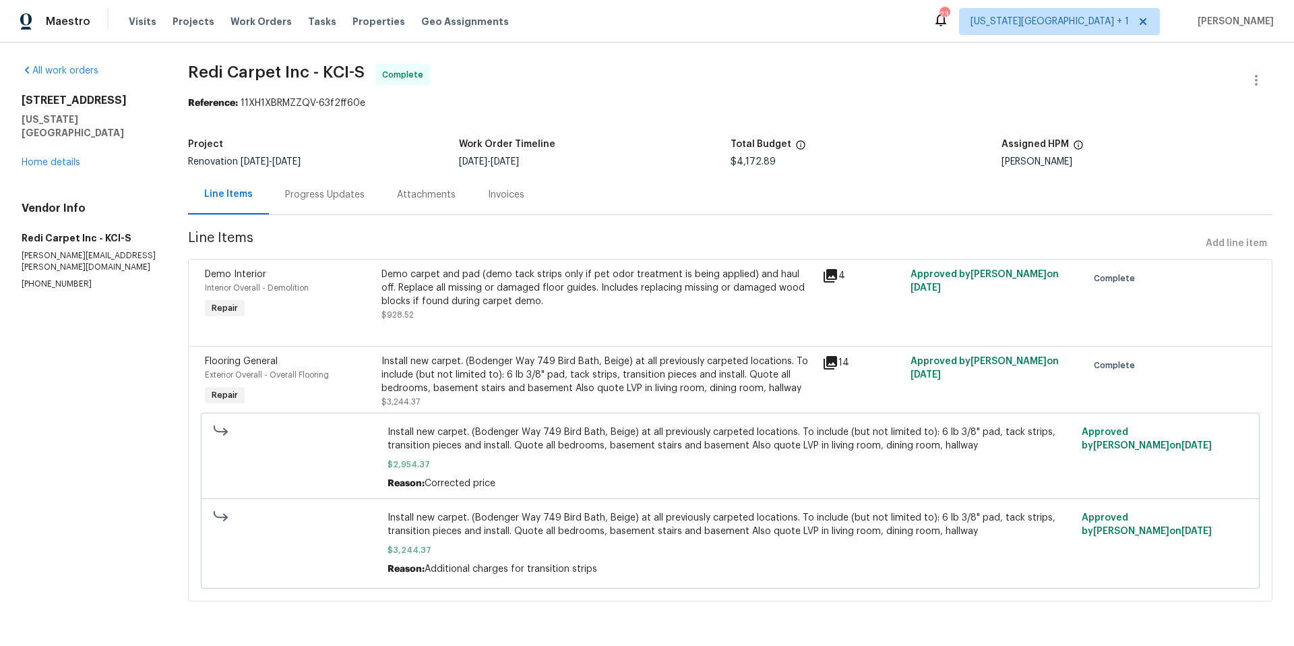
click at [829, 361] on icon at bounding box center [830, 362] width 13 height 13
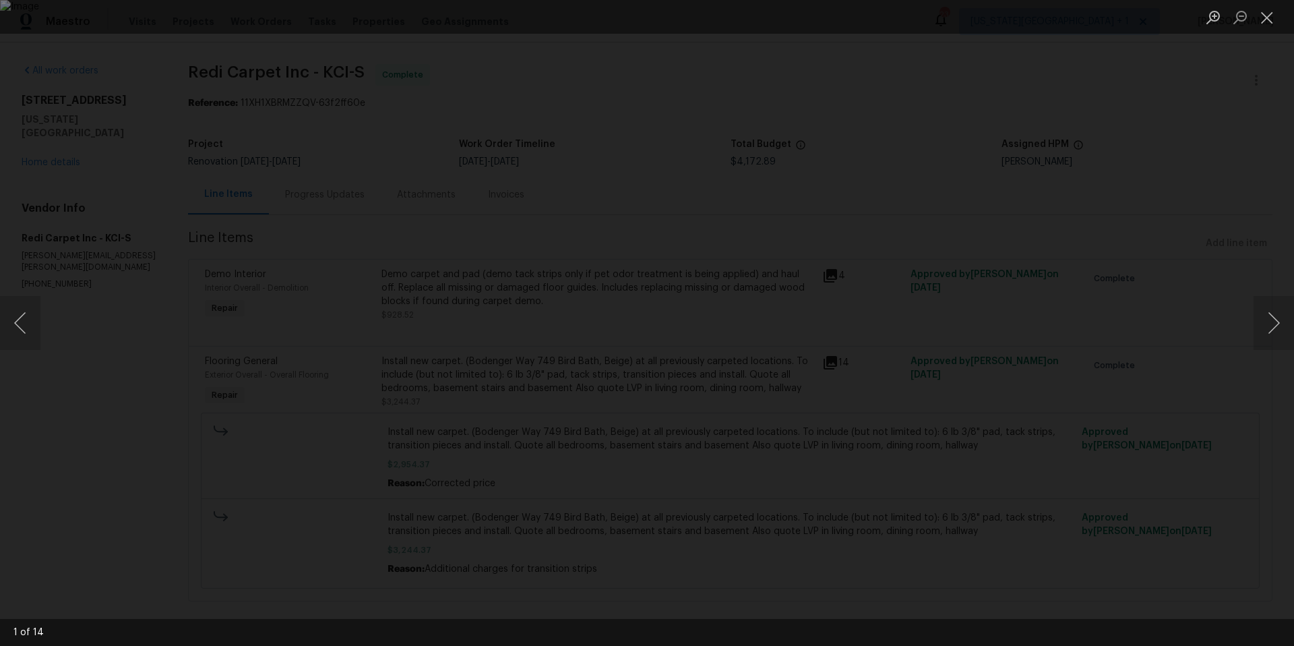
click at [927, 324] on div "Lightbox" at bounding box center [647, 323] width 1294 height 646
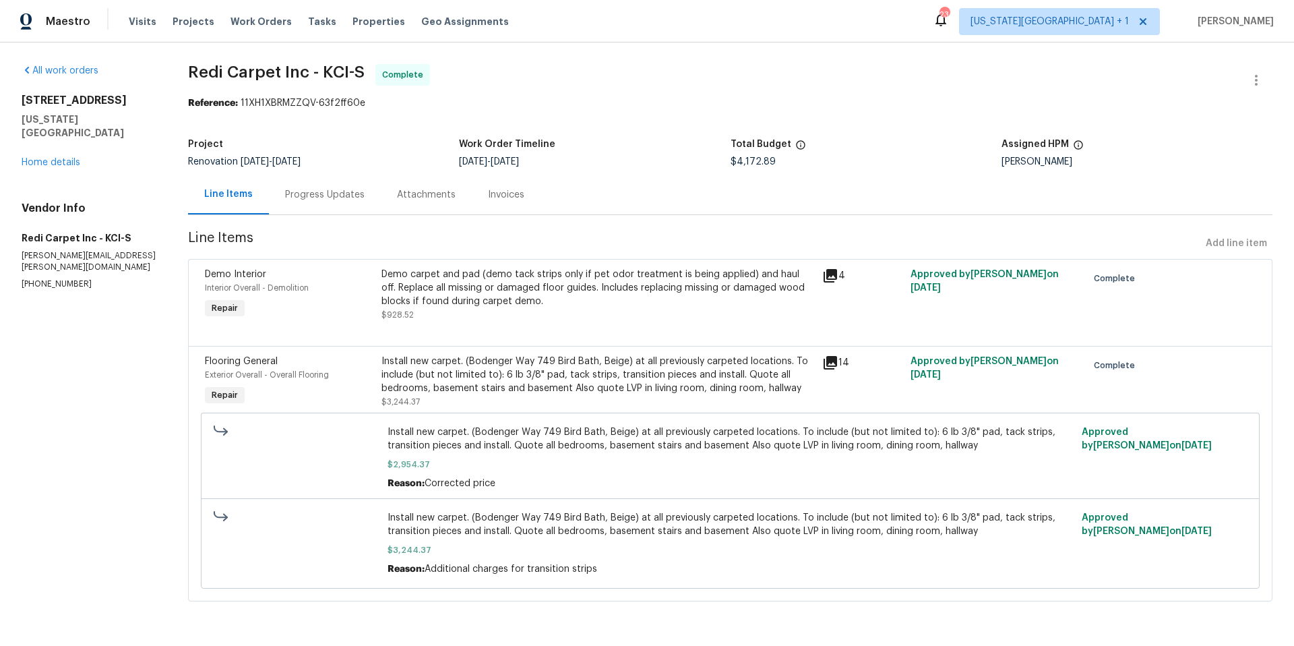
click at [624, 373] on div "Install new carpet. (Bodenger Way 749 Bird Bath, Beige) at all previously carpe…" at bounding box center [597, 374] width 433 height 40
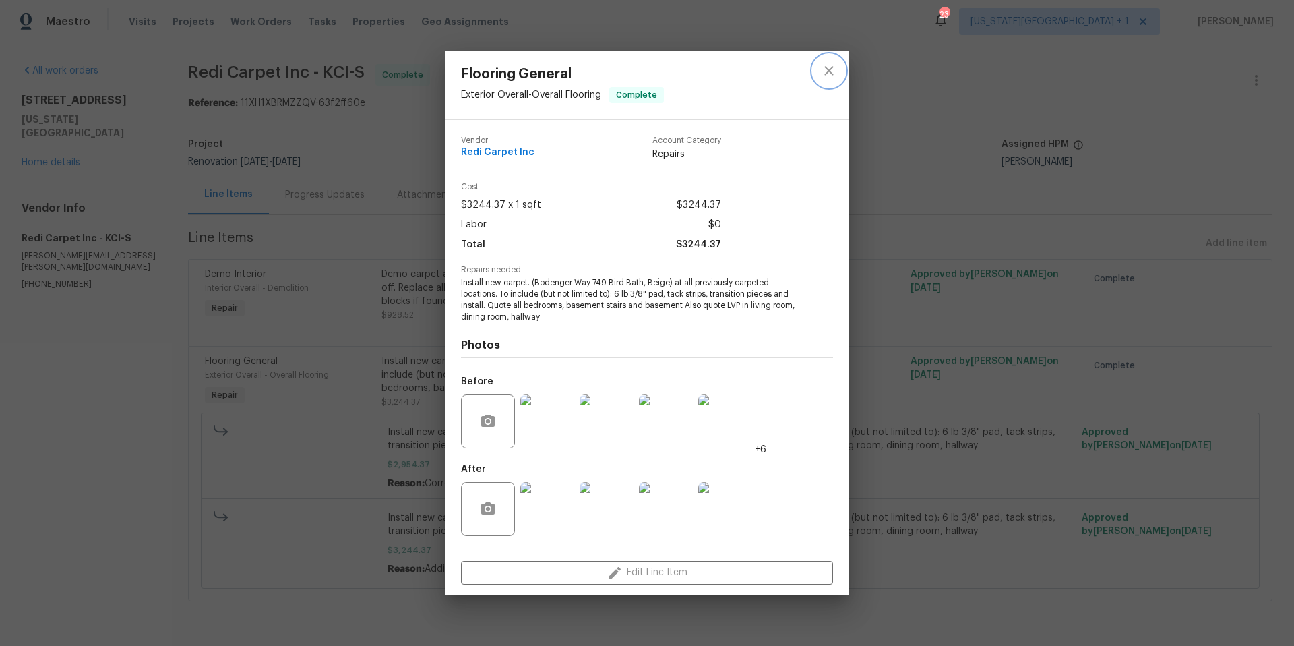
click at [829, 67] on icon "close" at bounding box center [829, 71] width 16 height 16
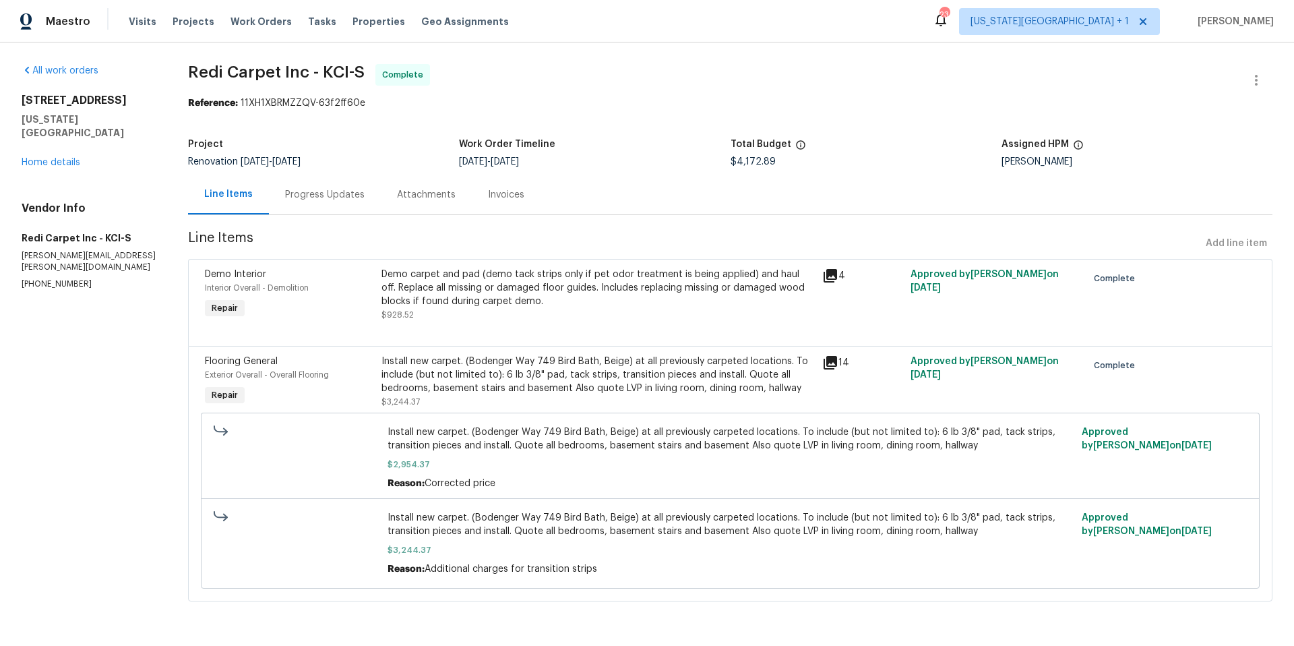
click at [338, 193] on div "Progress Updates" at bounding box center [325, 194] width 80 height 13
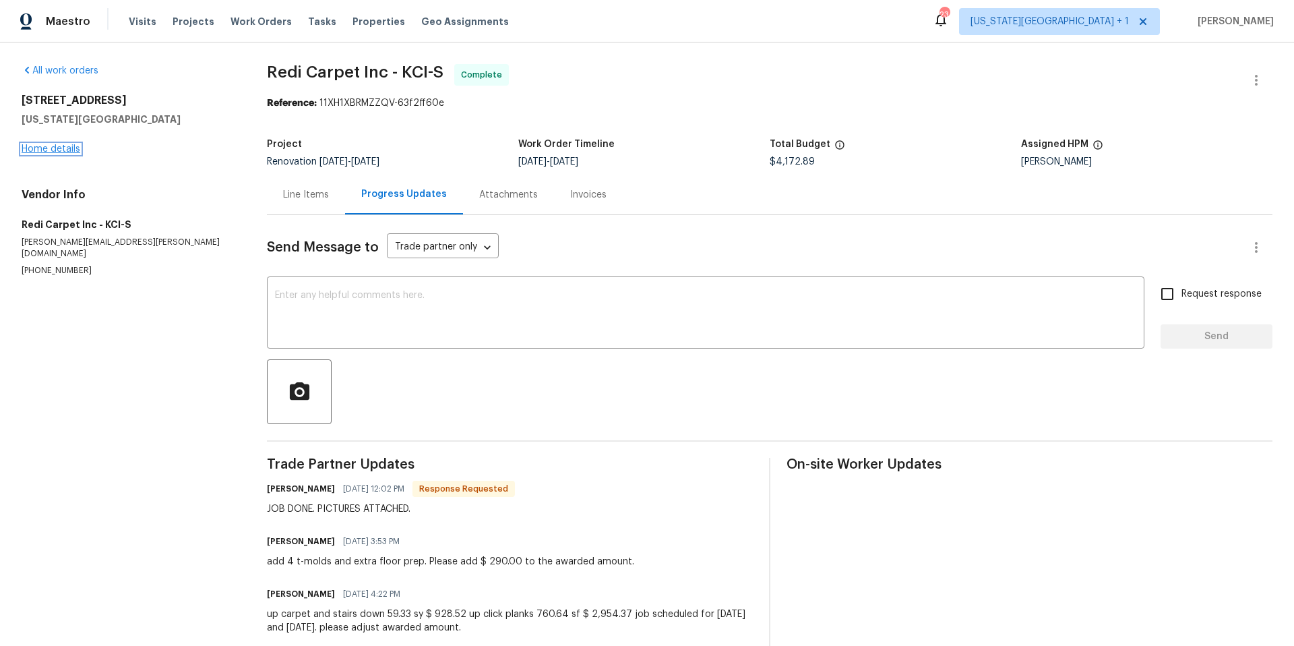
click at [65, 147] on link "Home details" at bounding box center [51, 148] width 59 height 9
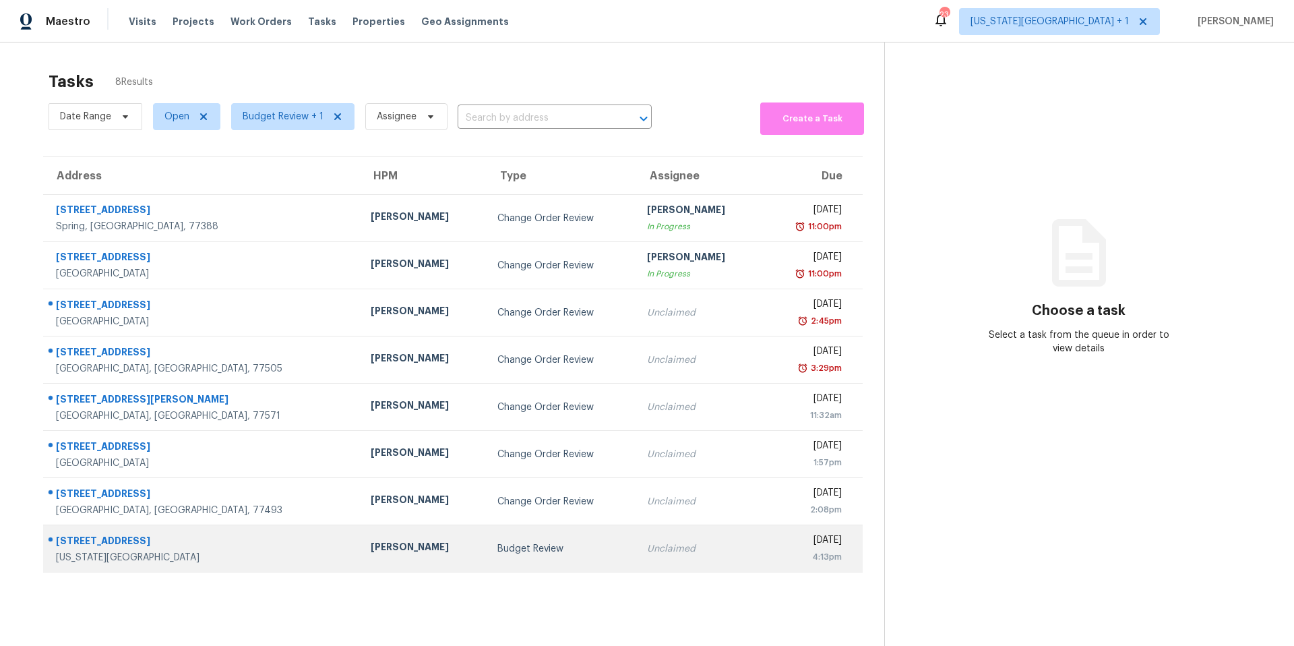
click at [371, 542] on div "[PERSON_NAME]" at bounding box center [423, 548] width 105 height 17
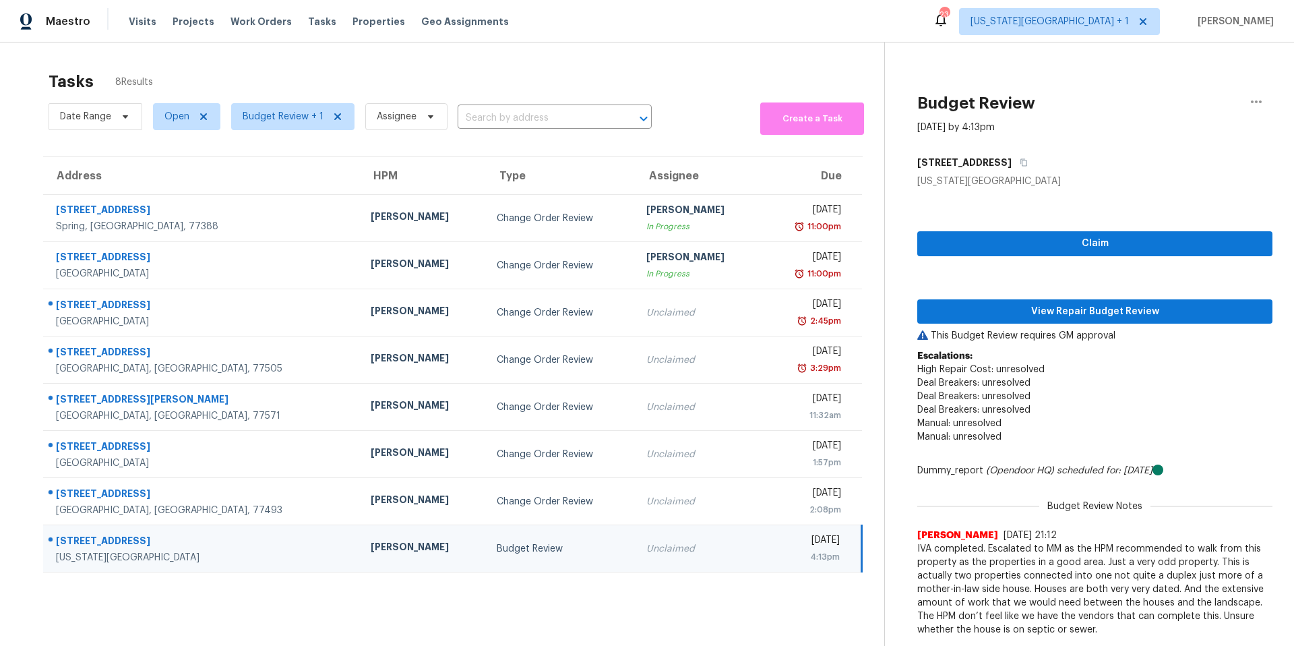
click at [1028, 290] on div "Claim View Repair Budget Review This Budget Review requires GM approval Escalat…" at bounding box center [1094, 495] width 355 height 614
click at [1012, 311] on span "View Repair Budget Review" at bounding box center [1095, 311] width 334 height 17
